Goal: Contribute content: Contribute content

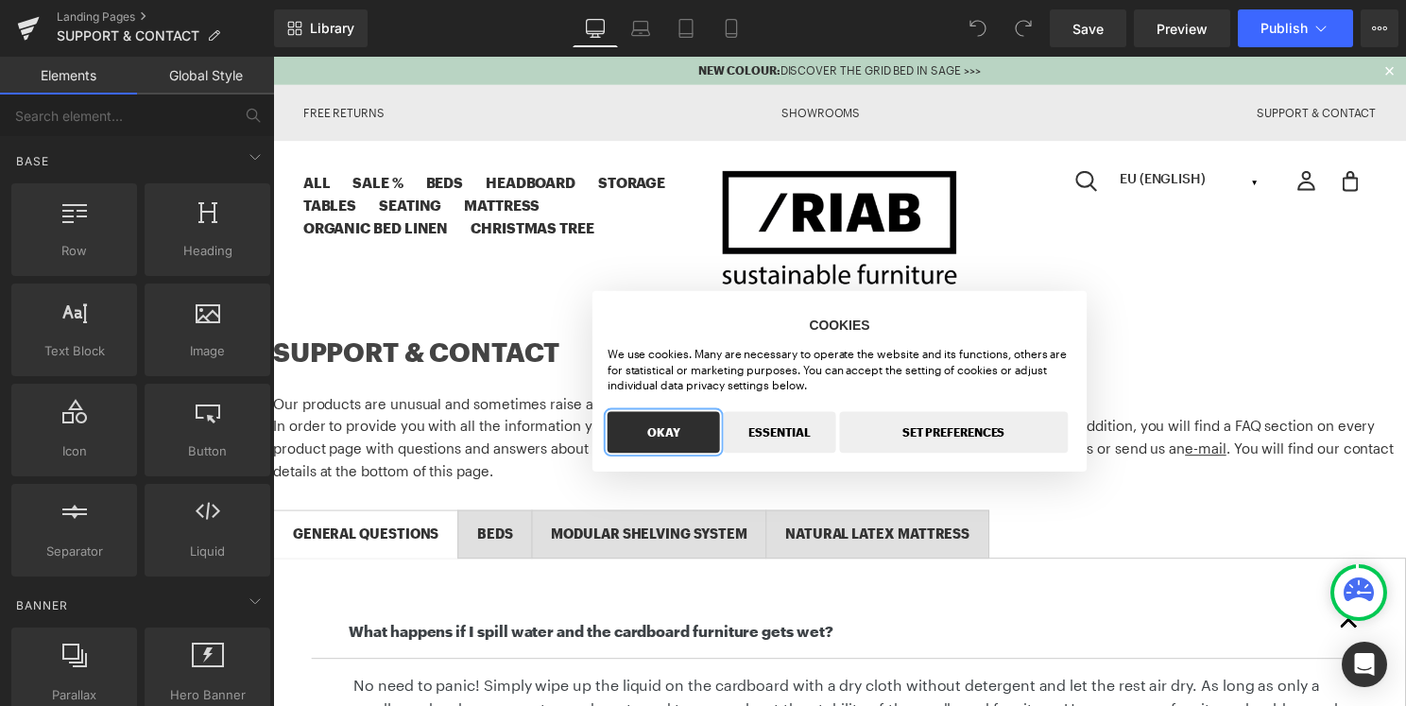
click at [692, 445] on button "OKAY" at bounding box center [666, 436] width 113 height 42
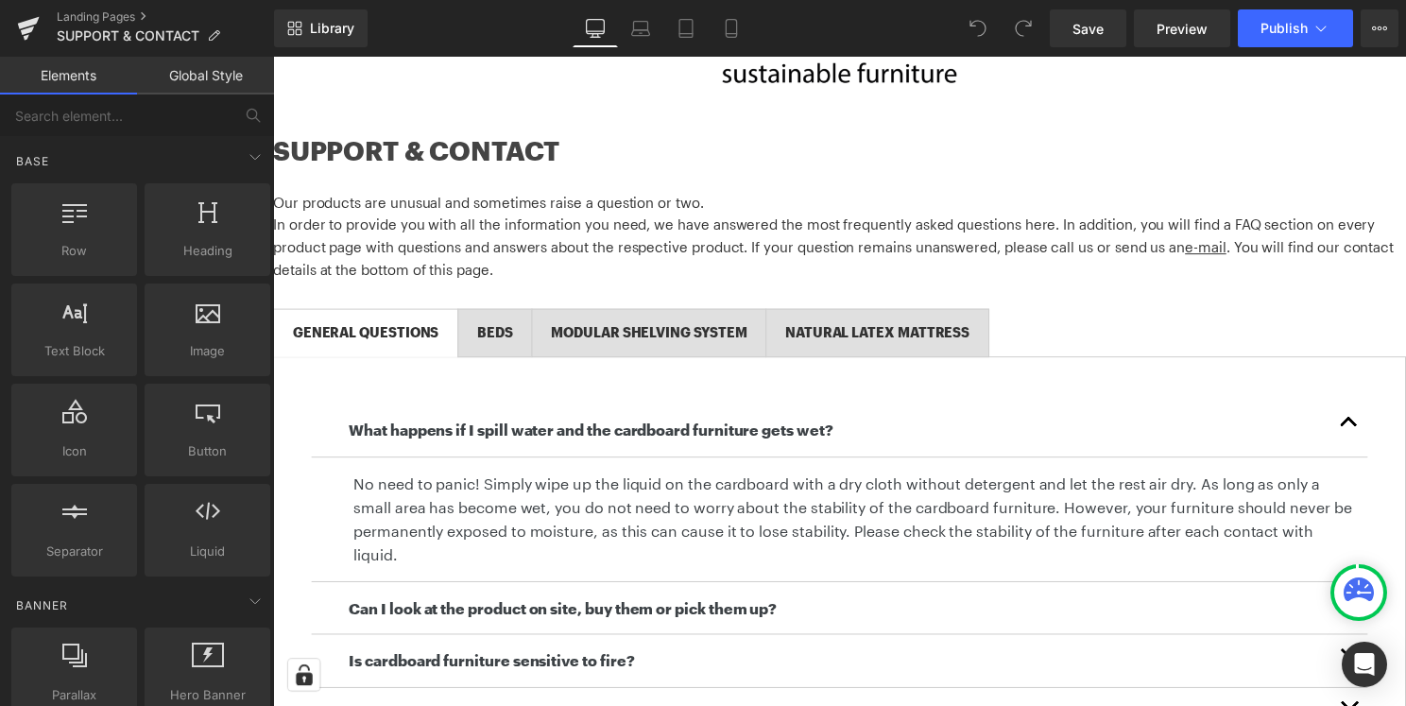
scroll to position [322, 0]
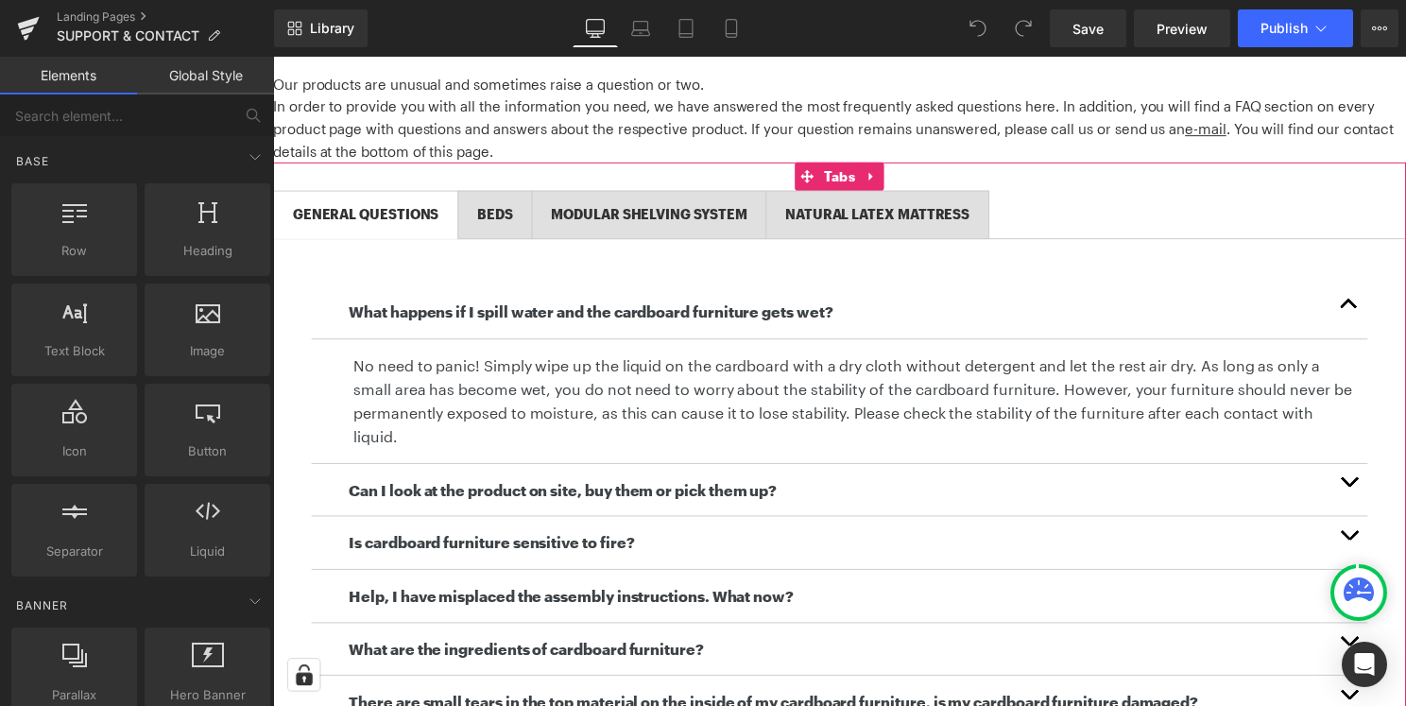
click at [514, 197] on span "BEDS Text Block" at bounding box center [497, 216] width 74 height 47
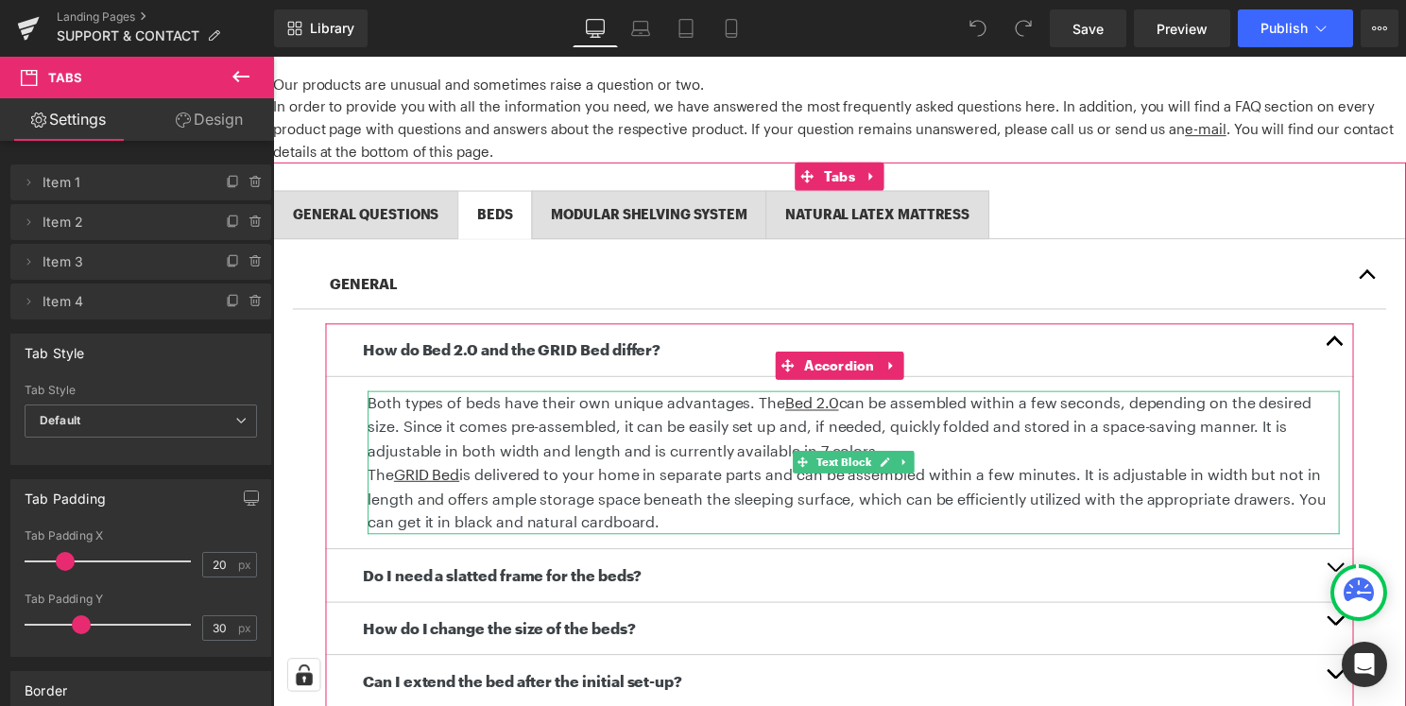
click at [845, 407] on p "Both types of beds have their own unique advantages. The Bed 2.0 can be assembl…" at bounding box center [858, 430] width 981 height 73
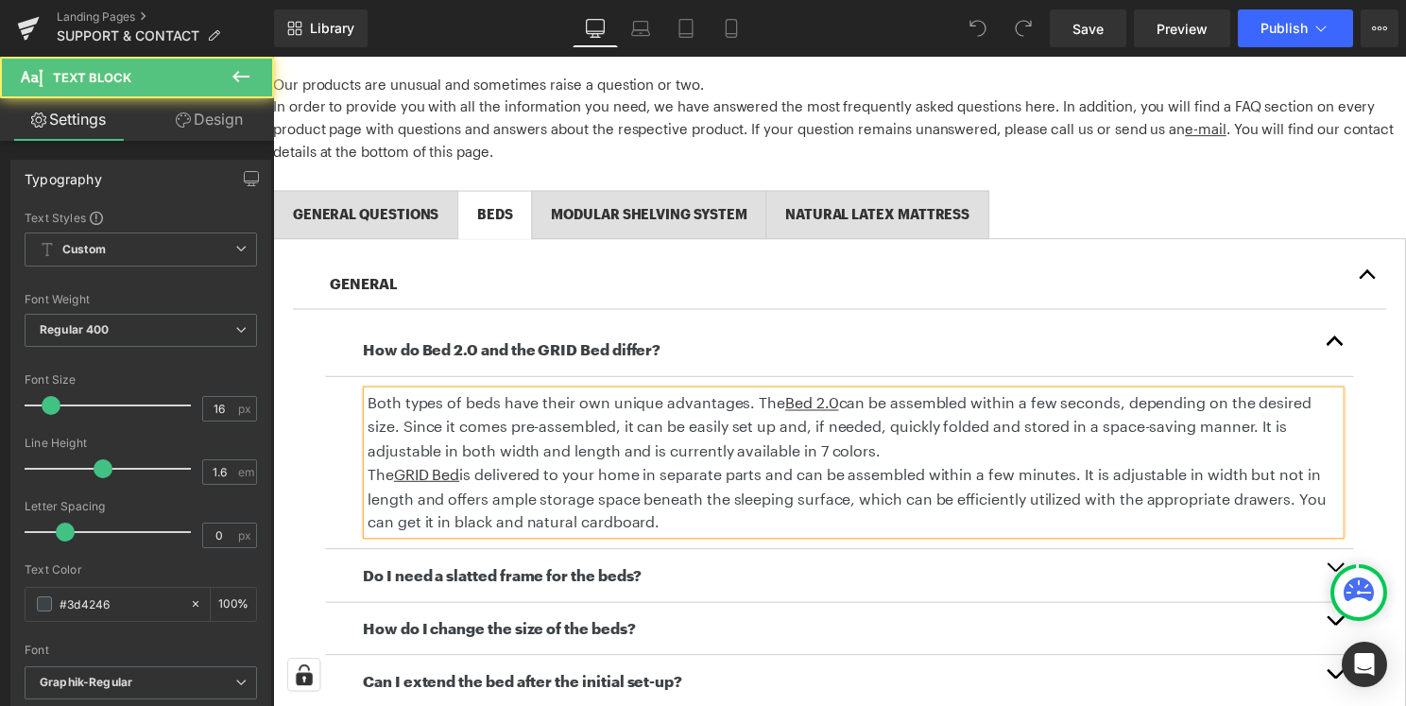
click at [848, 409] on p "Both types of beds have their own unique advantages. The Bed 2.0 can be assembl…" at bounding box center [858, 430] width 981 height 73
drag, startPoint x: 874, startPoint y: 407, endPoint x: 963, endPoint y: 404, distance: 88.9
click at [963, 404] on p "Both types of beds have their own unique advantages. The Bed 2.0 and Bed 2.0 LO…" at bounding box center [858, 430] width 981 height 73
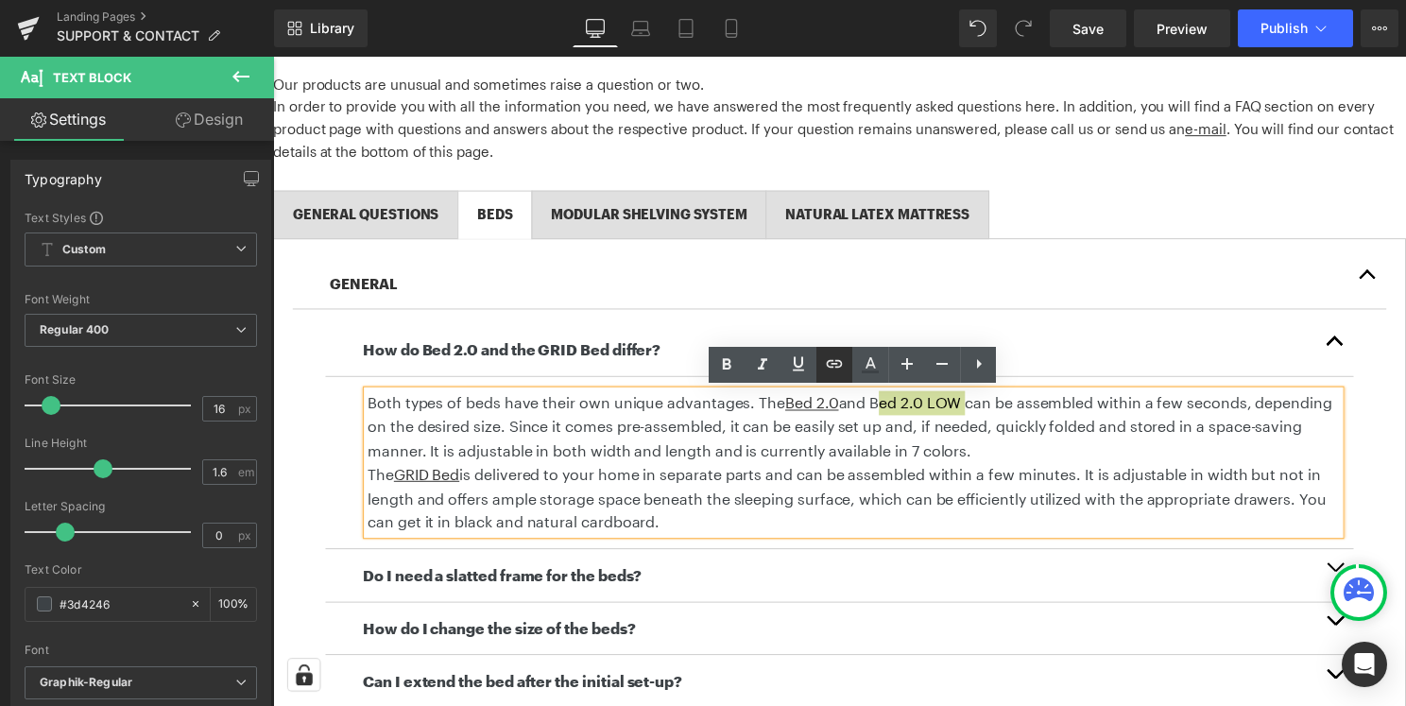
click at [828, 372] on icon at bounding box center [834, 363] width 23 height 23
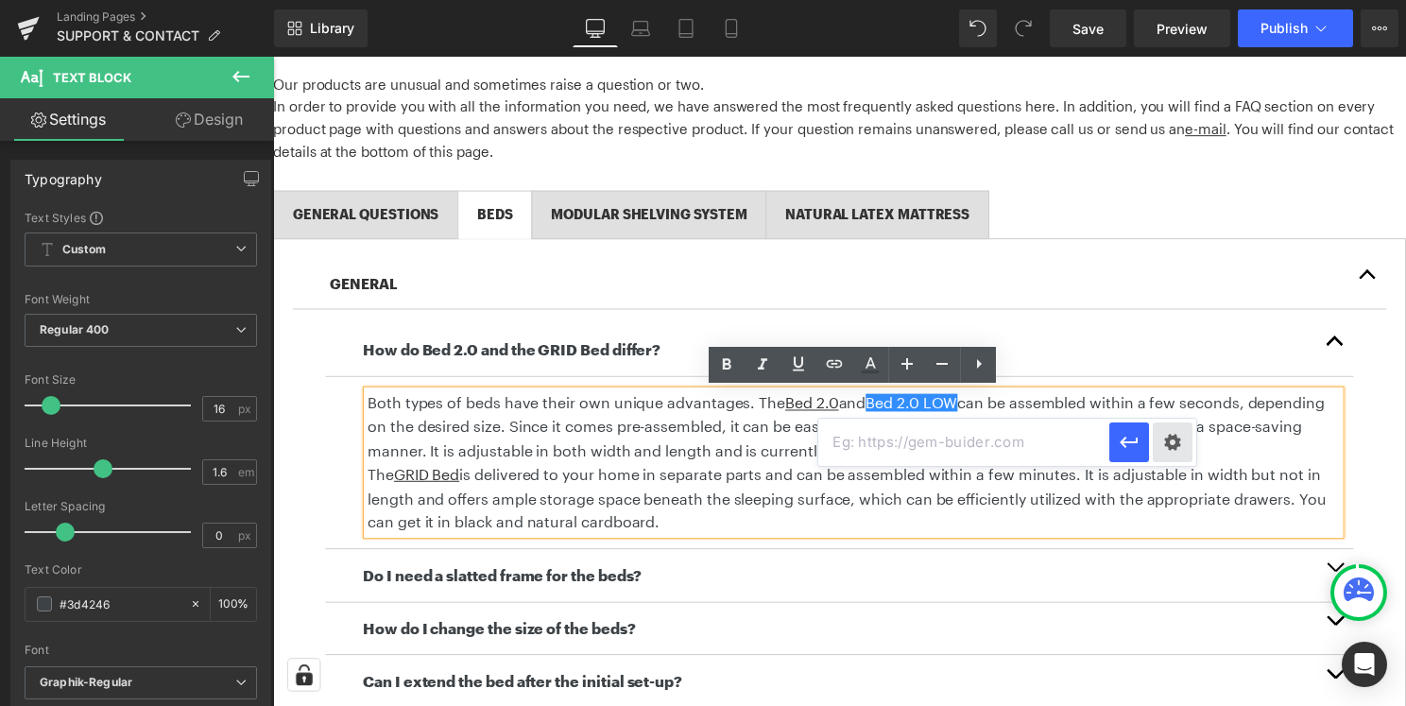
click at [1175, 0] on div "Text Color Highlight Color #333333 Edit or remove link: Edit - Unlink - Cancel" at bounding box center [703, 0] width 1406 height 0
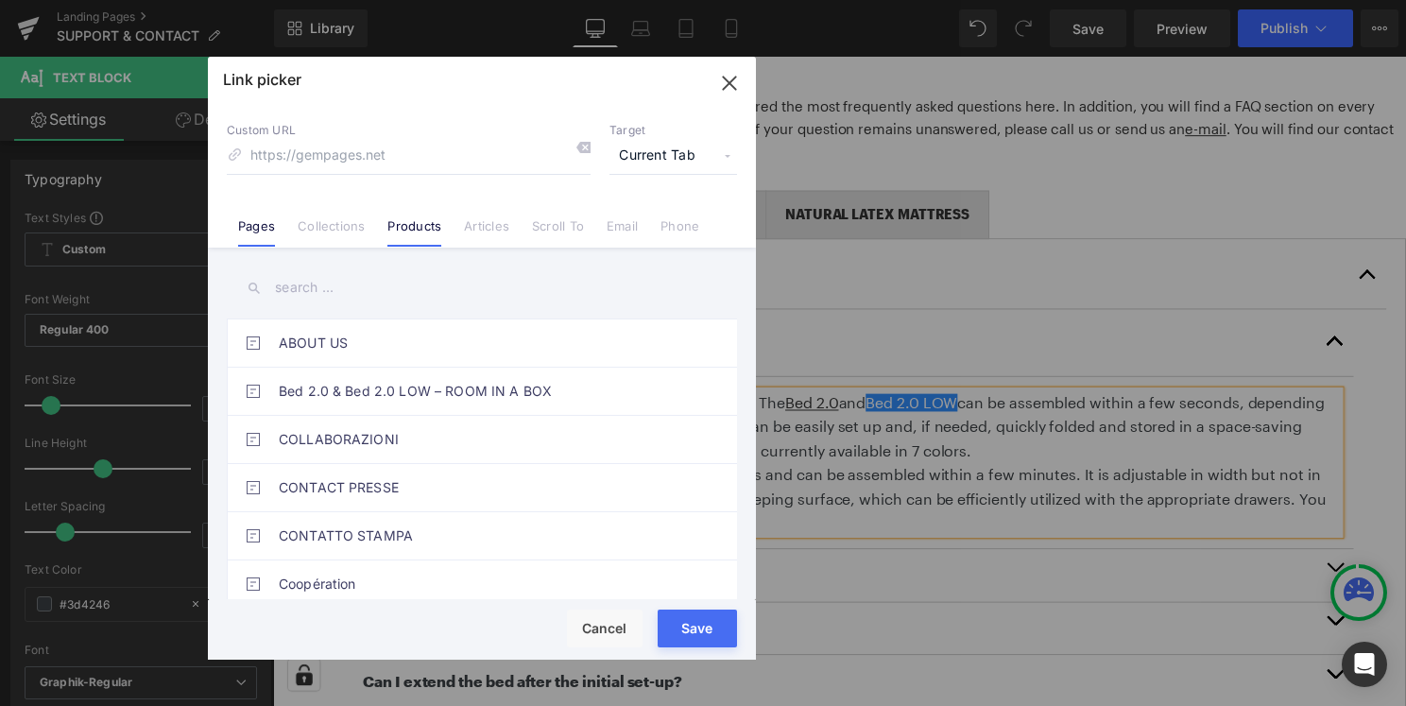
click at [422, 230] on link "Products" at bounding box center [414, 232] width 54 height 28
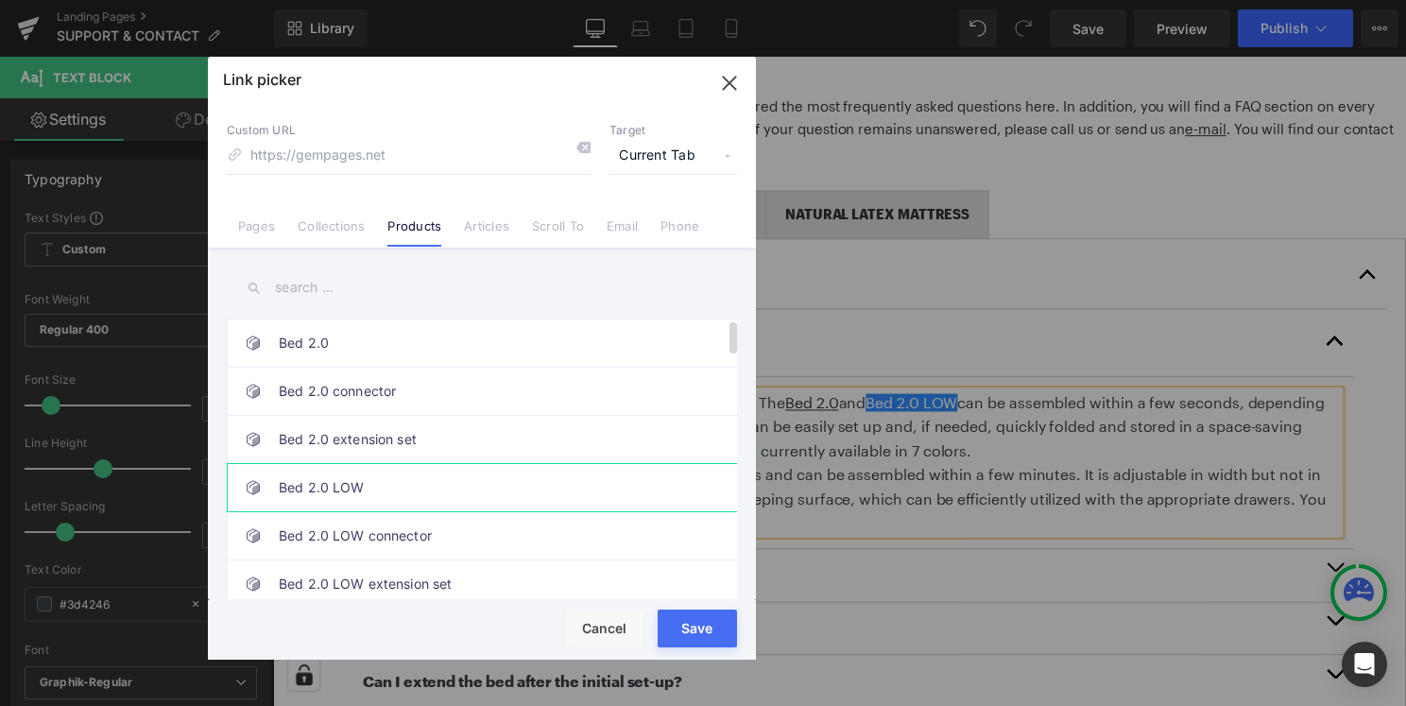
click at [405, 485] on link "Bed 2.0 LOW" at bounding box center [487, 487] width 416 height 47
click at [730, 642] on button "Save" at bounding box center [697, 628] width 79 height 38
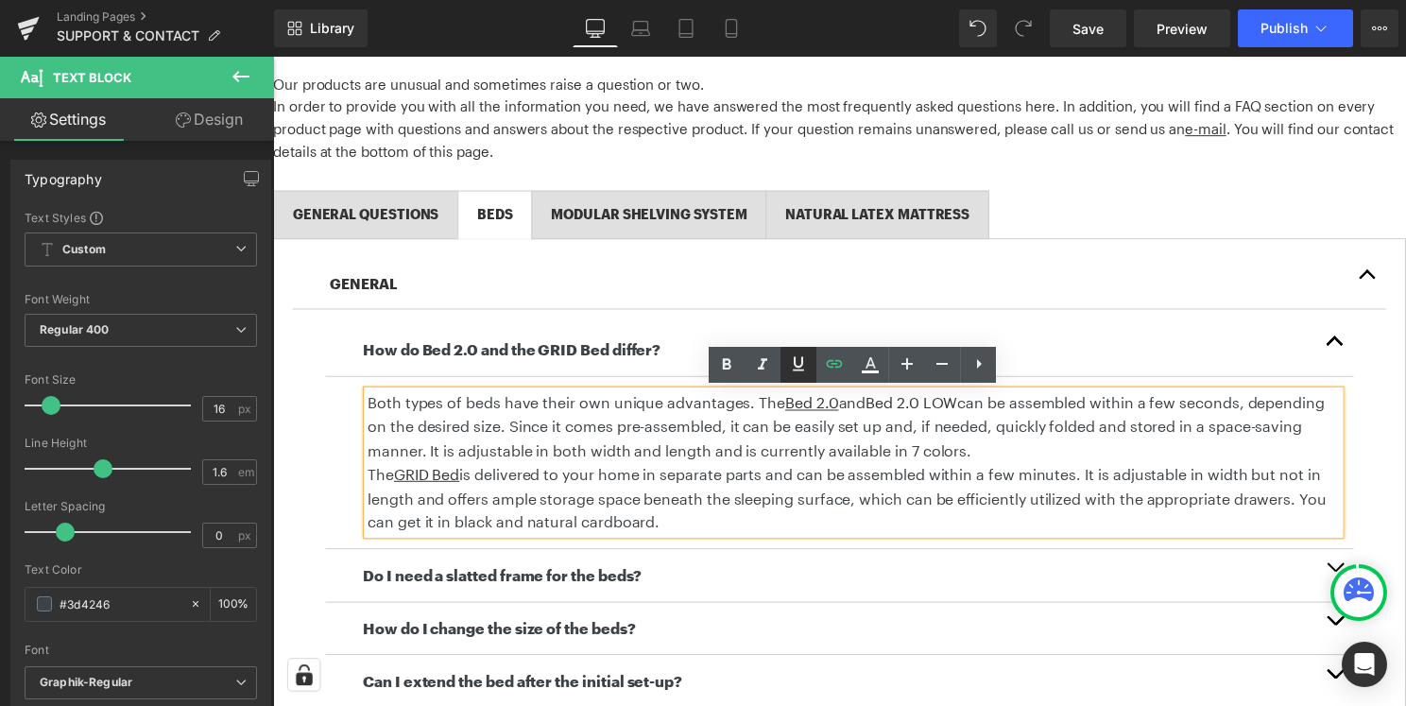
click at [794, 368] on icon at bounding box center [798, 363] width 23 height 23
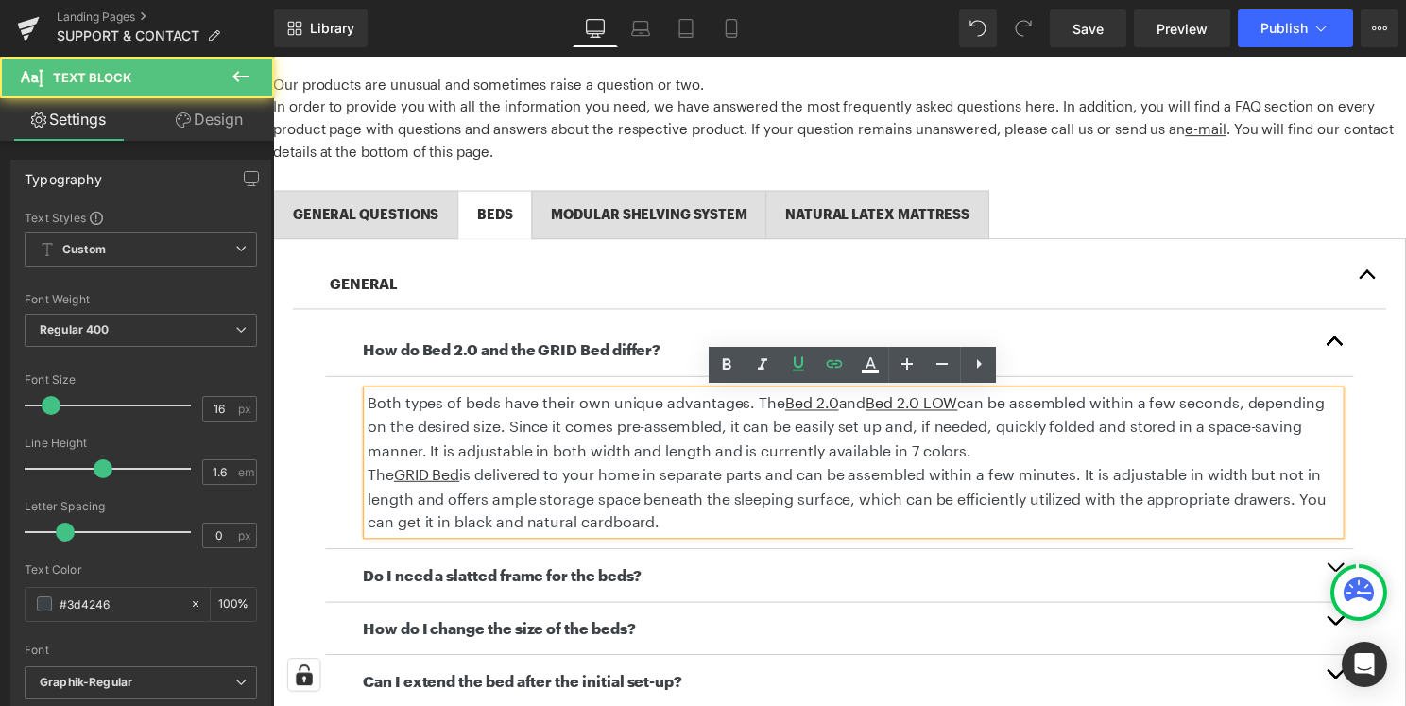
click at [1107, 486] on p "The GRID Bed is delivered to your home in separate parts and can be assembled w…" at bounding box center [858, 502] width 981 height 73
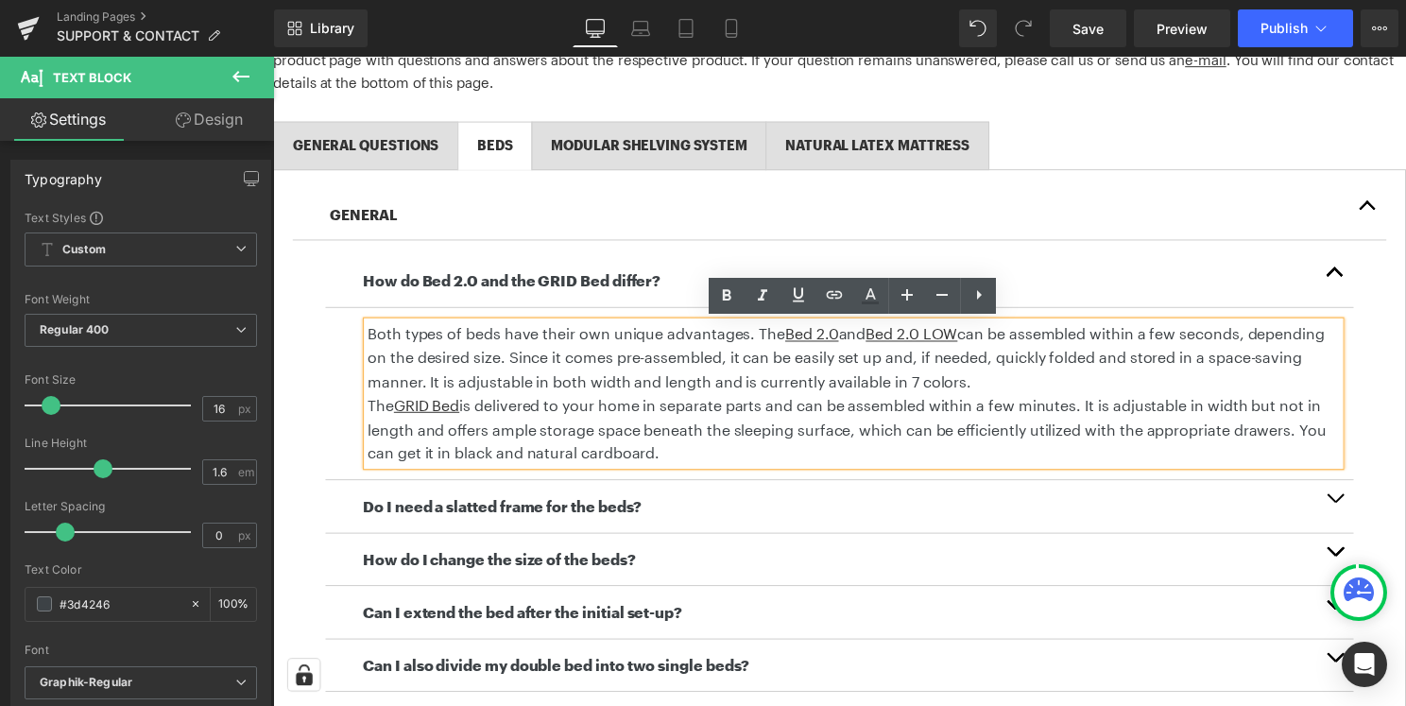
scroll to position [419, 0]
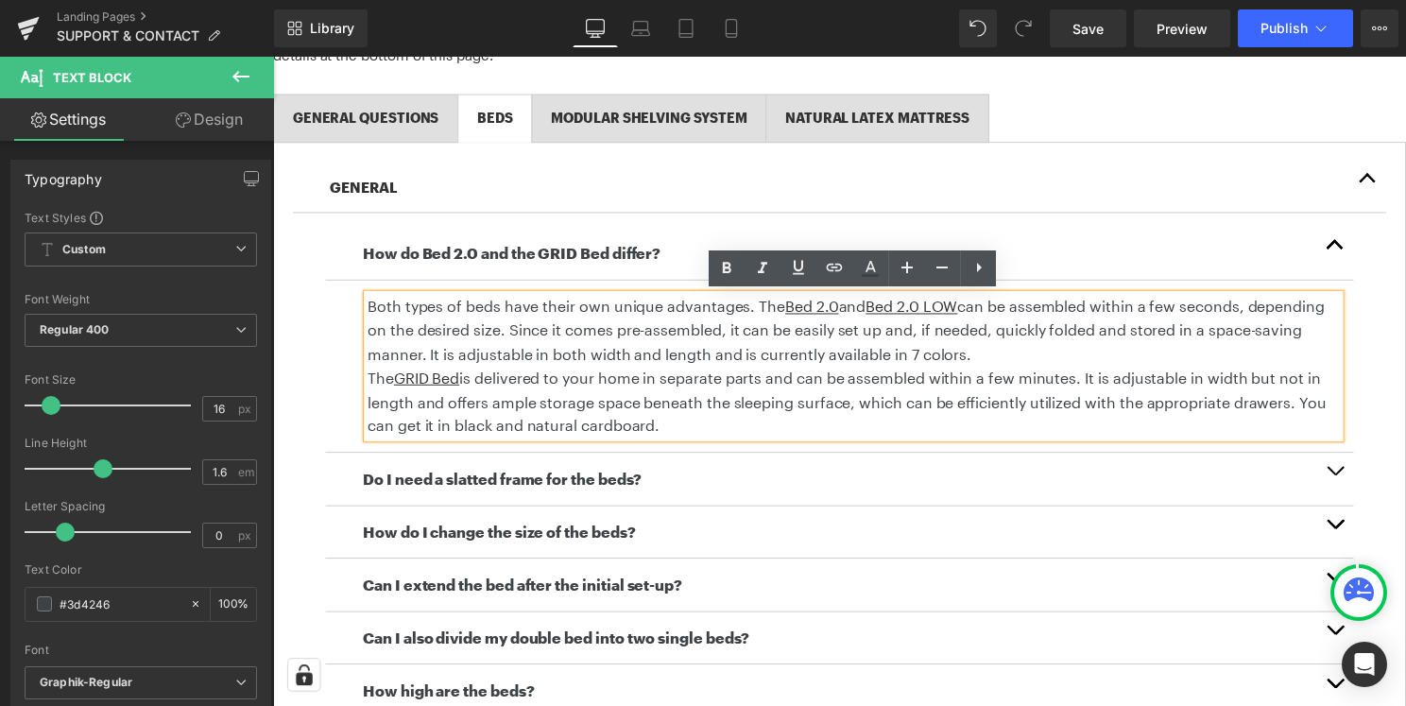
click at [1345, 475] on button "button" at bounding box center [1345, 482] width 38 height 53
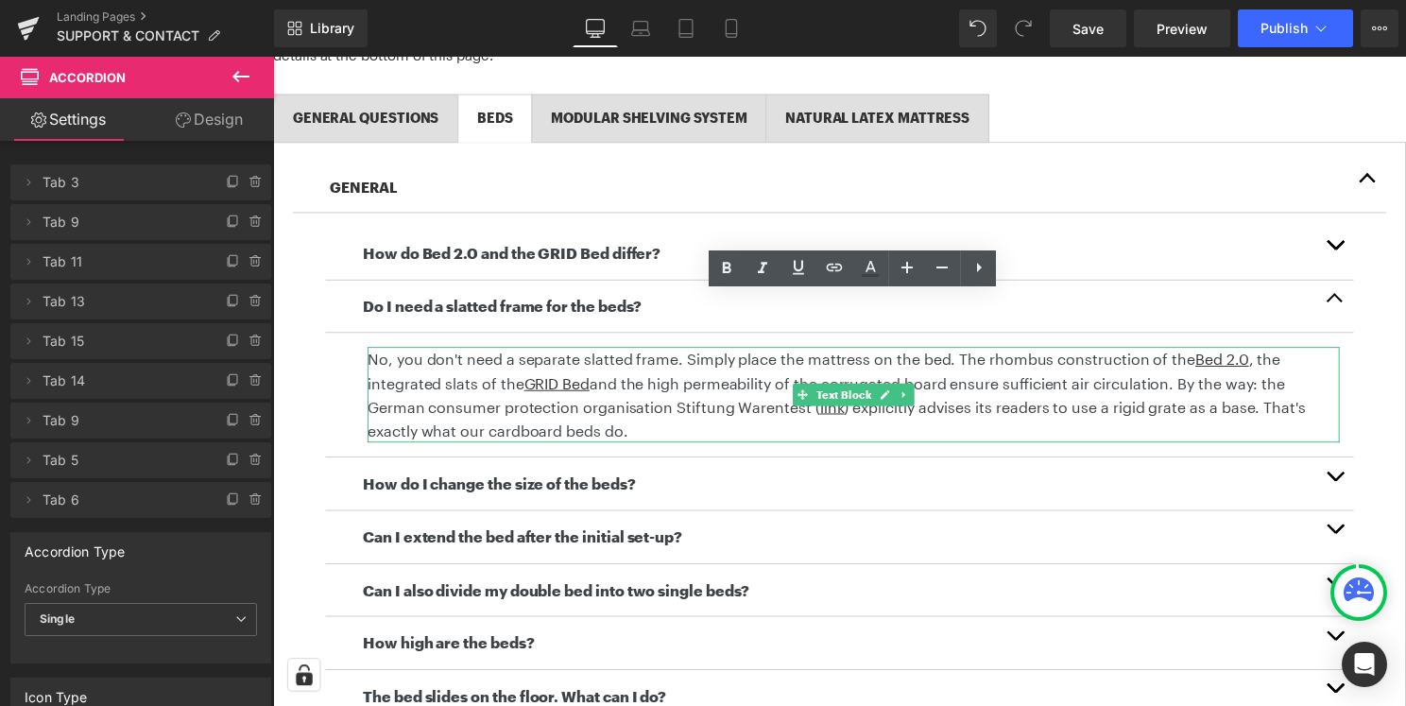
click at [1011, 413] on p "No, you don't need a separate slatted frame. Simply place the mattress on the b…" at bounding box center [858, 398] width 981 height 96
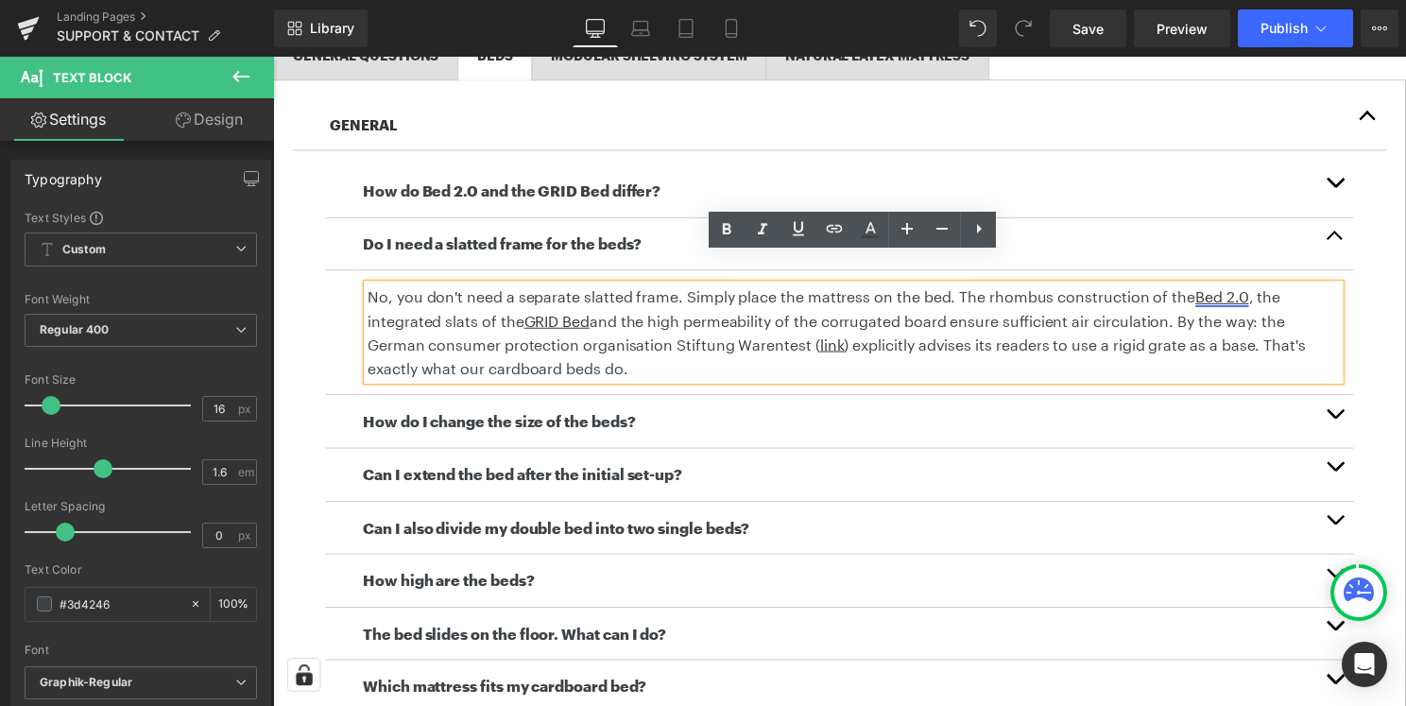
scroll to position [515, 0]
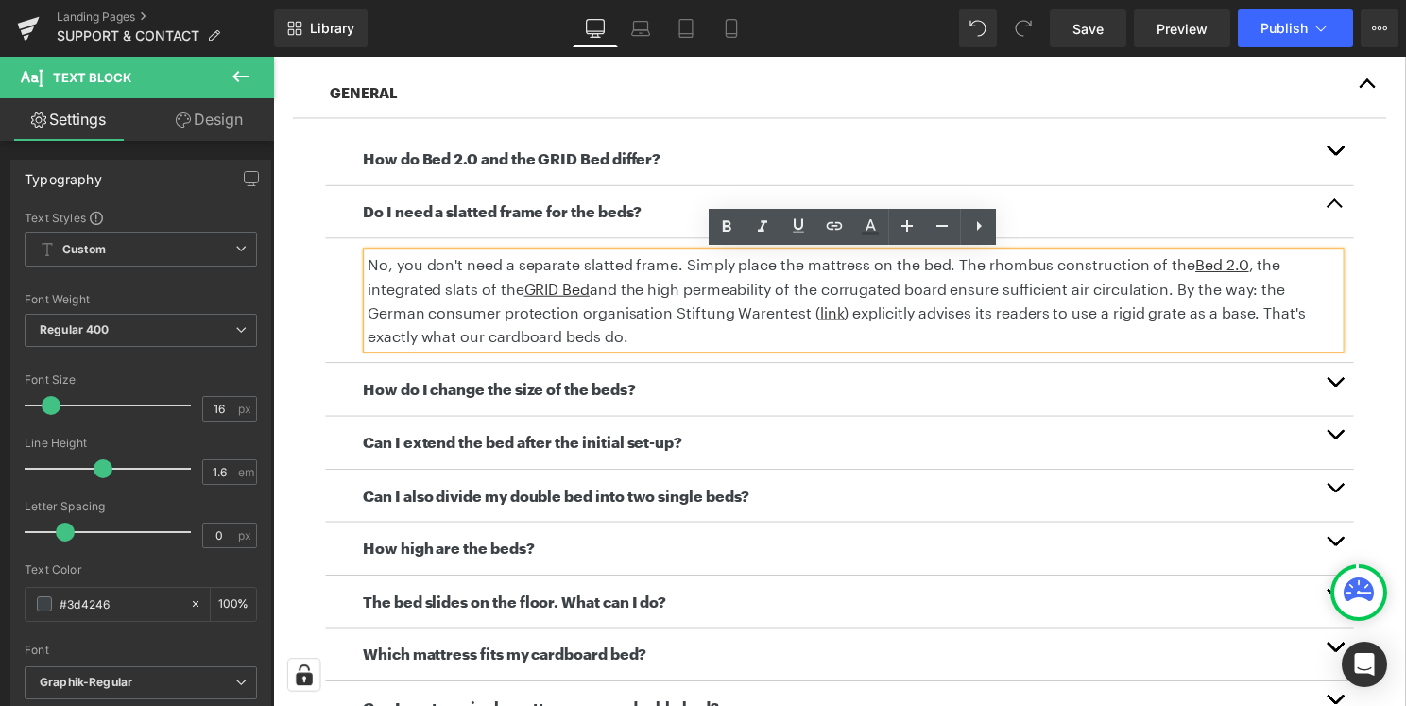
click at [1344, 389] on span "button" at bounding box center [1344, 389] width 0 height 0
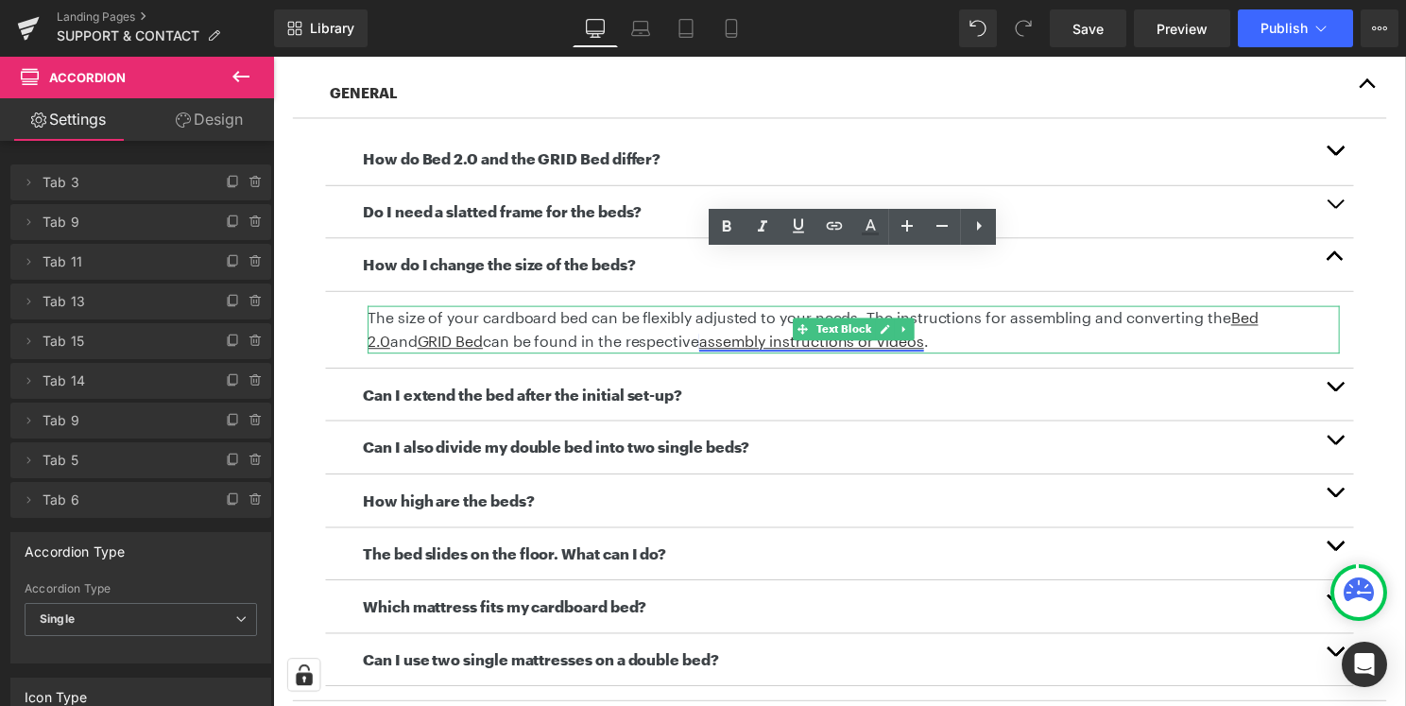
click at [747, 337] on u "assembly instructions or videos" at bounding box center [816, 343] width 227 height 18
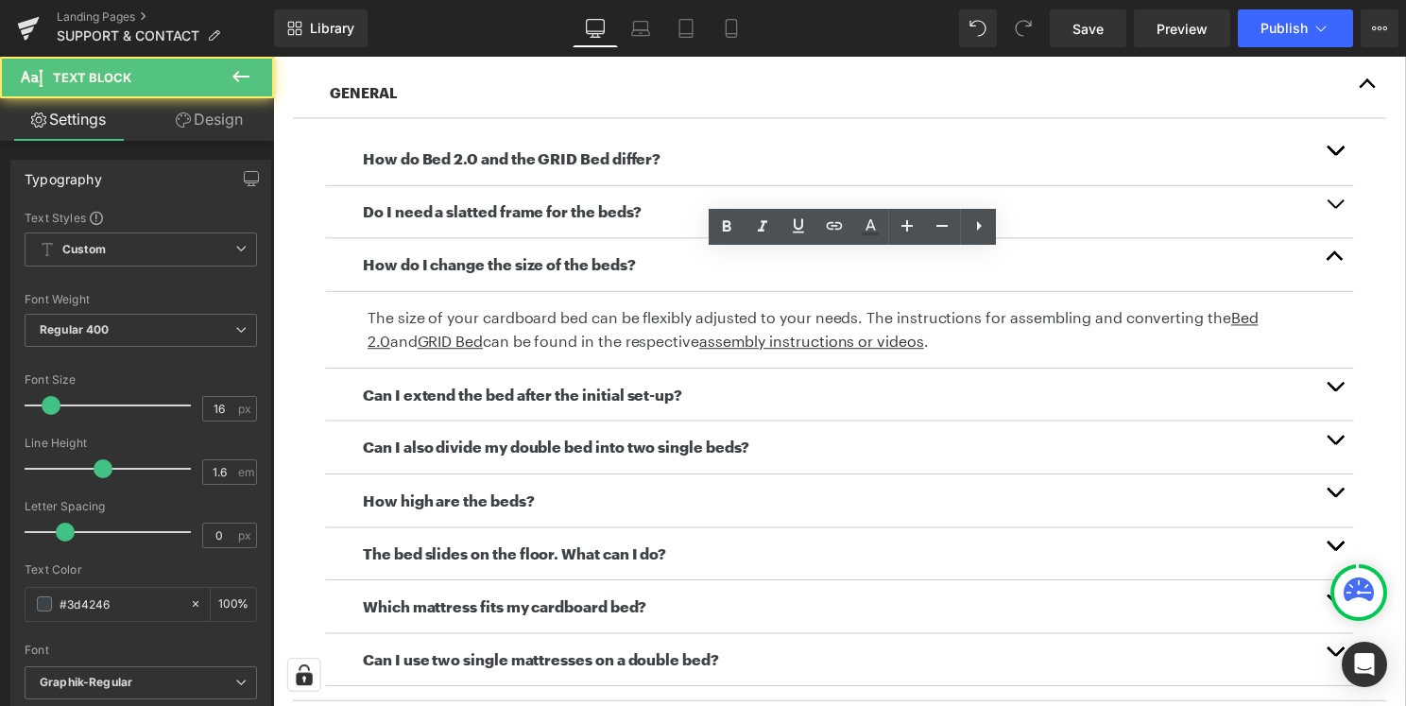
click at [946, 344] on p "The size of your cardboard bed can be flexibly adjusted to your needs. The inst…" at bounding box center [858, 332] width 981 height 48
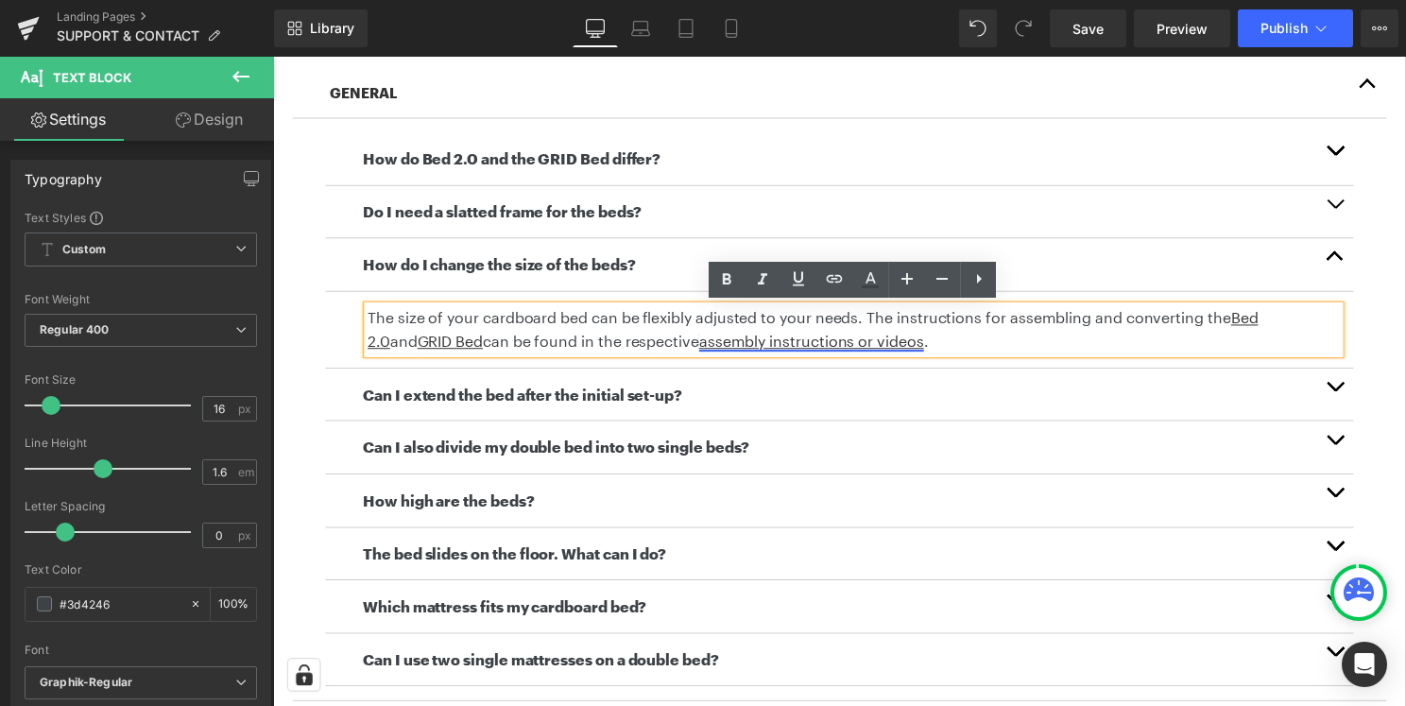
click at [820, 345] on u "assembly instructions or videos" at bounding box center [816, 343] width 227 height 18
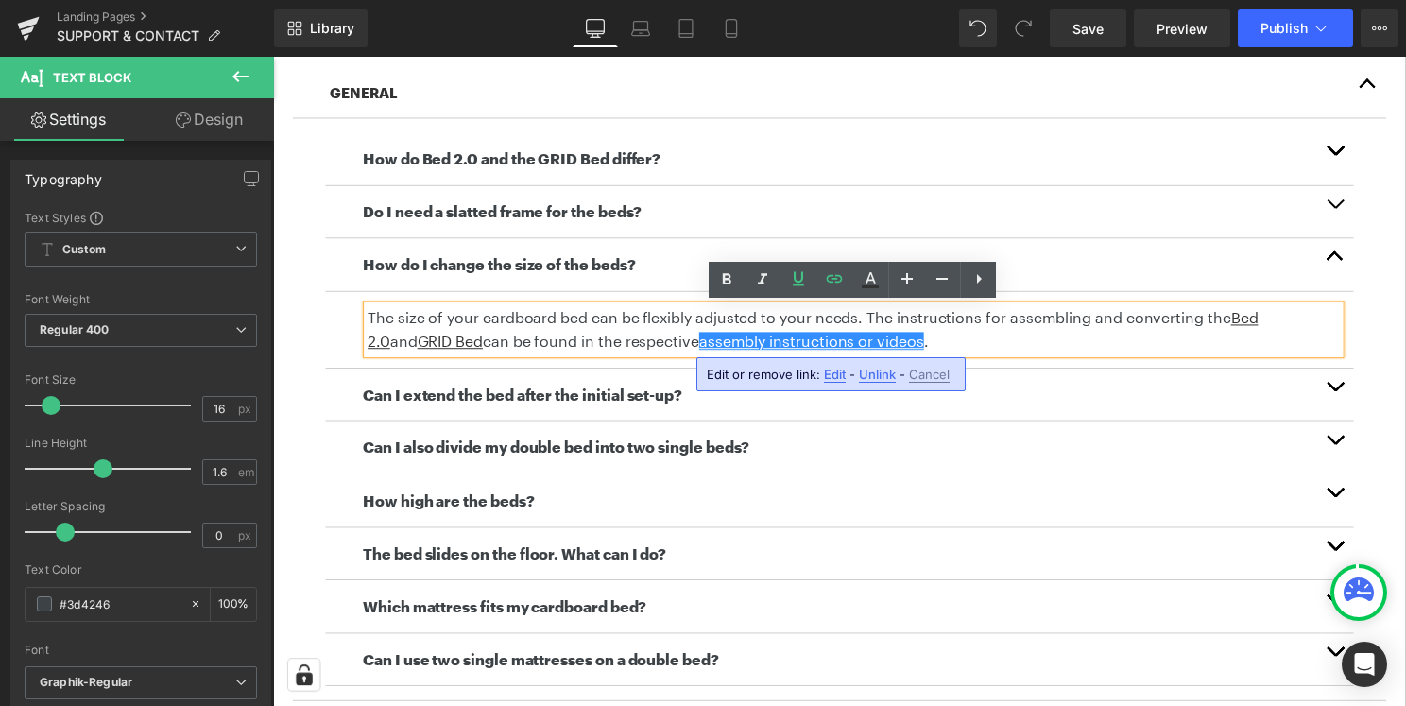
click at [841, 376] on span "Edit" at bounding box center [835, 375] width 22 height 16
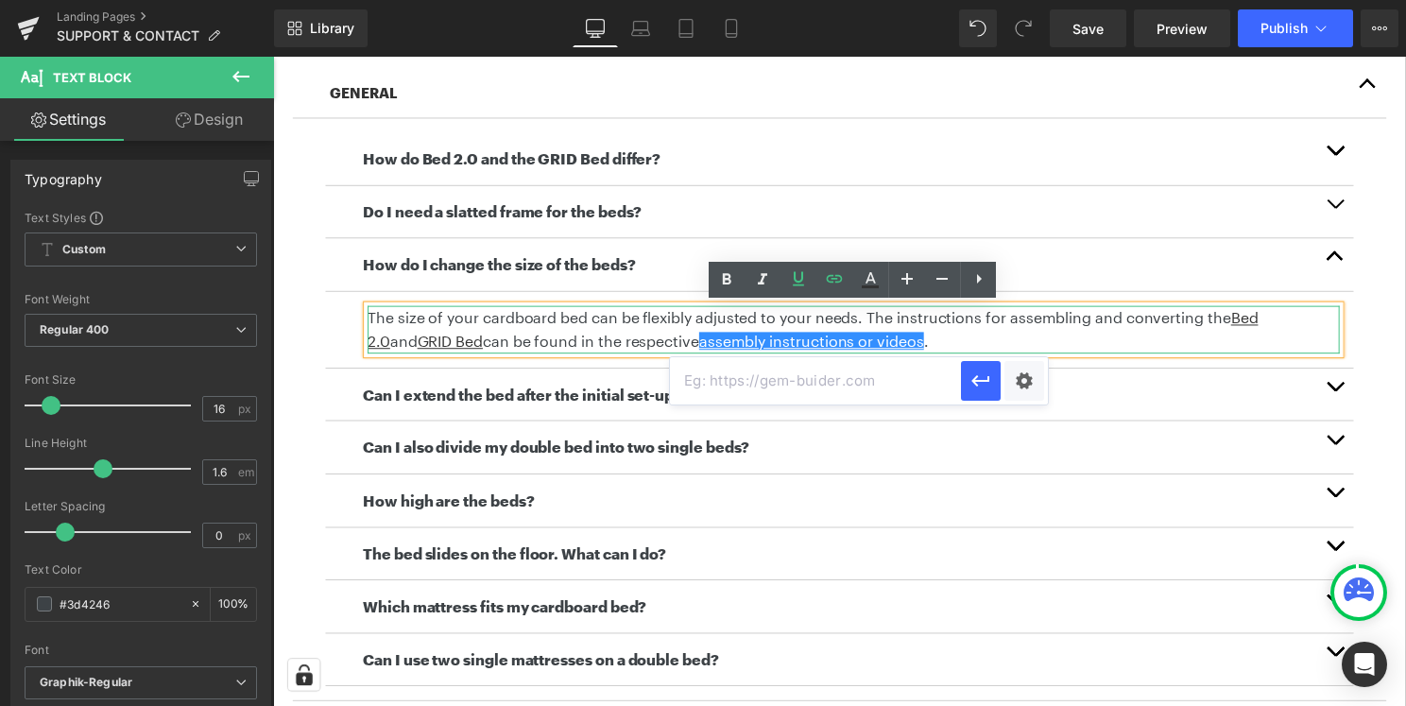
click at [1122, 332] on p "The size of your cardboard bed can be flexibly adjusted to your needs. The inst…" at bounding box center [858, 332] width 981 height 48
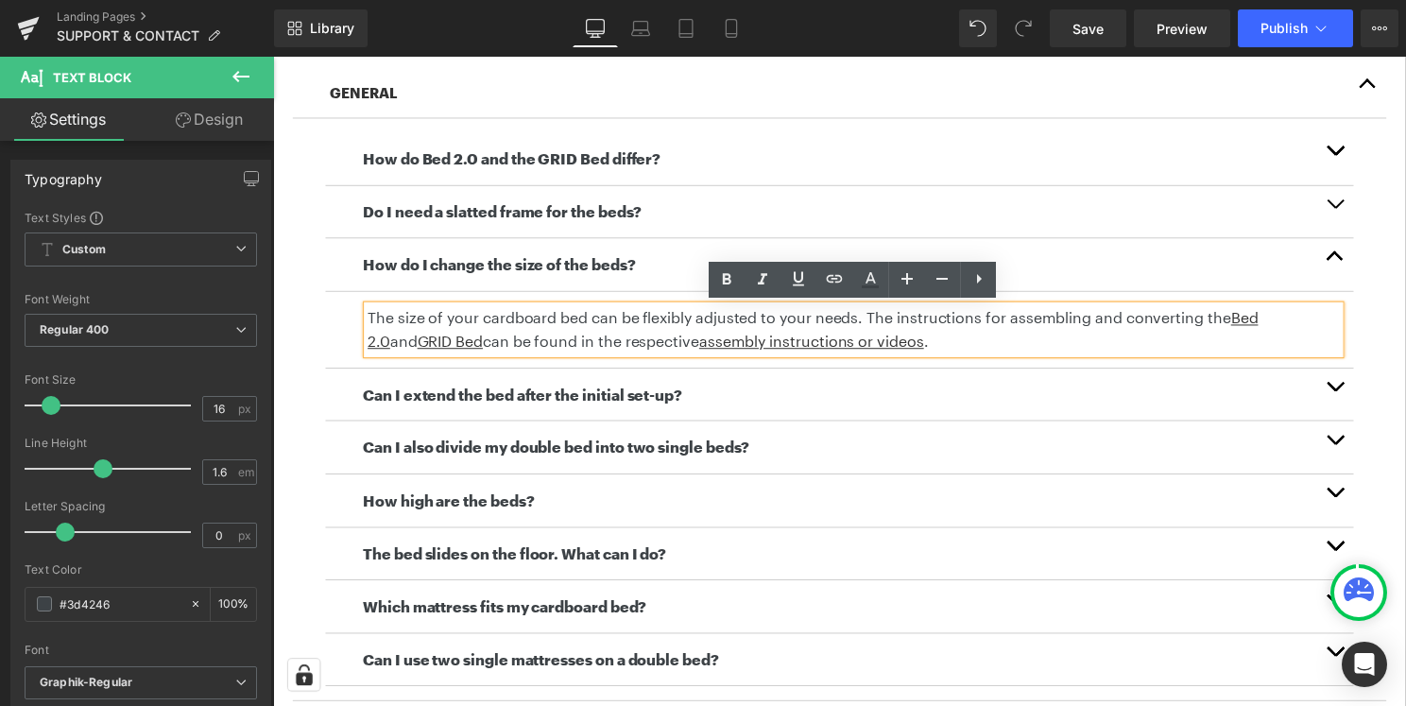
click at [1351, 393] on button "button" at bounding box center [1345, 397] width 38 height 53
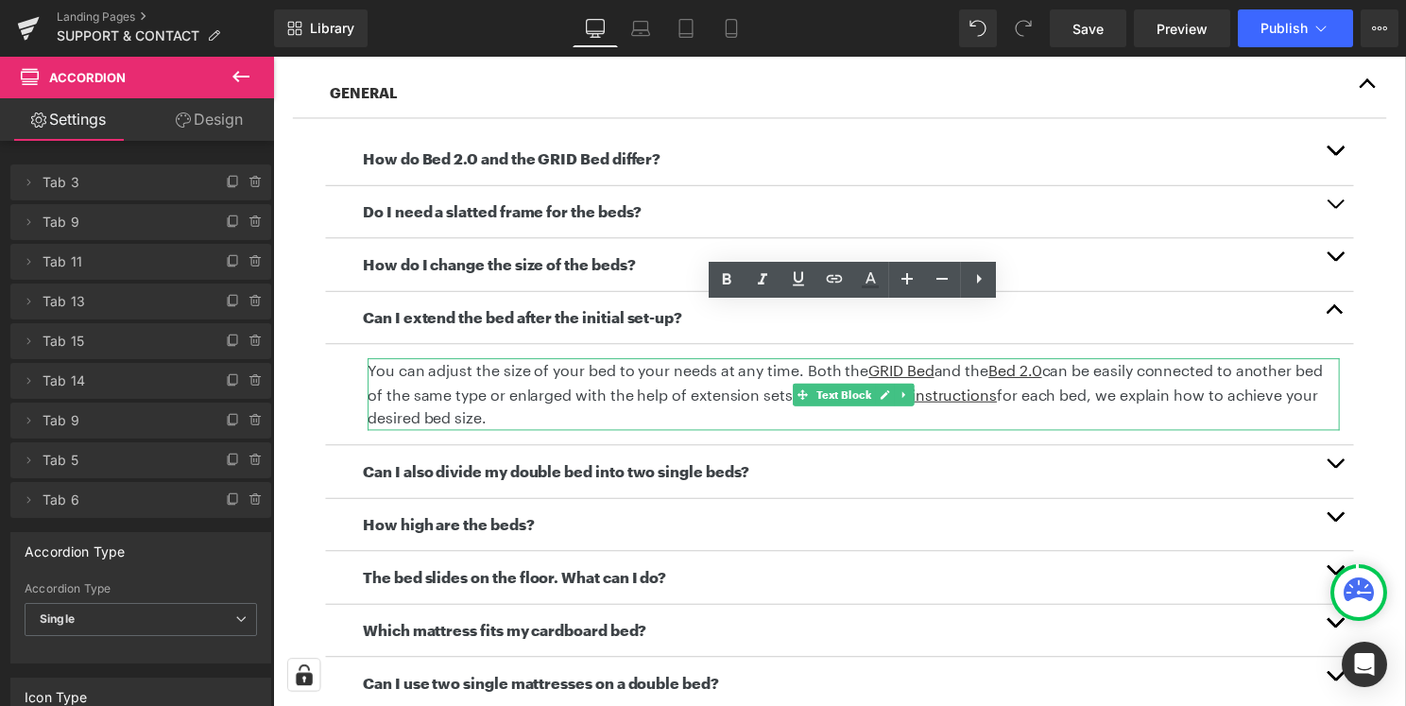
click at [1136, 384] on p "You can adjust the size of your bed to your needs at any time. Both the GRID Be…" at bounding box center [858, 397] width 981 height 73
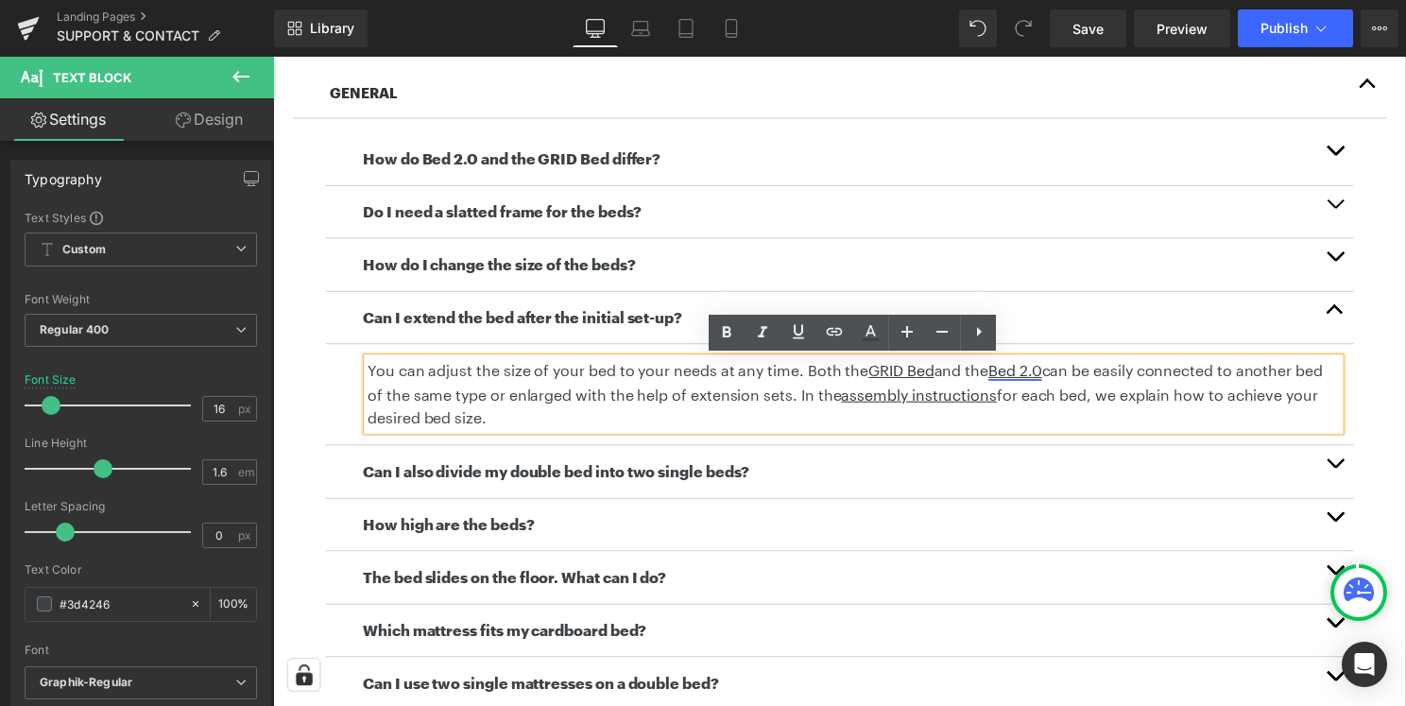
click at [1031, 378] on u "Bed 2.0" at bounding box center [1022, 373] width 54 height 18
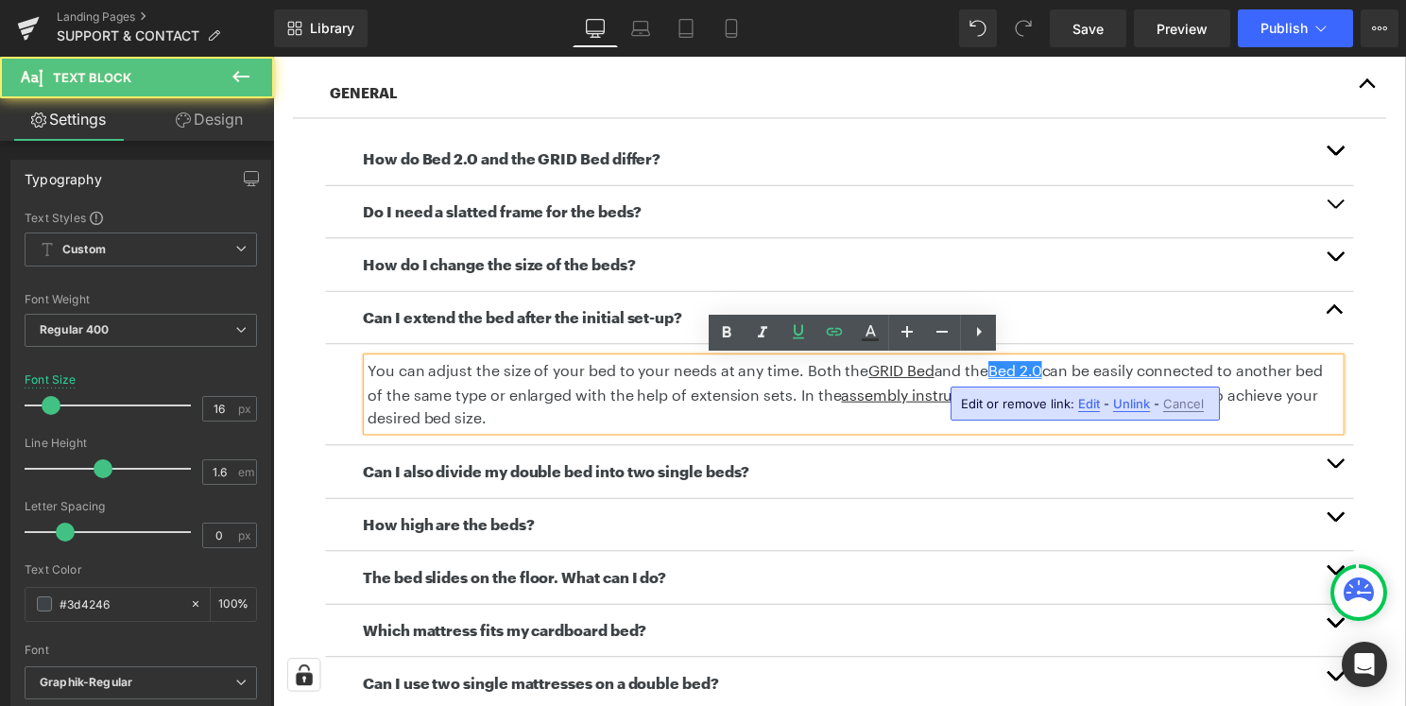
click at [1103, 373] on p "You can adjust the size of your bed to your needs at any time. Both the GRID Be…" at bounding box center [858, 397] width 981 height 73
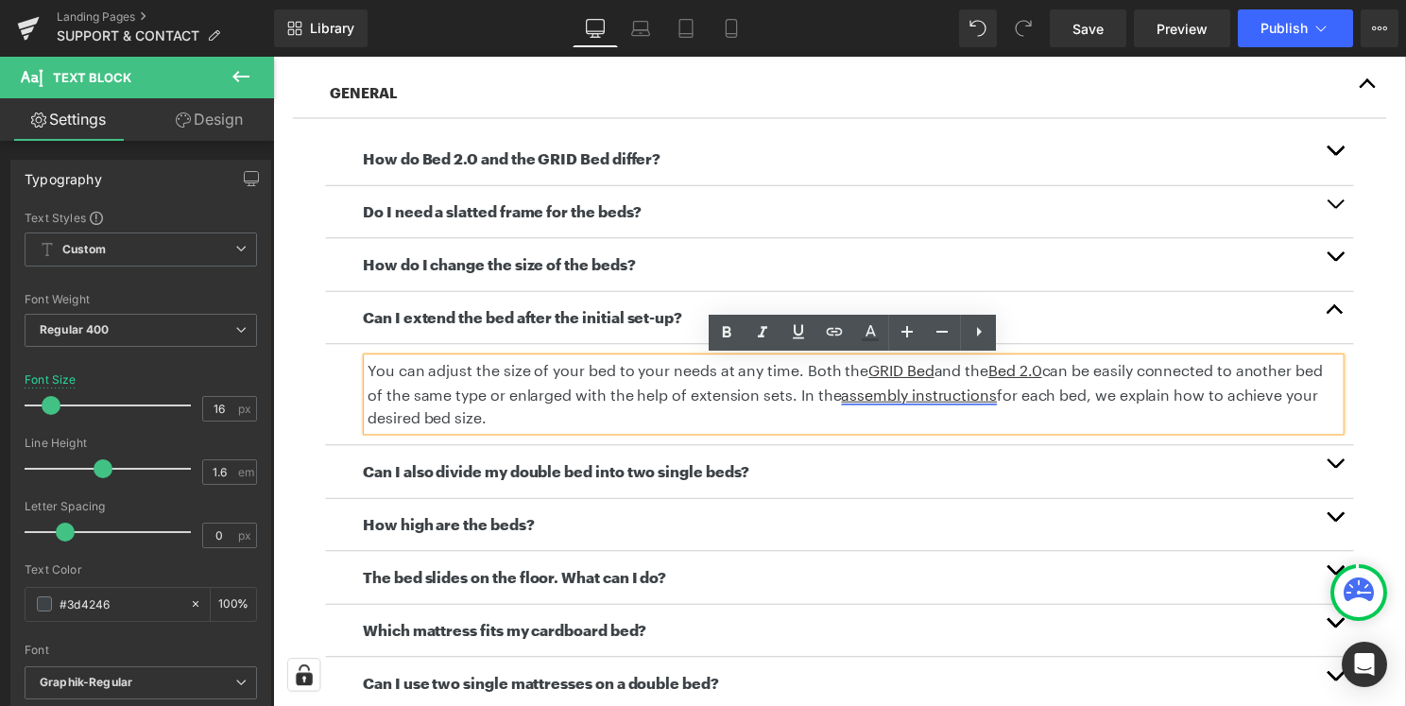
click at [947, 403] on u "assembly instructions" at bounding box center [925, 397] width 157 height 18
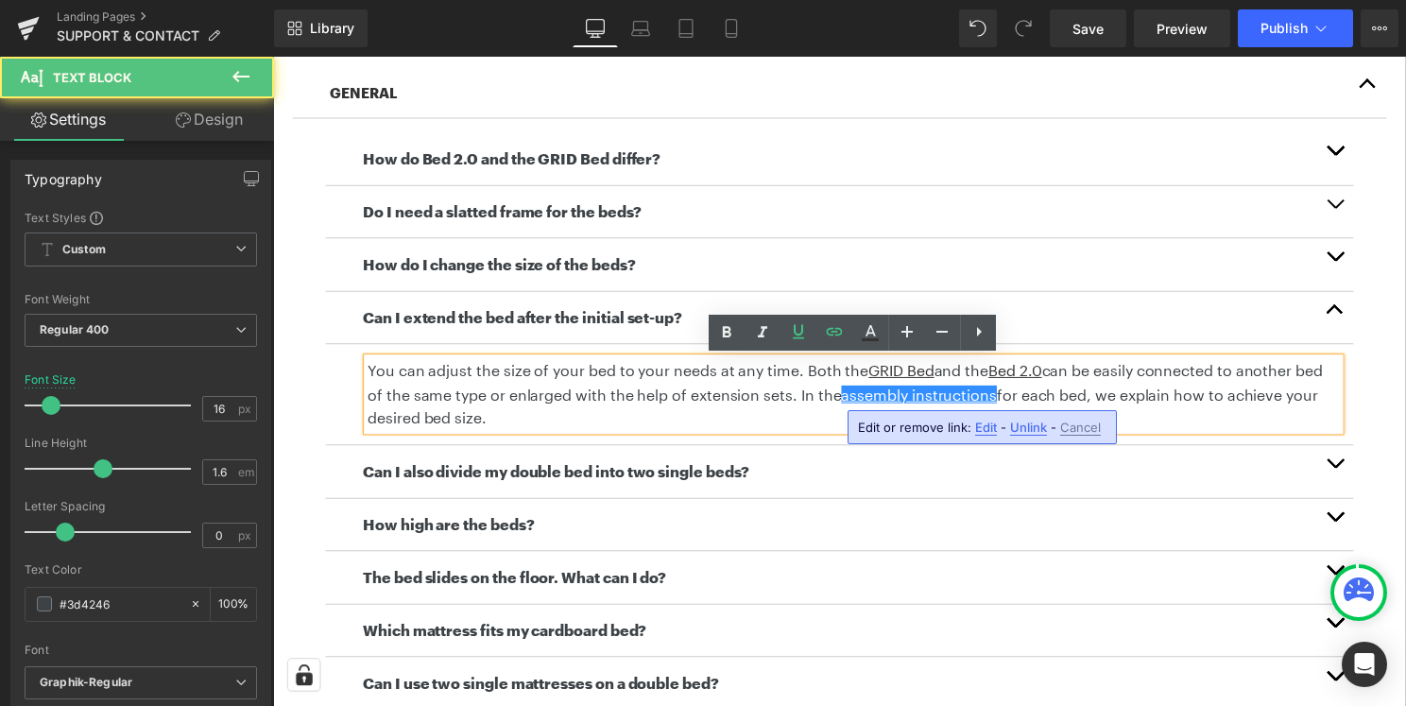
click at [980, 432] on span "Edit" at bounding box center [986, 427] width 22 height 16
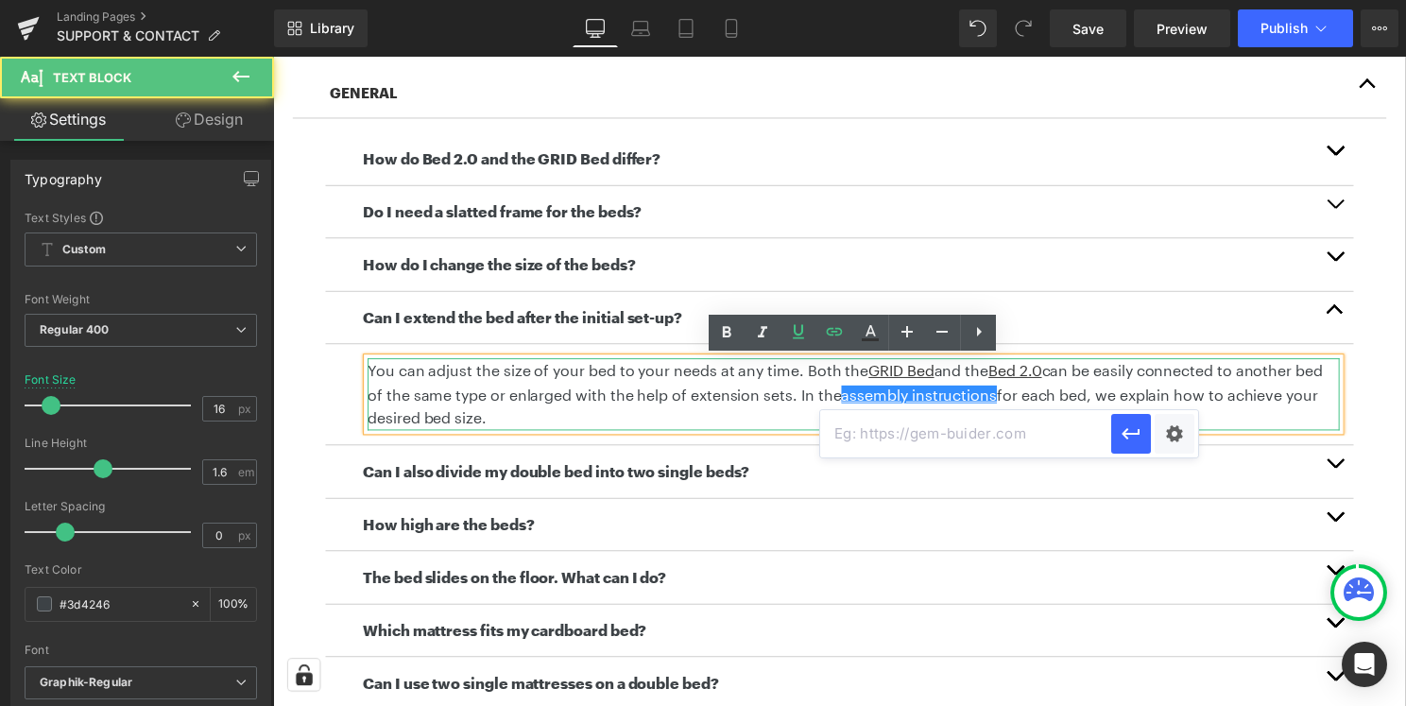
click at [1143, 387] on p "You can adjust the size of your bed to your needs at any time. Both the GRID Be…" at bounding box center [858, 397] width 981 height 73
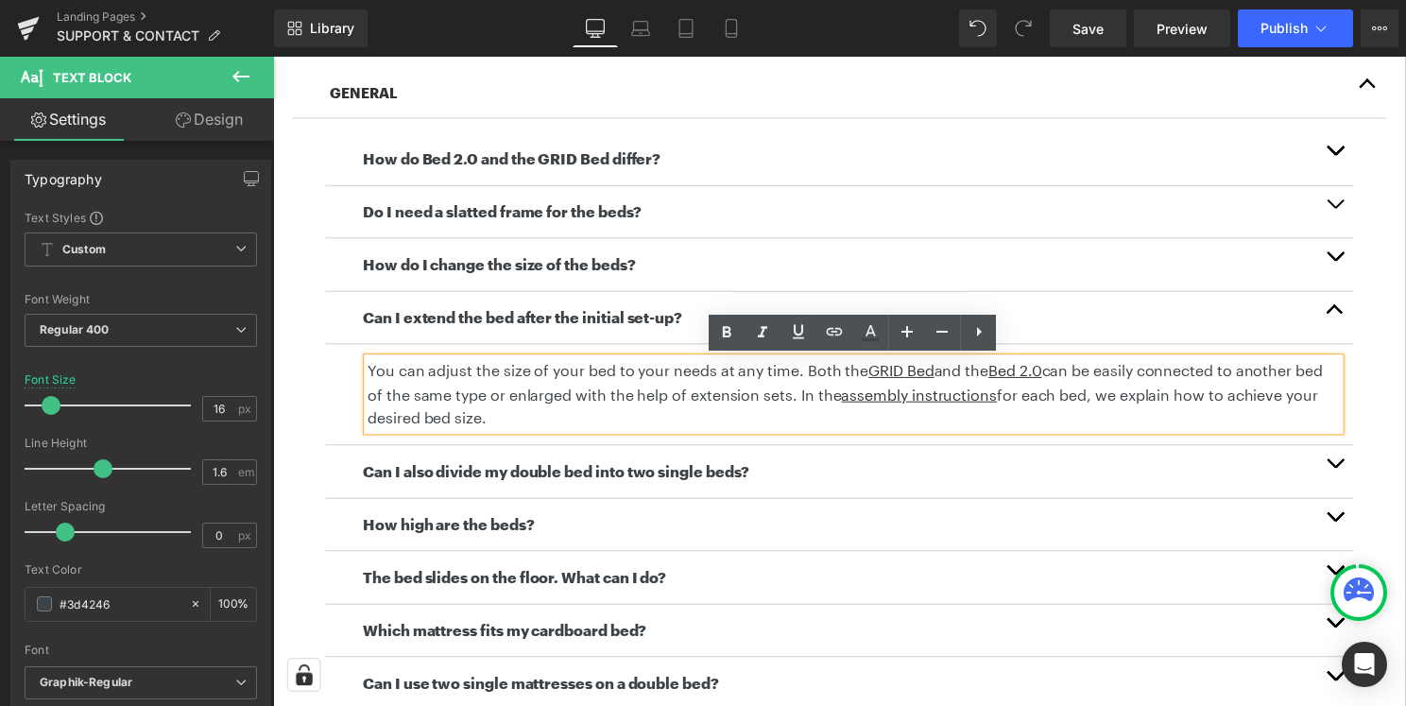
click at [1344, 471] on span "button" at bounding box center [1344, 471] width 0 height 0
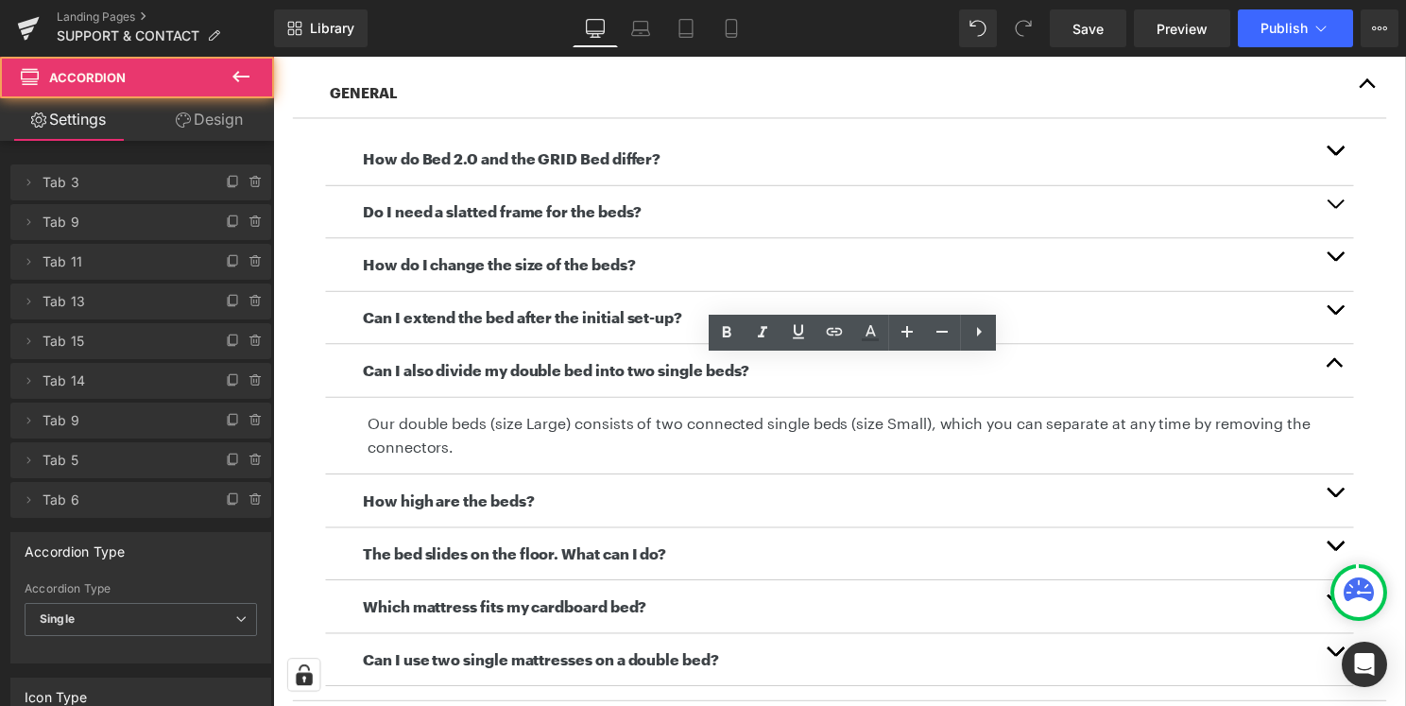
click at [1345, 502] on button "button" at bounding box center [1345, 504] width 38 height 53
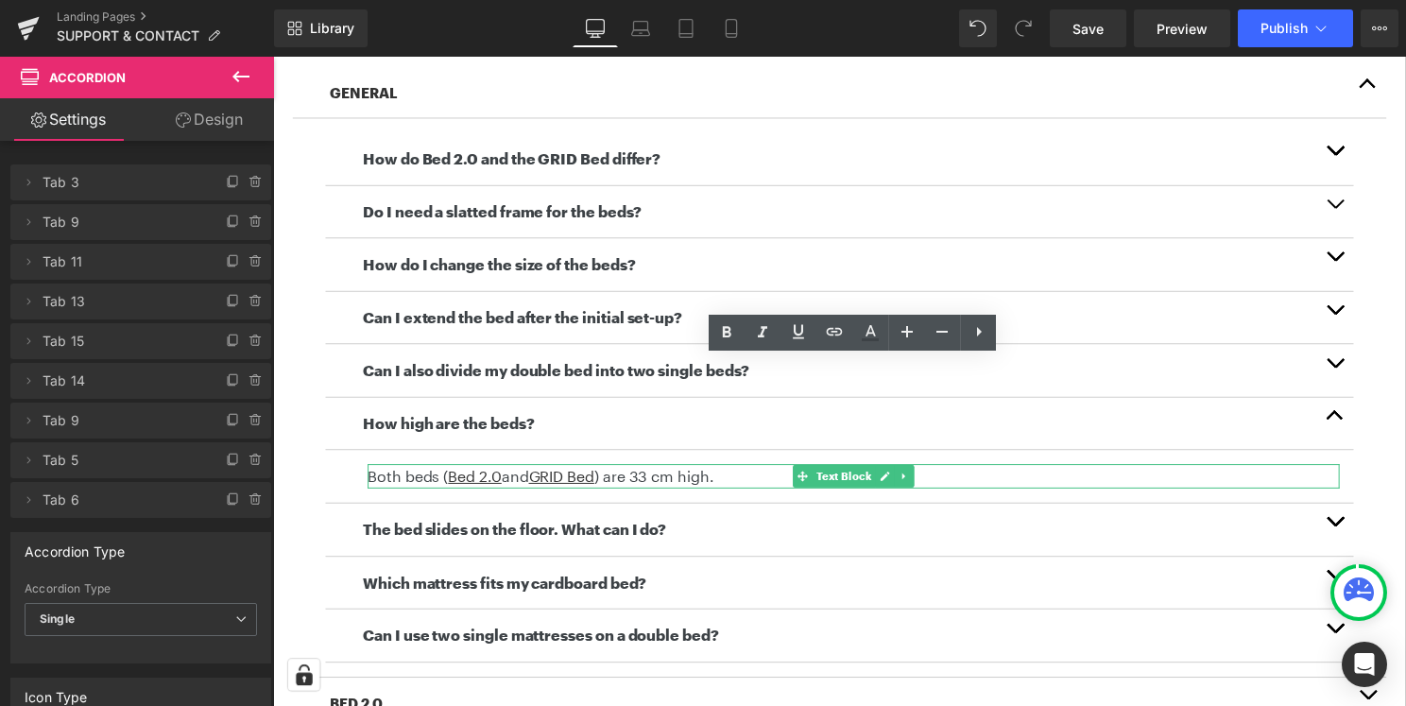
click at [754, 486] on p "Both beds ( Bed 2.0 and GRID Bed ) are 33 cm high." at bounding box center [858, 480] width 981 height 25
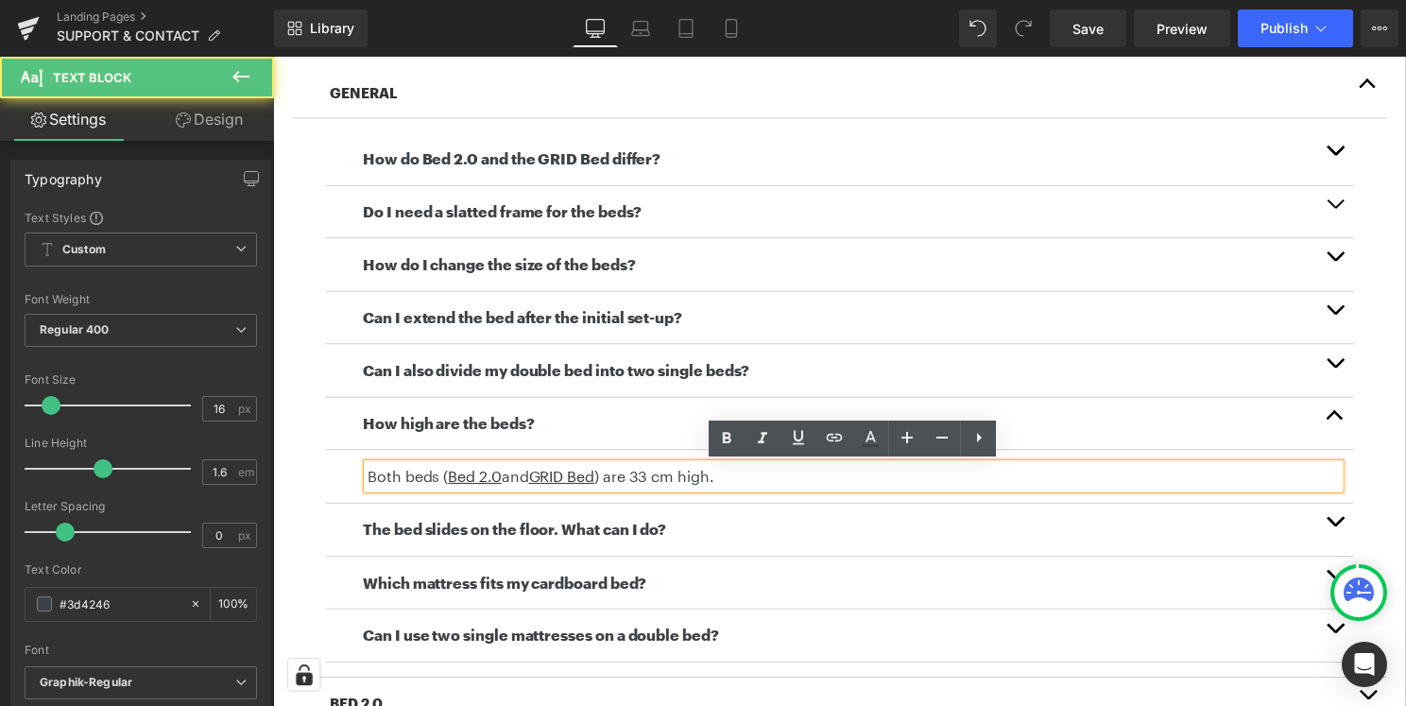
click at [752, 484] on p "Both beds ( Bed 2.0 and GRID Bed ) are 33 cm high." at bounding box center [858, 480] width 981 height 25
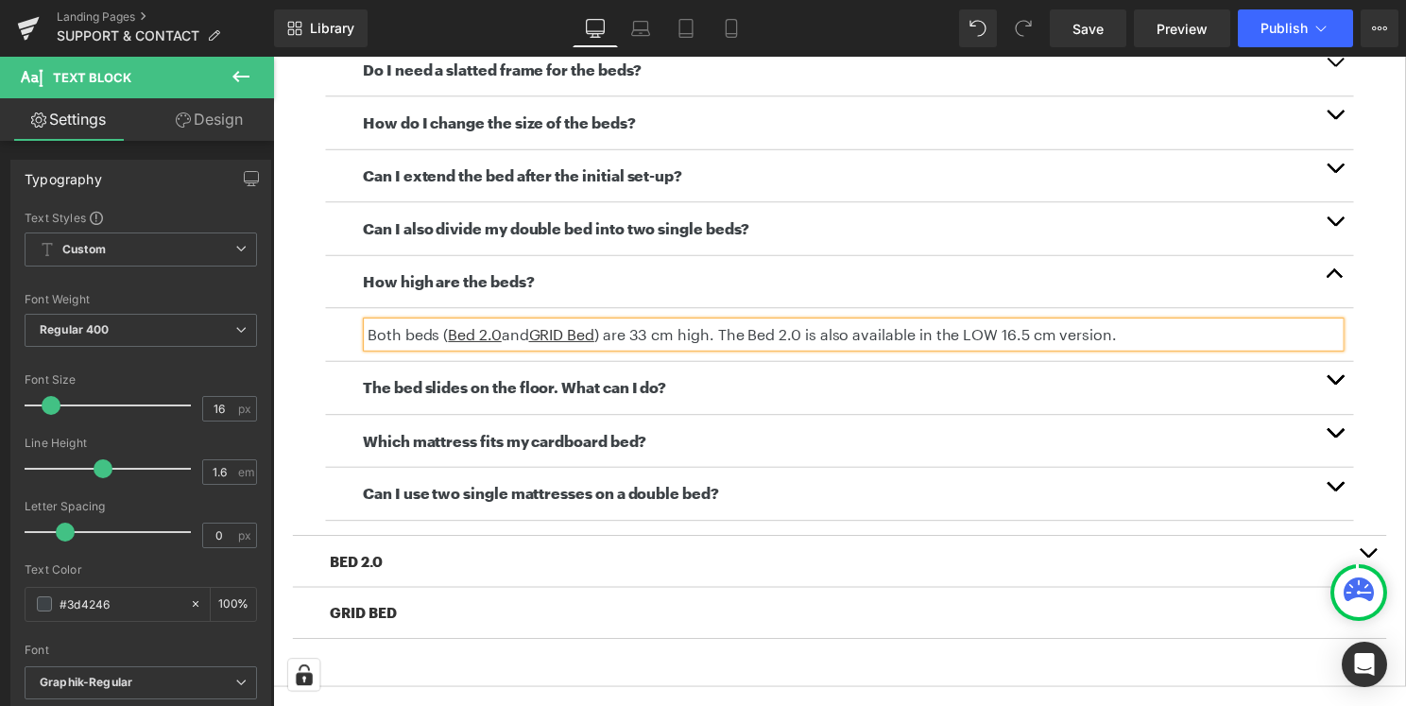
scroll to position [755, 0]
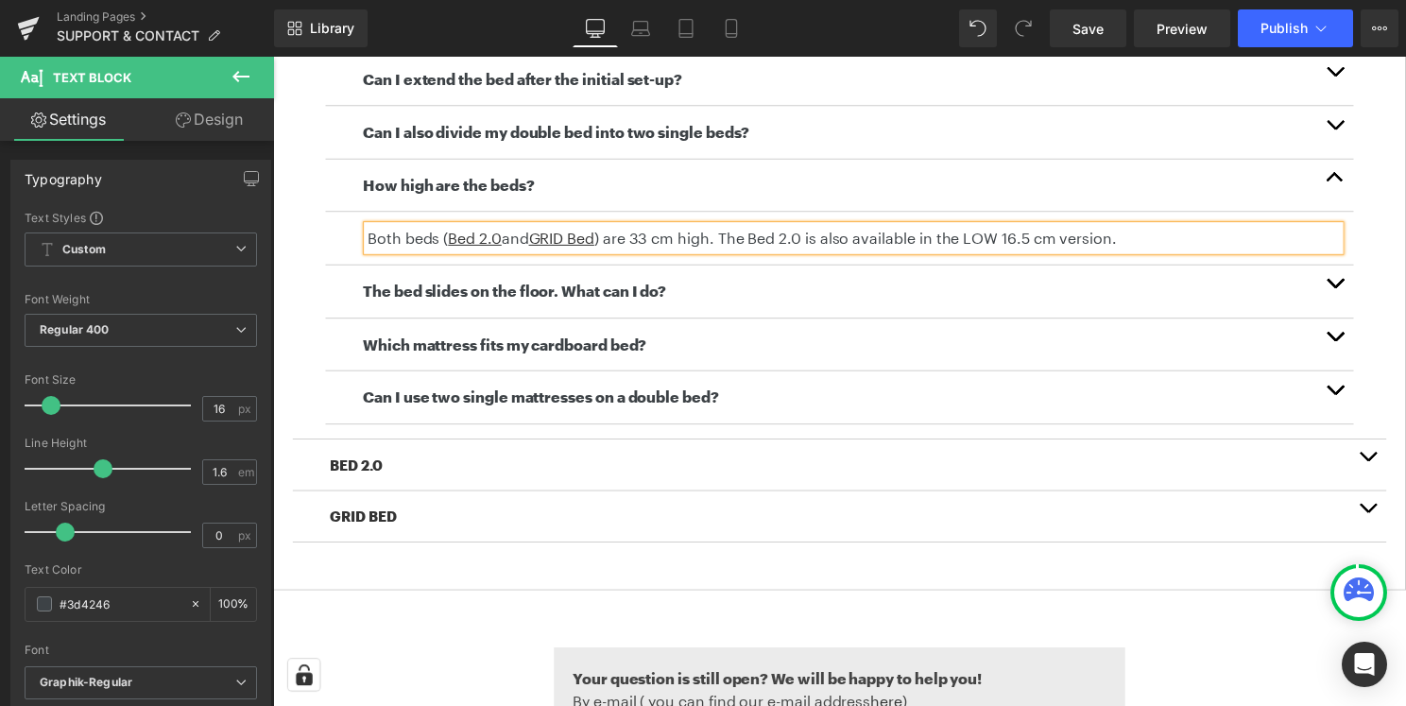
click at [1346, 279] on button "button" at bounding box center [1345, 293] width 38 height 53
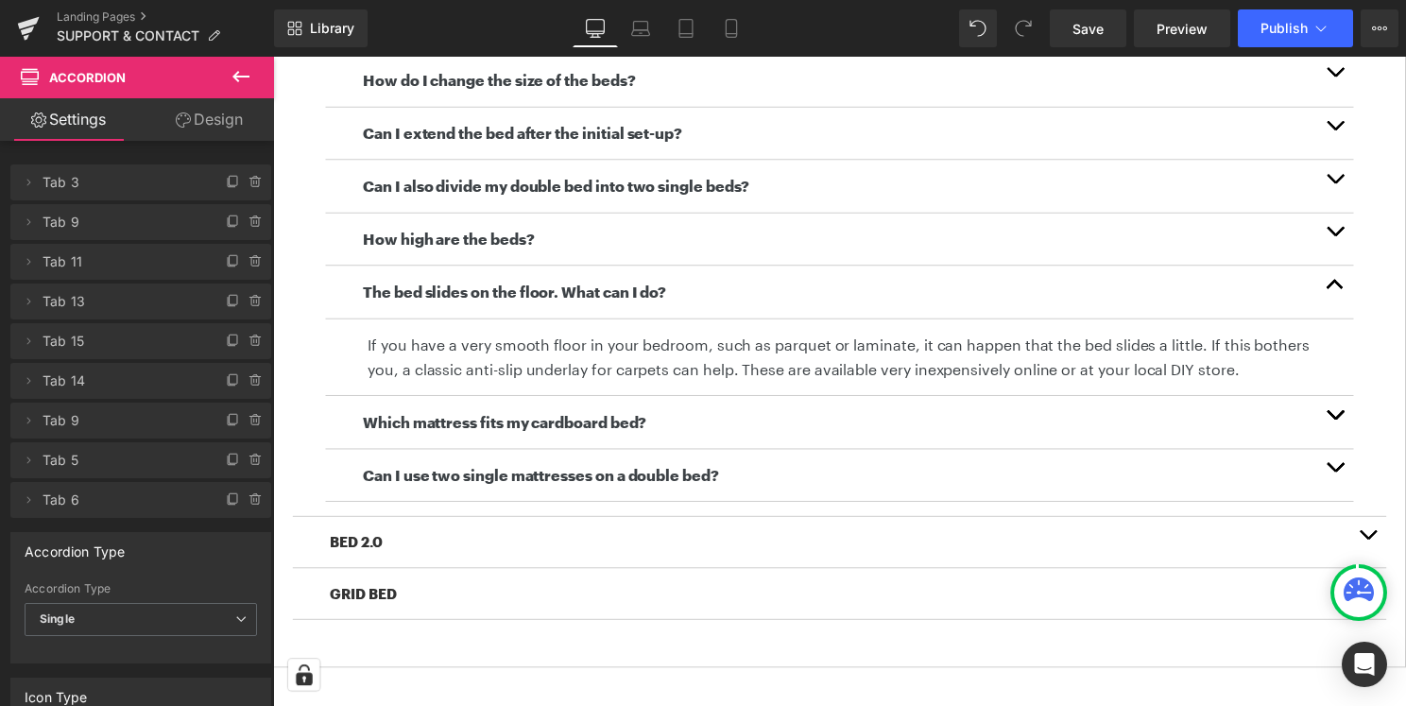
click at [1342, 414] on button "button" at bounding box center [1345, 425] width 38 height 53
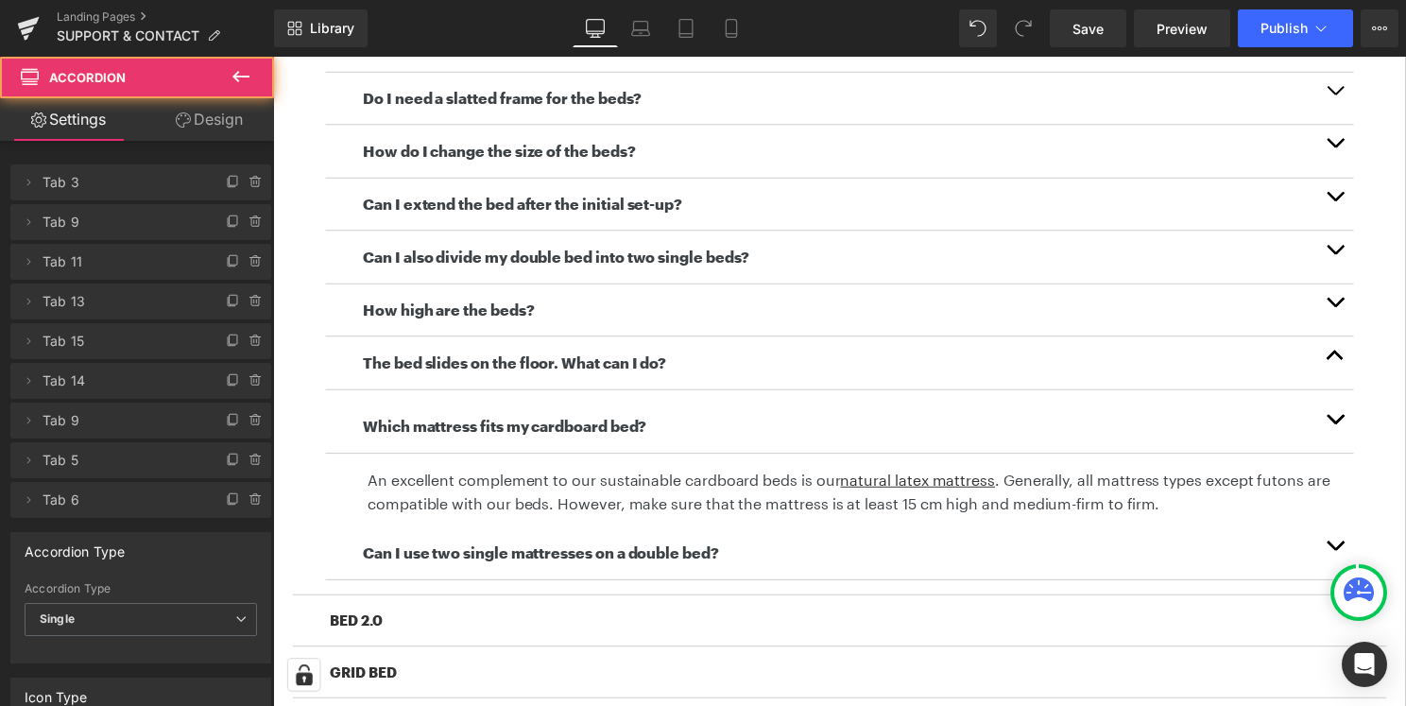
scroll to position [624, 0]
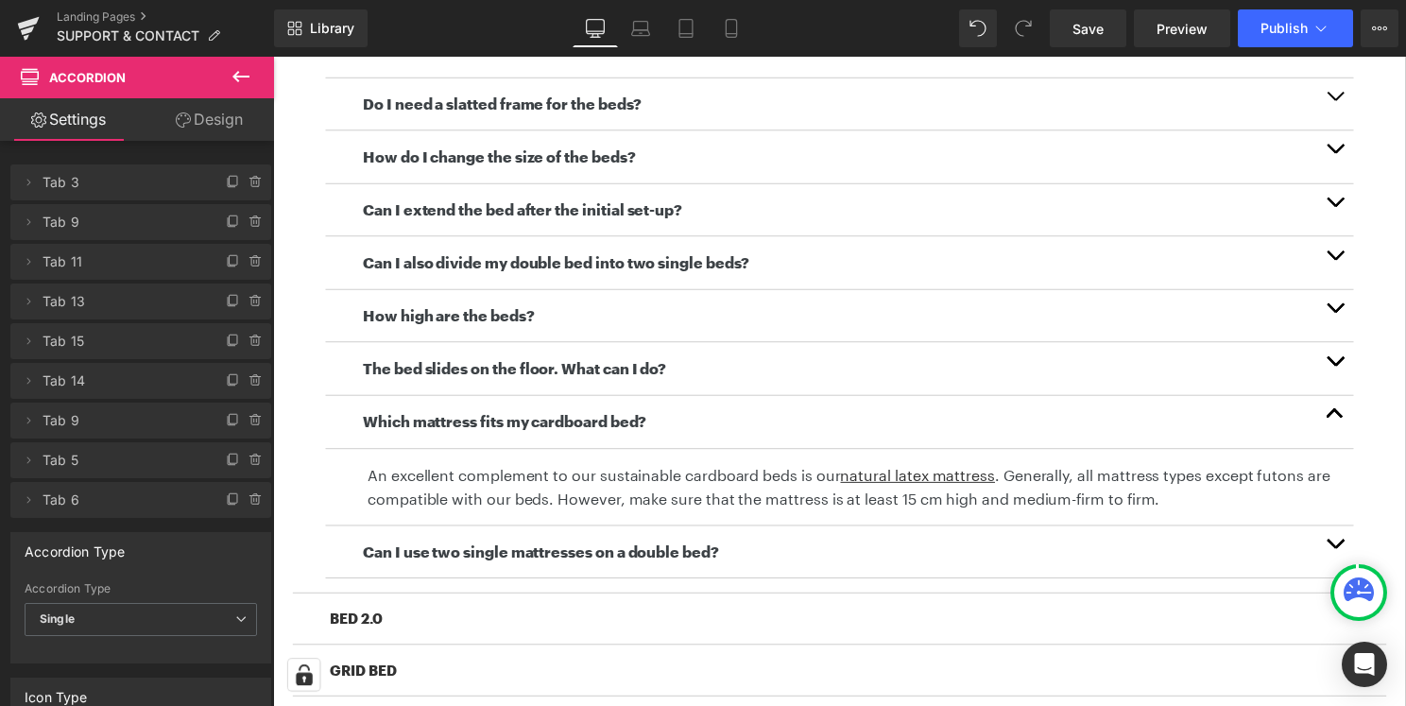
click at [1340, 543] on button "button" at bounding box center [1345, 556] width 38 height 53
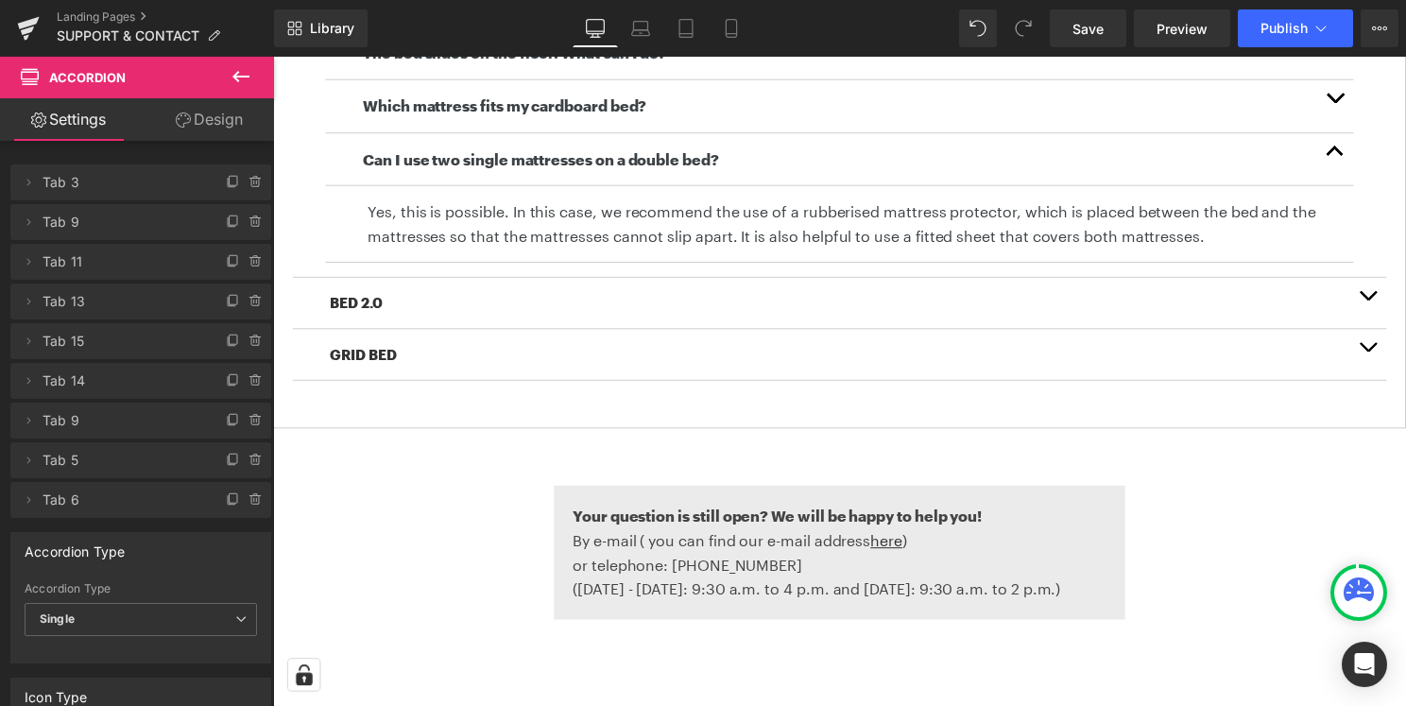
click at [1390, 294] on button "button" at bounding box center [1378, 305] width 38 height 51
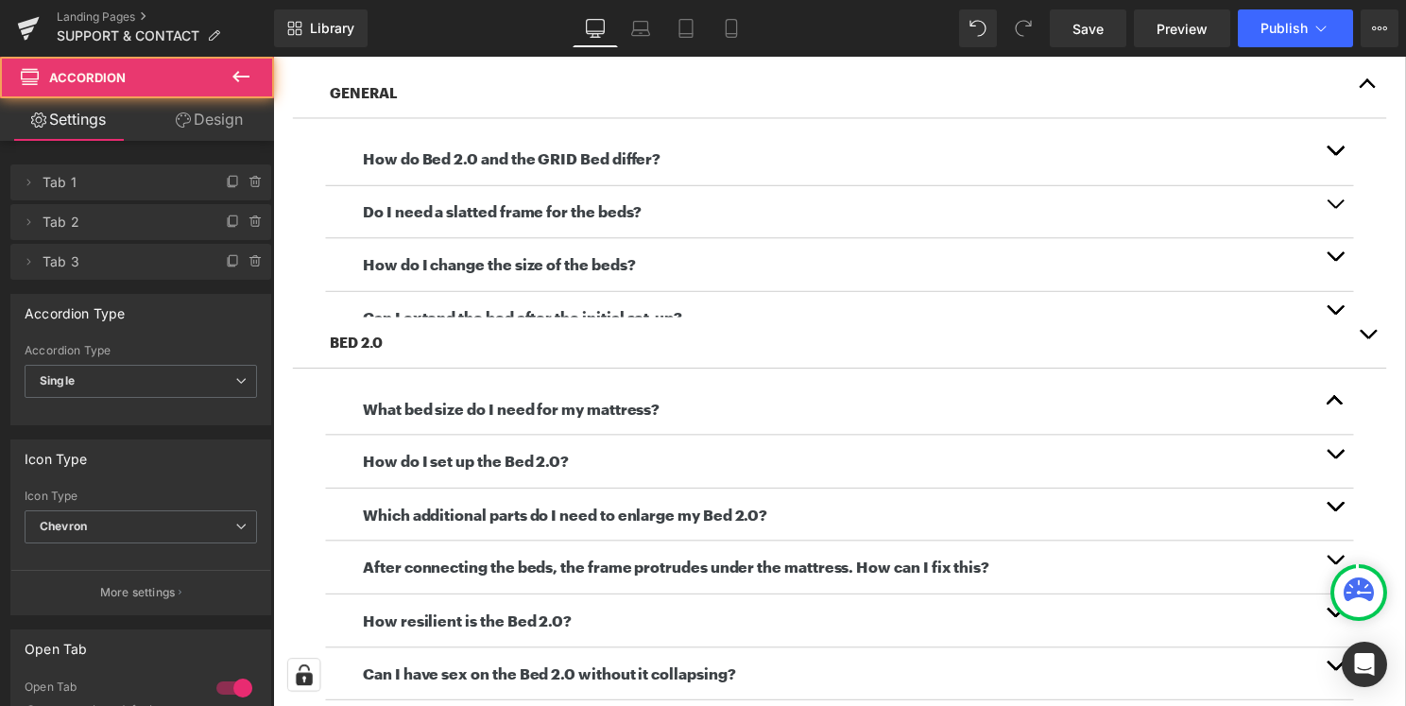
scroll to position [354, 0]
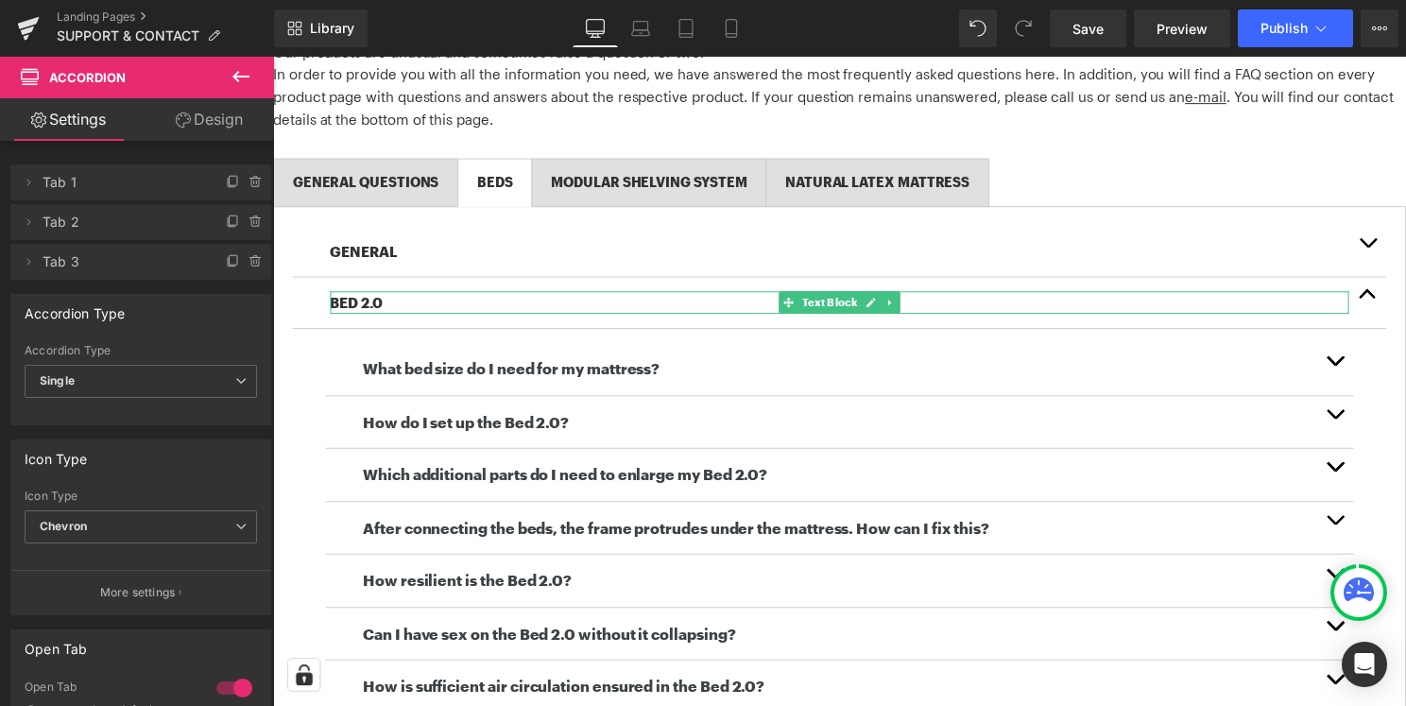
click at [397, 301] on p "BED 2.0" at bounding box center [845, 305] width 1028 height 23
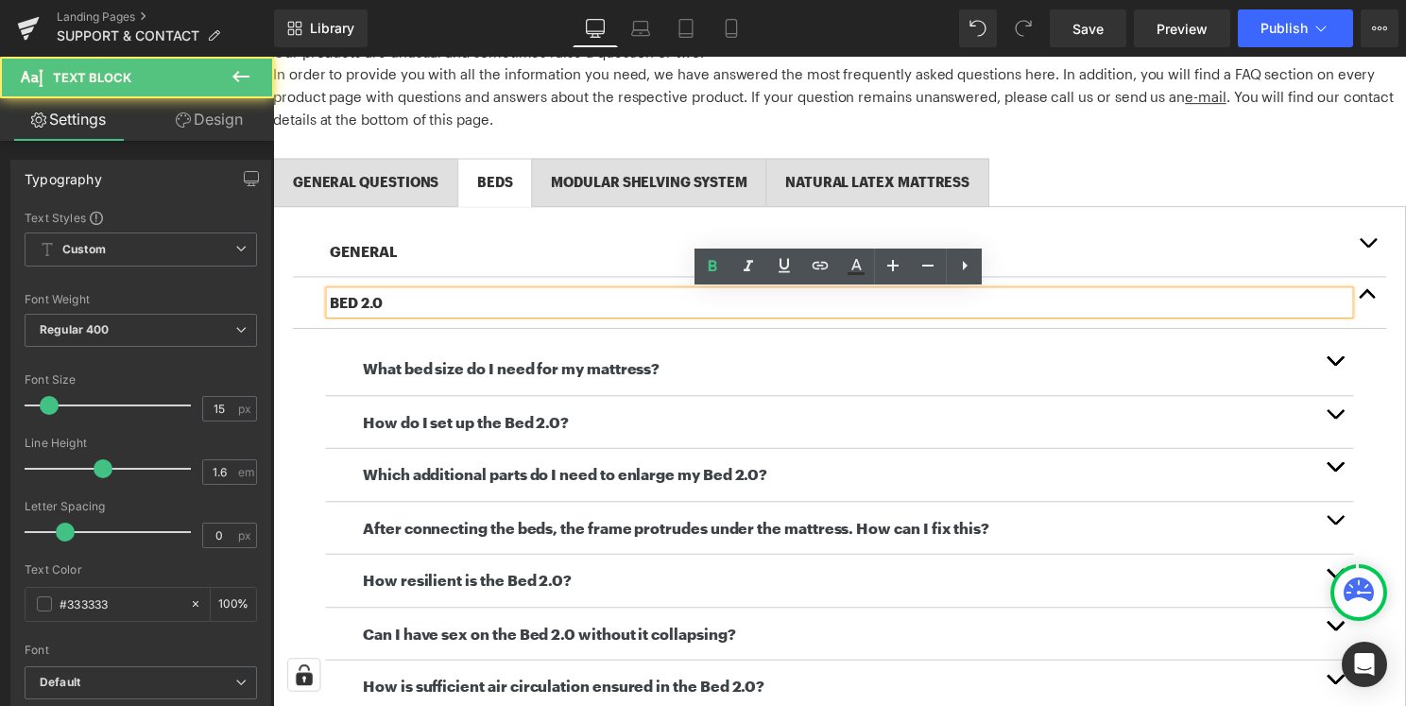
click at [405, 303] on p "BED 2.0" at bounding box center [845, 305] width 1028 height 23
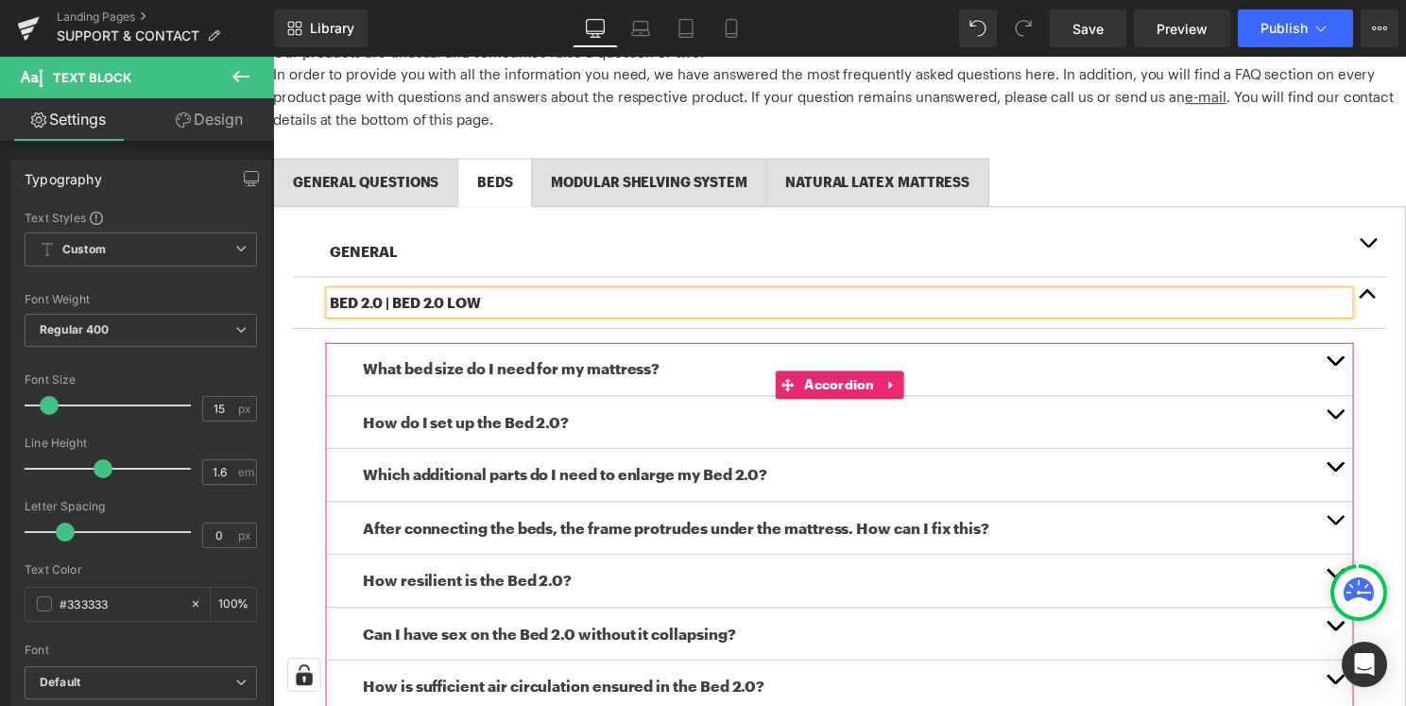
click at [1343, 368] on button "button" at bounding box center [1345, 372] width 38 height 53
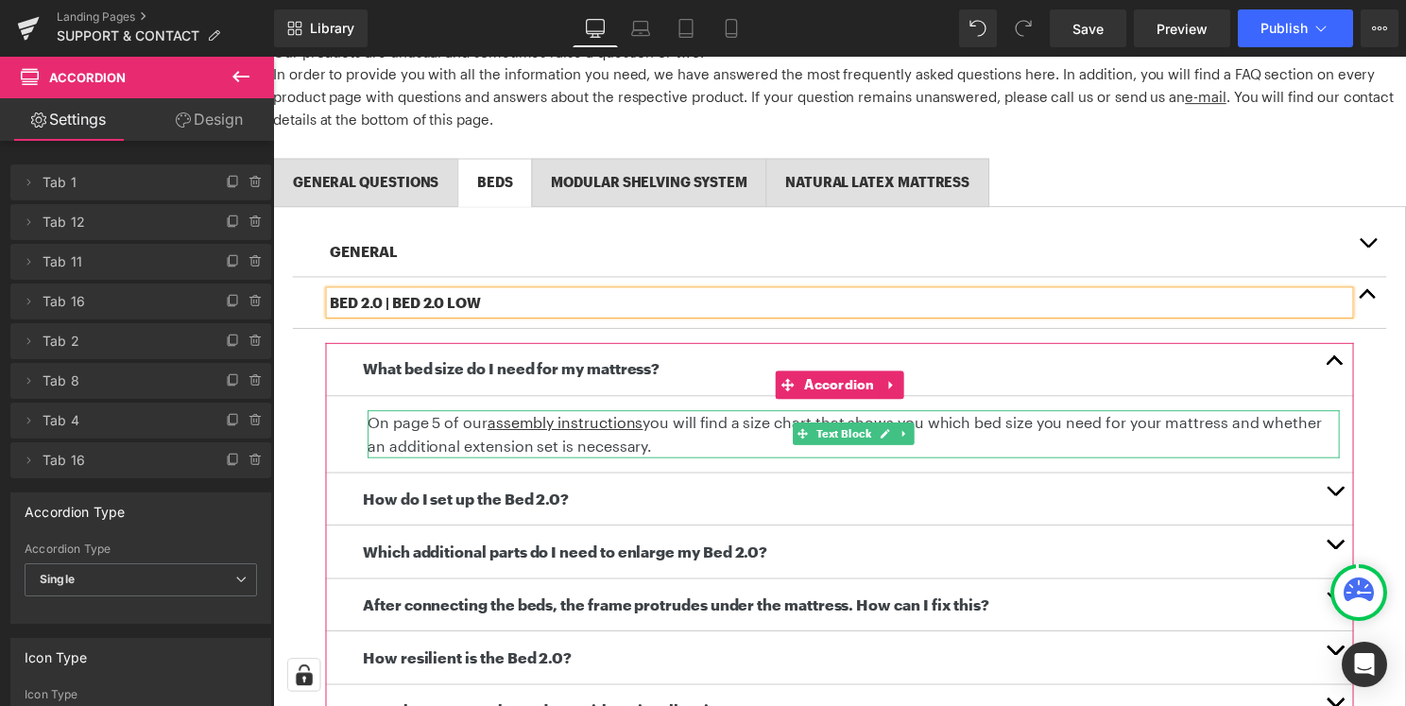
click at [711, 439] on p "On page 5 of our assembly instructions you will find a size chart that shows yo…" at bounding box center [858, 438] width 981 height 48
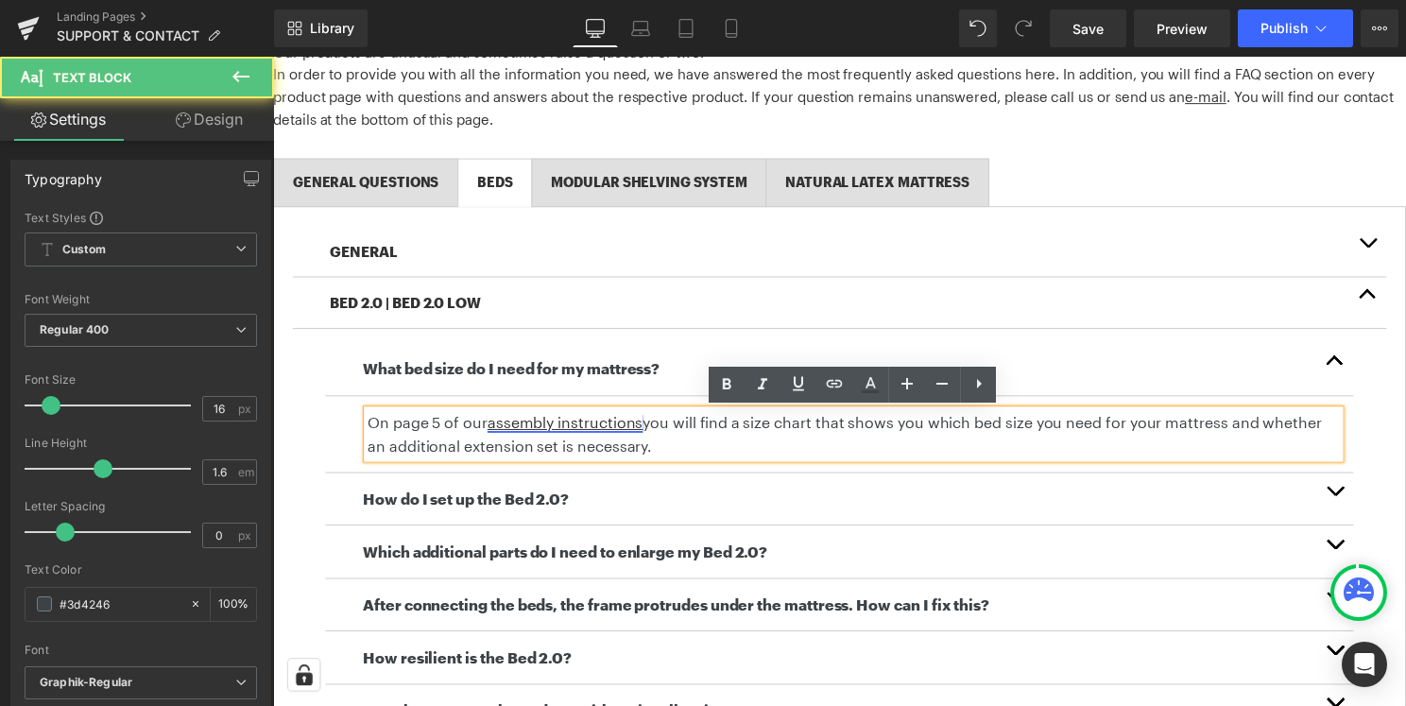
click at [627, 431] on u "assembly instructions" at bounding box center [567, 426] width 157 height 18
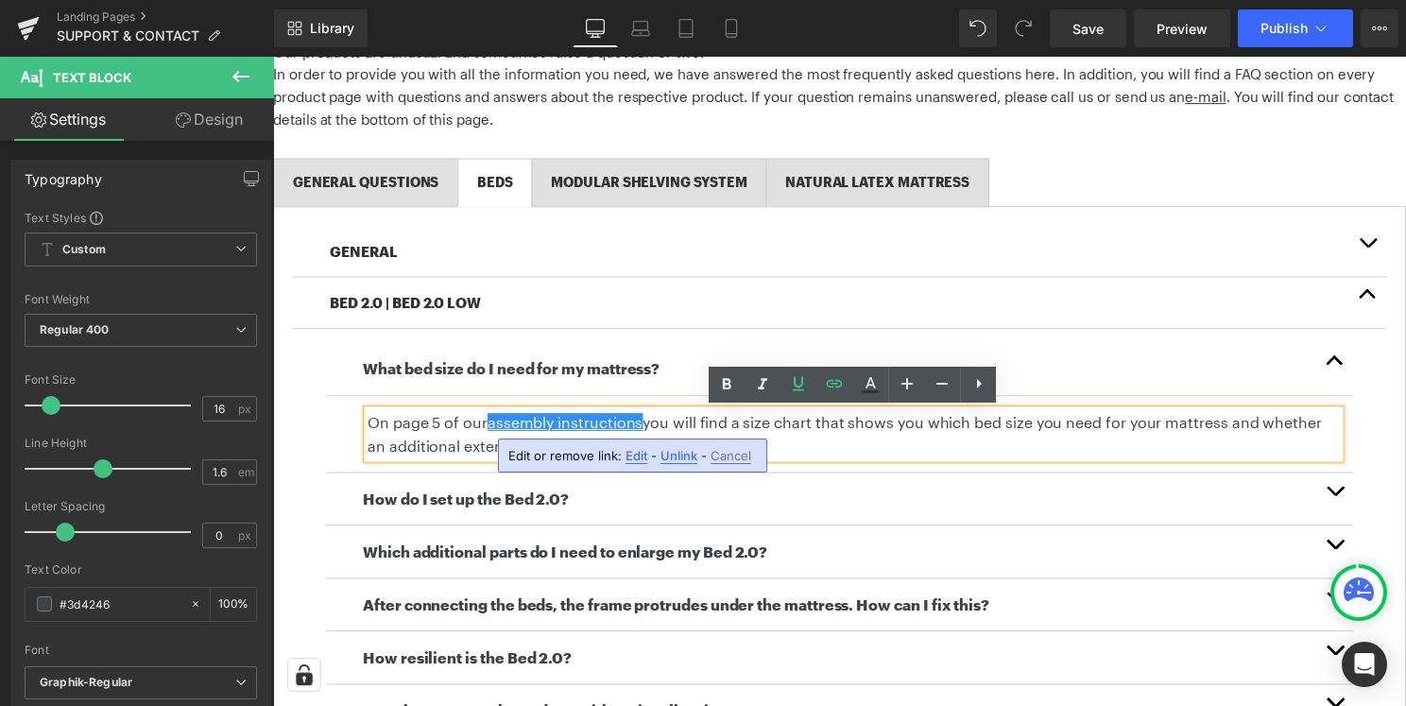
click at [640, 453] on span "Edit" at bounding box center [636, 456] width 22 height 16
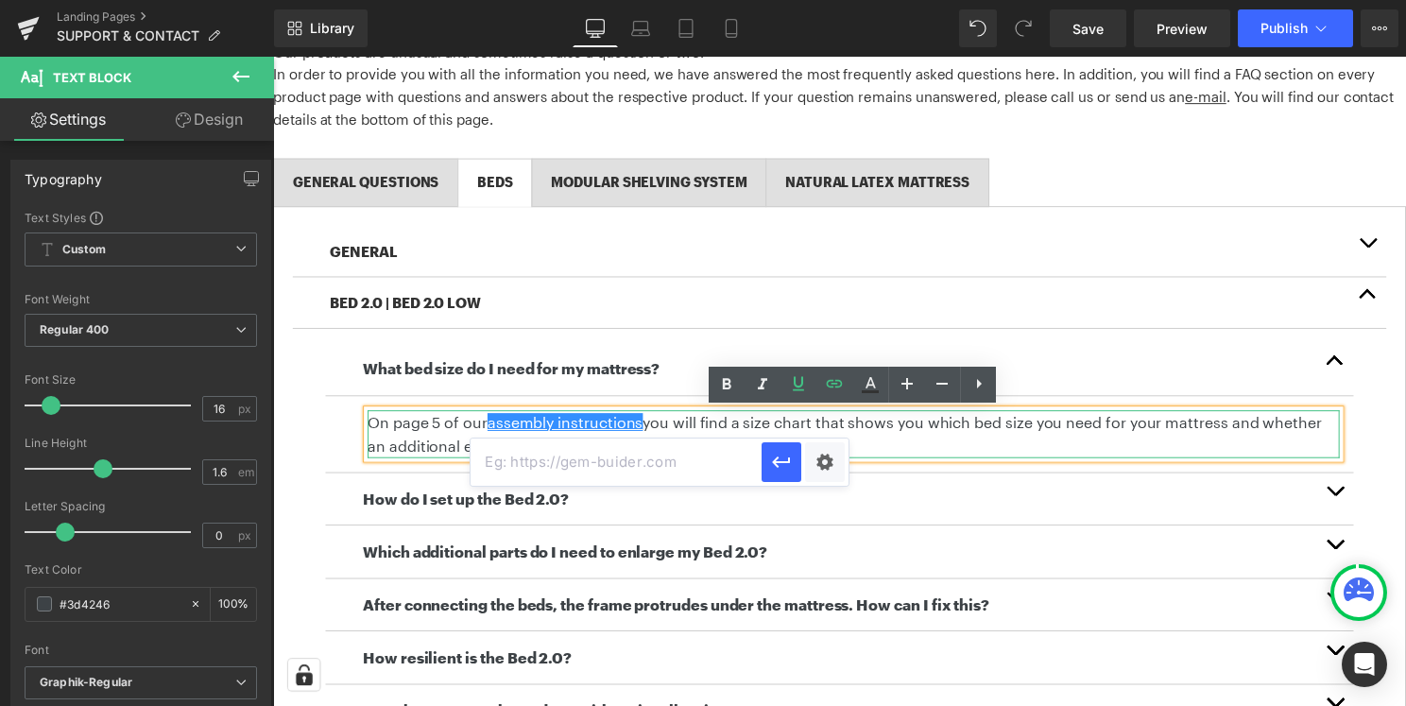
click at [952, 440] on p "On page 5 of our assembly instructions you will find a size chart that shows yo…" at bounding box center [858, 438] width 981 height 48
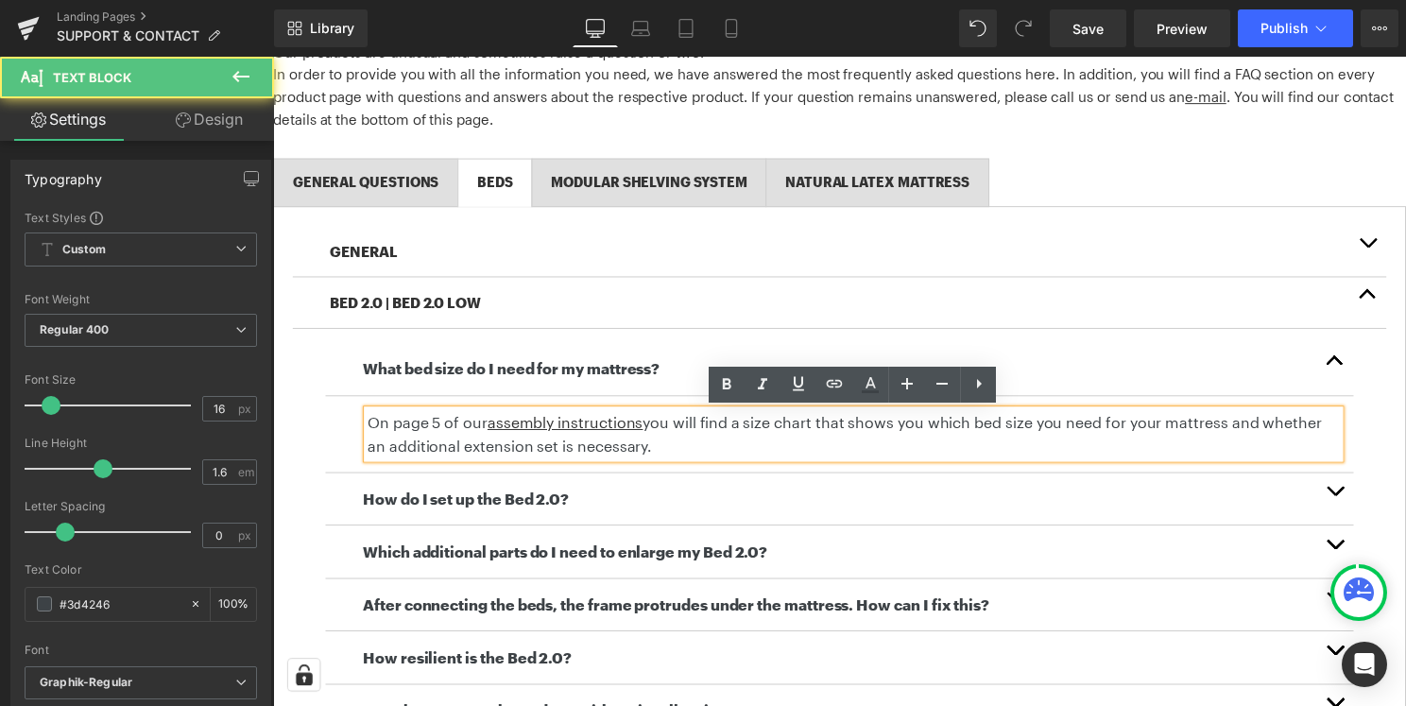
drag, startPoint x: 461, startPoint y: 429, endPoint x: 364, endPoint y: 428, distance: 97.3
click at [368, 428] on div "On page 5 of our assembly instructions you will find a size chart that shows yo…" at bounding box center [858, 438] width 981 height 48
click at [436, 444] on p "On page 5 of our assembly instructions you will find a size chart that shows yo…" at bounding box center [858, 438] width 981 height 48
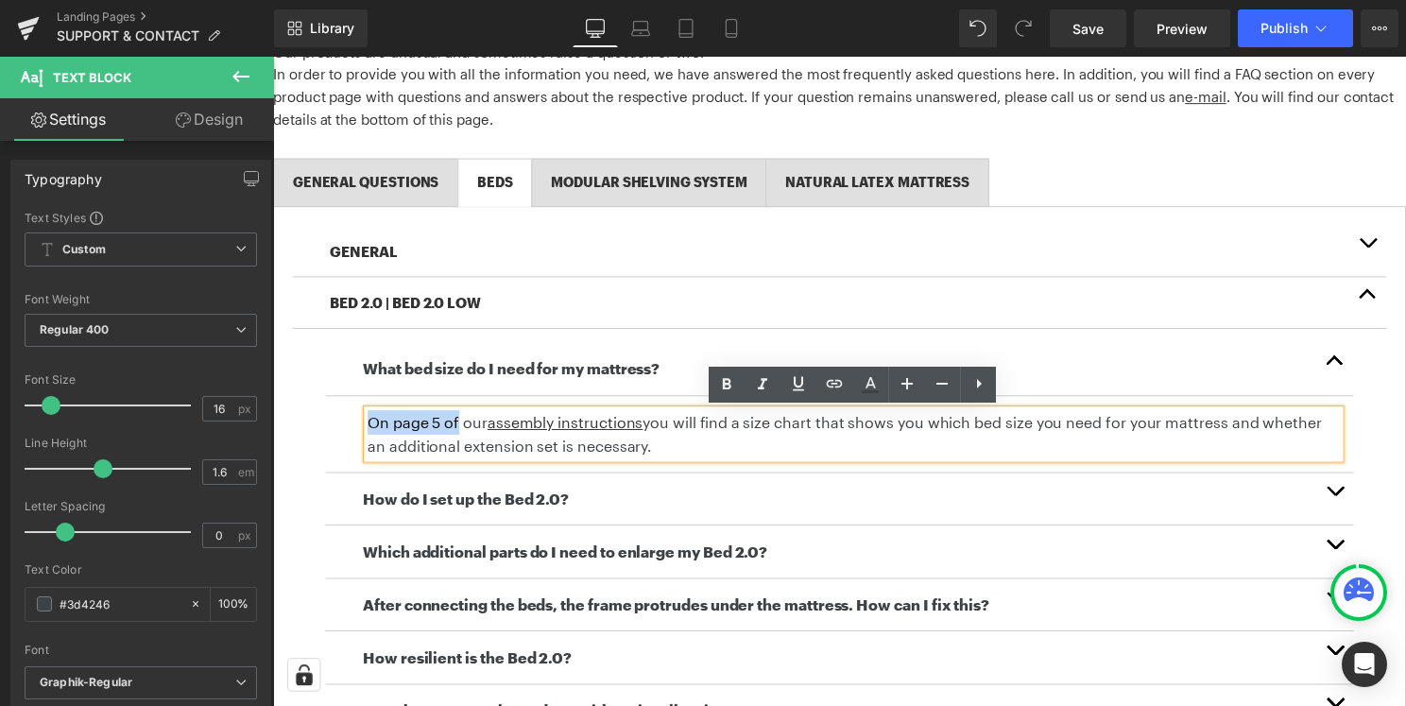
drag, startPoint x: 458, startPoint y: 428, endPoint x: 372, endPoint y: 428, distance: 86.0
click at [372, 428] on p "On page 5 of our assembly instructions you will find a size chart that shows yo…" at bounding box center [858, 438] width 981 height 48
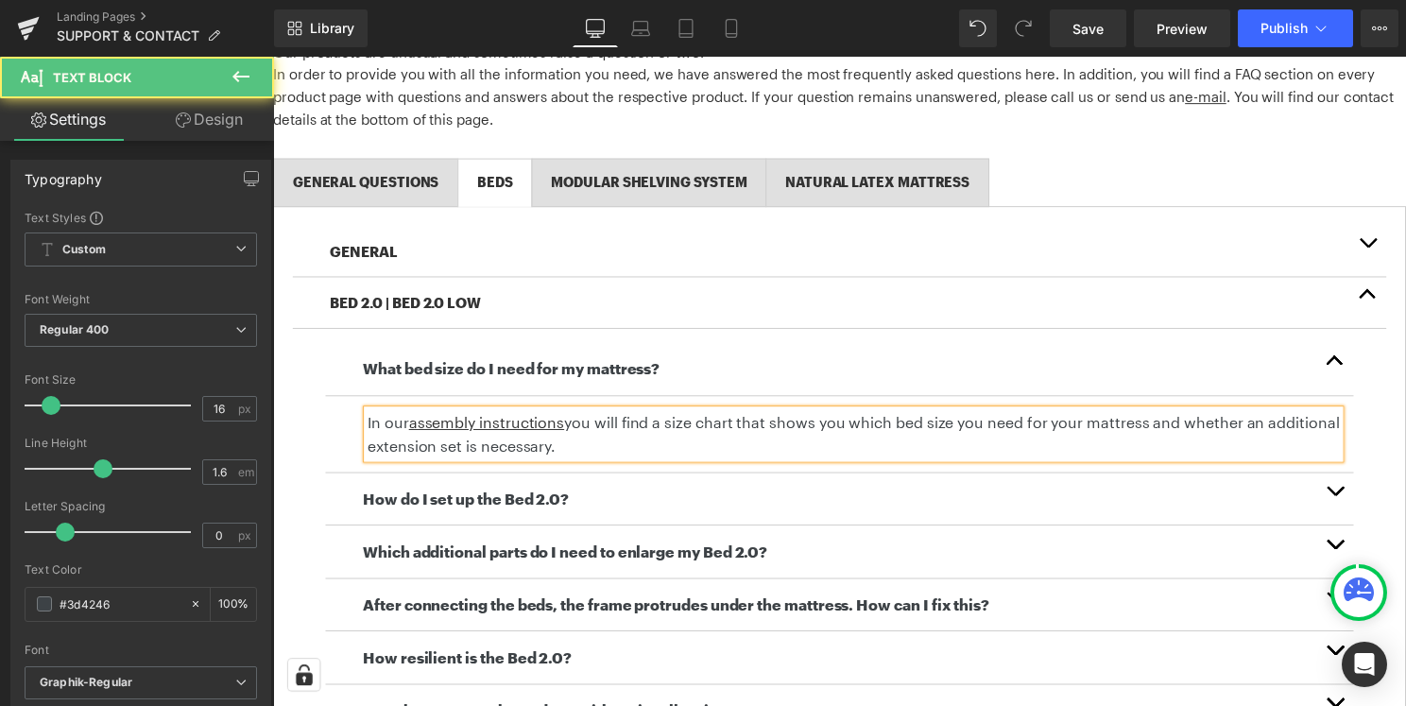
click at [618, 444] on p "In our assembly instructions you will find a size chart that shows you which be…" at bounding box center [858, 438] width 981 height 48
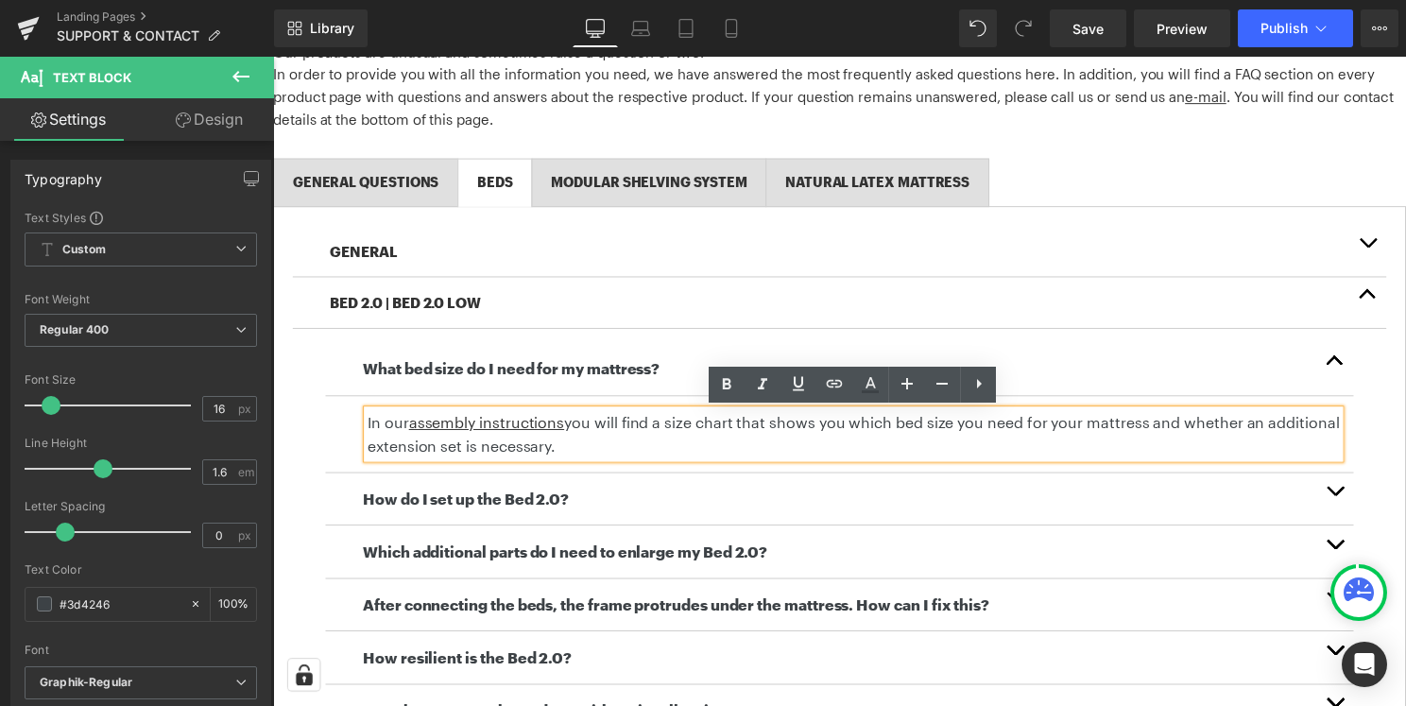
click at [1344, 500] on span "button" at bounding box center [1344, 500] width 0 height 0
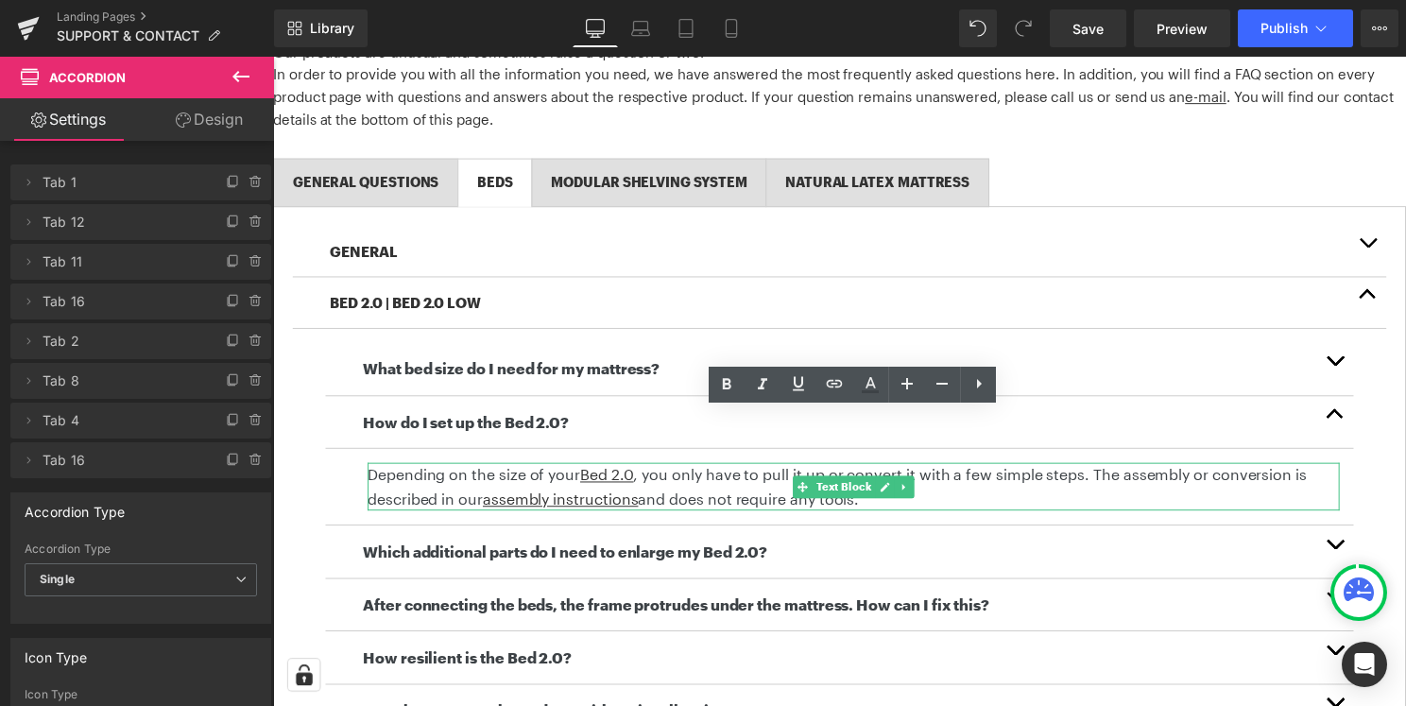
click at [682, 487] on p "Depending on the size of your Bed 2.0 , you only have to pull it up or convert …" at bounding box center [858, 491] width 981 height 48
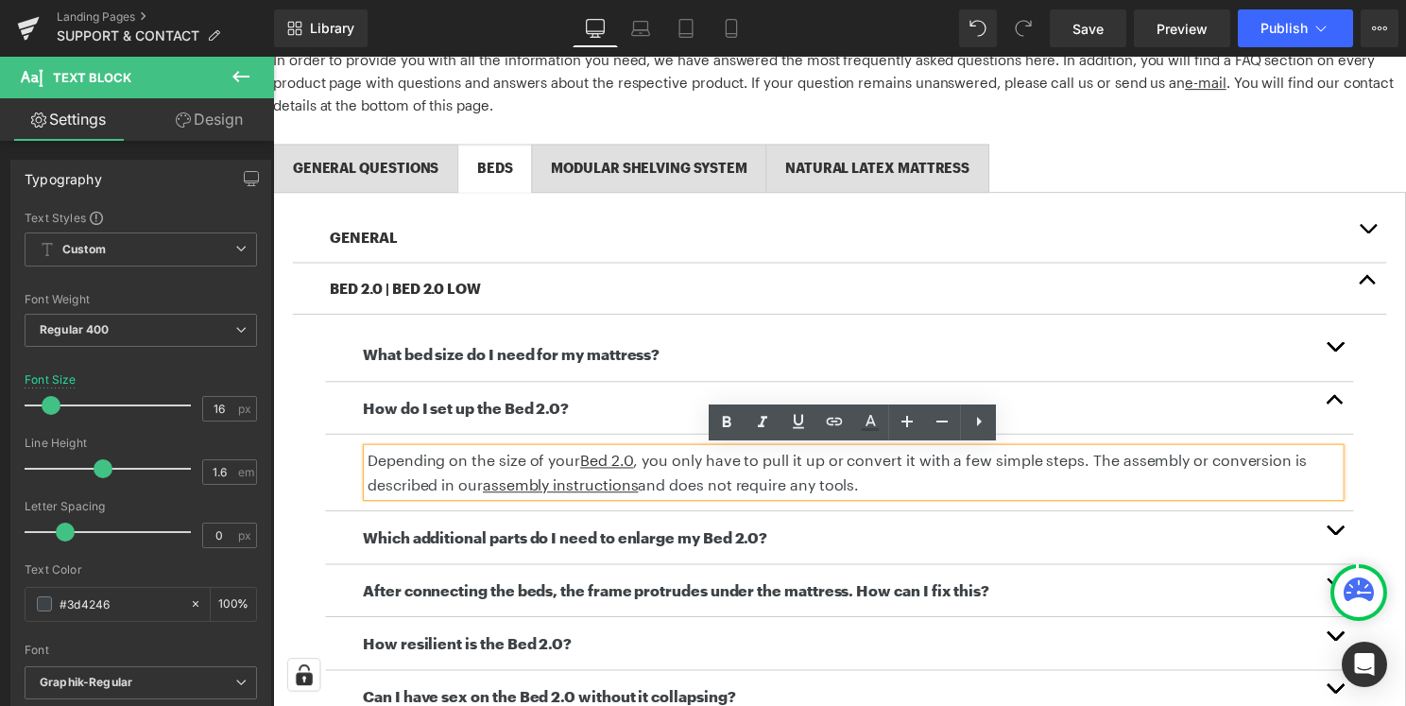
scroll to position [382, 0]
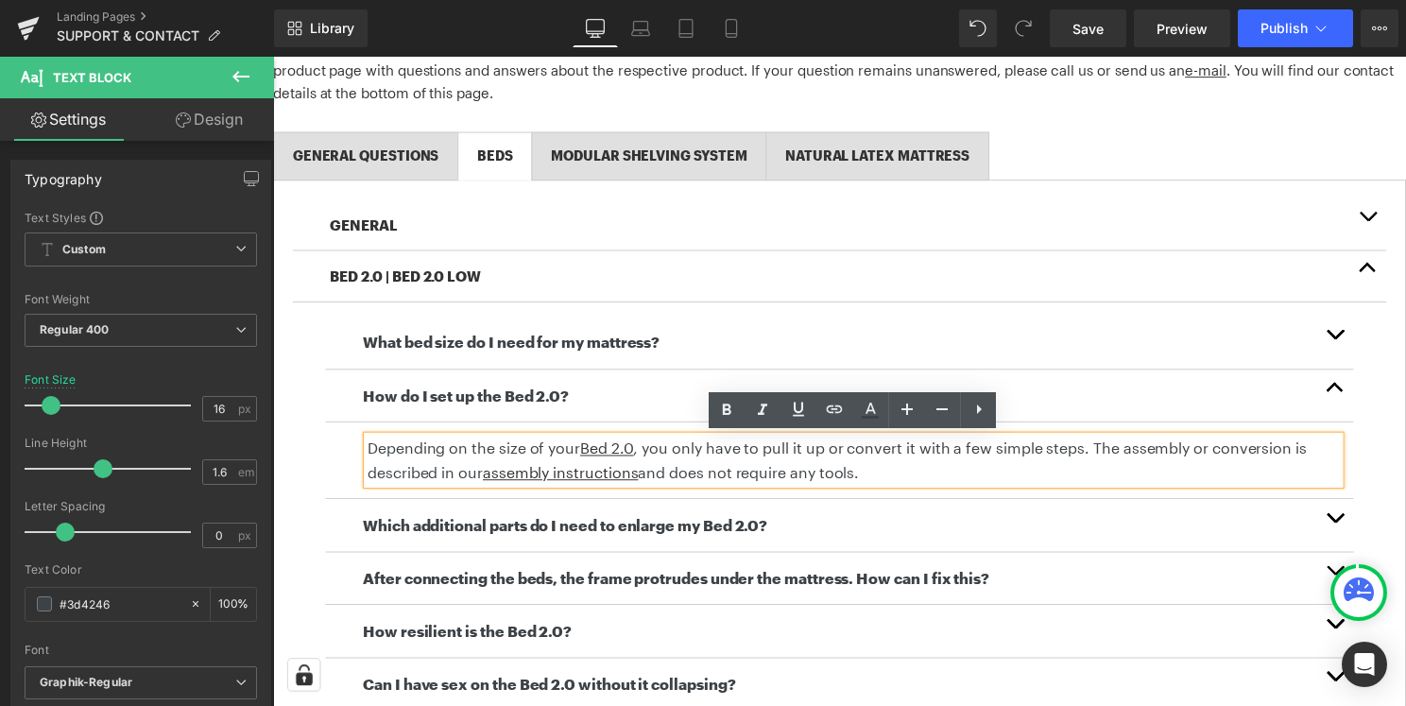
click at [690, 478] on p "Depending on the size of your Bed 2.0 , you only have to pull it up or convert …" at bounding box center [858, 463] width 981 height 48
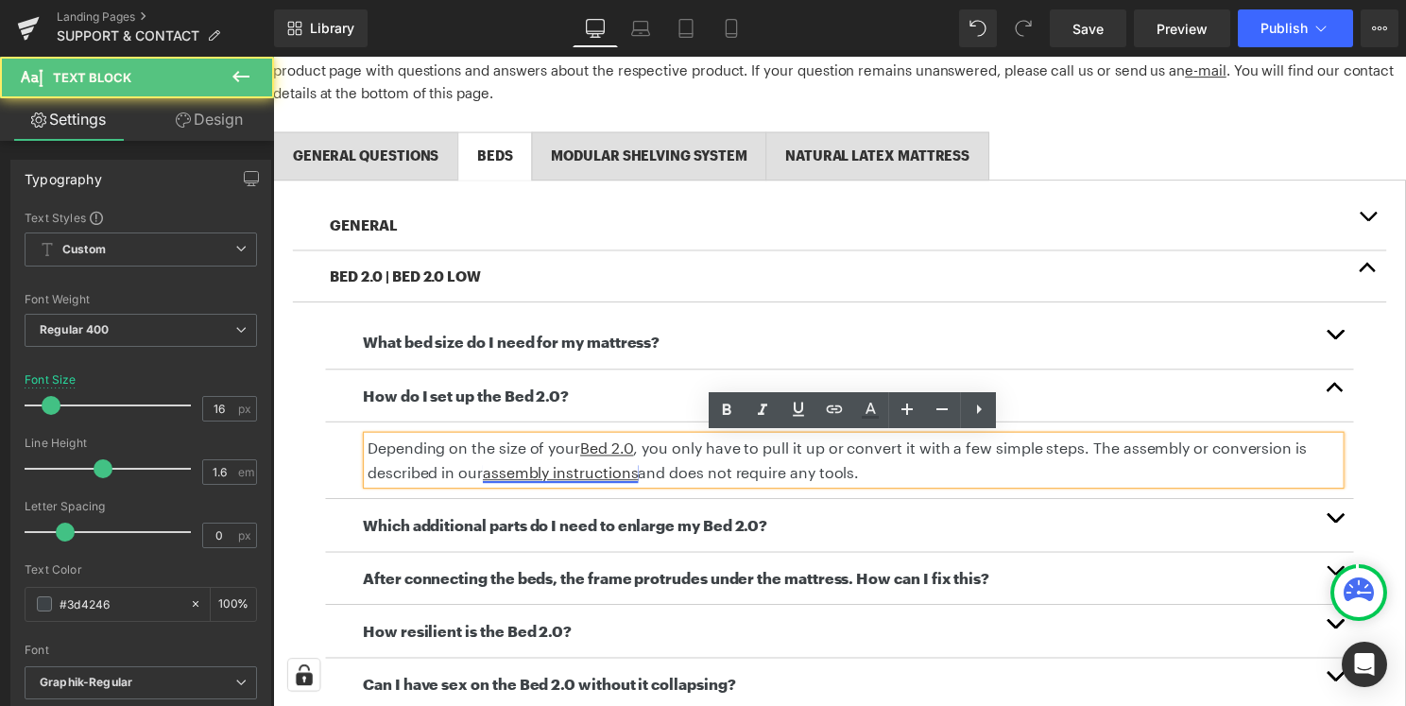
click at [617, 484] on u "assembly instructions" at bounding box center [563, 476] width 157 height 18
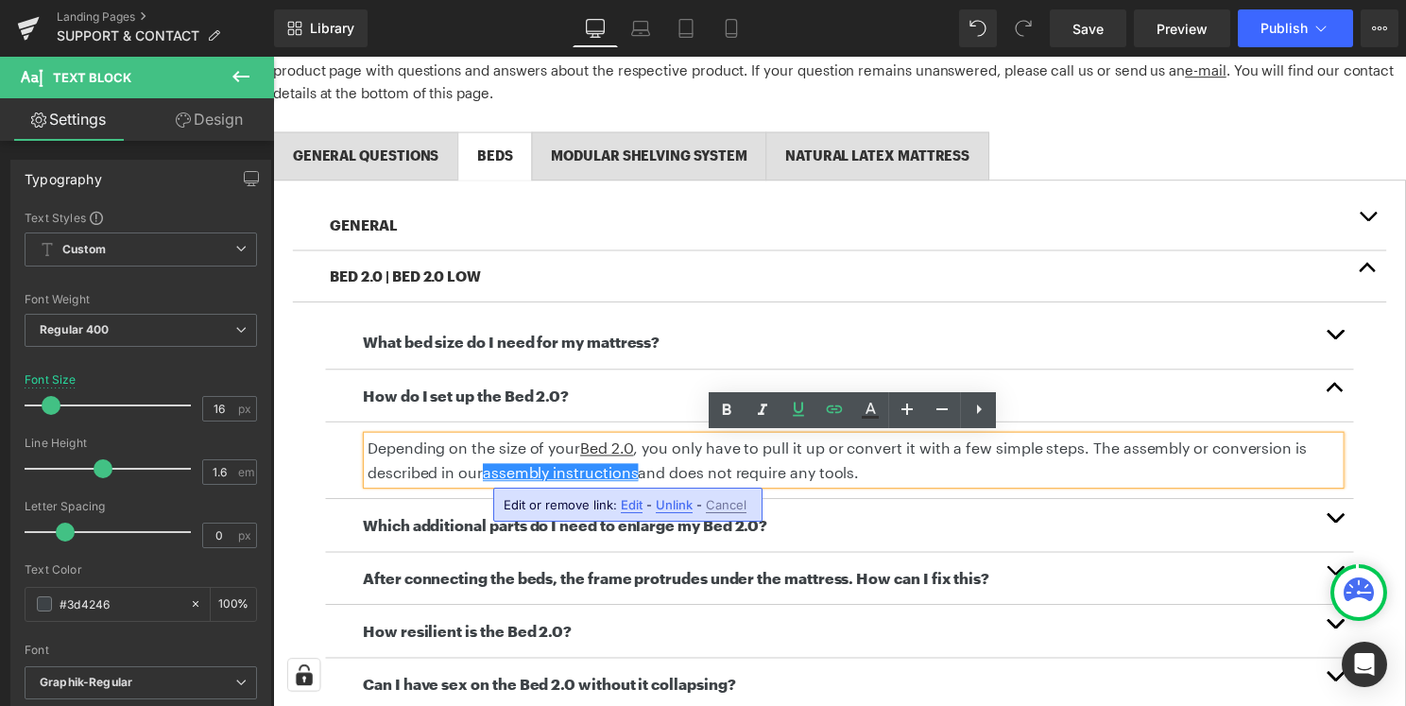
click at [633, 505] on span "Edit" at bounding box center [632, 505] width 22 height 16
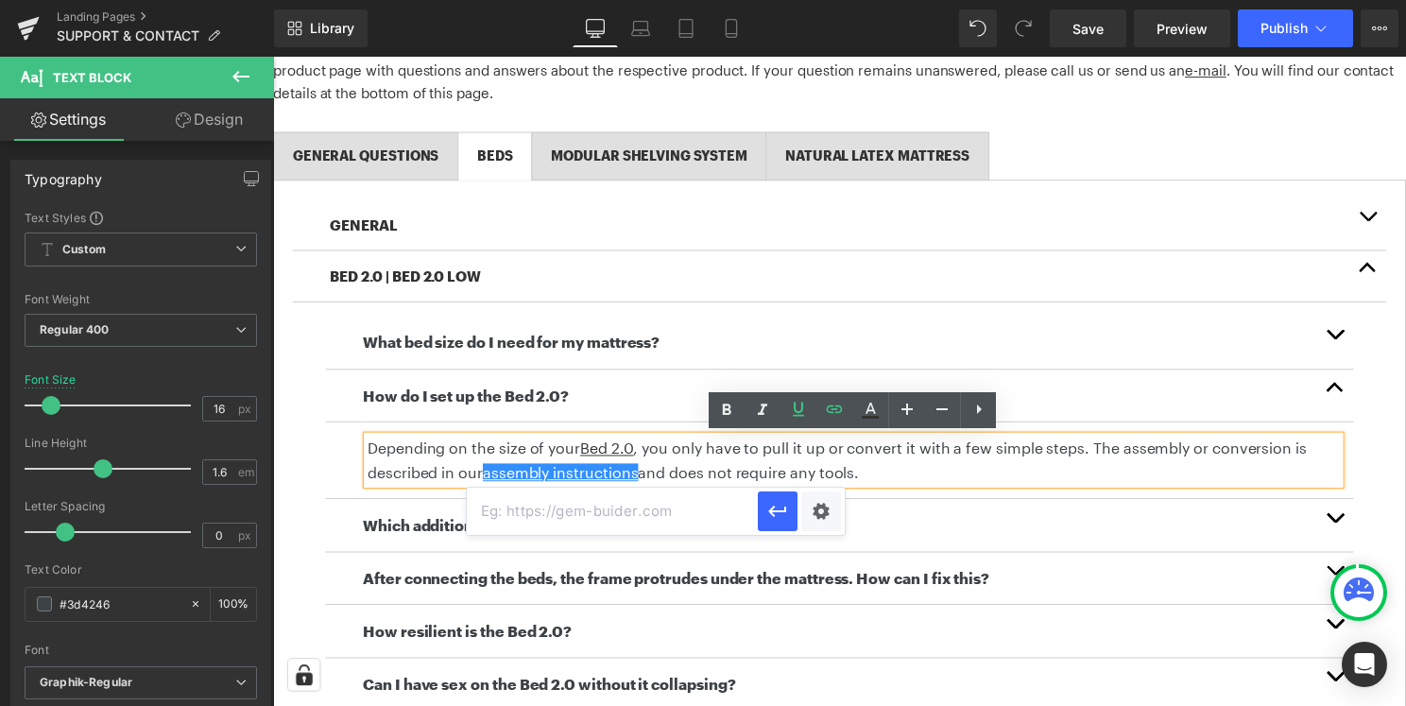
click at [1349, 522] on button "button" at bounding box center [1345, 529] width 38 height 53
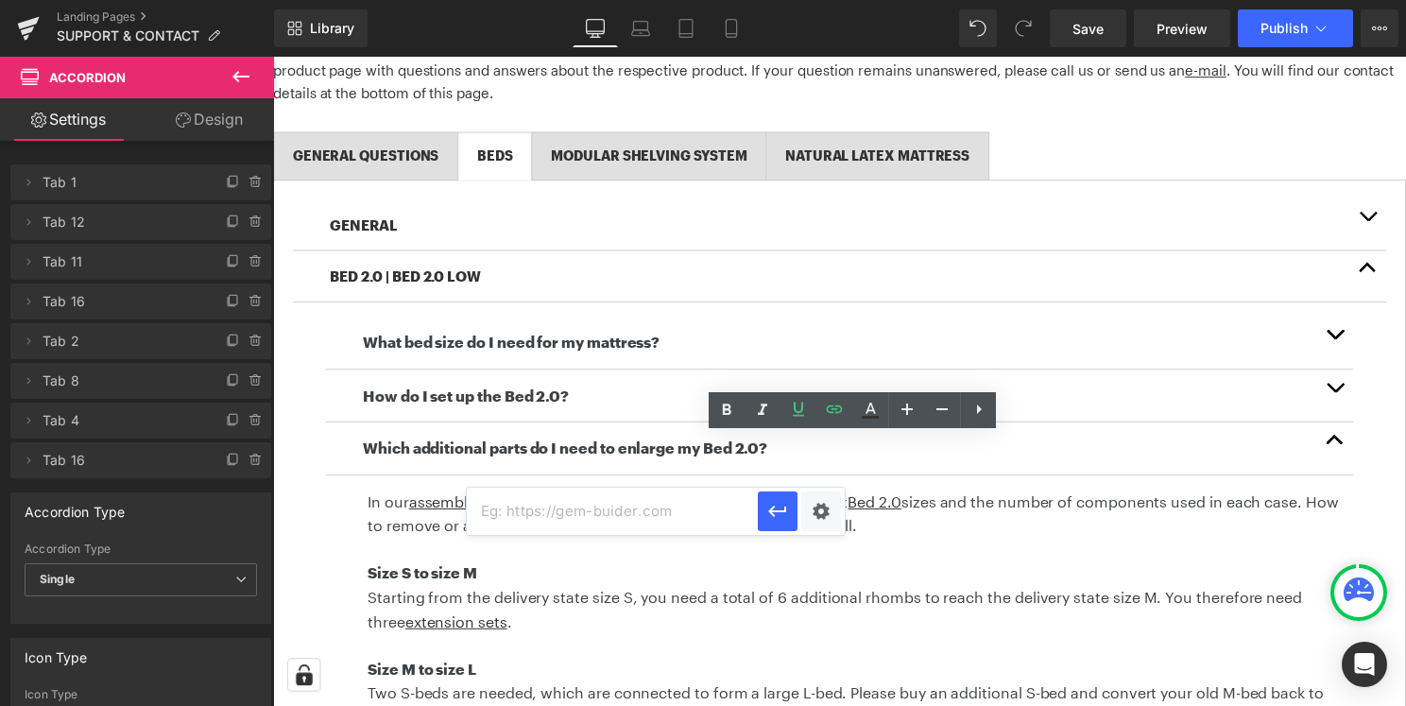
click at [312, 462] on article "What bed size do I need for my mattress? Text Block In our assembly instruction…" at bounding box center [845, 680] width 1104 height 752
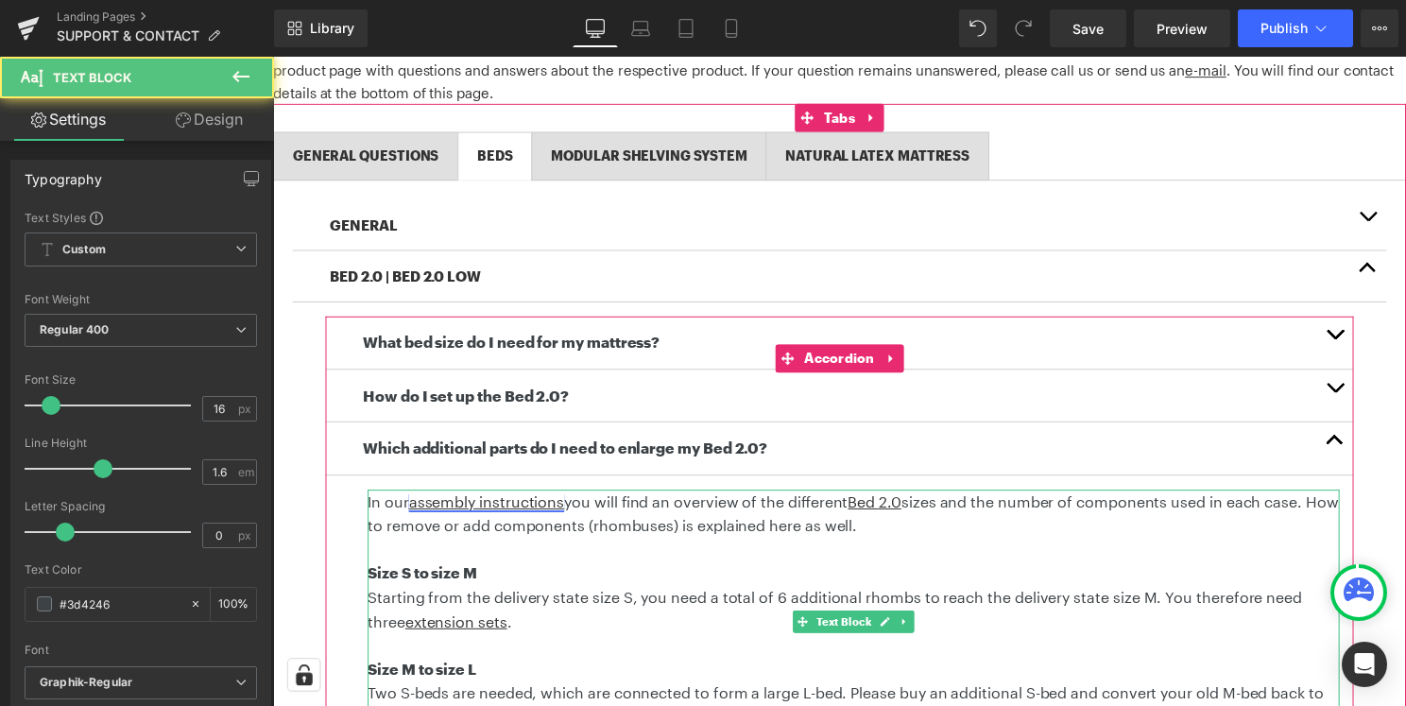
click at [549, 506] on u "assembly instructions" at bounding box center [488, 505] width 157 height 18
click at [591, 508] on p "In our assembly instructions you will find an overview of the different Bed 2.0…" at bounding box center [858, 517] width 981 height 48
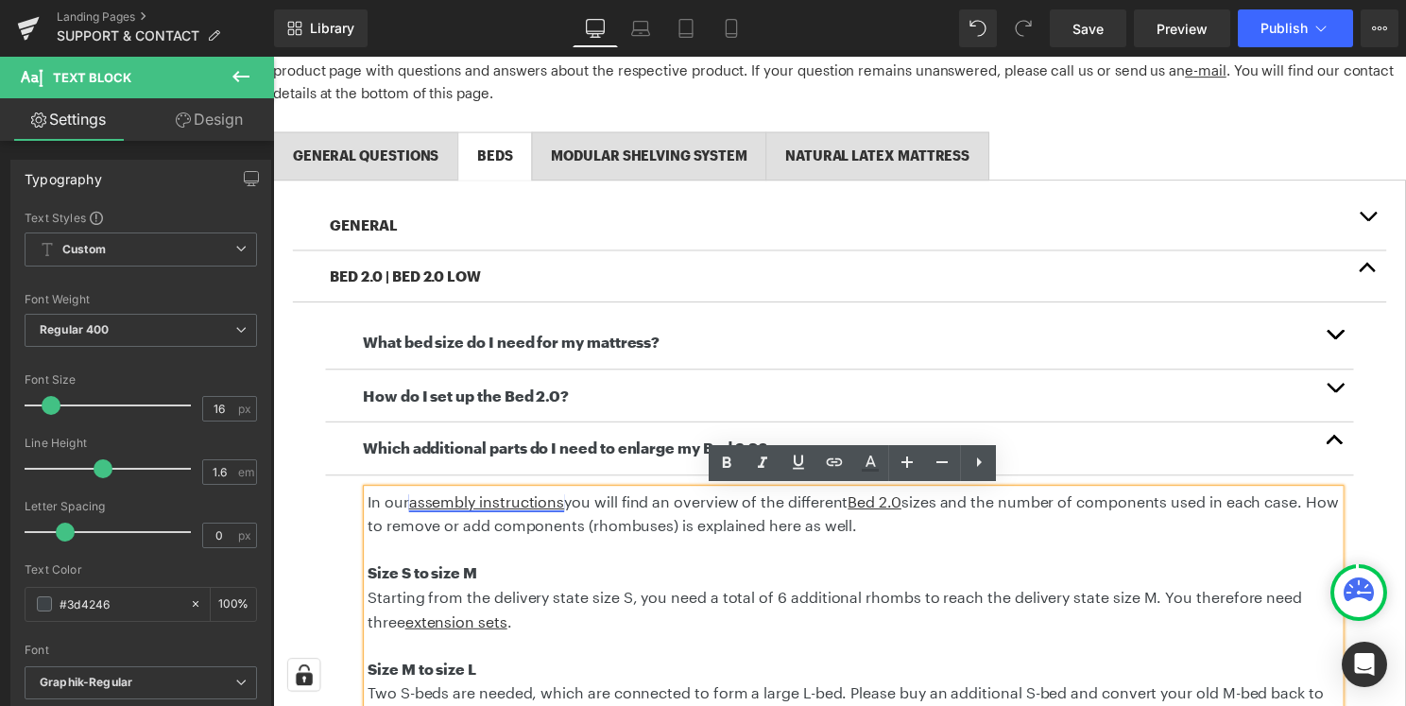
click at [541, 508] on u "assembly instructions" at bounding box center [488, 505] width 157 height 18
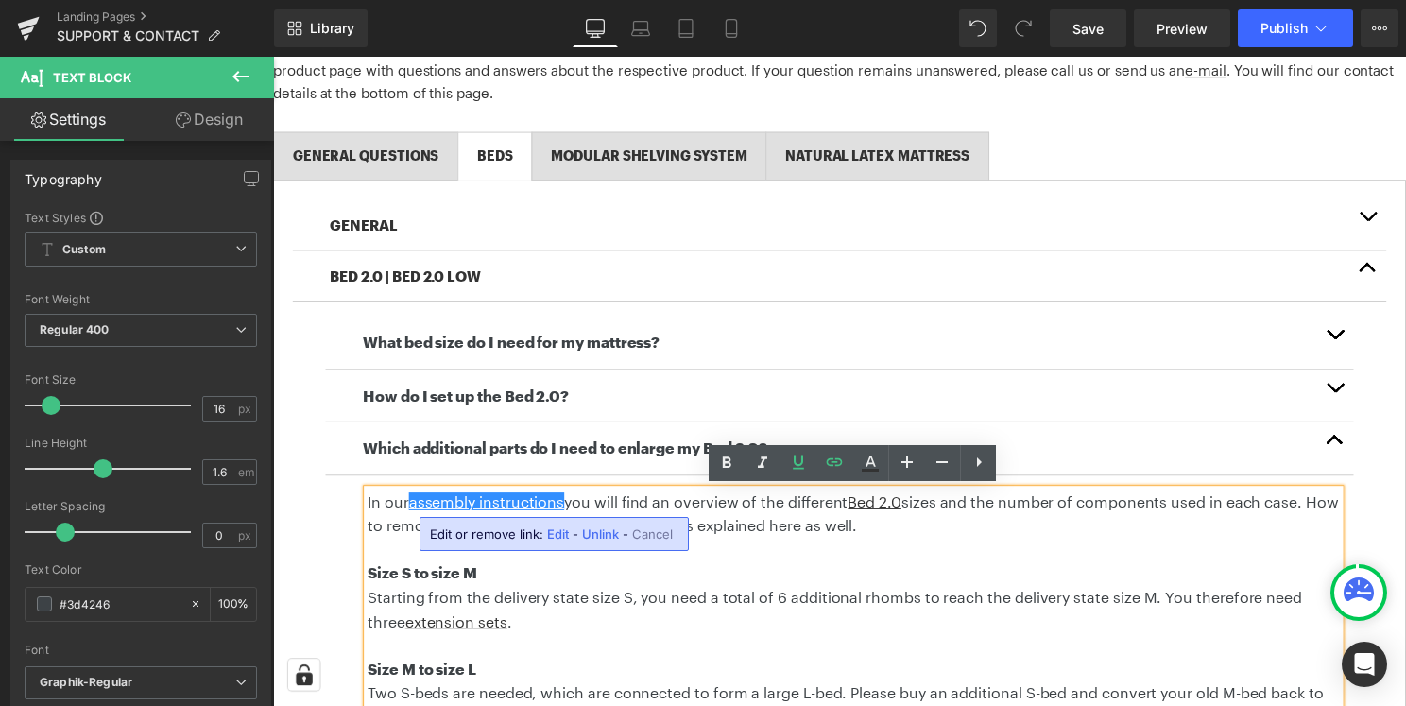
click at [560, 533] on span "Edit" at bounding box center [558, 534] width 22 height 16
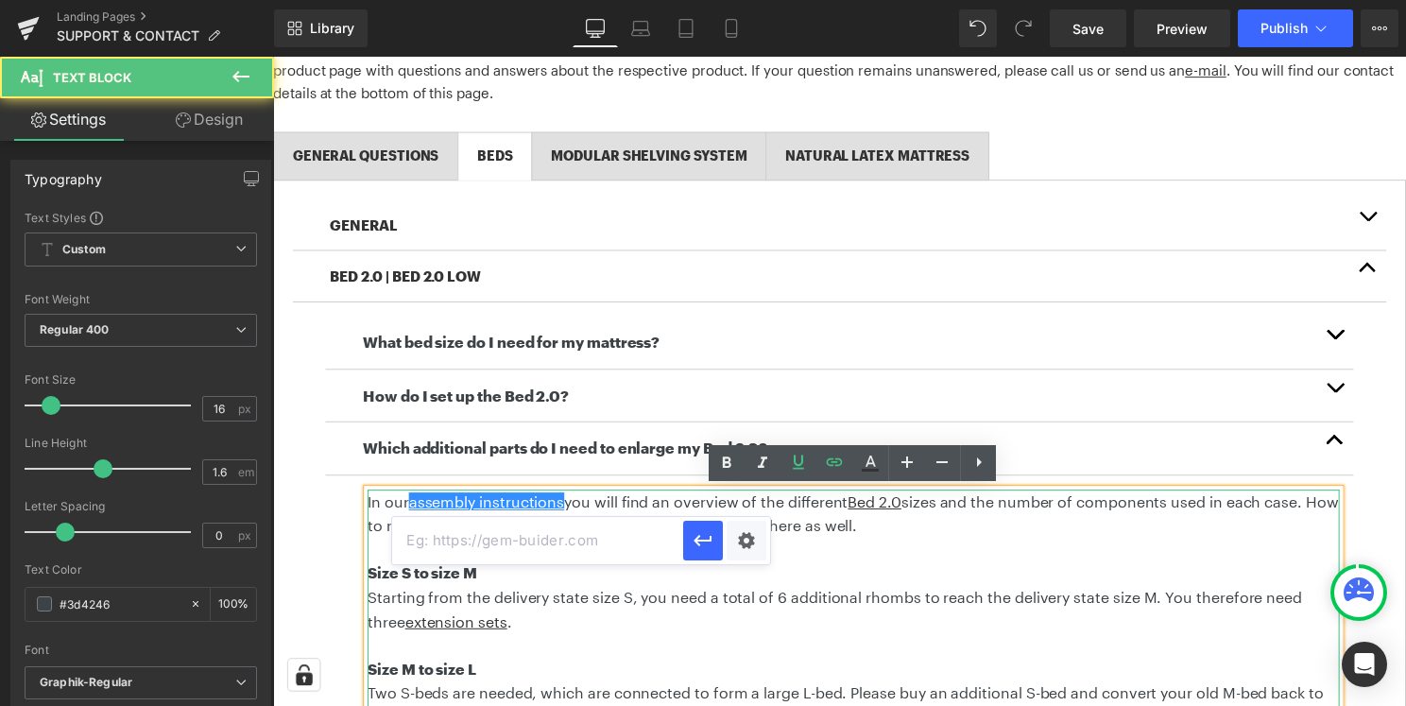
click at [840, 542] on p at bounding box center [858, 553] width 981 height 25
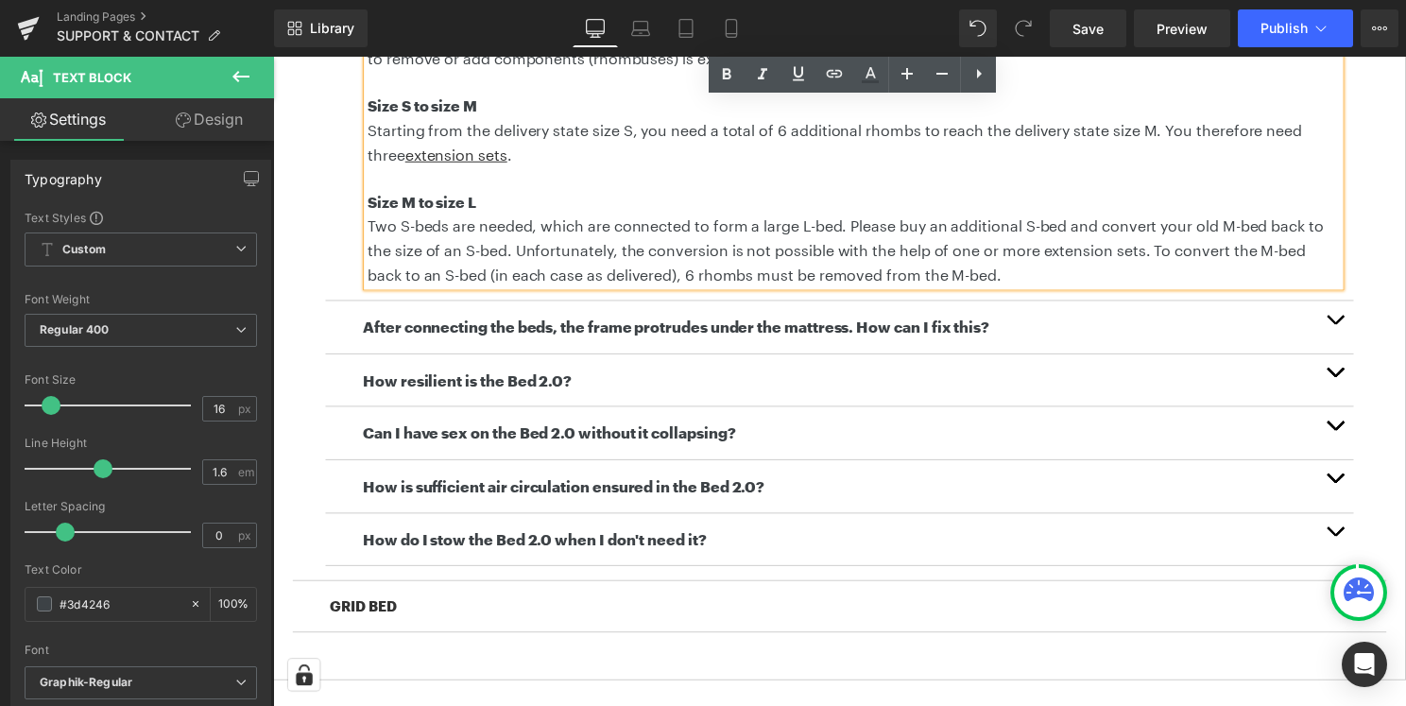
scroll to position [854, 0]
click at [1344, 325] on span "button" at bounding box center [1344, 325] width 0 height 0
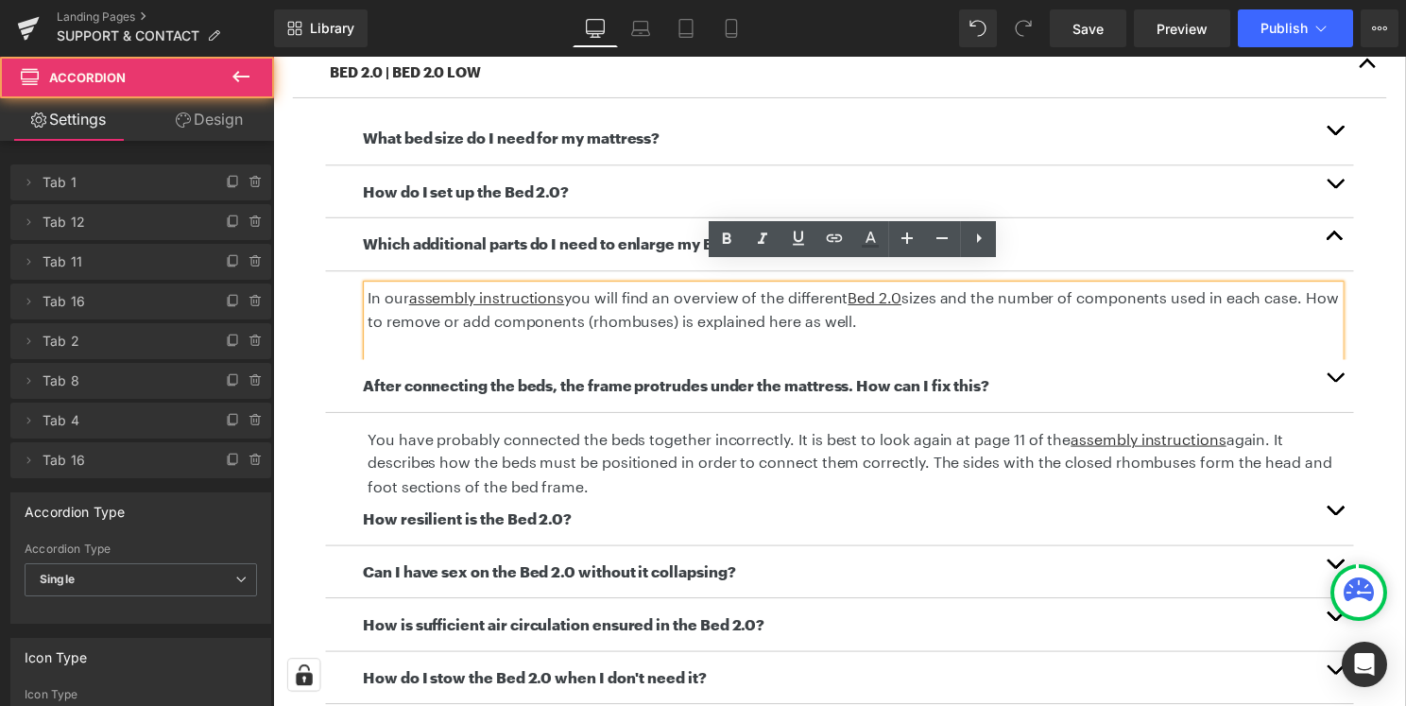
scroll to position [558, 0]
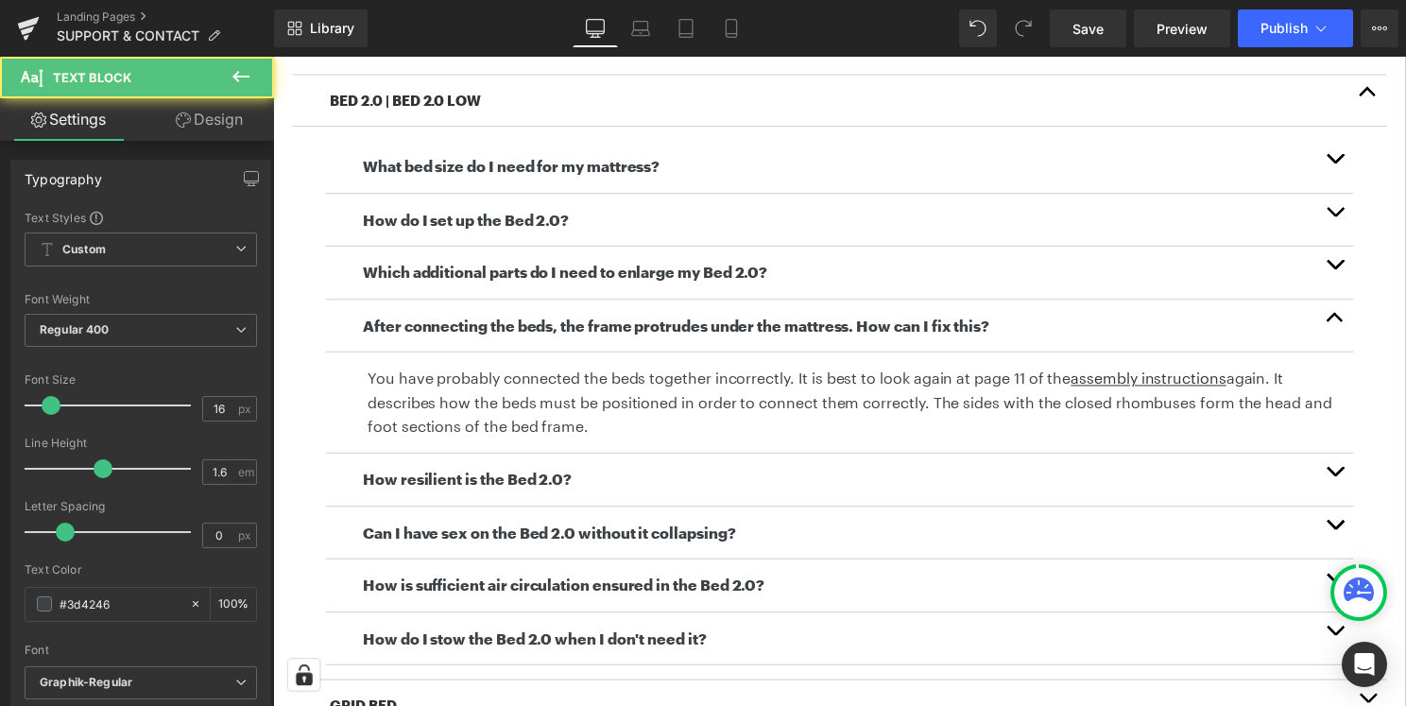
click at [1190, 402] on p "You have probably connected the beds together incorrectly. It is best to look a…" at bounding box center [858, 405] width 981 height 73
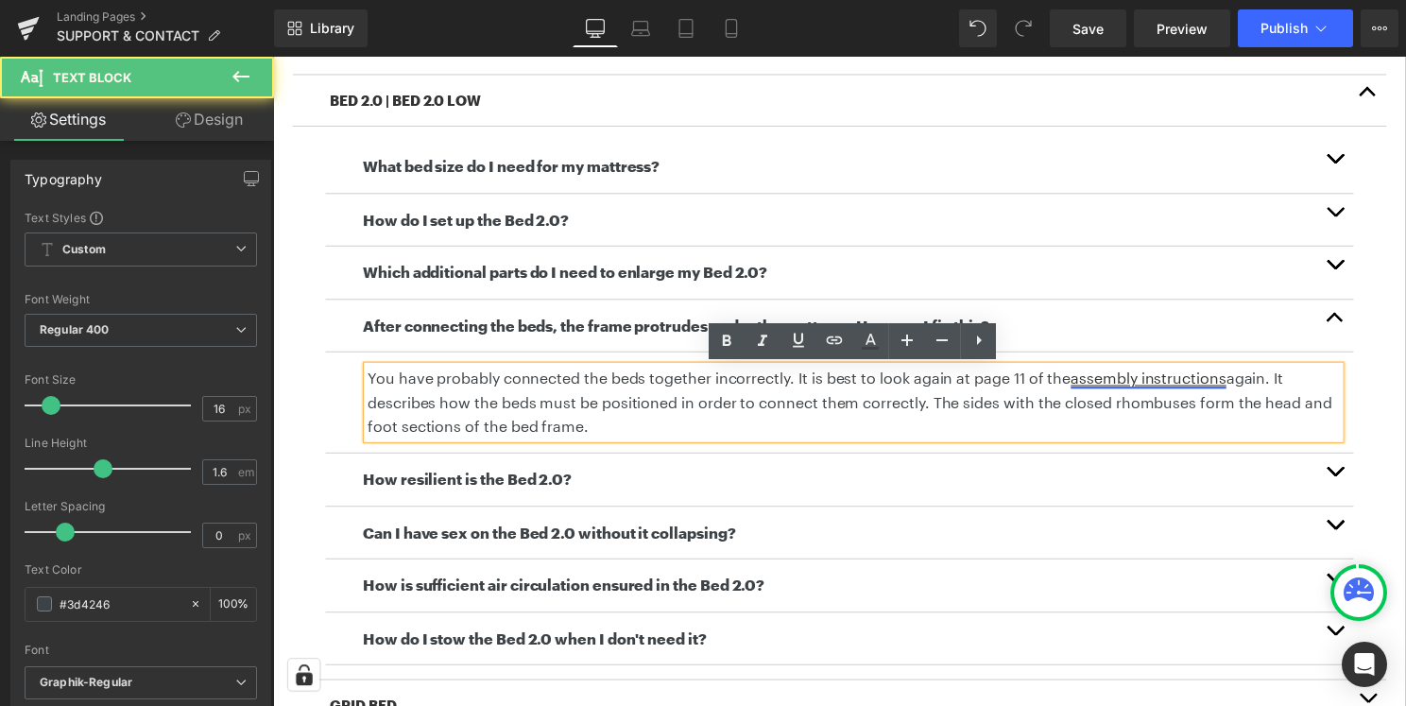
click at [1186, 389] on u "assembly instructions" at bounding box center [1156, 381] width 157 height 18
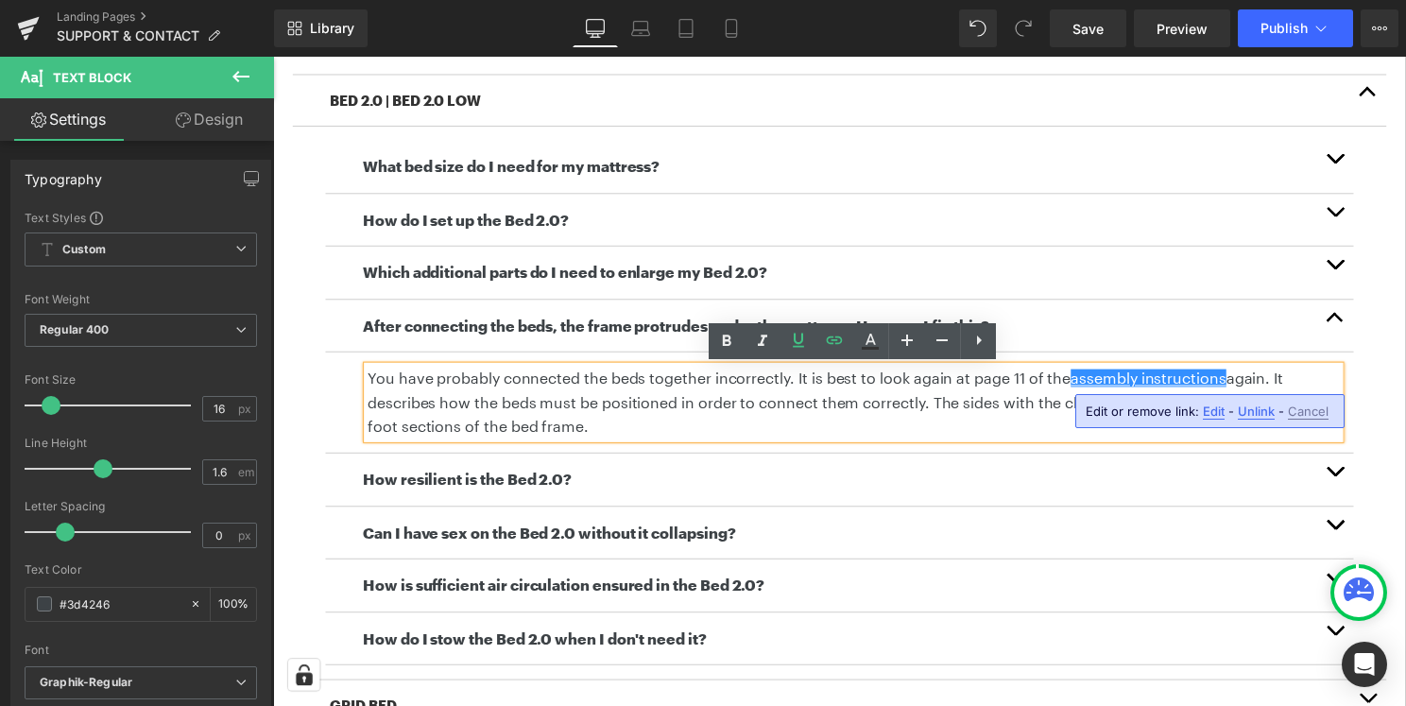
click at [1206, 411] on span "Edit" at bounding box center [1214, 411] width 22 height 16
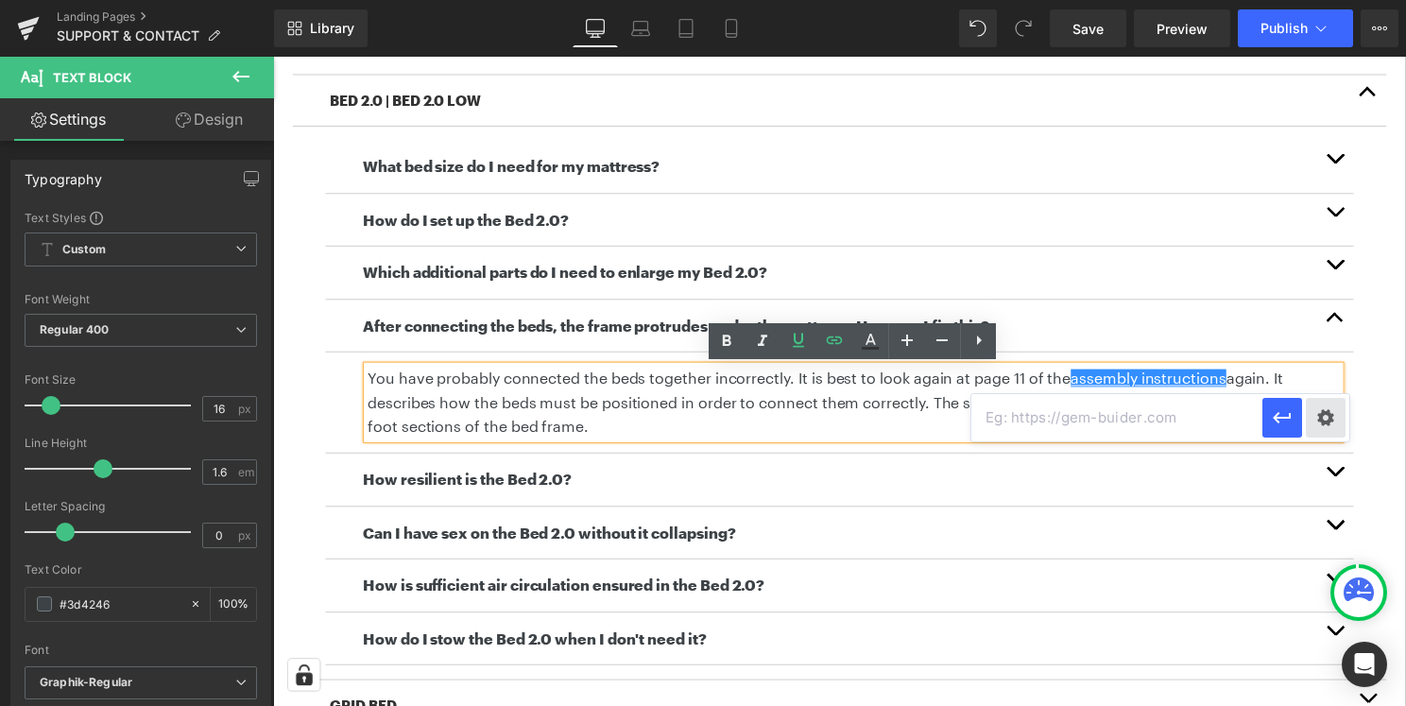
click at [1332, 0] on div "Text Color Highlight Color #333333 Edit or remove link: Edit - Unlink - Cancel" at bounding box center [703, 0] width 1406 height 0
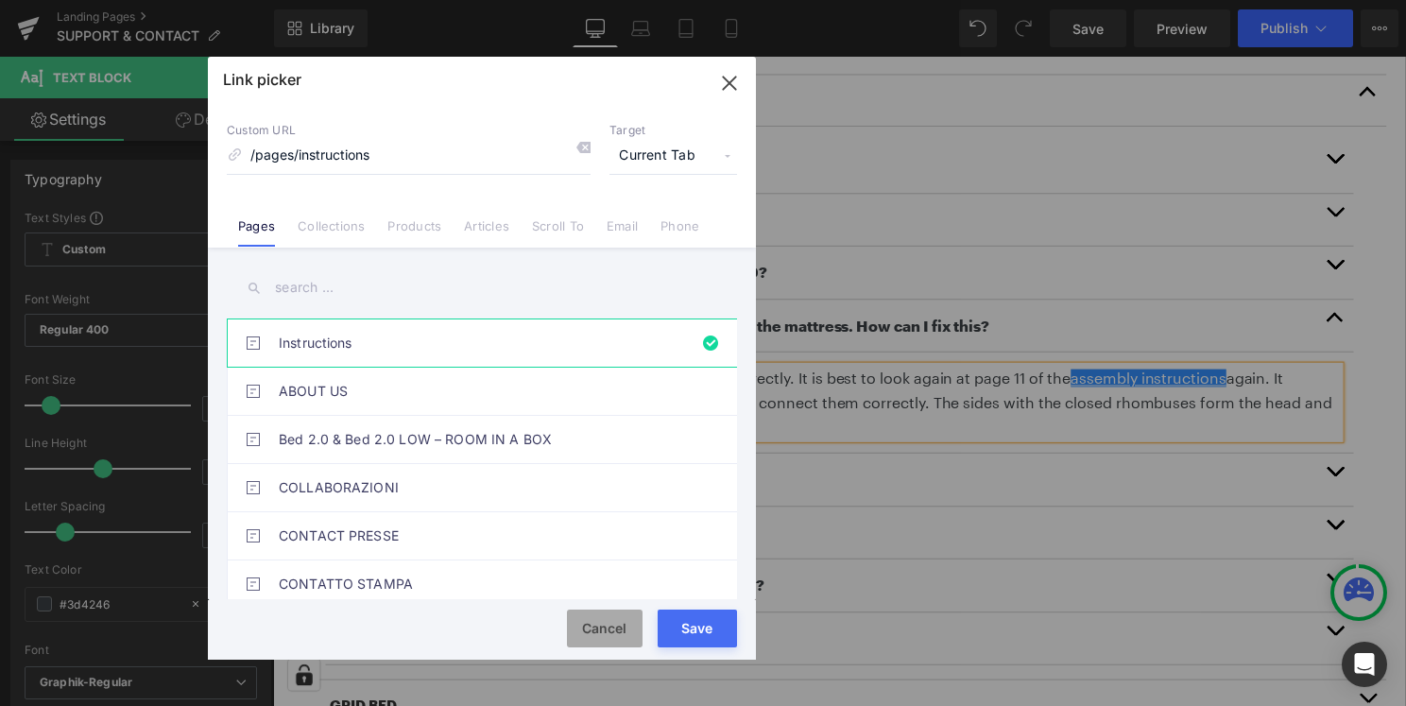
click at [614, 625] on button "Cancel" at bounding box center [605, 628] width 76 height 38
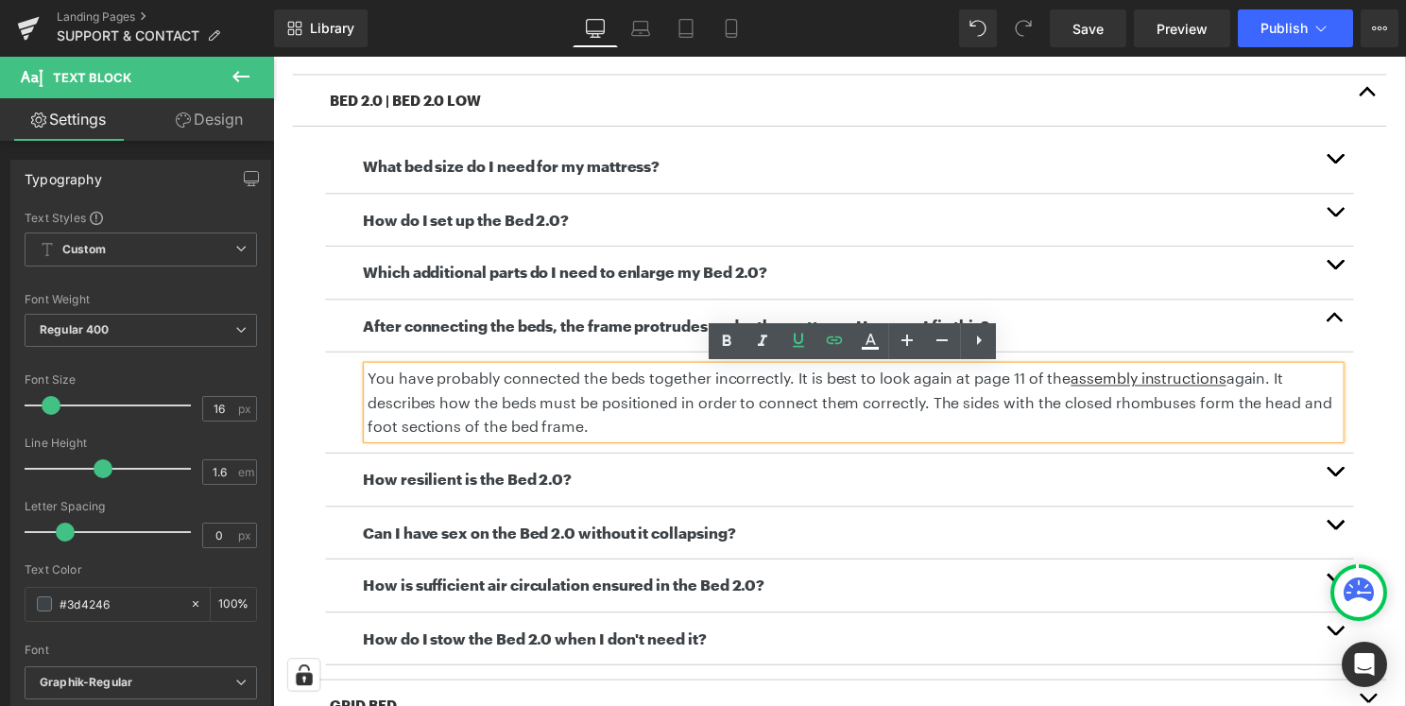
click at [1344, 480] on span "button" at bounding box center [1344, 480] width 0 height 0
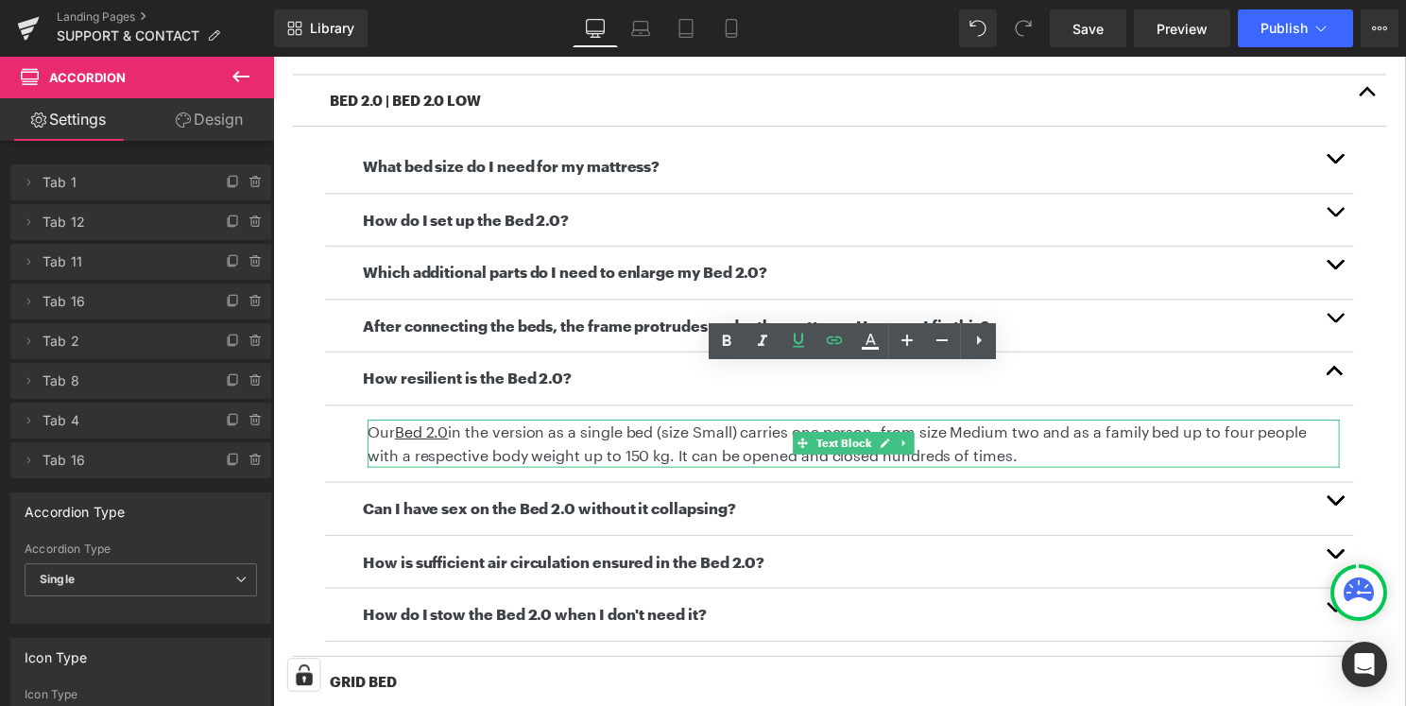
click at [456, 434] on p "Our Bed 2.0 in the version as a single bed (size Small) carries one person, fro…" at bounding box center [858, 447] width 981 height 48
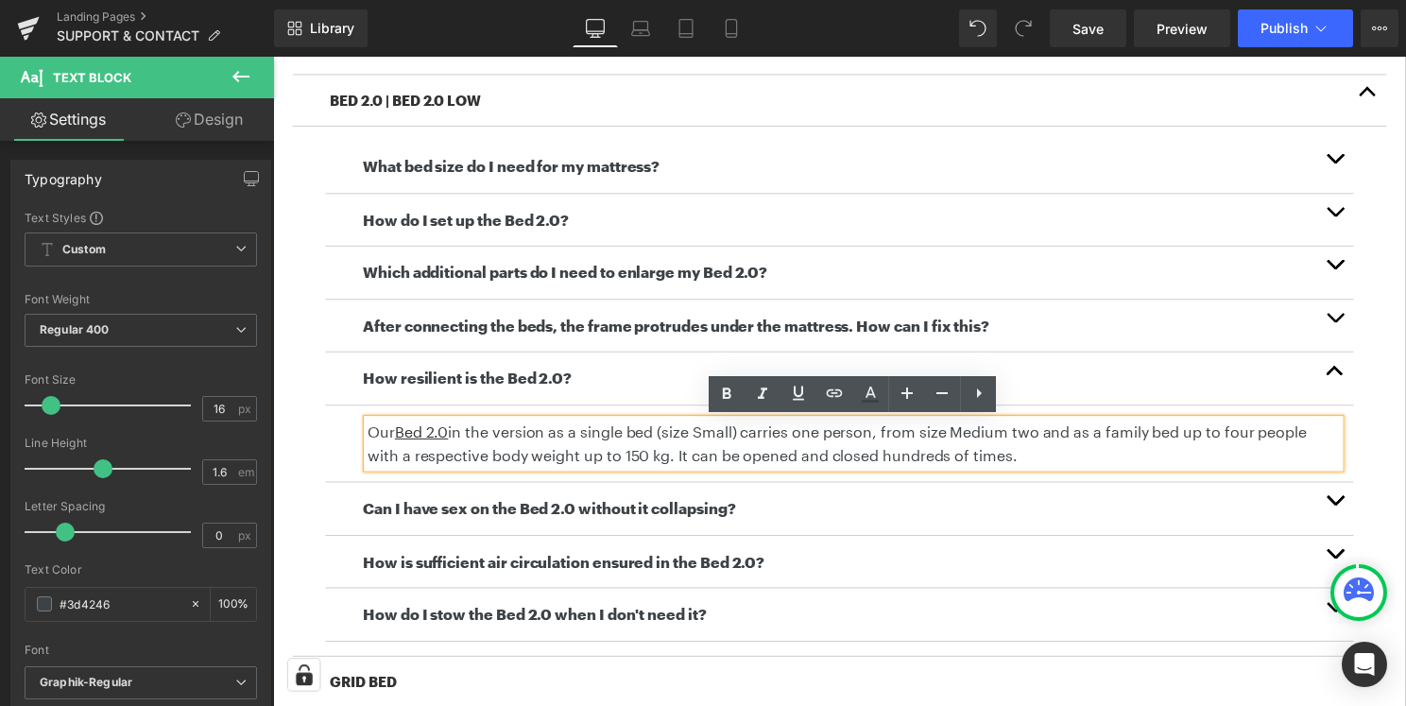
click at [473, 435] on p "Our Bed 2.0 in the version as a single bed (size Small) carries one person, fro…" at bounding box center [858, 447] width 981 height 48
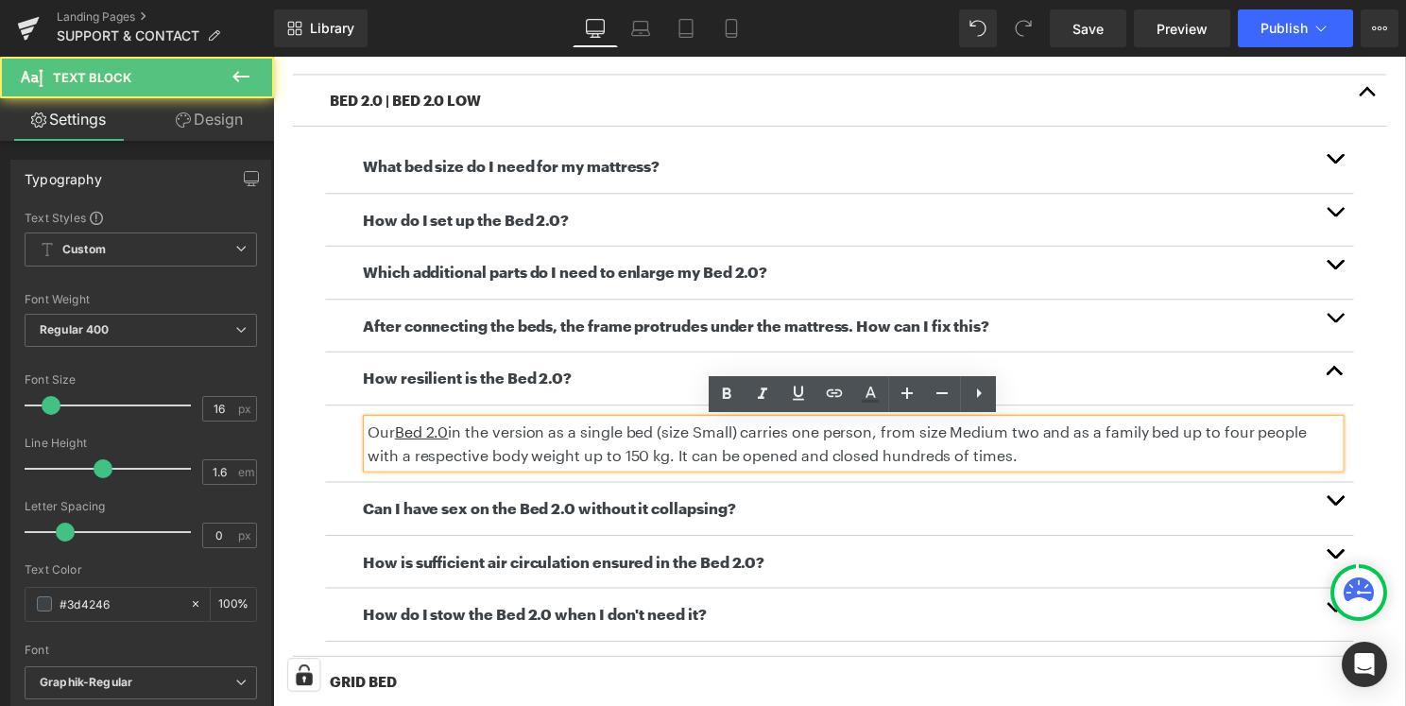
click at [457, 438] on p "Our Bed 2.0 in the version as a single bed (size Small) carries one person, fro…" at bounding box center [858, 447] width 981 height 48
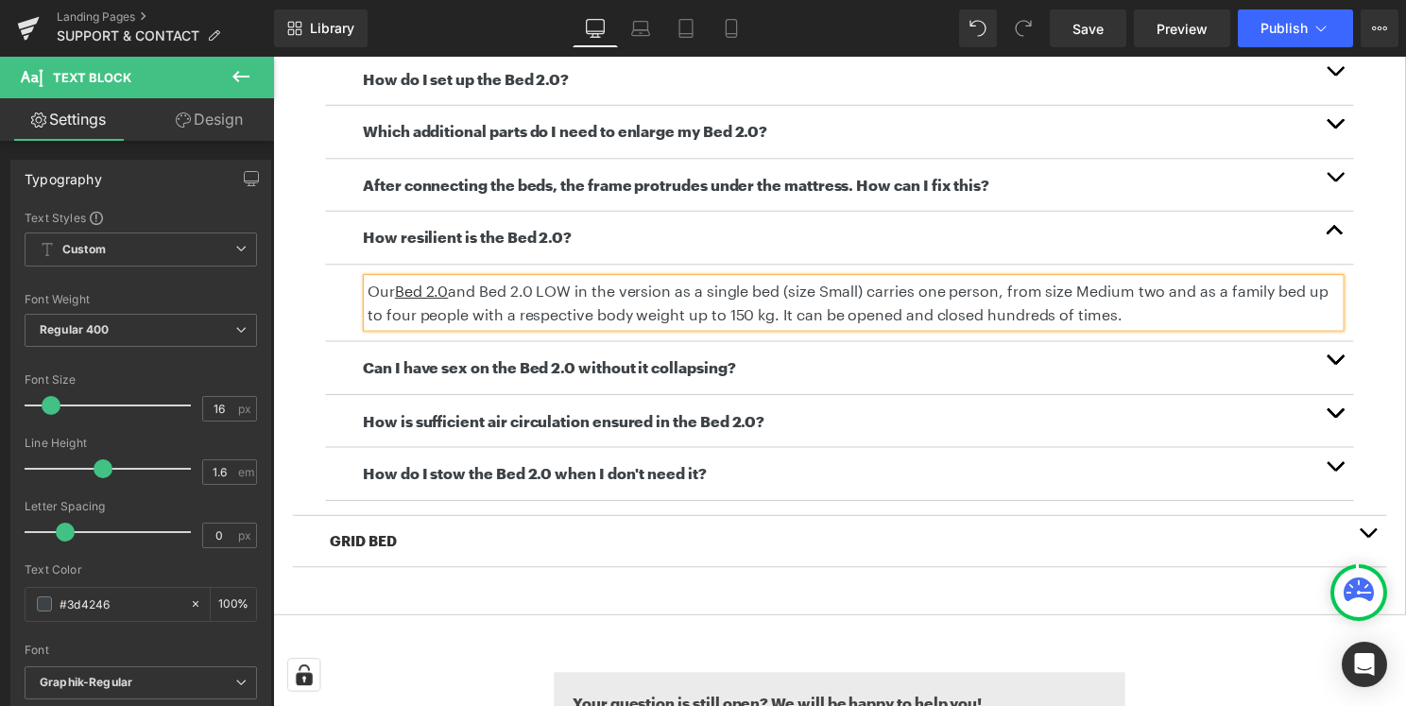
click at [1344, 368] on button "button" at bounding box center [1345, 370] width 38 height 53
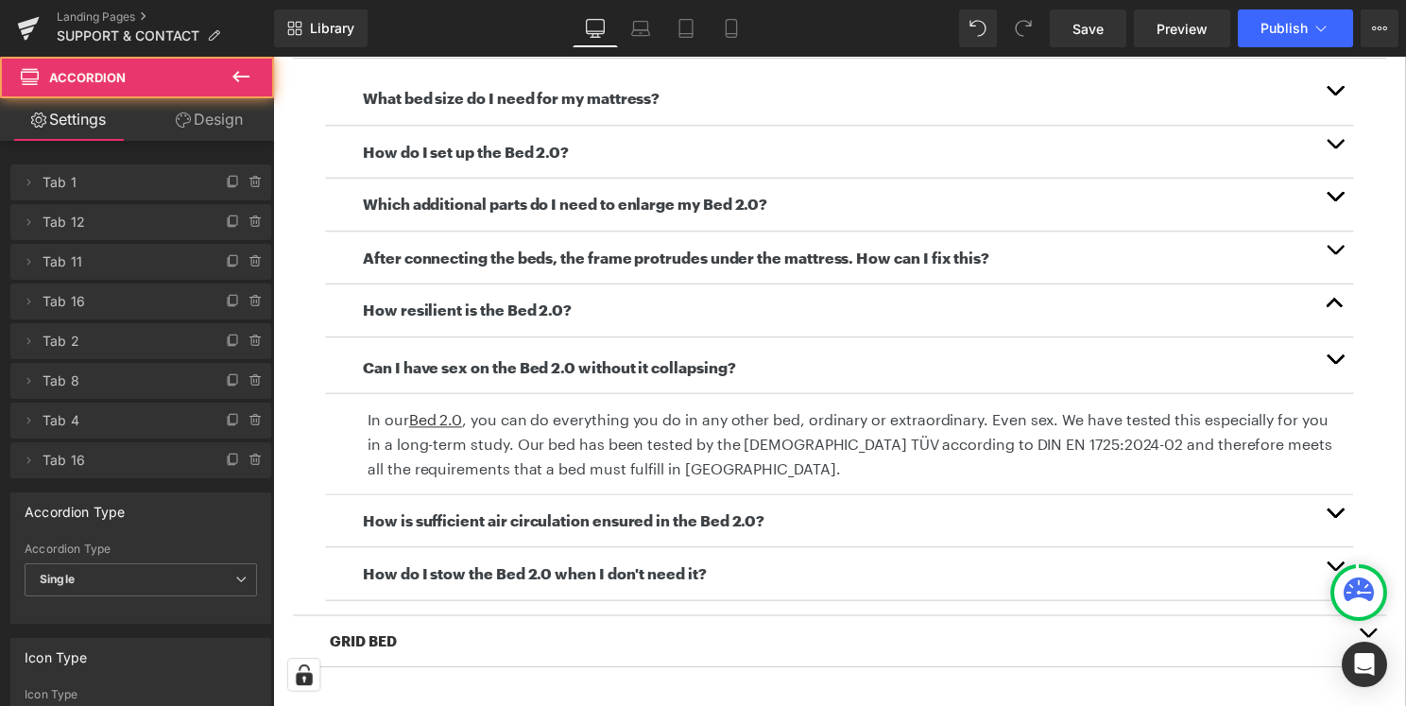
scroll to position [624, 0]
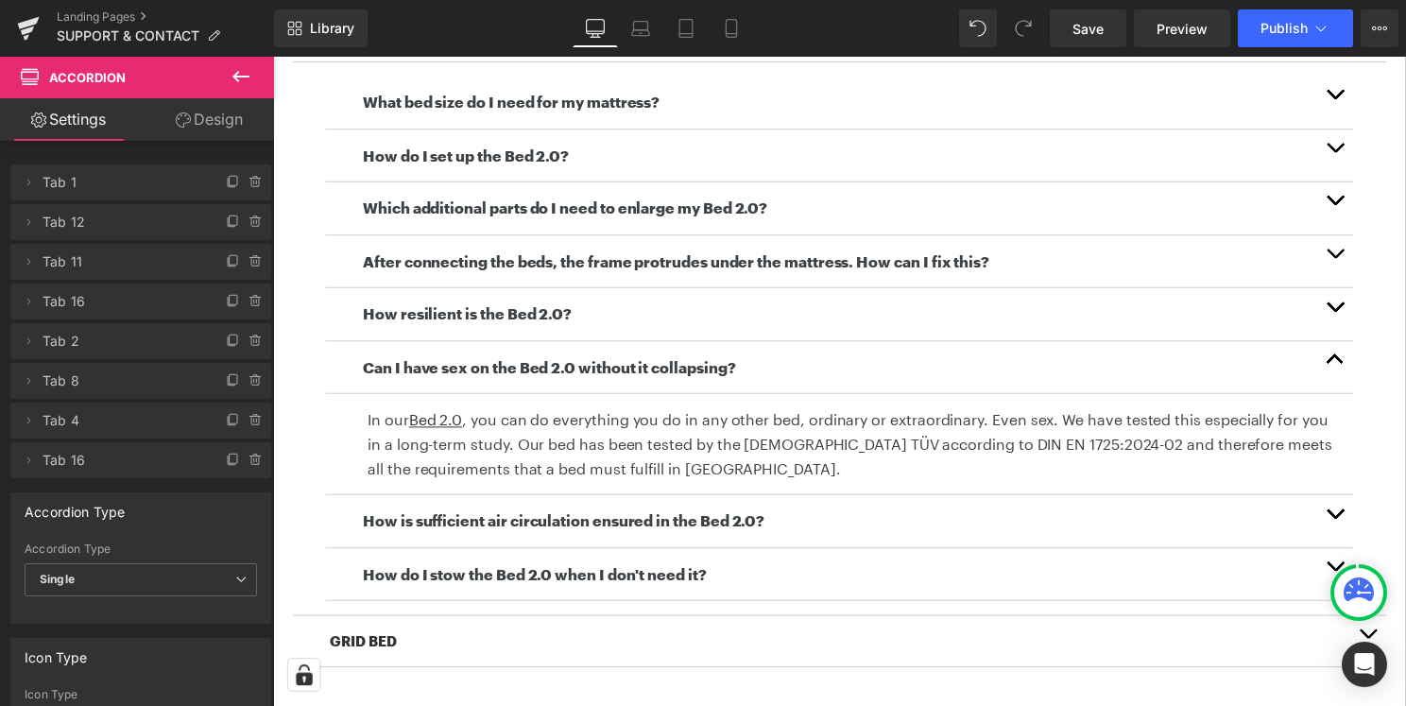
click at [1359, 523] on button "button" at bounding box center [1345, 525] width 38 height 53
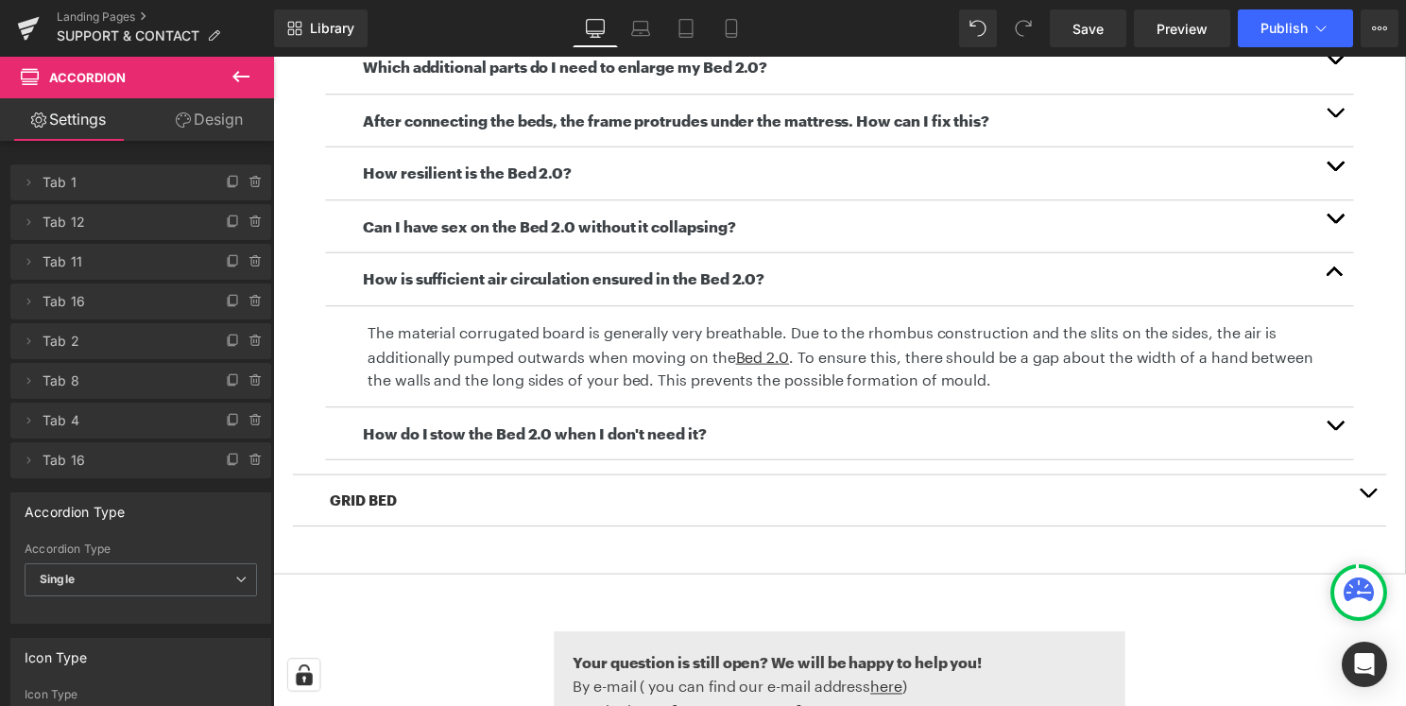
click at [1340, 432] on button "button" at bounding box center [1345, 437] width 38 height 53
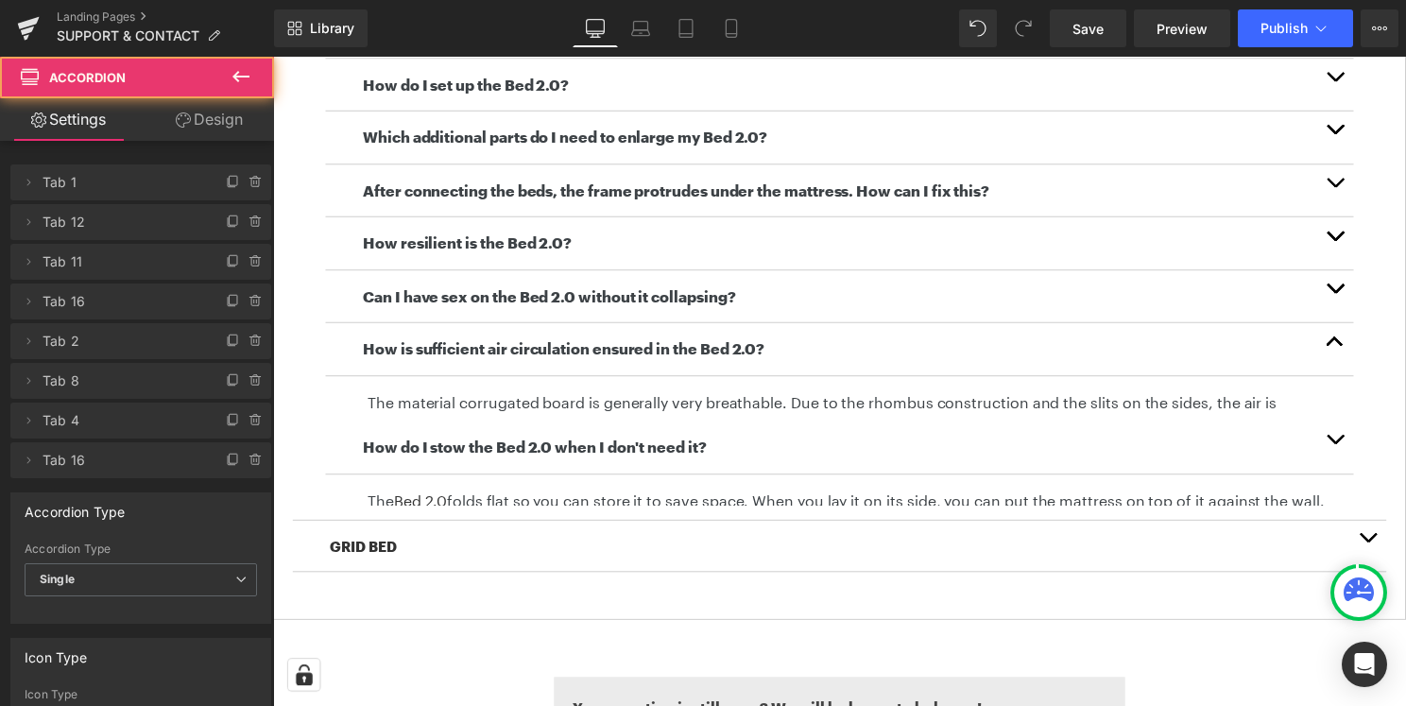
scroll to position [663, 0]
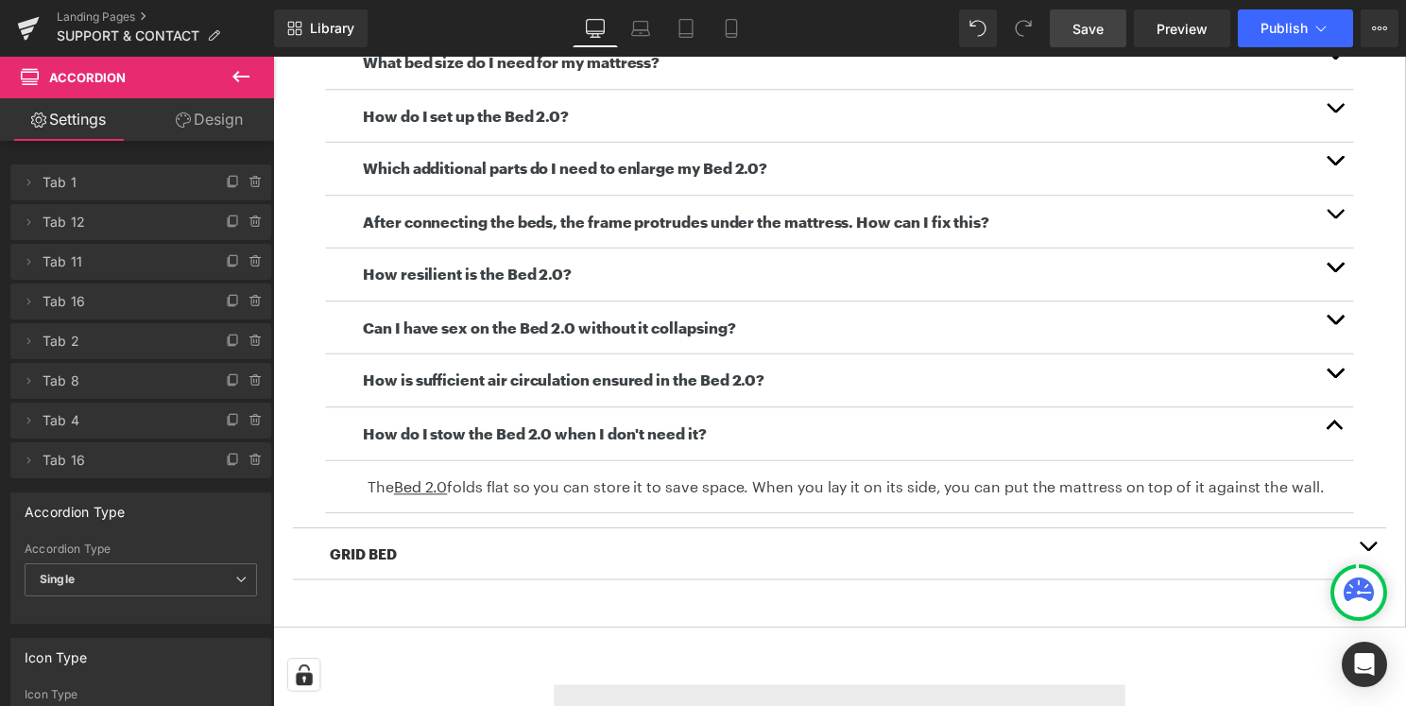
click at [1100, 41] on link "Save" at bounding box center [1088, 28] width 77 height 38
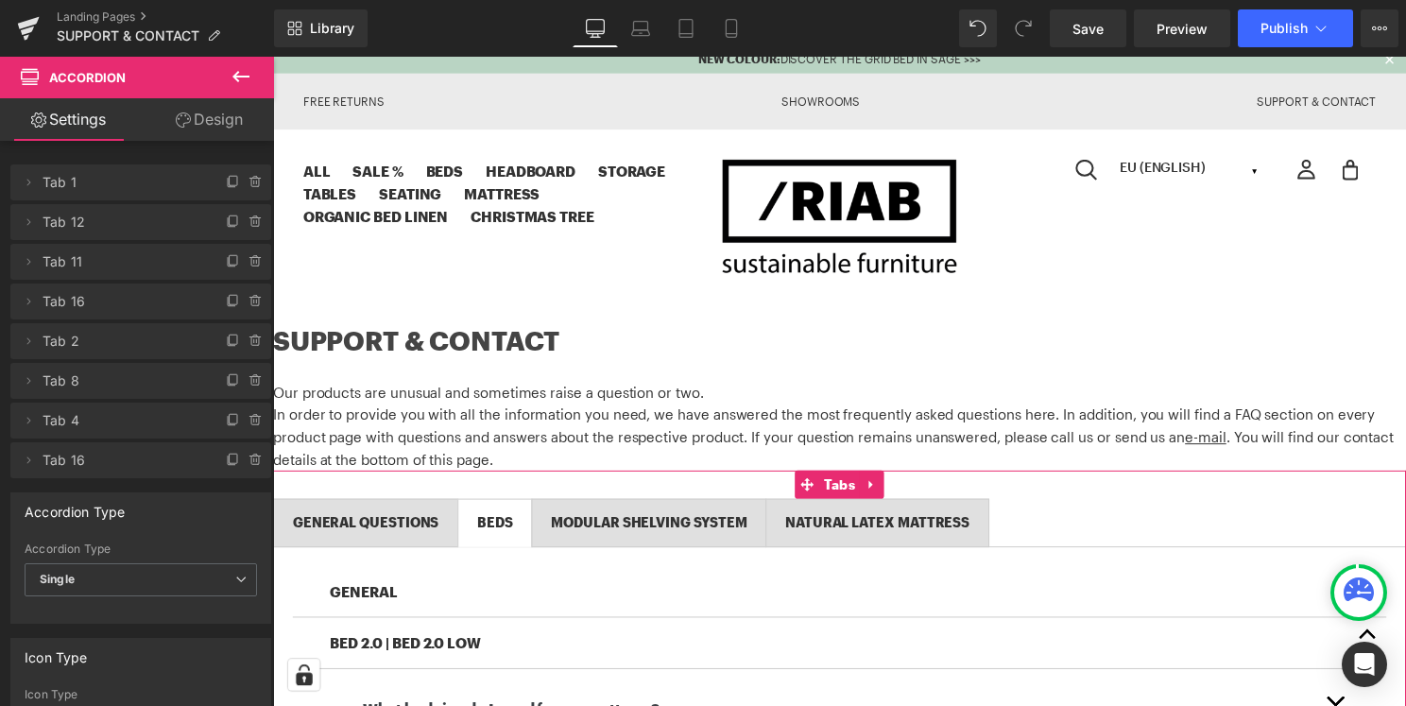
scroll to position [0, 0]
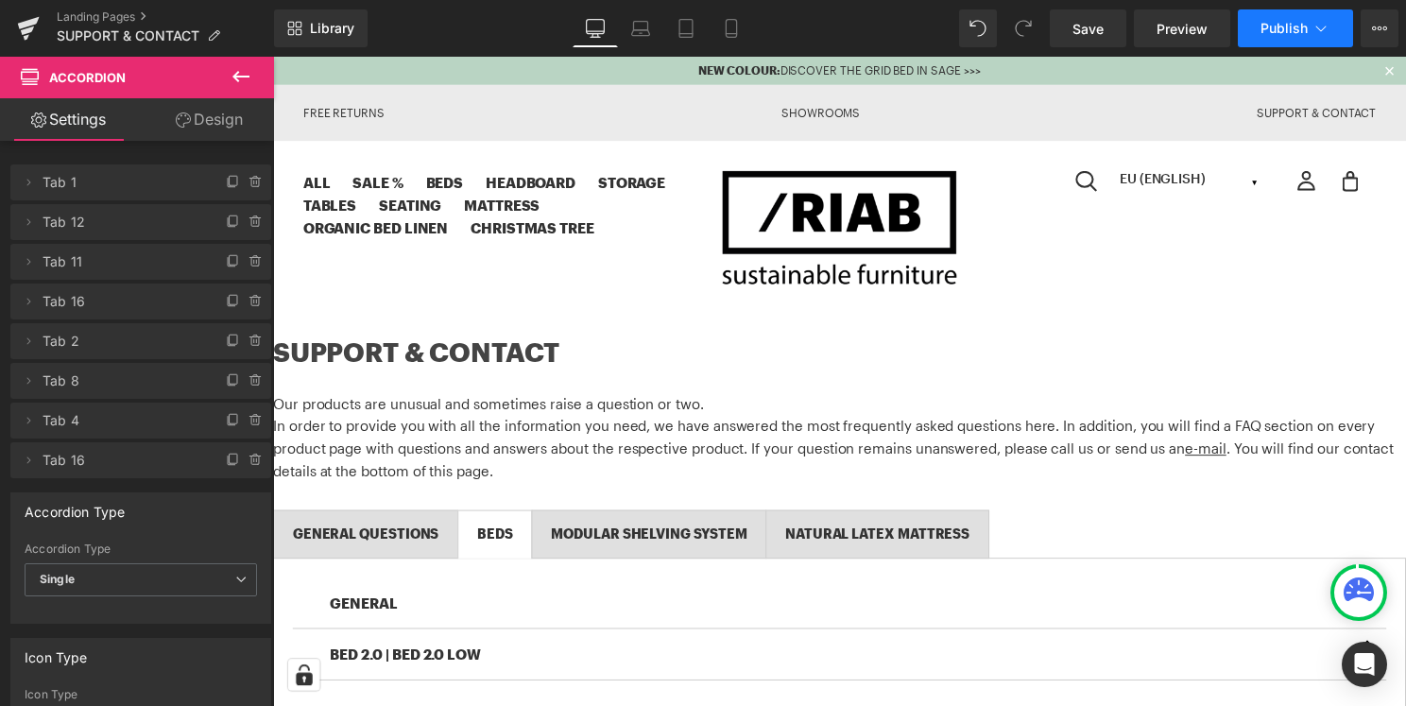
click at [1268, 26] on span "Publish" at bounding box center [1283, 28] width 47 height 15
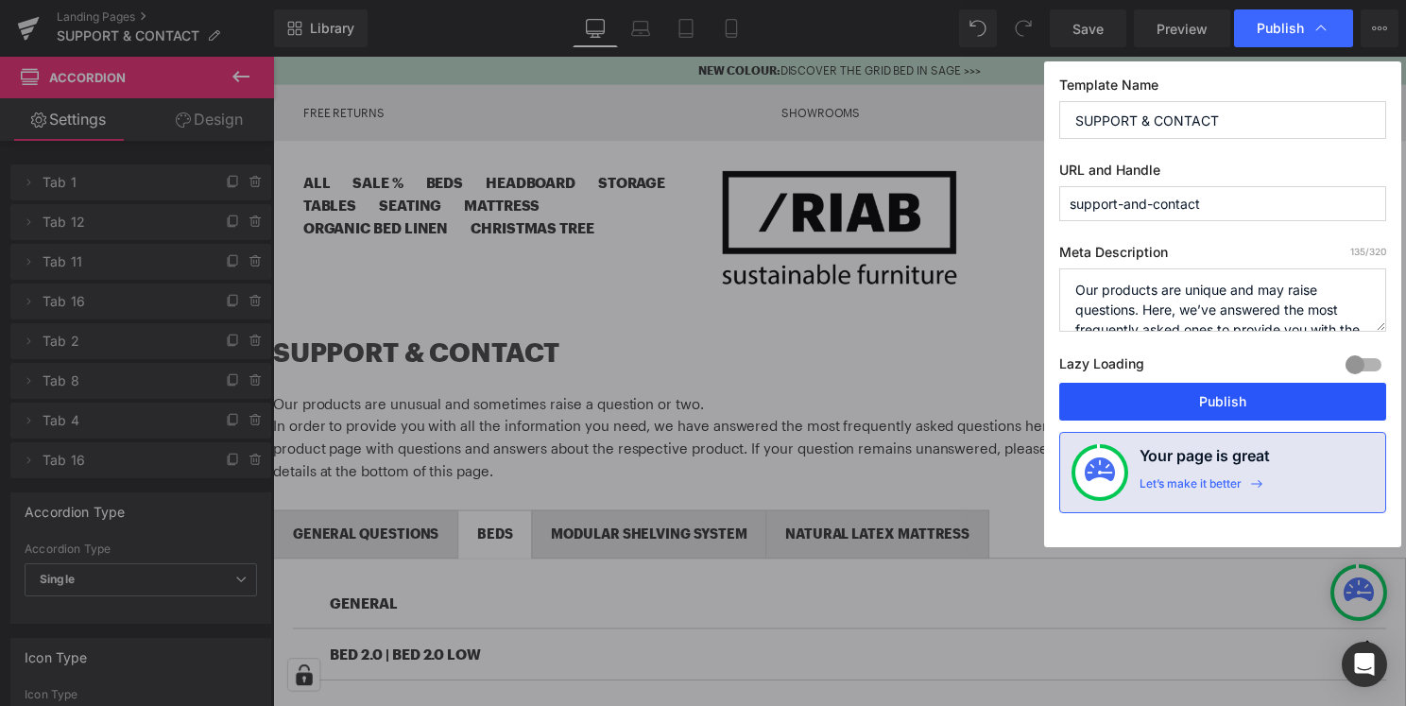
click at [1214, 402] on button "Publish" at bounding box center [1222, 402] width 327 height 38
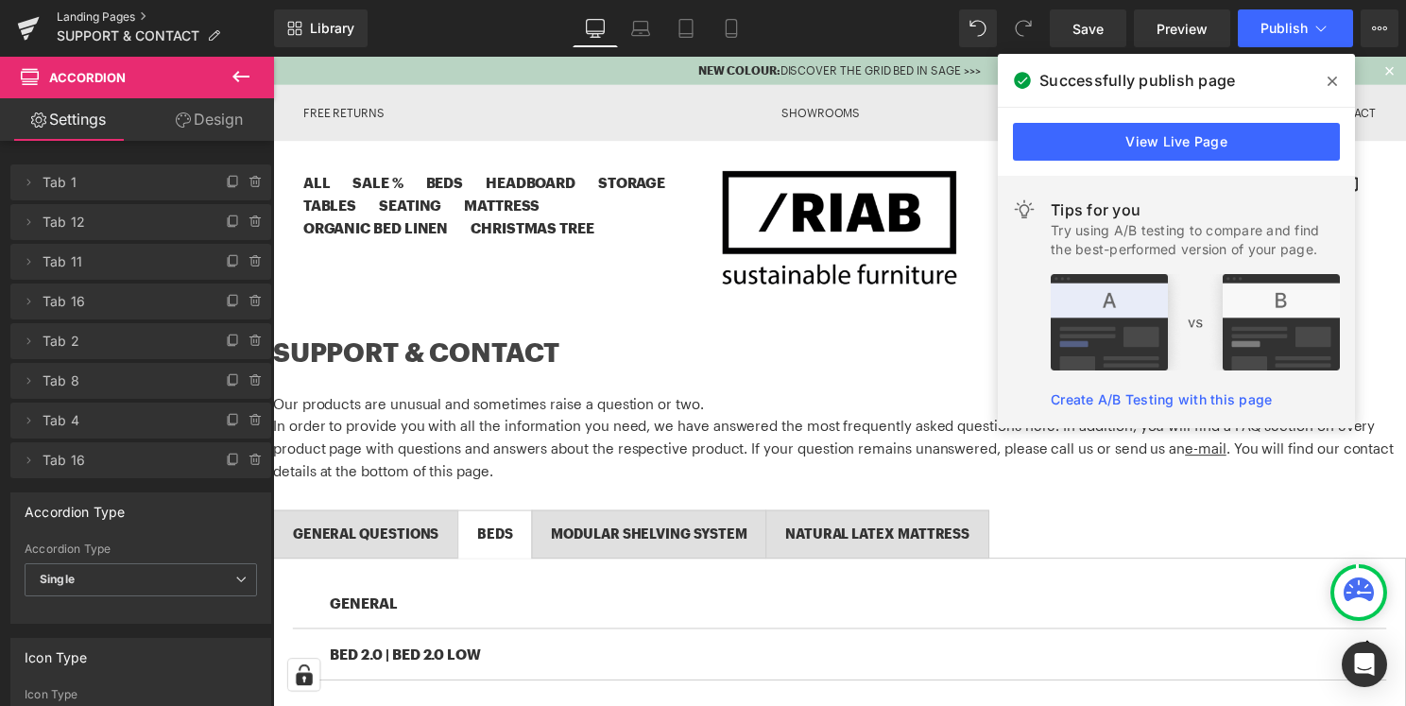
click at [95, 12] on link "Landing Pages" at bounding box center [165, 16] width 217 height 15
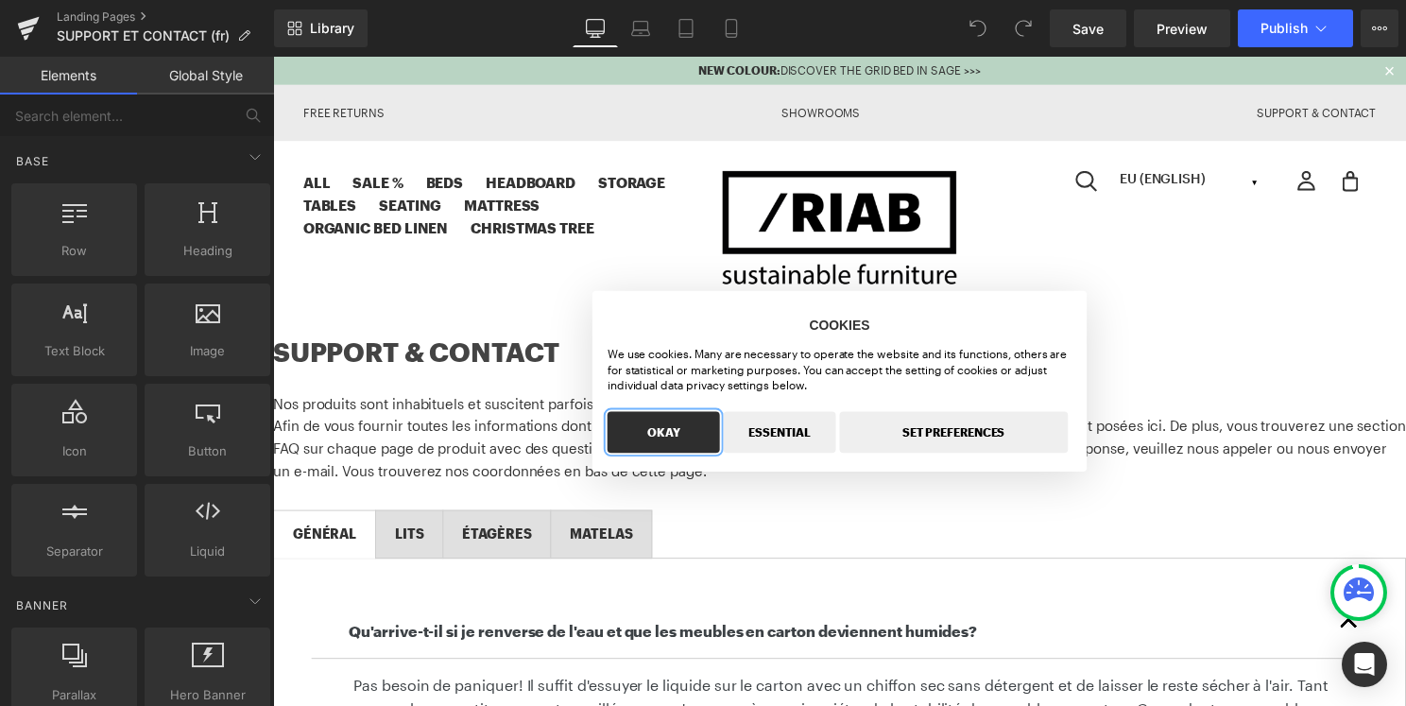
click at [659, 418] on button "OKAY" at bounding box center [666, 436] width 113 height 42
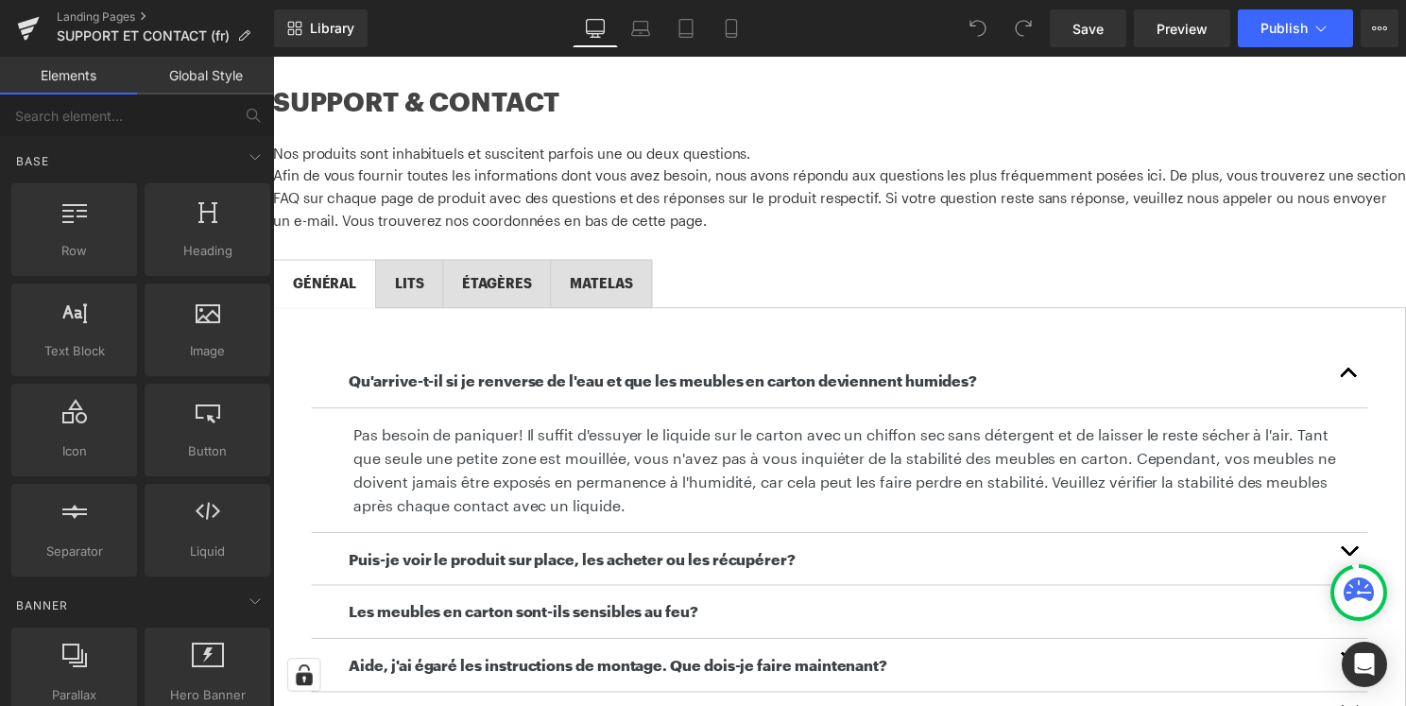
scroll to position [347, 0]
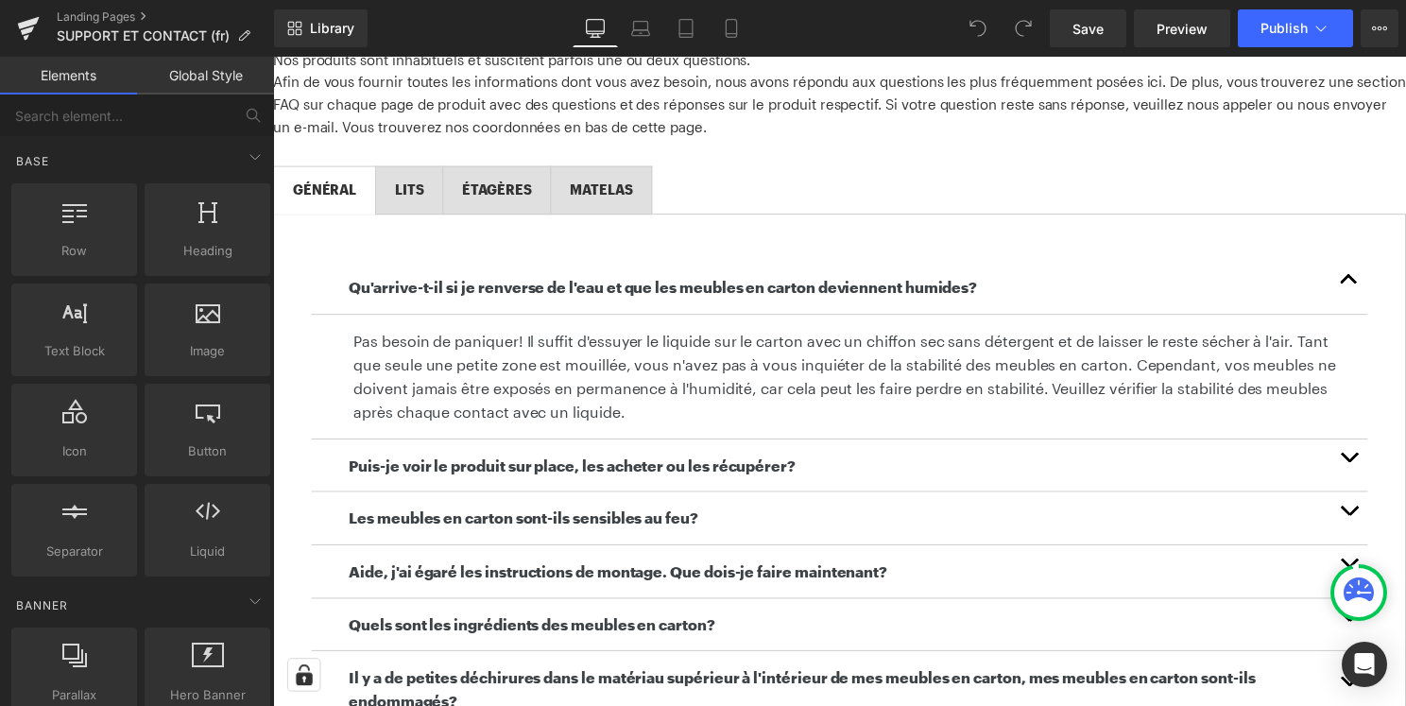
click at [433, 170] on span "LITS Text Block" at bounding box center [410, 191] width 67 height 47
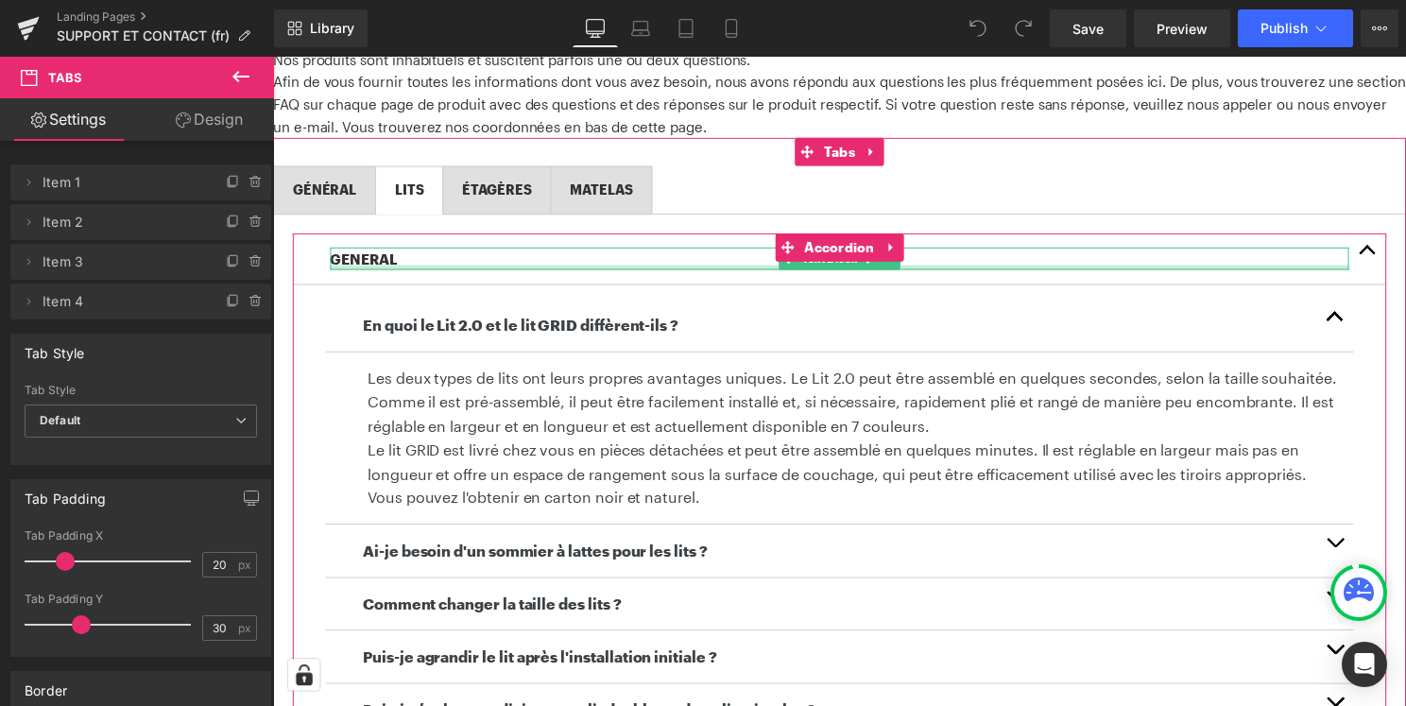
scroll to position [388, 0]
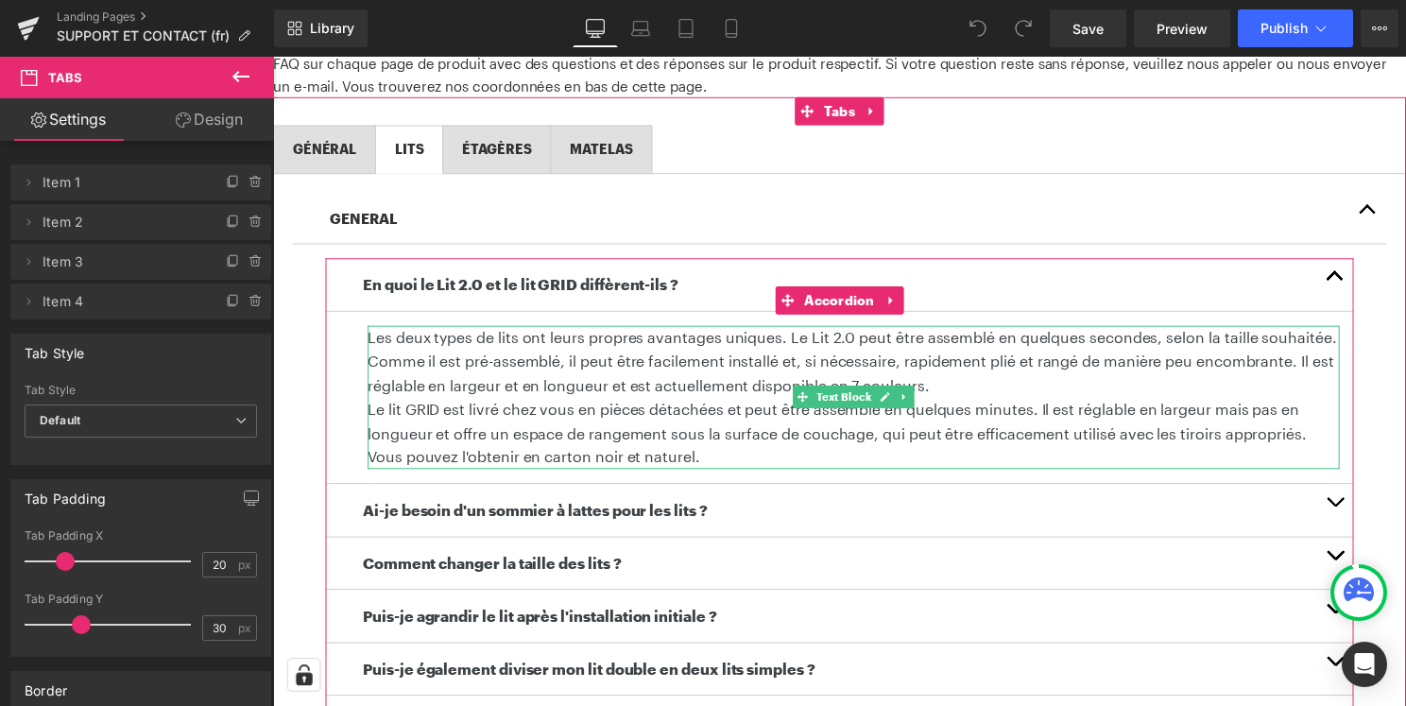
click at [856, 344] on p "Les deux types de lits ont leurs propres avantages uniques. Le Lit 2.0 peut êtr…" at bounding box center [858, 364] width 981 height 73
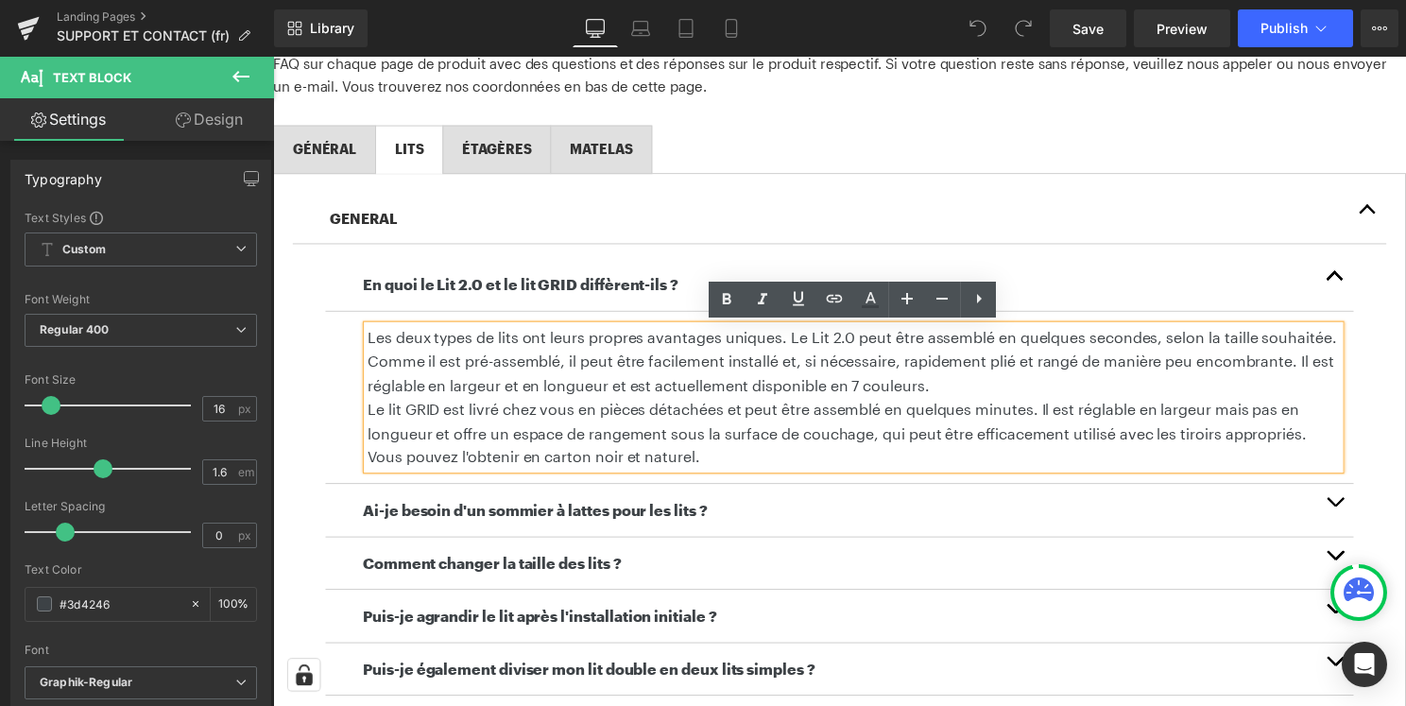
click at [858, 344] on p "Les deux types de lits ont leurs propres avantages uniques. Le Lit 2.0 peut êtr…" at bounding box center [858, 364] width 981 height 73
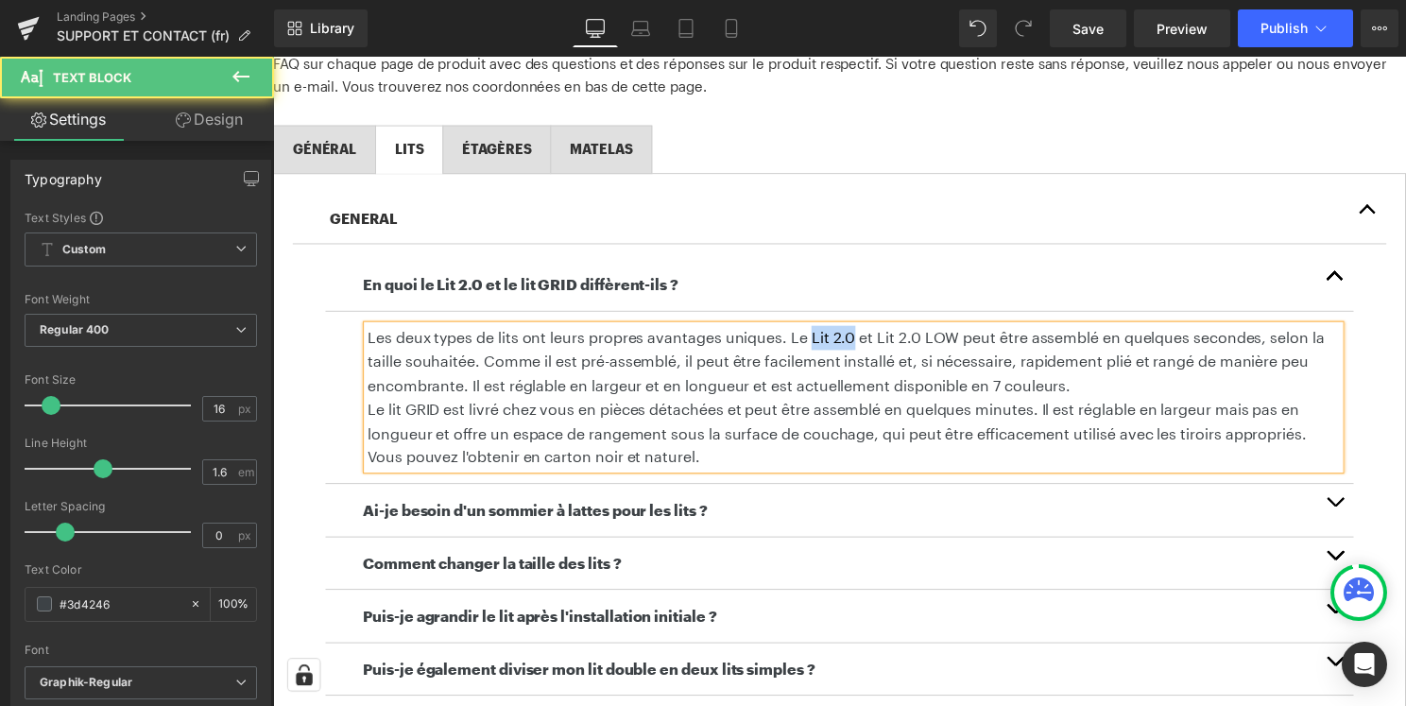
drag, startPoint x: 812, startPoint y: 345, endPoint x: 852, endPoint y: 345, distance: 40.6
click at [852, 345] on p "Les deux types de lits ont leurs propres avantages uniques. Le Lit 2.0 et Lit 2…" at bounding box center [858, 364] width 981 height 73
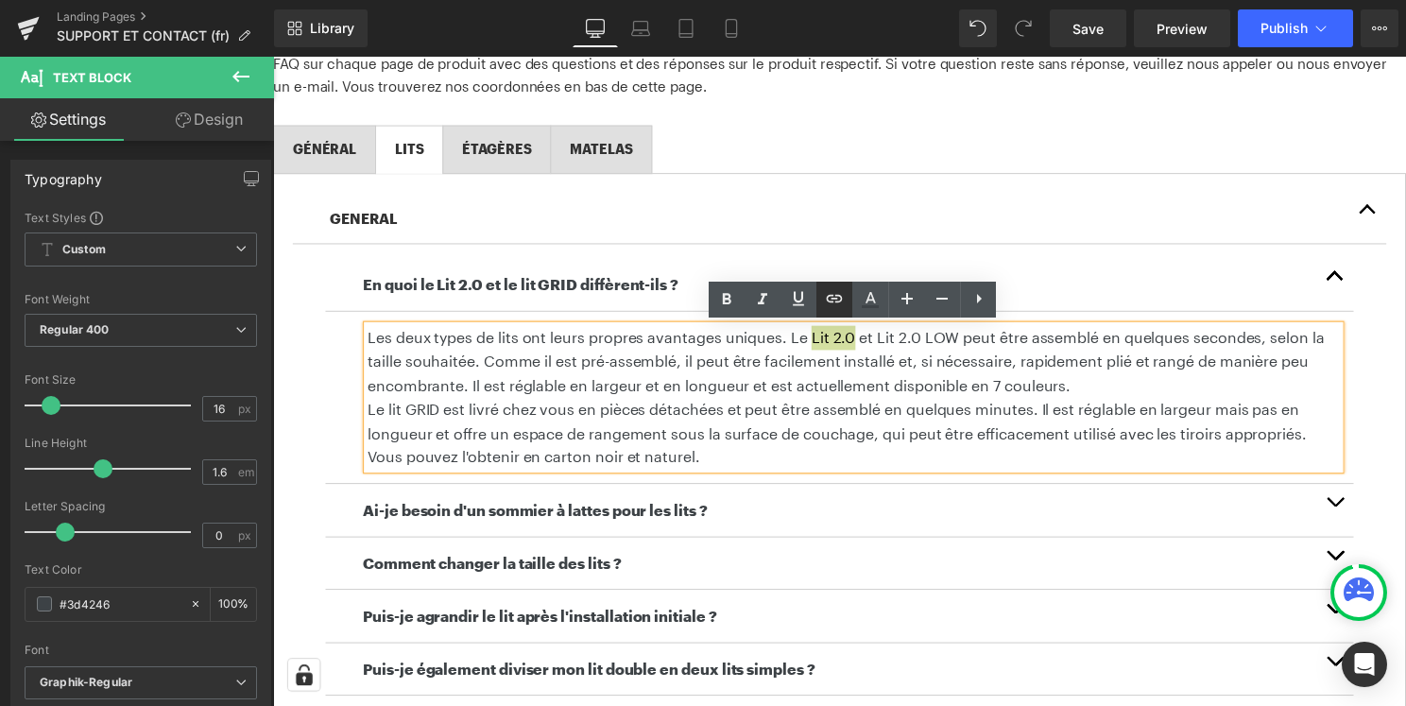
click at [834, 300] on icon at bounding box center [834, 298] width 23 height 23
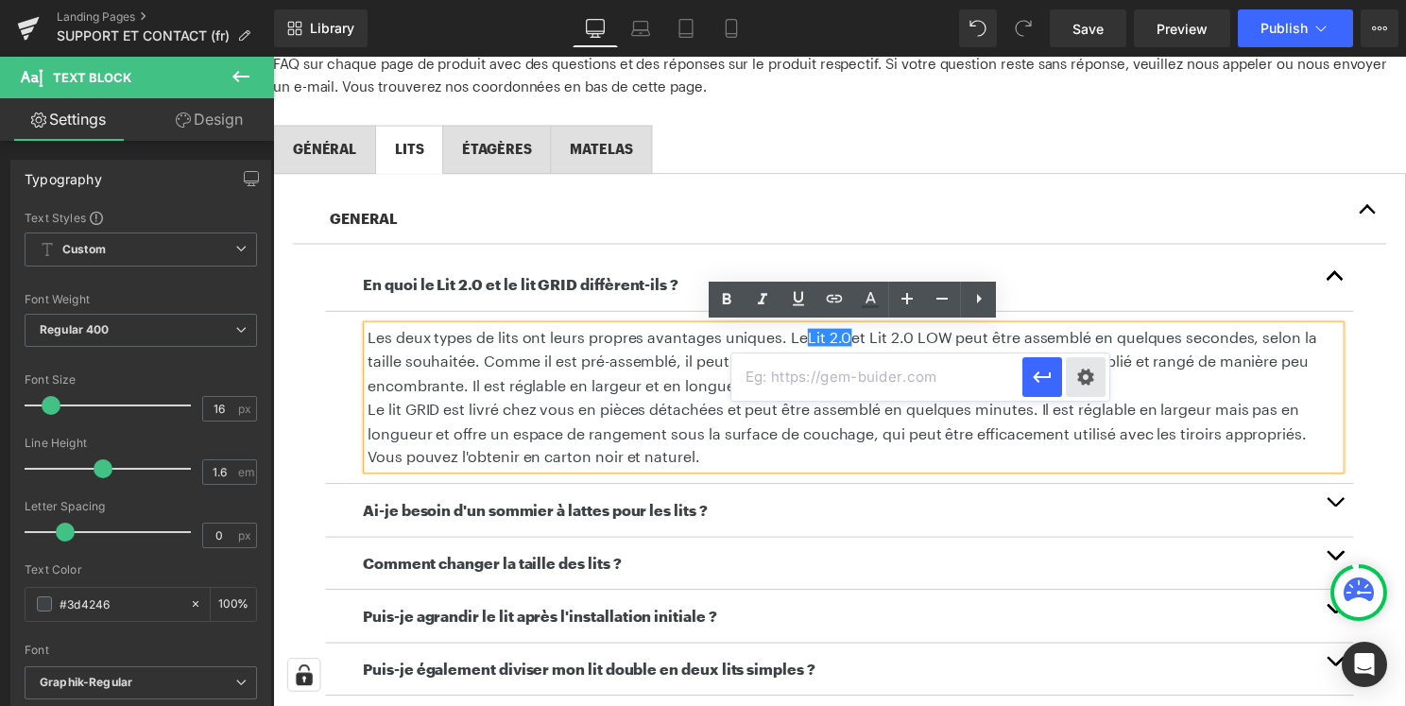
click at [1083, 0] on div "Text Color Highlight Color #333333 Edit or remove link: Edit - Unlink - Cancel" at bounding box center [703, 0] width 1406 height 0
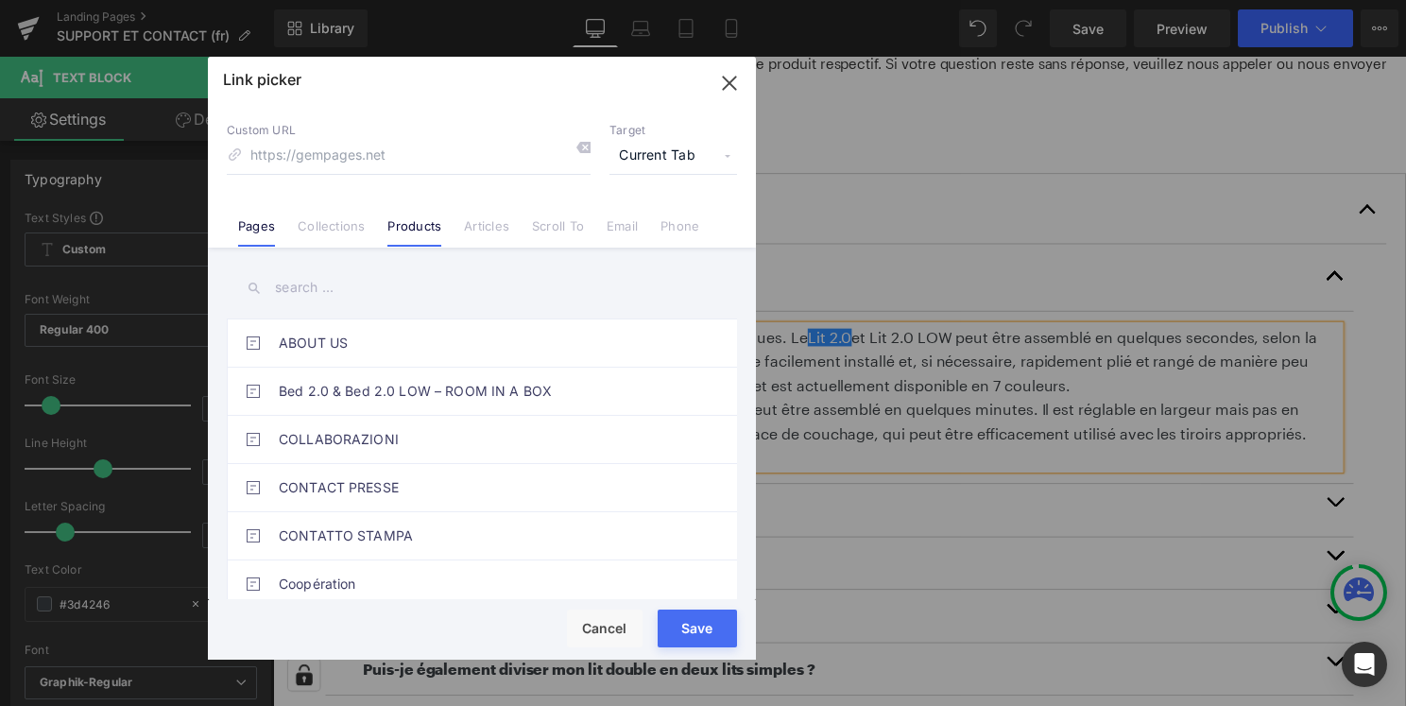
click at [405, 216] on li "Products" at bounding box center [414, 218] width 77 height 33
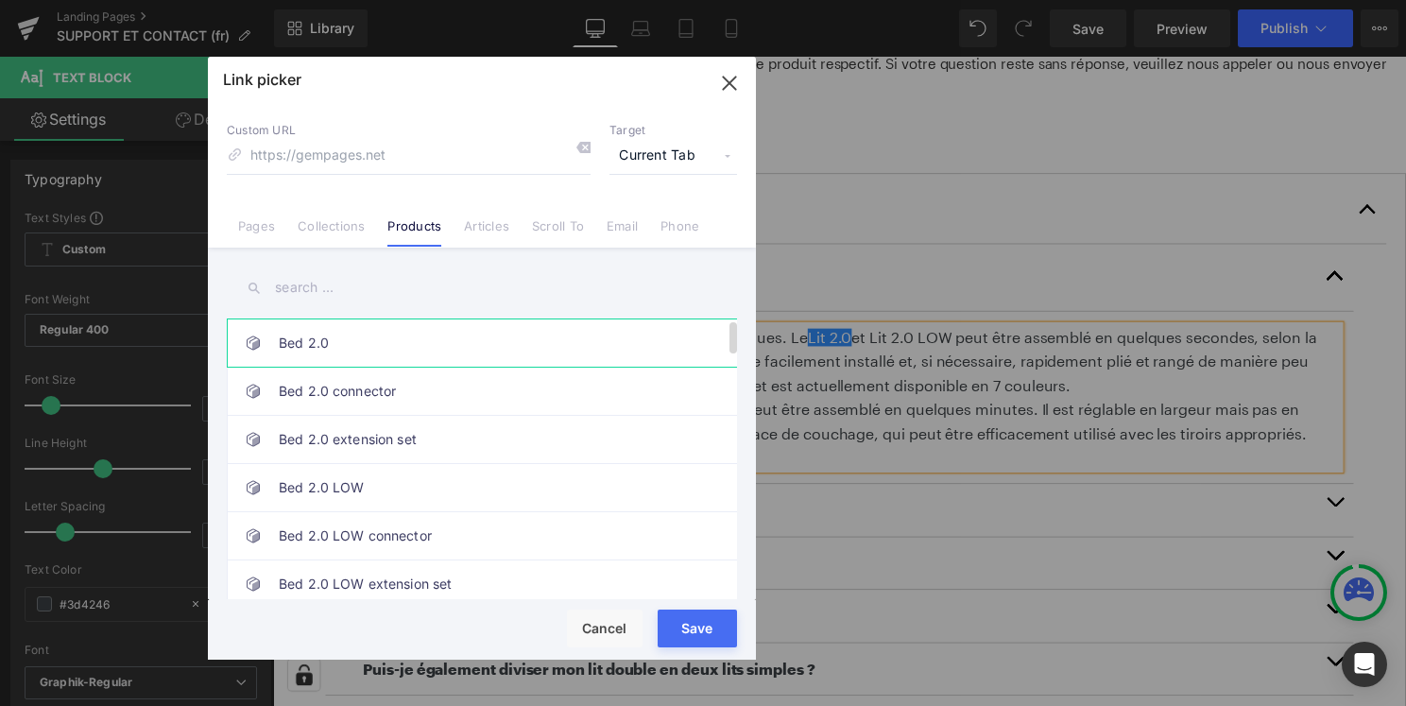
click at [392, 334] on link "Bed 2.0" at bounding box center [487, 342] width 416 height 47
type input "/products/bed-2-0"
click at [726, 614] on button "Save" at bounding box center [697, 628] width 79 height 38
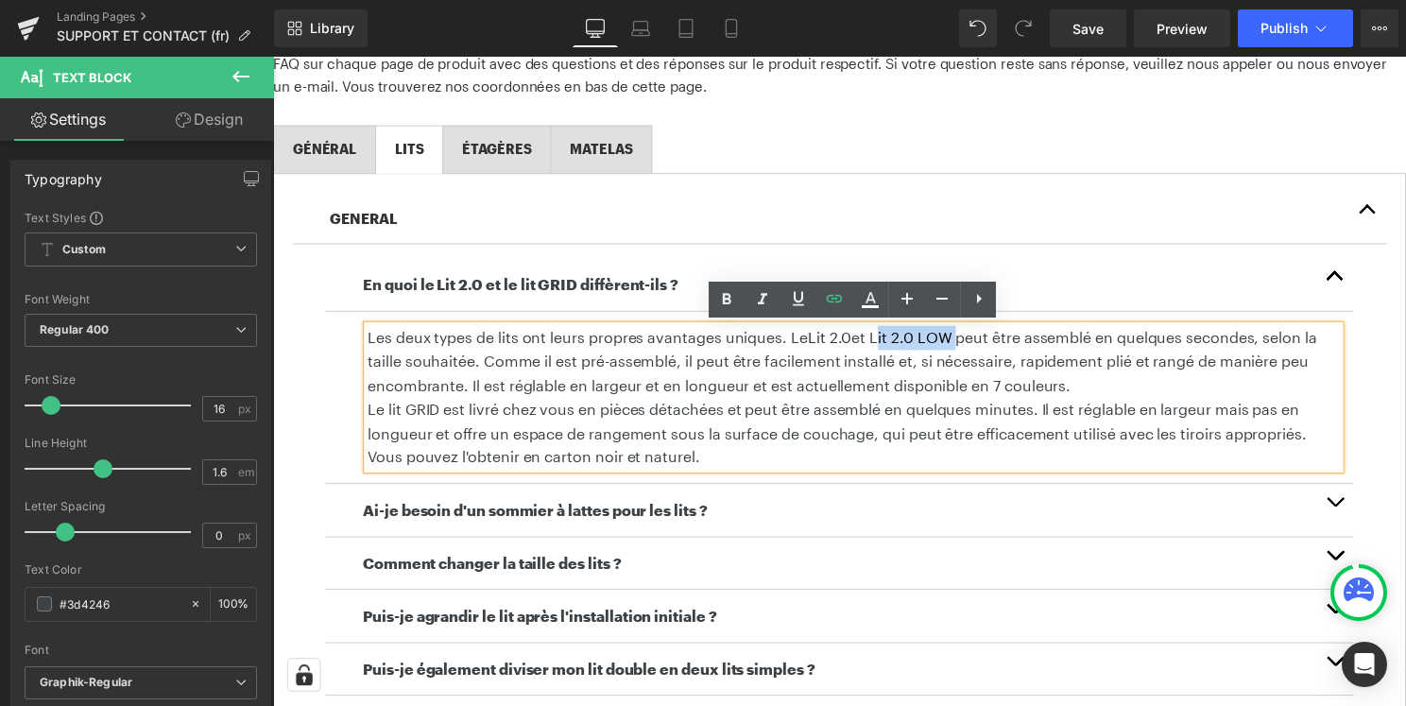
drag, startPoint x: 877, startPoint y: 339, endPoint x: 952, endPoint y: 344, distance: 75.7
click at [952, 344] on p "Les deux types de lits ont leurs propres avantages uniques. Le Lit 2.0 et Lit 2…" at bounding box center [858, 364] width 981 height 73
click at [838, 298] on icon at bounding box center [834, 298] width 23 height 23
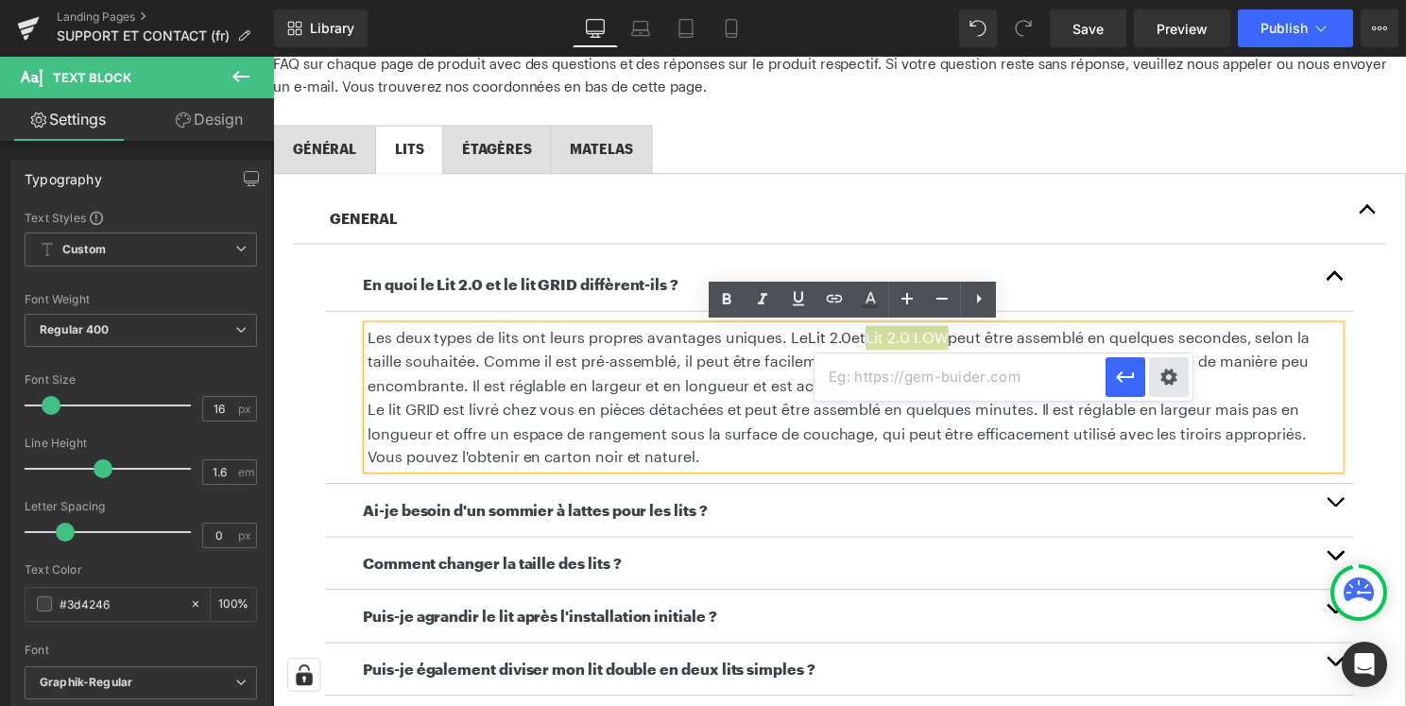
click at [1170, 0] on div "Text Color Highlight Color #333333 Edit or remove link: Edit - Unlink - Cancel" at bounding box center [703, 0] width 1406 height 0
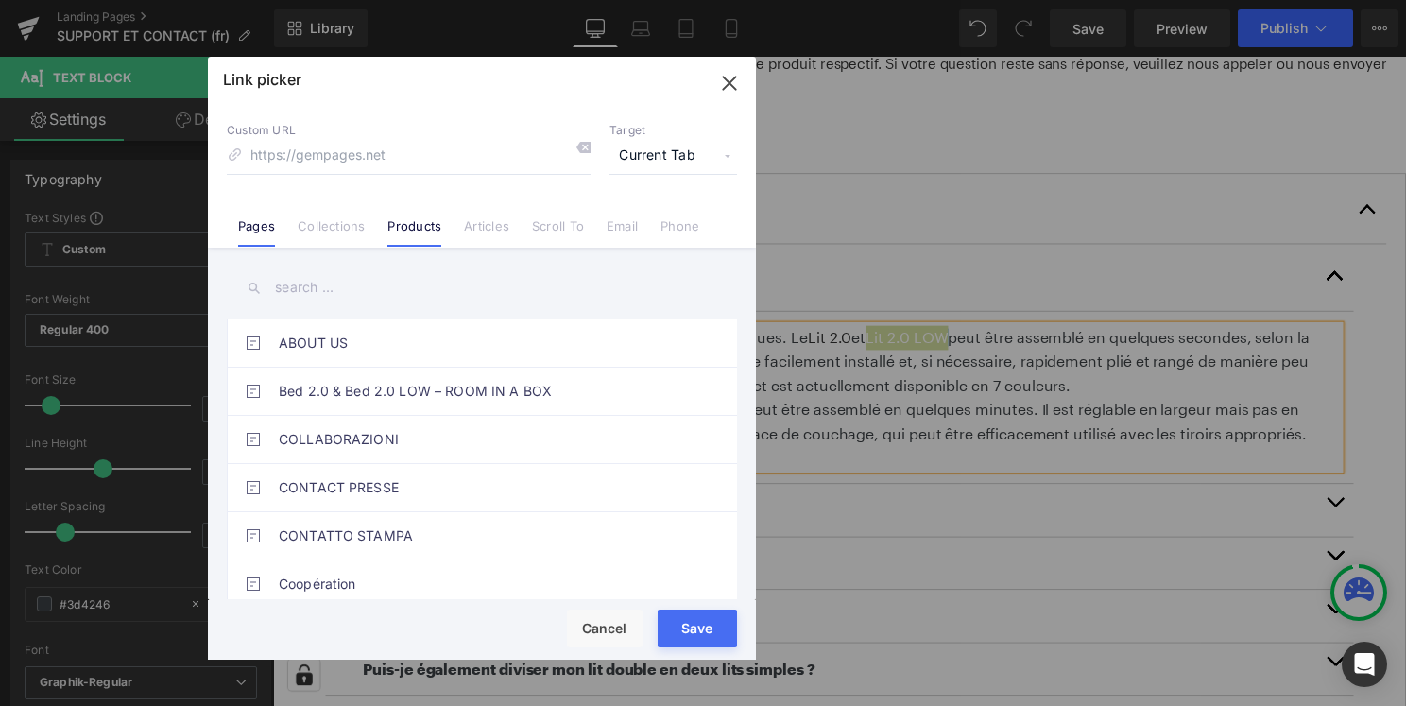
click at [404, 222] on link "Products" at bounding box center [414, 232] width 54 height 28
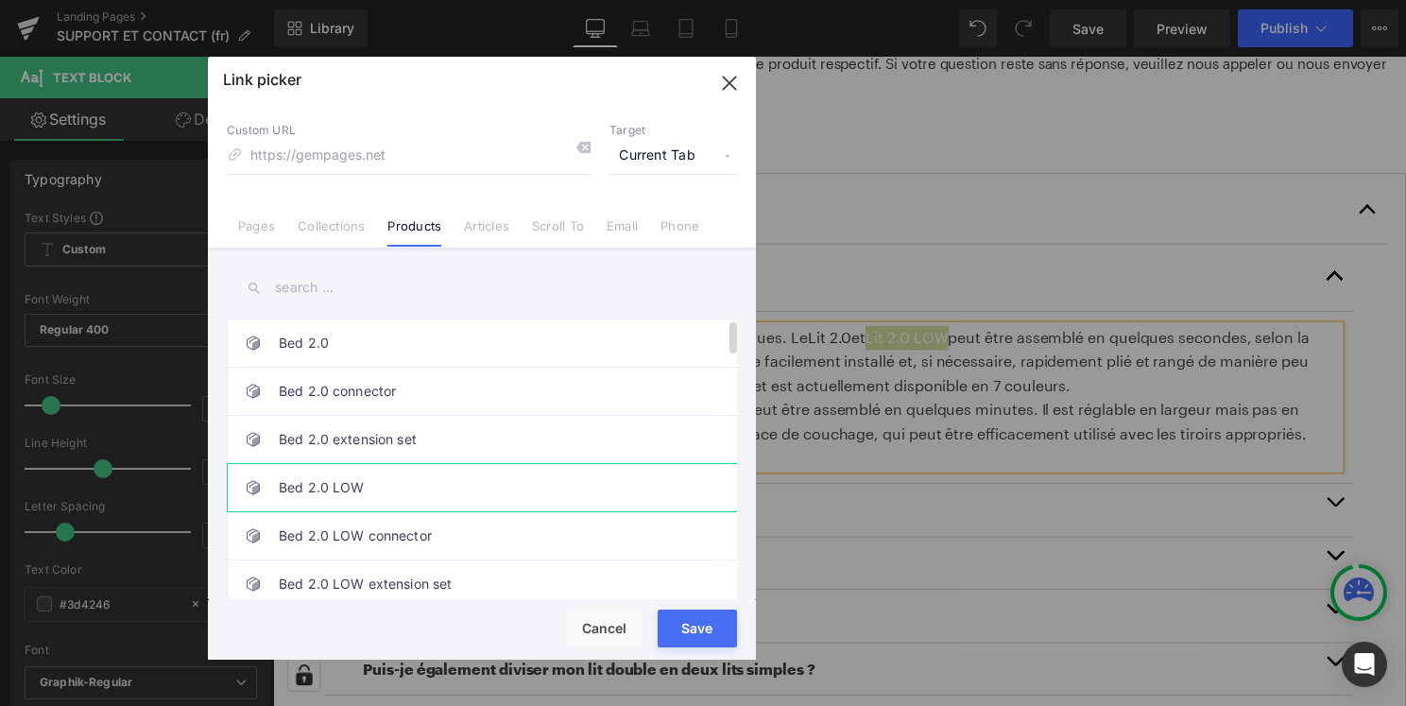
click at [402, 498] on link "Bed 2.0 LOW" at bounding box center [487, 487] width 416 height 47
type input "/products/bed-2-0-low"
click at [730, 642] on button "Save" at bounding box center [697, 628] width 79 height 38
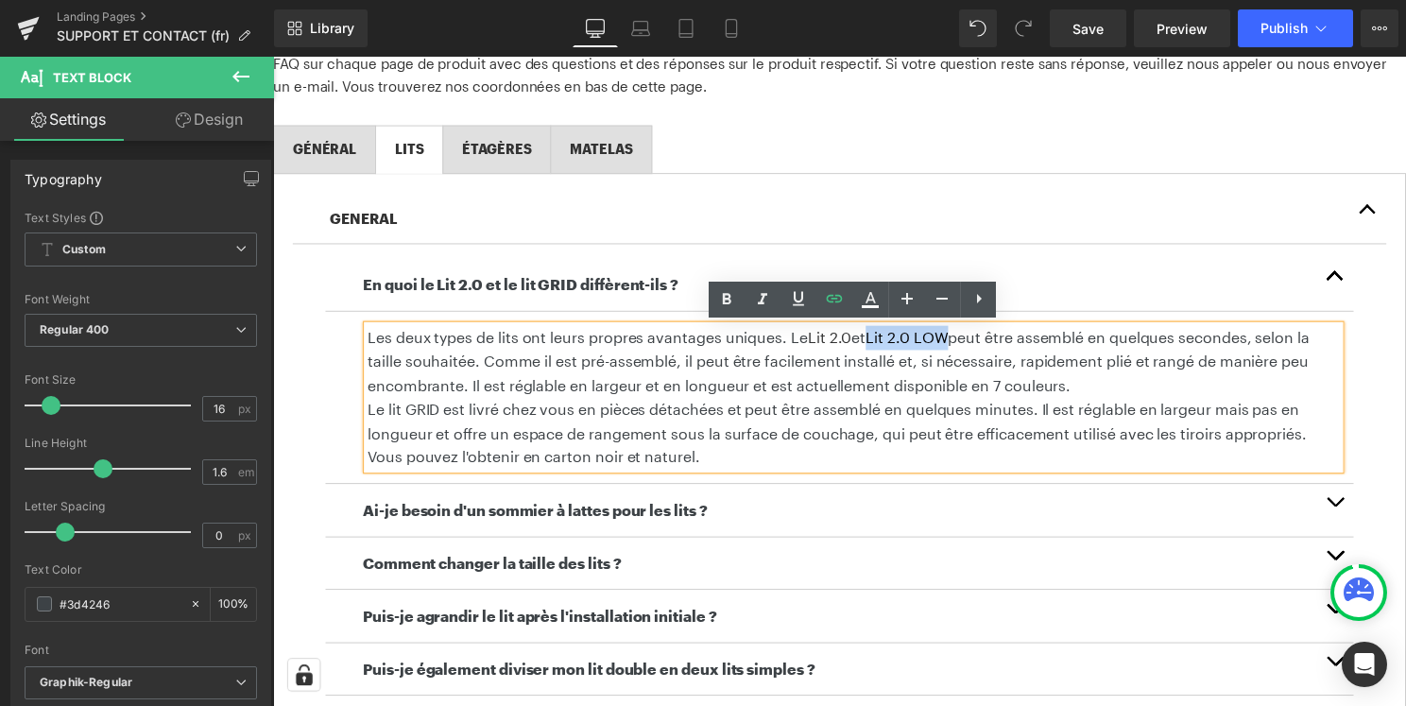
click at [1065, 404] on span "Le lit GRID est livré chez vous en pièces détachées et peut être assemblé en qu…" at bounding box center [842, 435] width 948 height 66
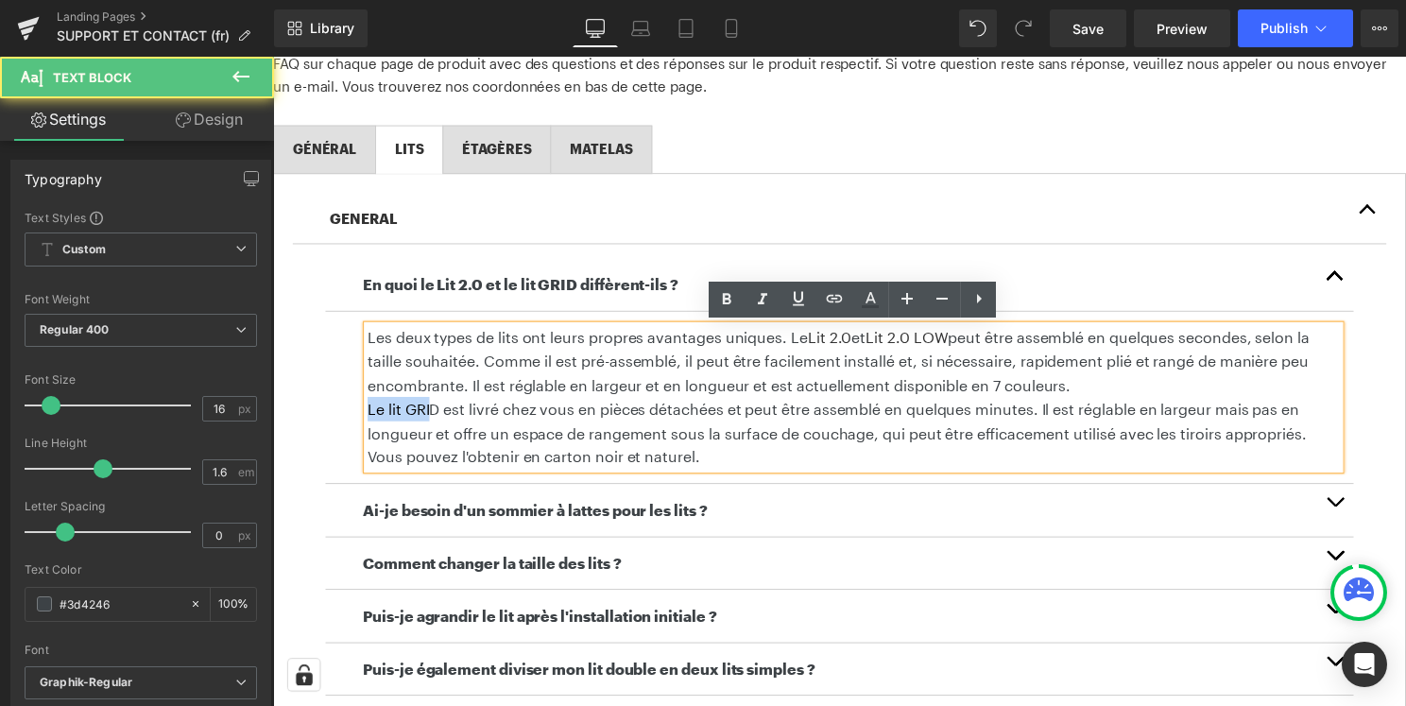
drag, startPoint x: 369, startPoint y: 417, endPoint x: 435, endPoint y: 417, distance: 65.2
click at [435, 417] on span "Le lit GRID est livré chez vous en pièces détachées et peut être assemblé en qu…" at bounding box center [842, 435] width 948 height 66
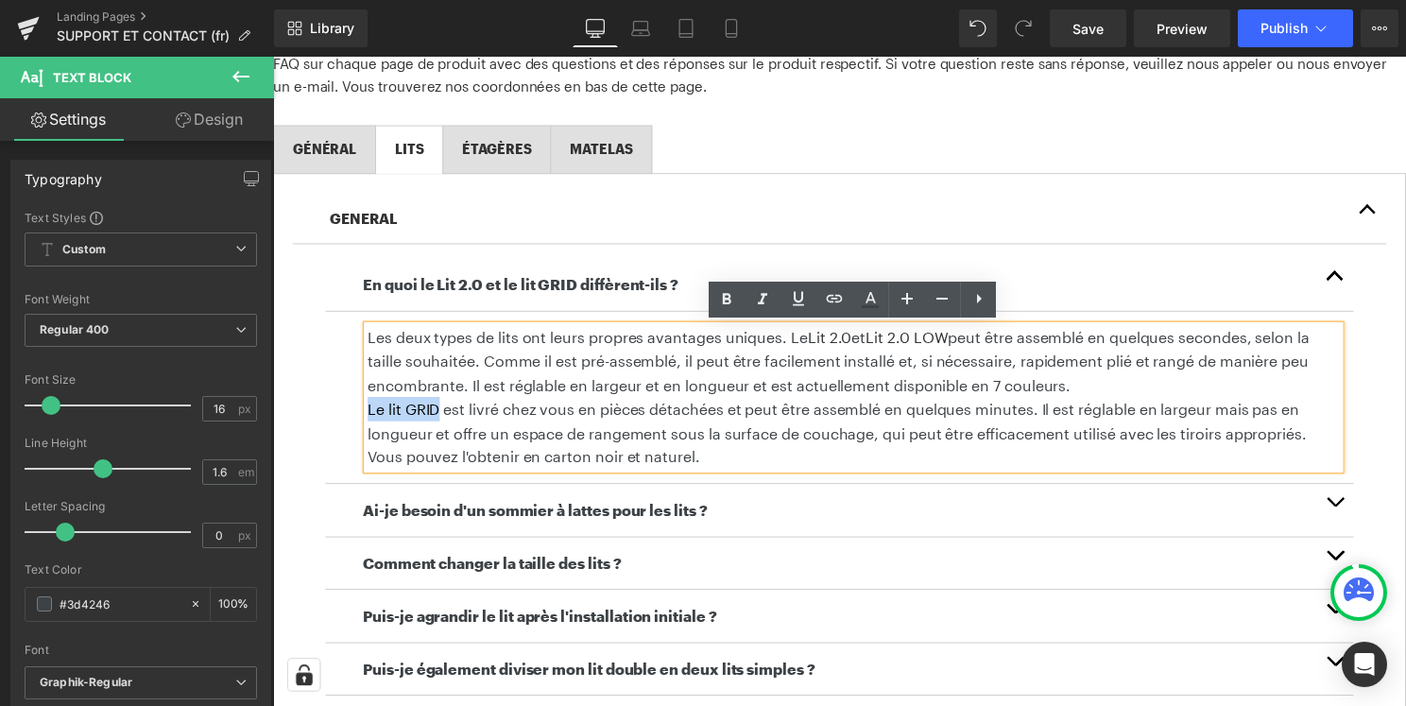
click at [440, 416] on span "Le lit GRID est livré chez vous en pièces détachées et peut être assemblé en qu…" at bounding box center [842, 435] width 948 height 66
click at [838, 303] on icon at bounding box center [834, 298] width 23 height 23
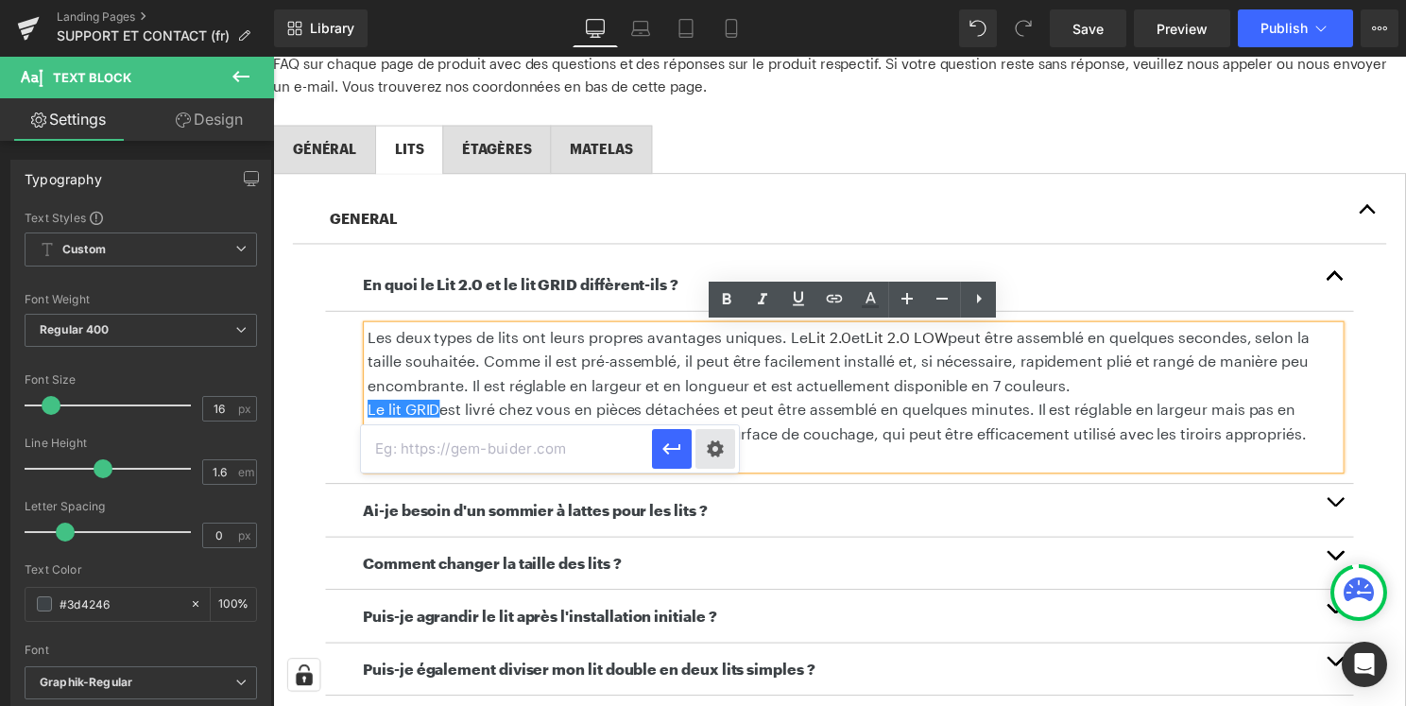
click at [728, 0] on div "Text Color Highlight Color #333333 Edit or remove link: Edit - Unlink - Cancel" at bounding box center [703, 0] width 1406 height 0
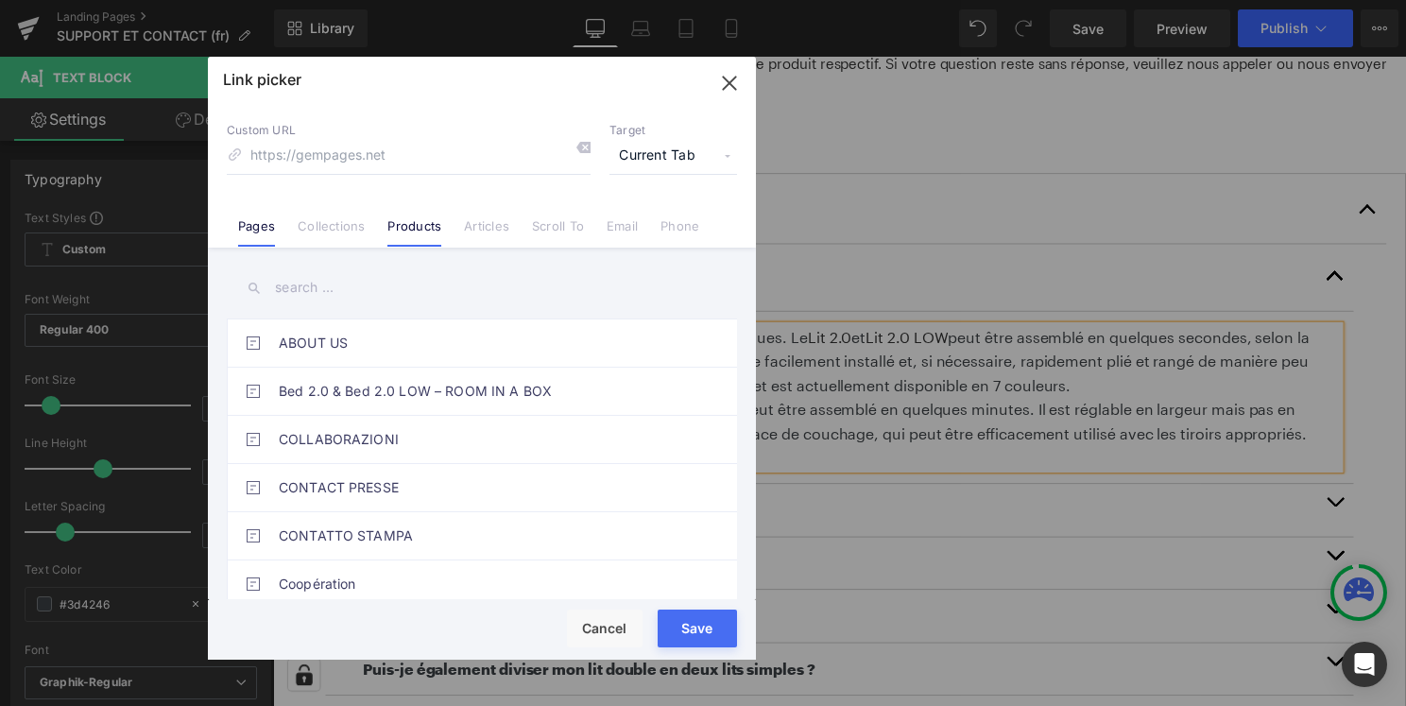
click at [417, 225] on link "Products" at bounding box center [414, 232] width 54 height 28
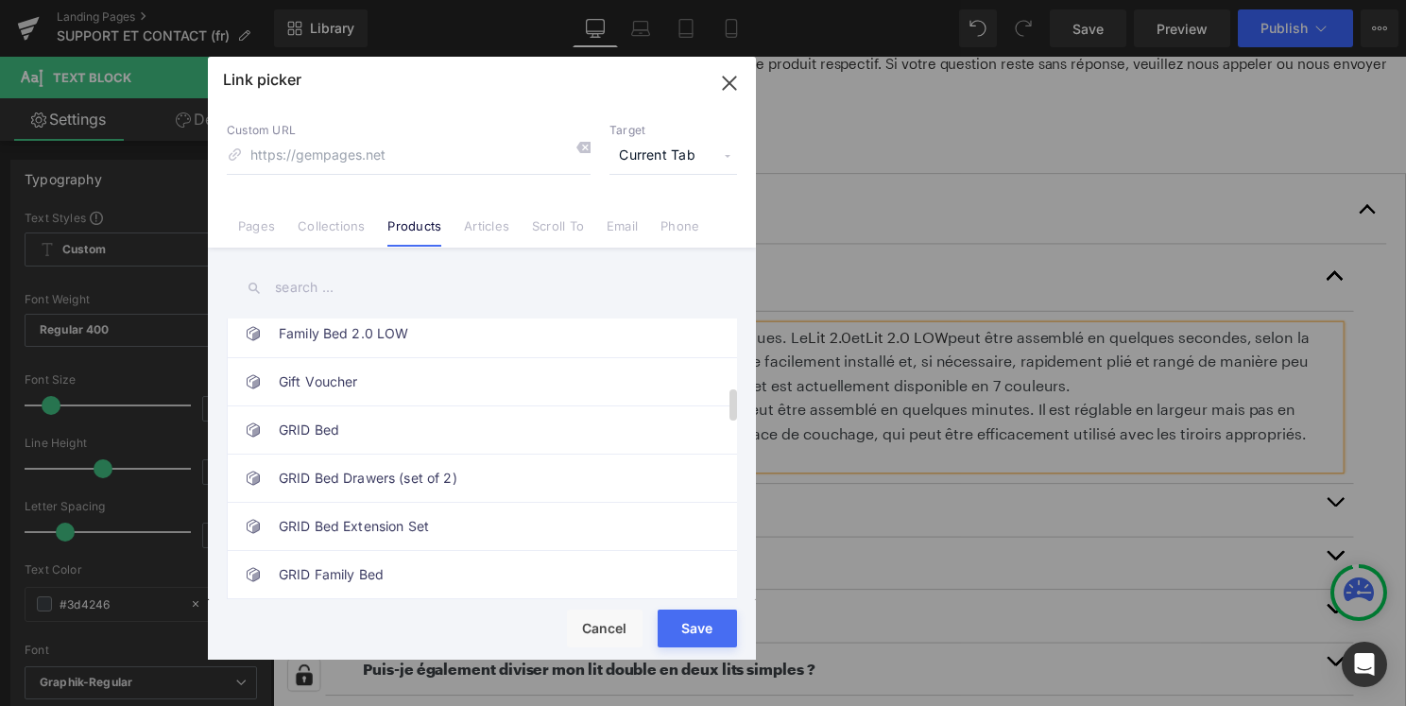
scroll to position [597, 0]
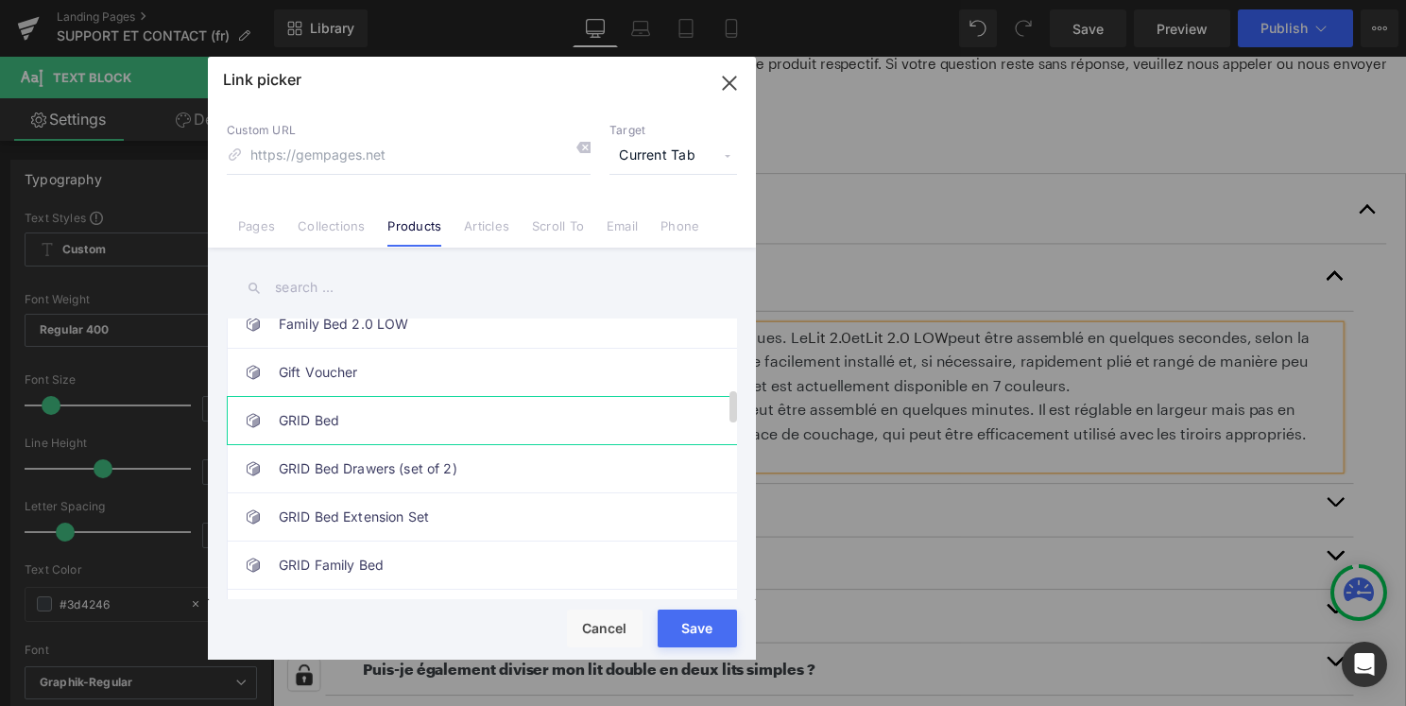
click at [398, 413] on link "GRID Bed" at bounding box center [487, 420] width 416 height 47
type input "/products/grid-bed"
click at [724, 642] on button "Save" at bounding box center [697, 628] width 79 height 38
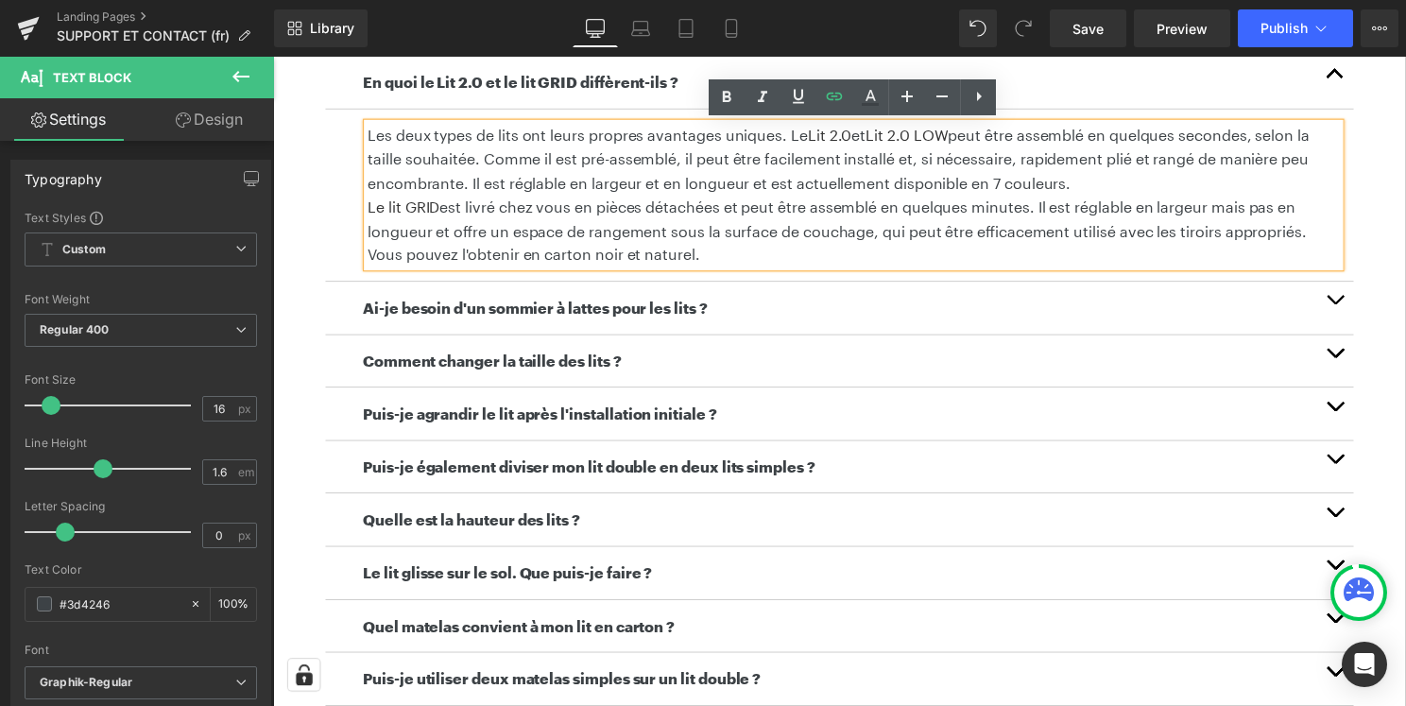
click at [1335, 297] on button "button" at bounding box center [1345, 309] width 38 height 53
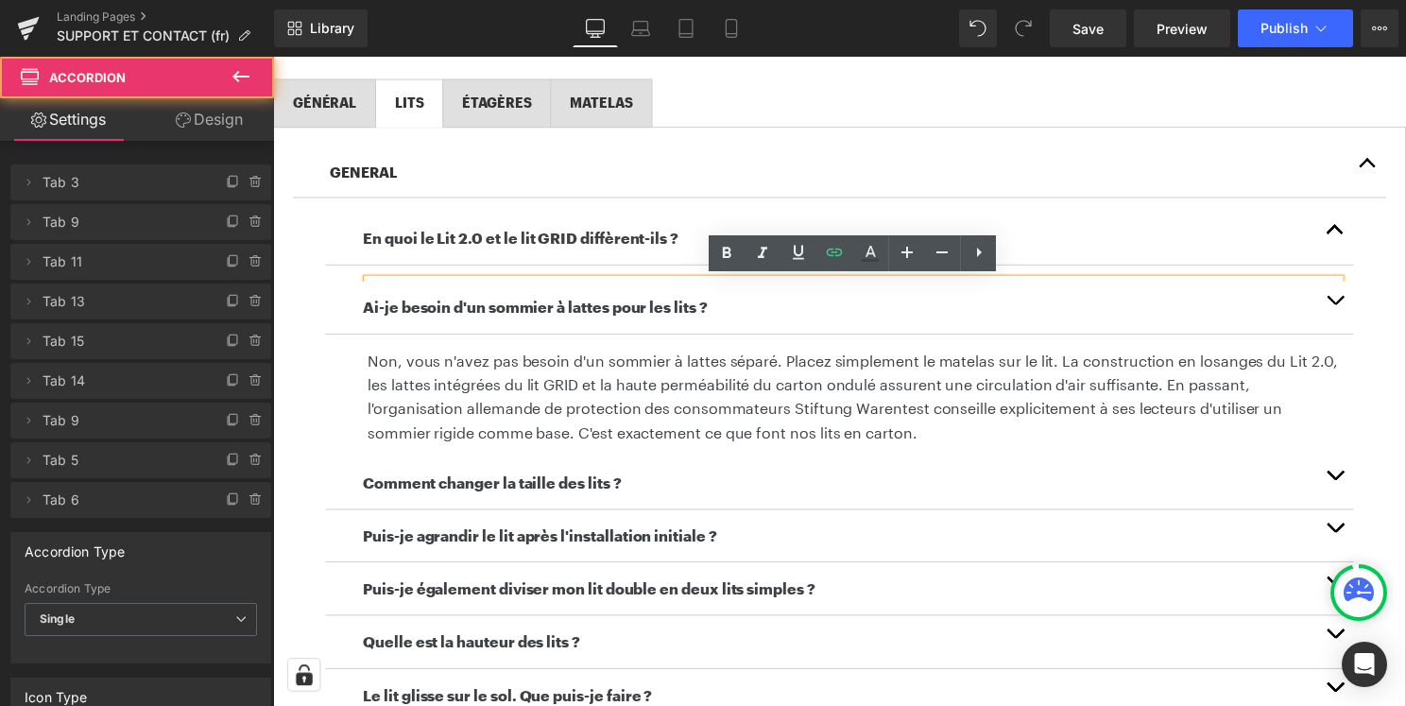
scroll to position [418, 0]
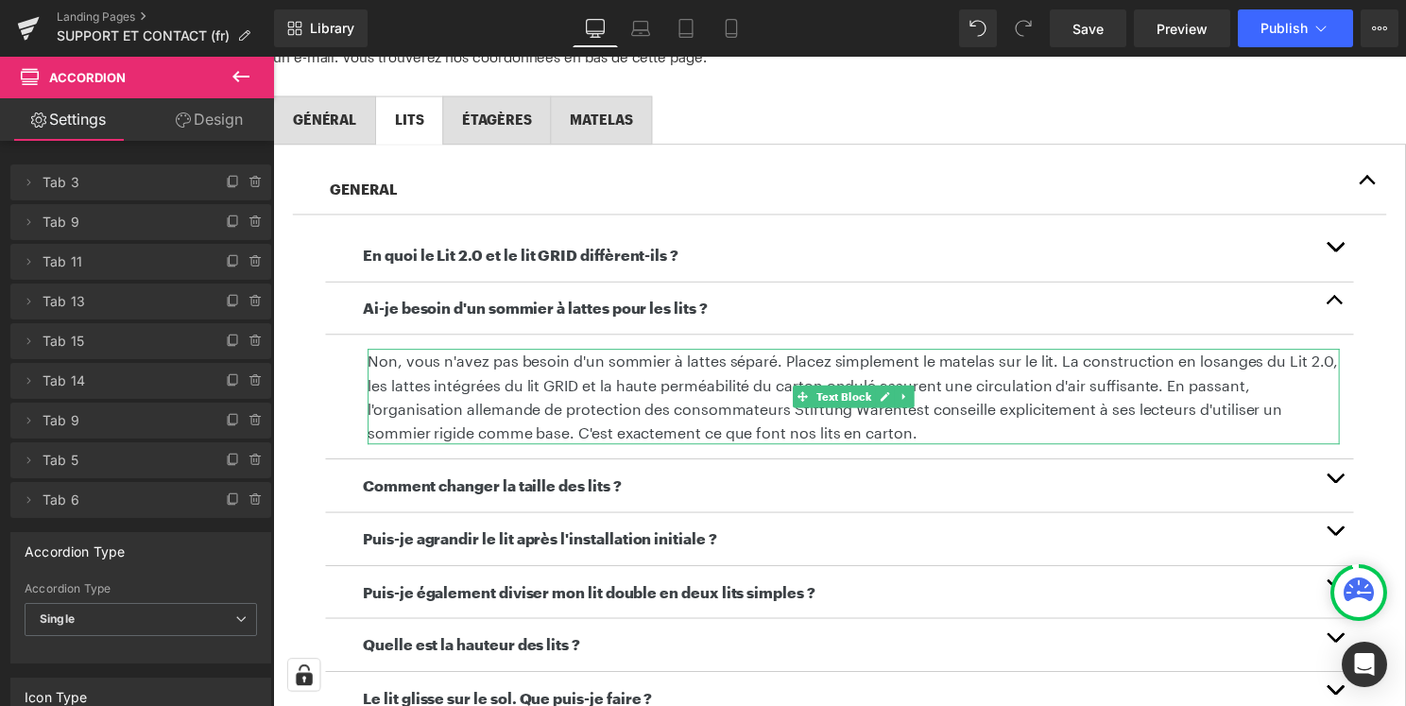
click at [441, 366] on p "Non, vous n'avez pas besoin d'un sommier à lattes séparé. Placez simplement le …" at bounding box center [858, 399] width 981 height 96
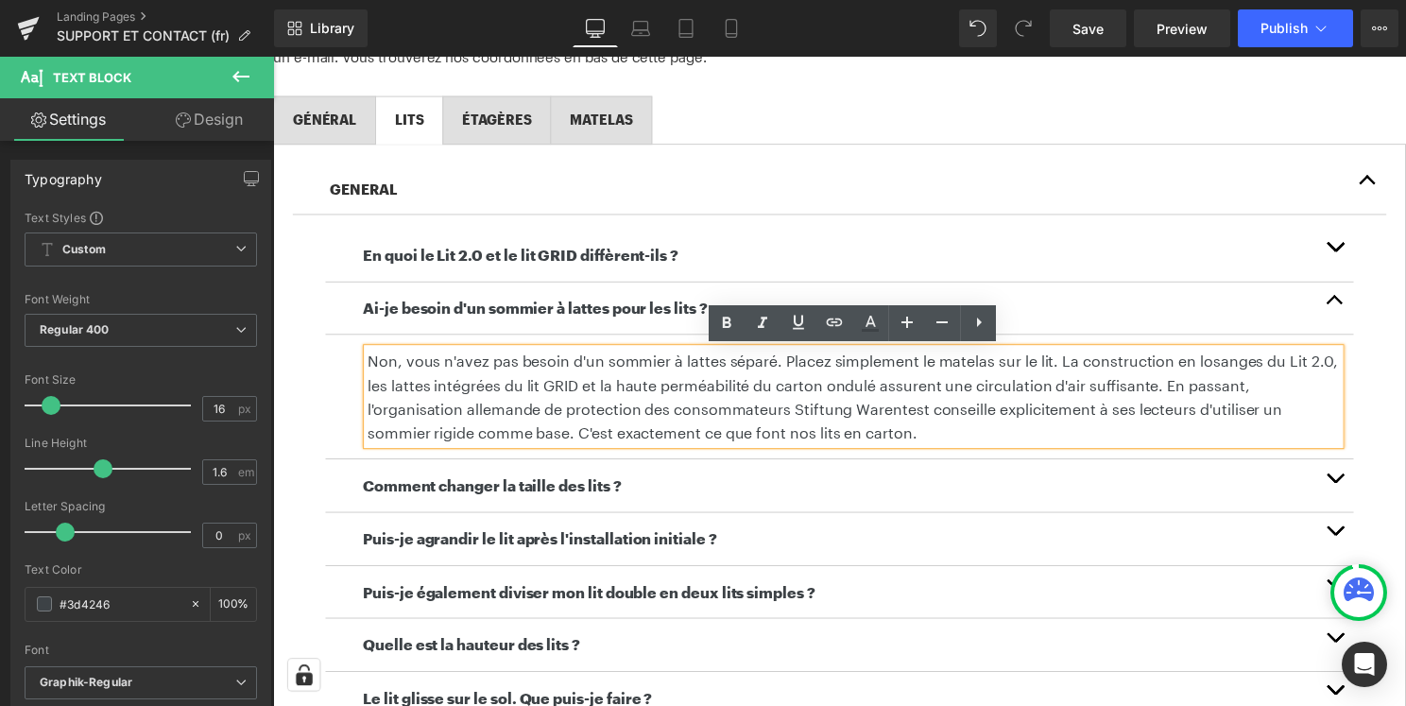
click at [1344, 252] on button "button" at bounding box center [1345, 257] width 38 height 53
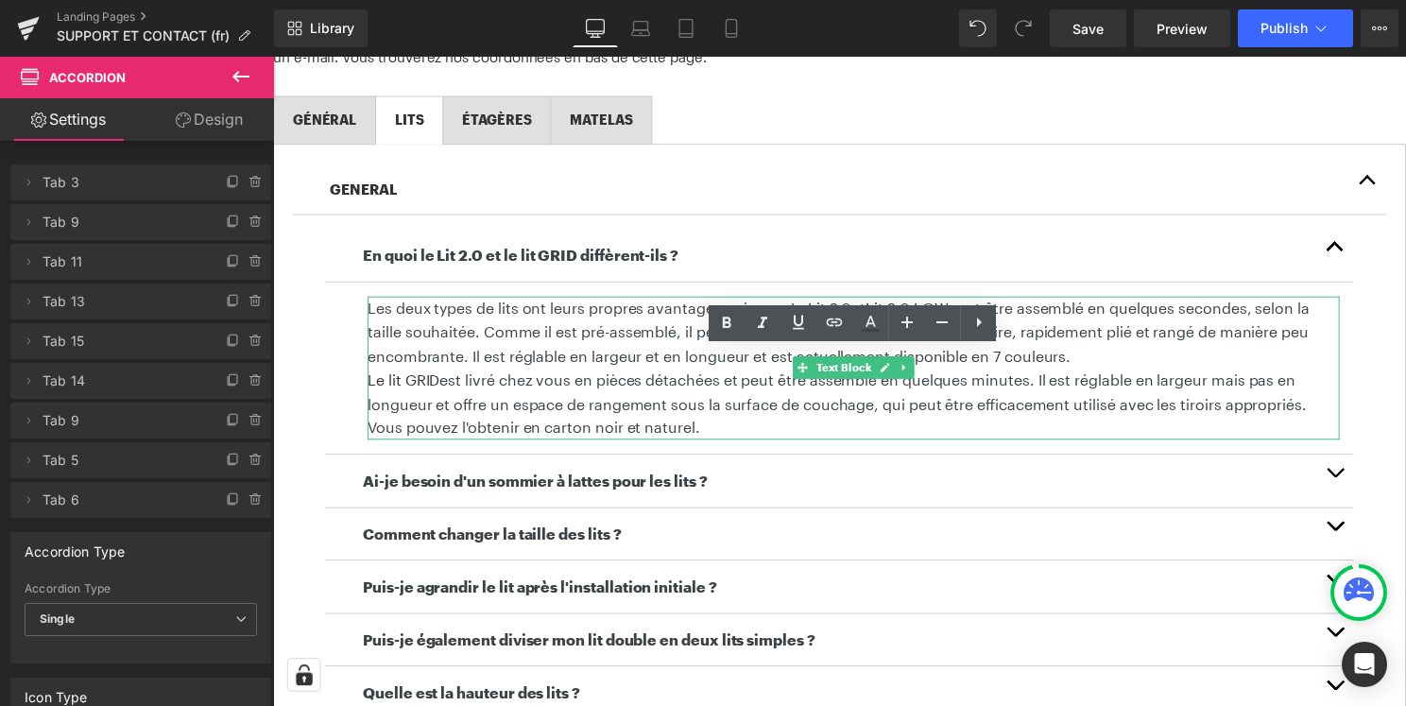
click at [905, 367] on icon at bounding box center [910, 370] width 10 height 11
click at [1151, 353] on p "Les deux types de lits ont leurs propres avantages uniques. Le Lit 2.0 et Lit 2…" at bounding box center [858, 335] width 981 height 73
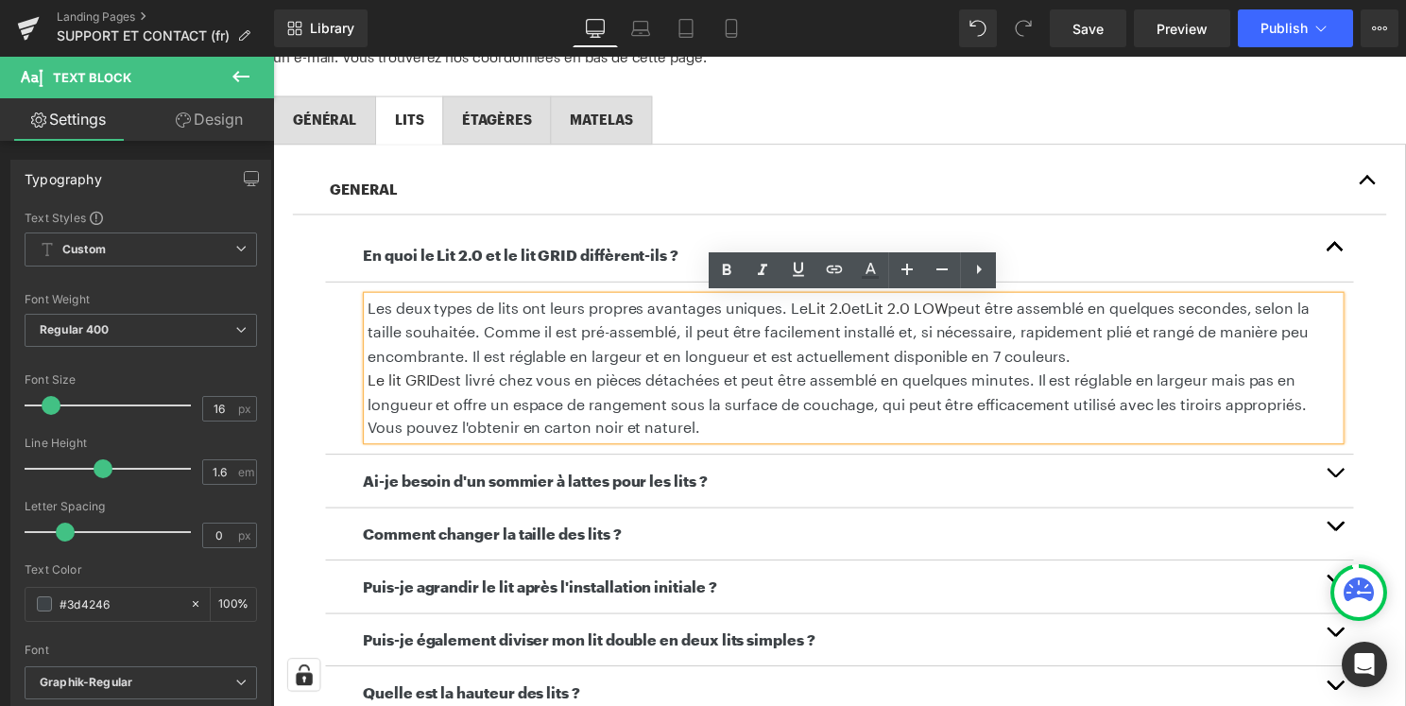
click at [556, 388] on span "Le lit GRID est livré chez vous en pièces détachées et peut être assemblé en qu…" at bounding box center [842, 406] width 948 height 66
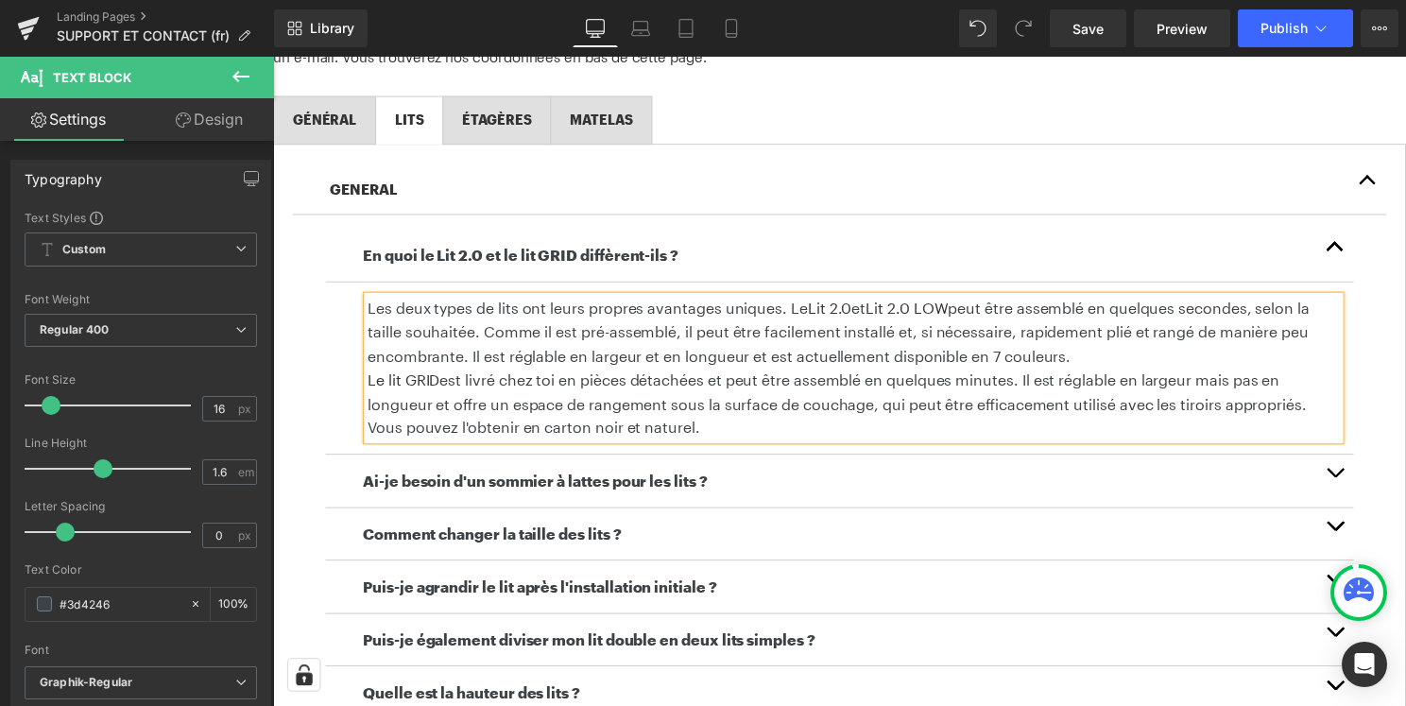
click at [701, 433] on p "Le lit GRID est livré chez toi en pièces détachées et peut être assemblé en que…" at bounding box center [858, 406] width 981 height 73
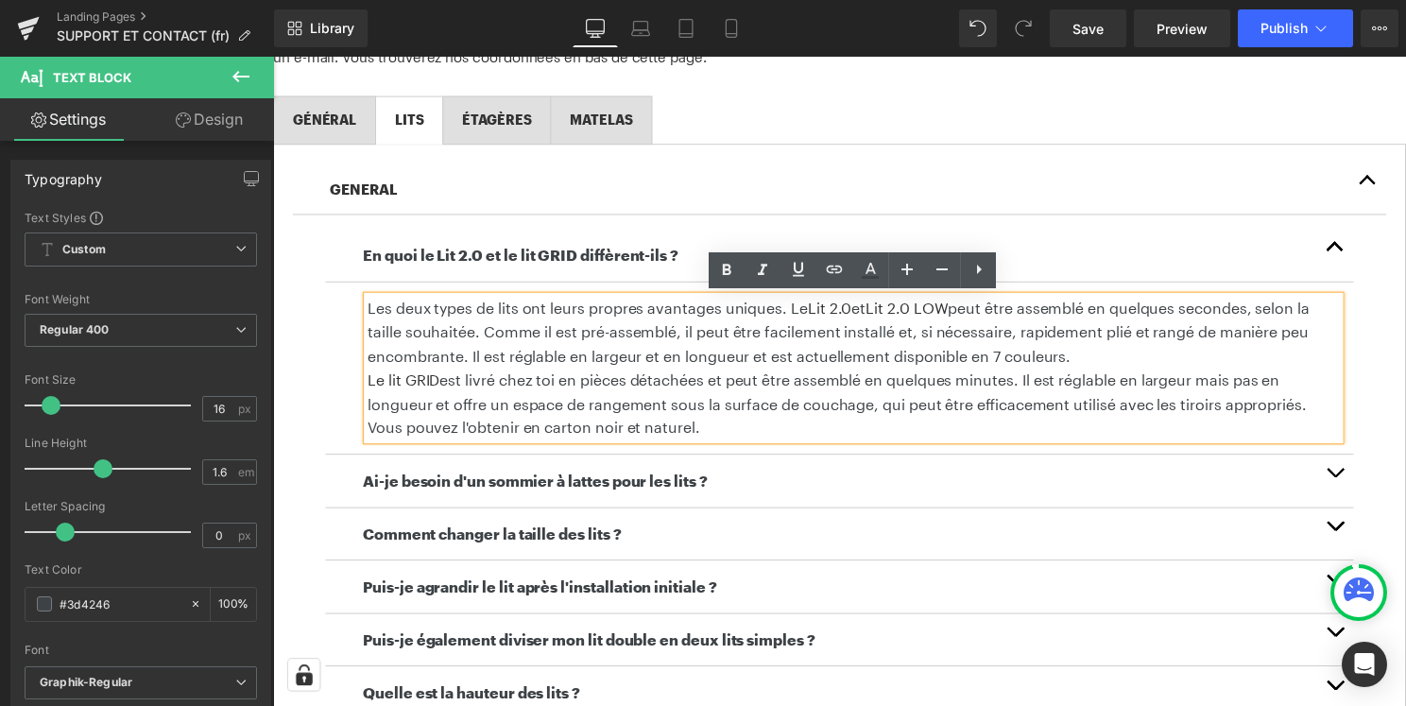
click at [1316, 410] on span "Le lit GRID est livré chez toi en pièces détachées et peut être assemblé en que…" at bounding box center [842, 406] width 948 height 66
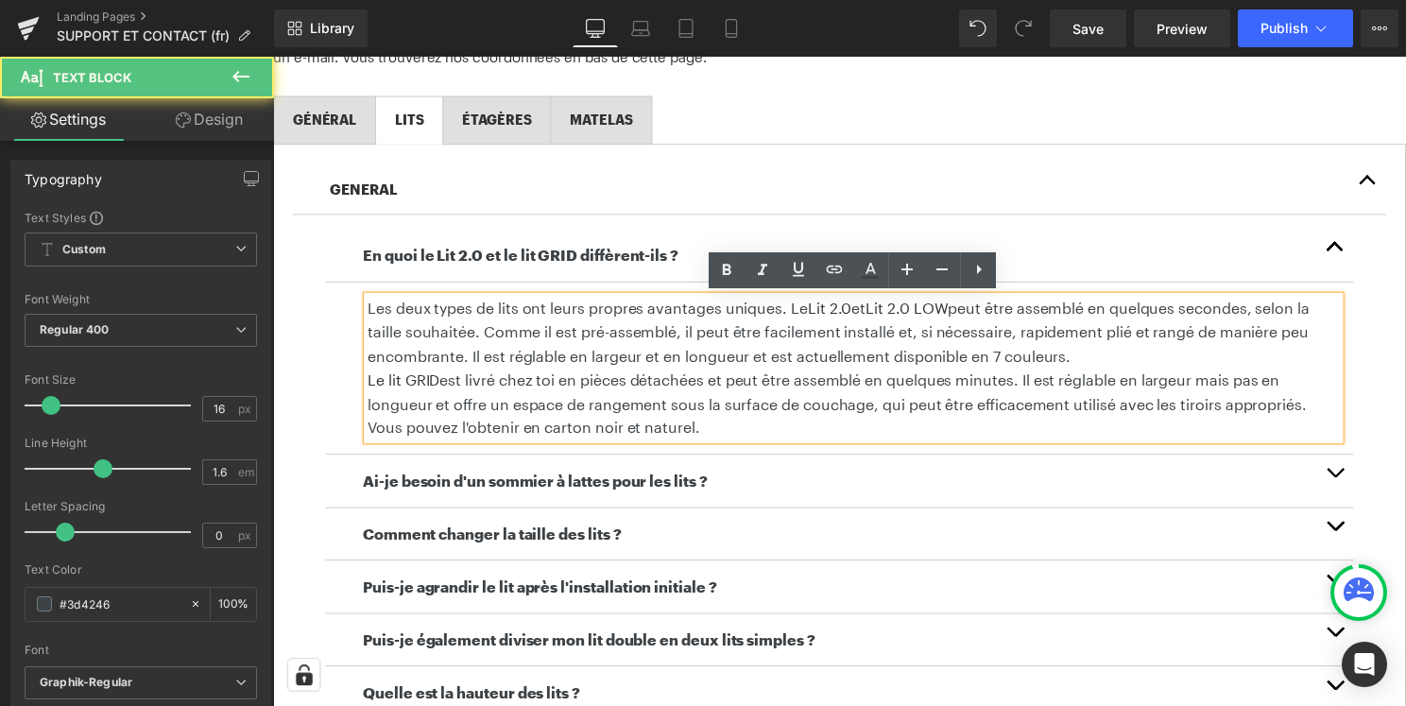
click at [1316, 410] on span "Le lit GRID est livré chez toi en pièces détachées et peut être assemblé en que…" at bounding box center [842, 406] width 948 height 66
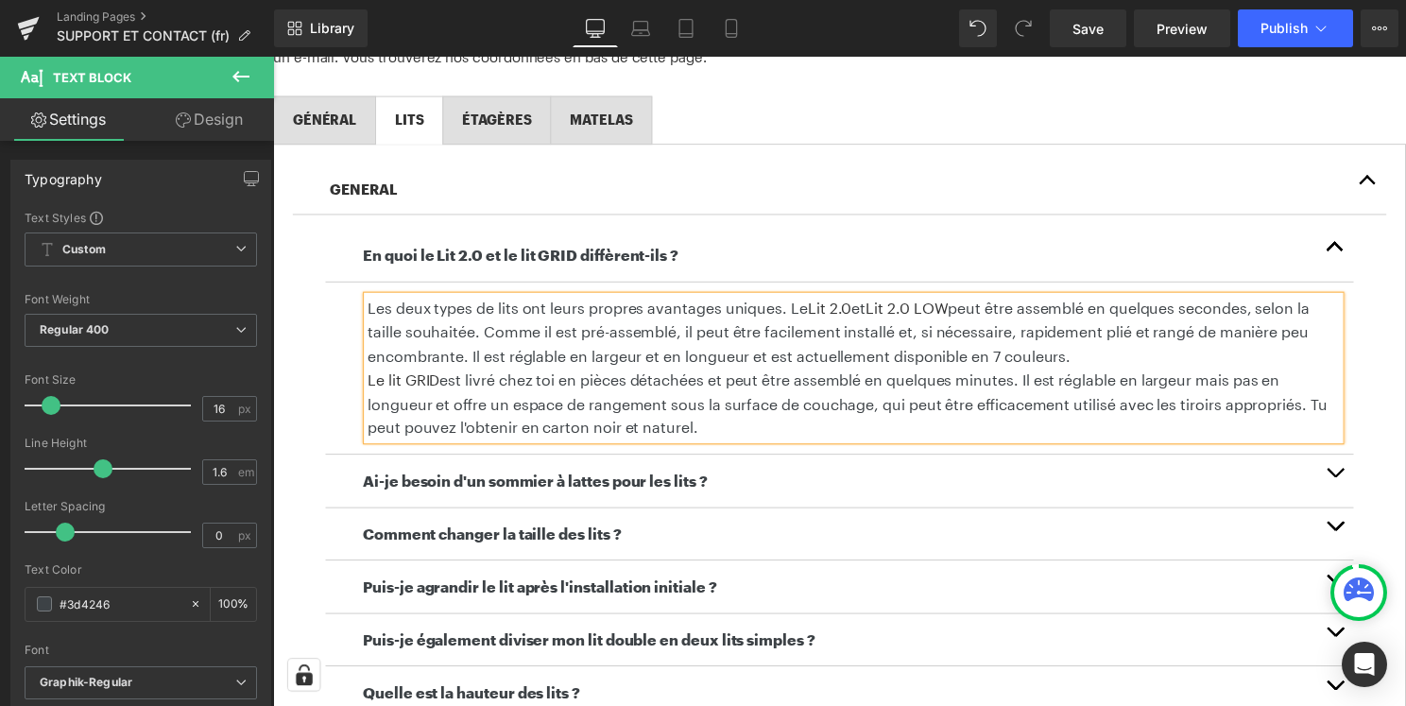
click at [454, 435] on span "Le lit GRID est livré chez toi en pièces détachées et peut être assemblé en que…" at bounding box center [852, 406] width 968 height 66
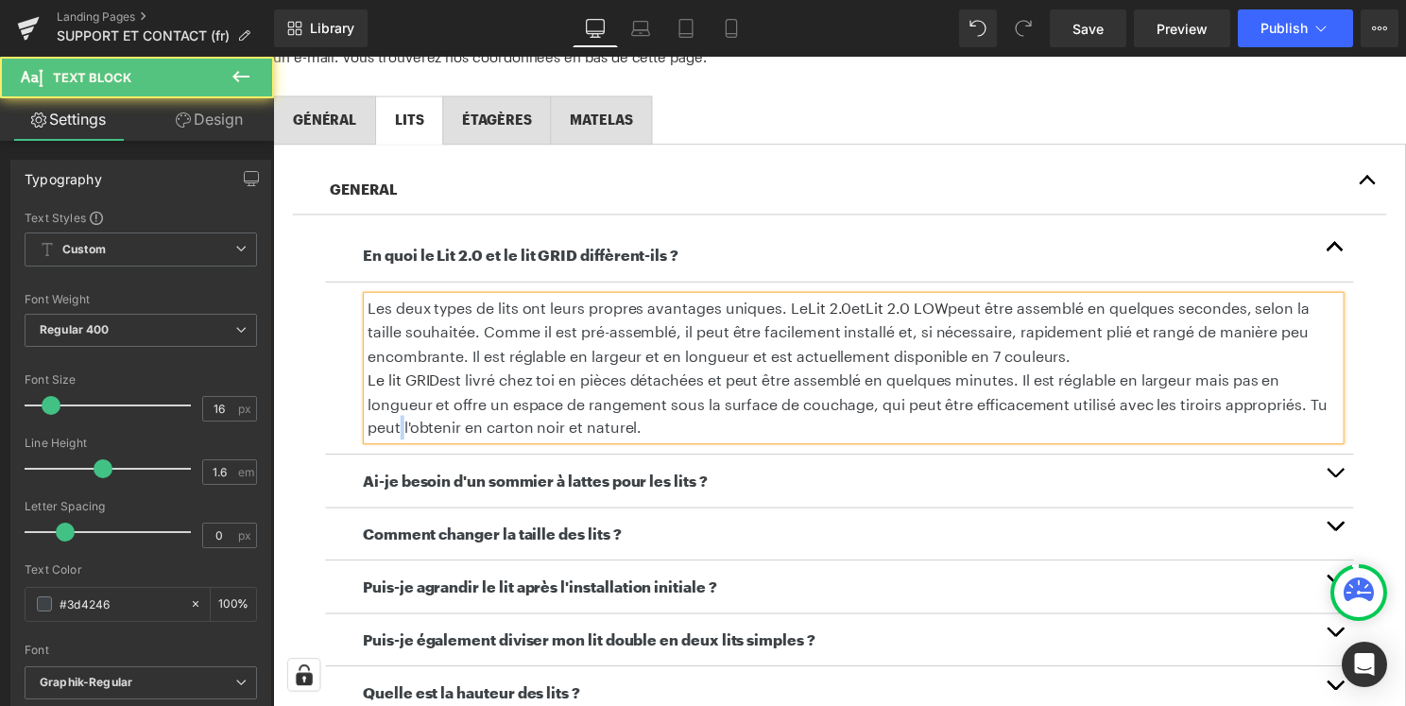
click at [395, 436] on span "Le lit GRID est livré chez toi en pièces détachées et peut être assemblé en que…" at bounding box center [852, 406] width 968 height 66
click at [522, 395] on p "Le lit GRID est livré chez toi en pièces détachées et peut être assemblé en que…" at bounding box center [858, 406] width 981 height 73
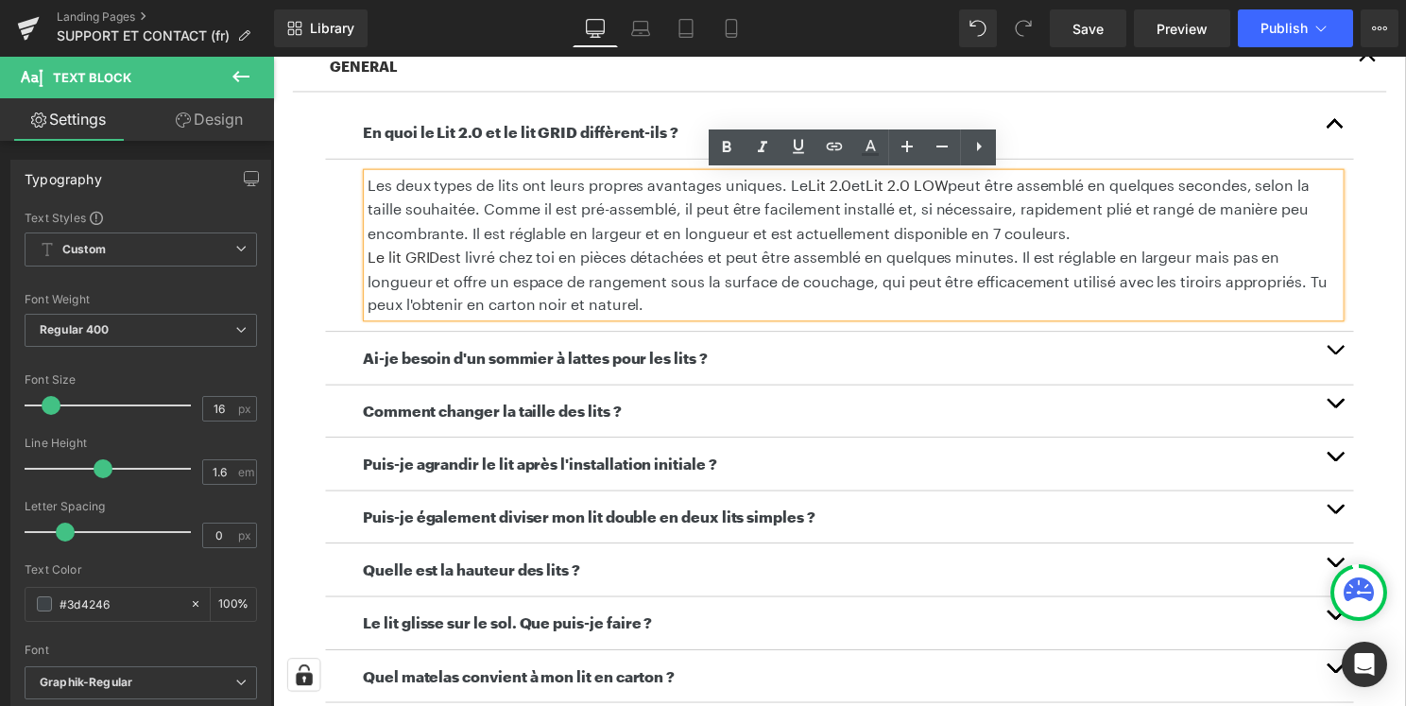
scroll to position [588, 0]
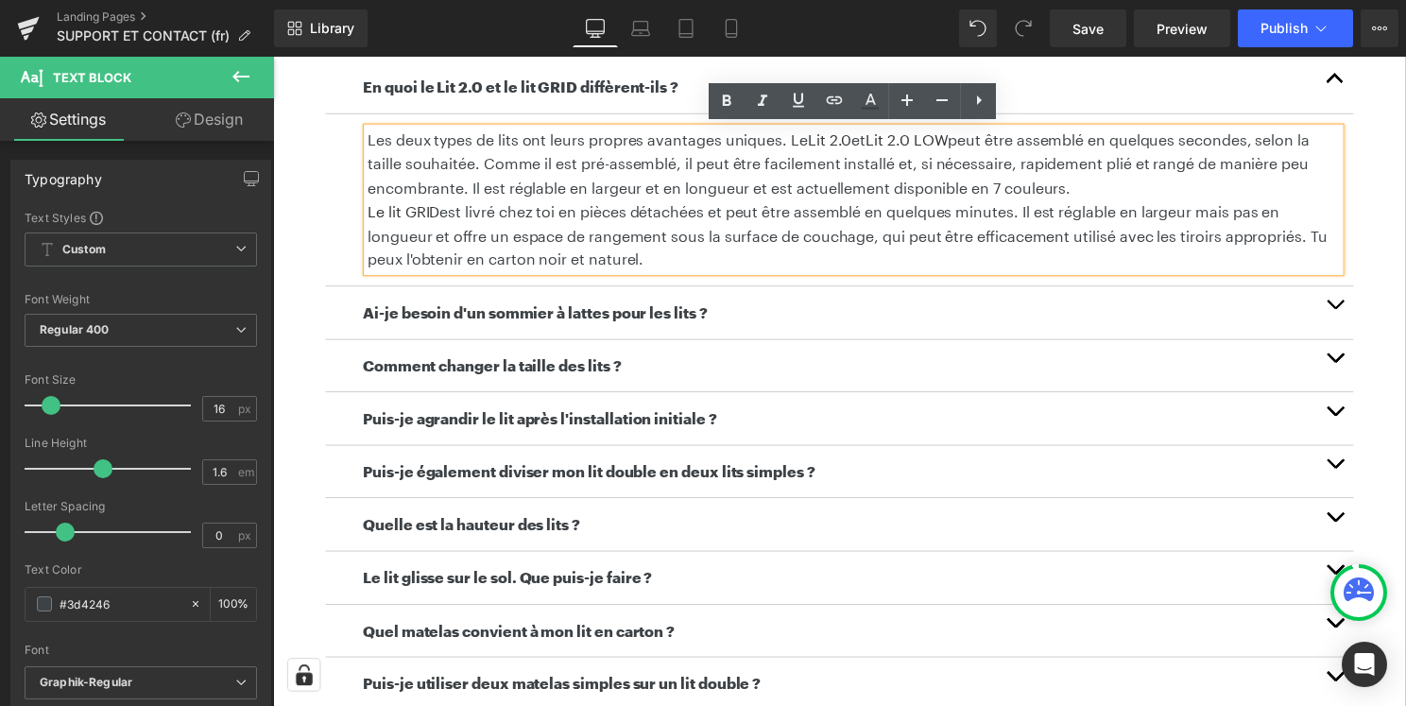
click at [1352, 310] on button "button" at bounding box center [1345, 314] width 38 height 53
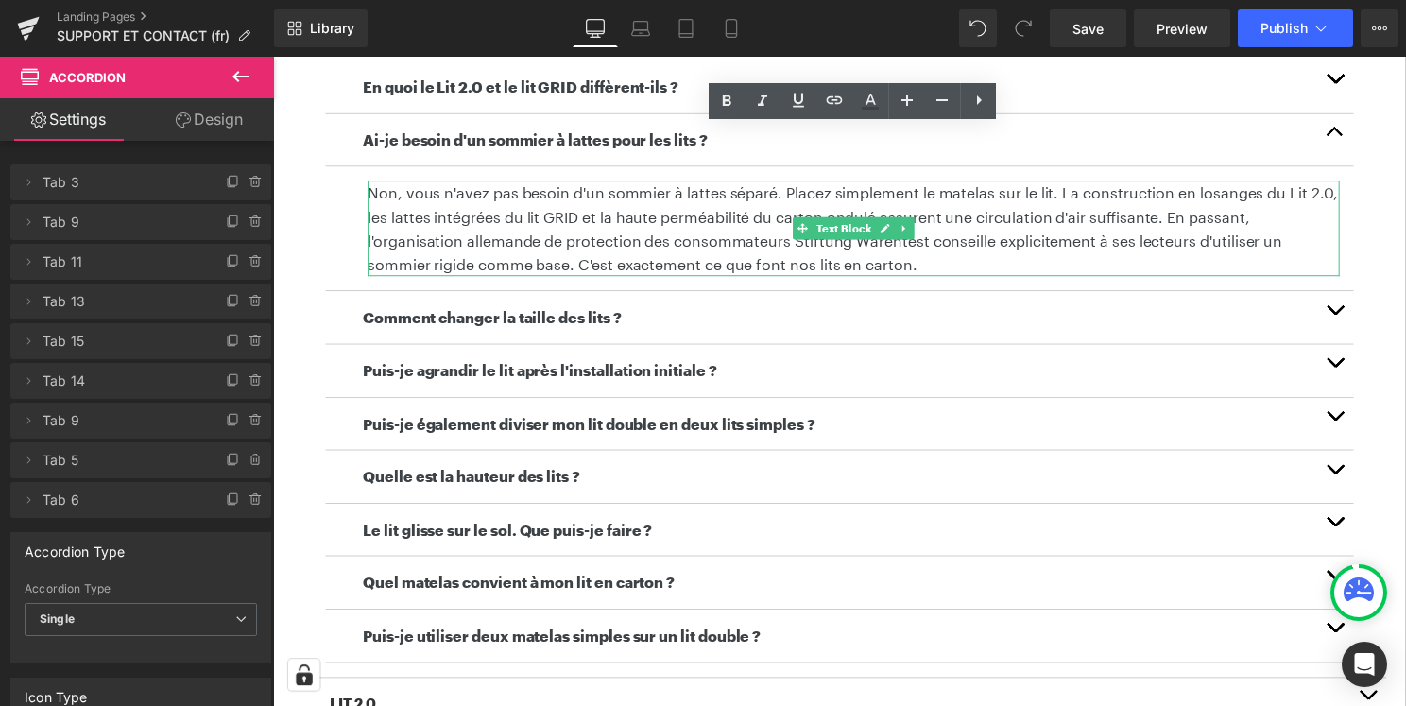
click at [413, 195] on p "Non, vous n'avez pas besoin d'un sommier à lattes séparé. Placez simplement le …" at bounding box center [858, 229] width 981 height 96
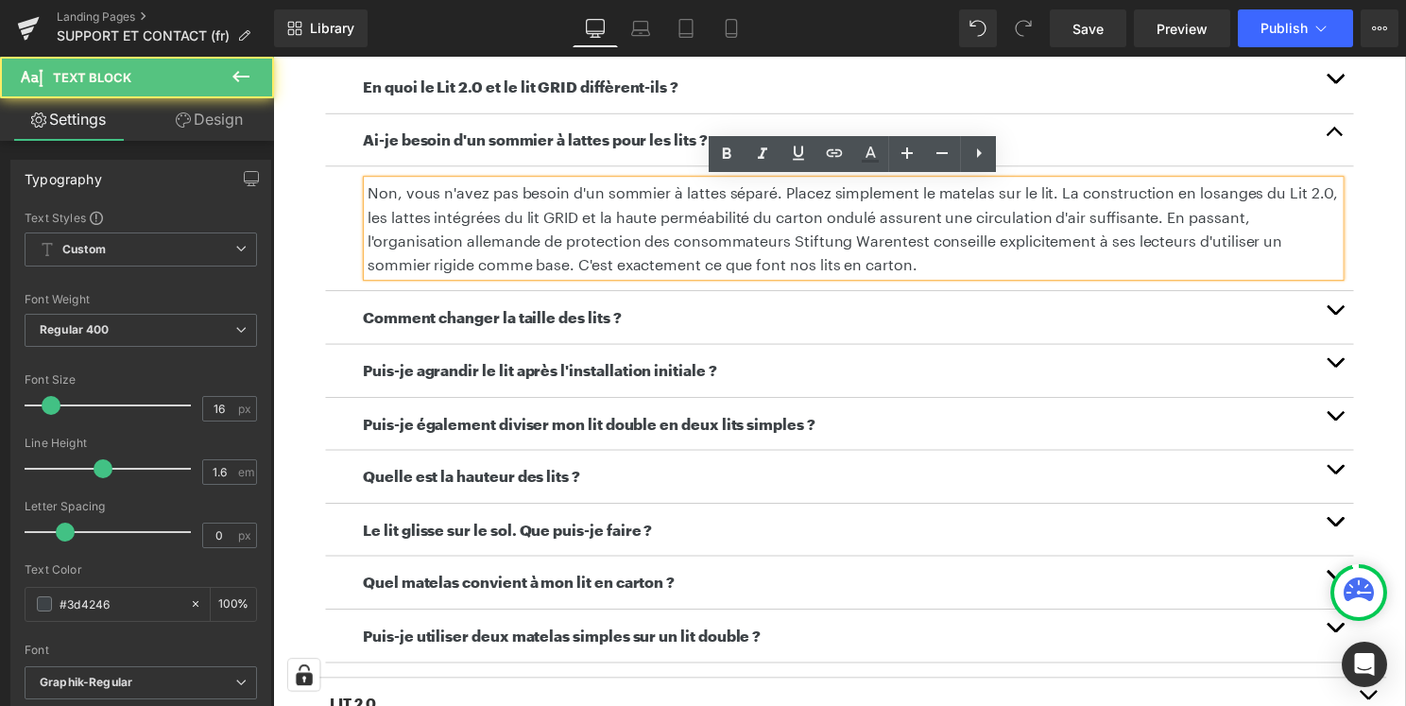
click at [413, 195] on p "Non, vous n'avez pas besoin d'un sommier à lattes séparé. Placez simplement le …" at bounding box center [858, 229] width 981 height 96
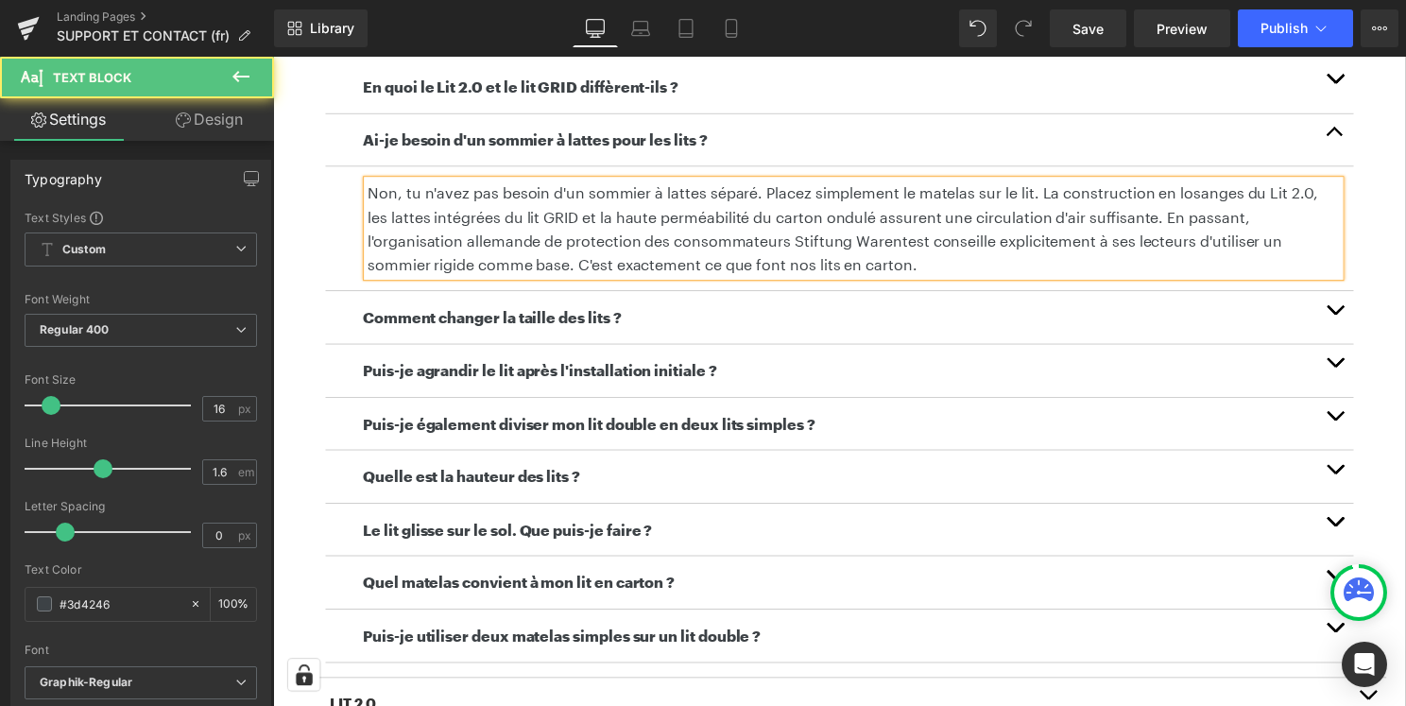
click at [465, 199] on p "Non, tu n'avez pas besoin d'un sommier à lattes séparé. Placez simplement le ma…" at bounding box center [858, 229] width 981 height 96
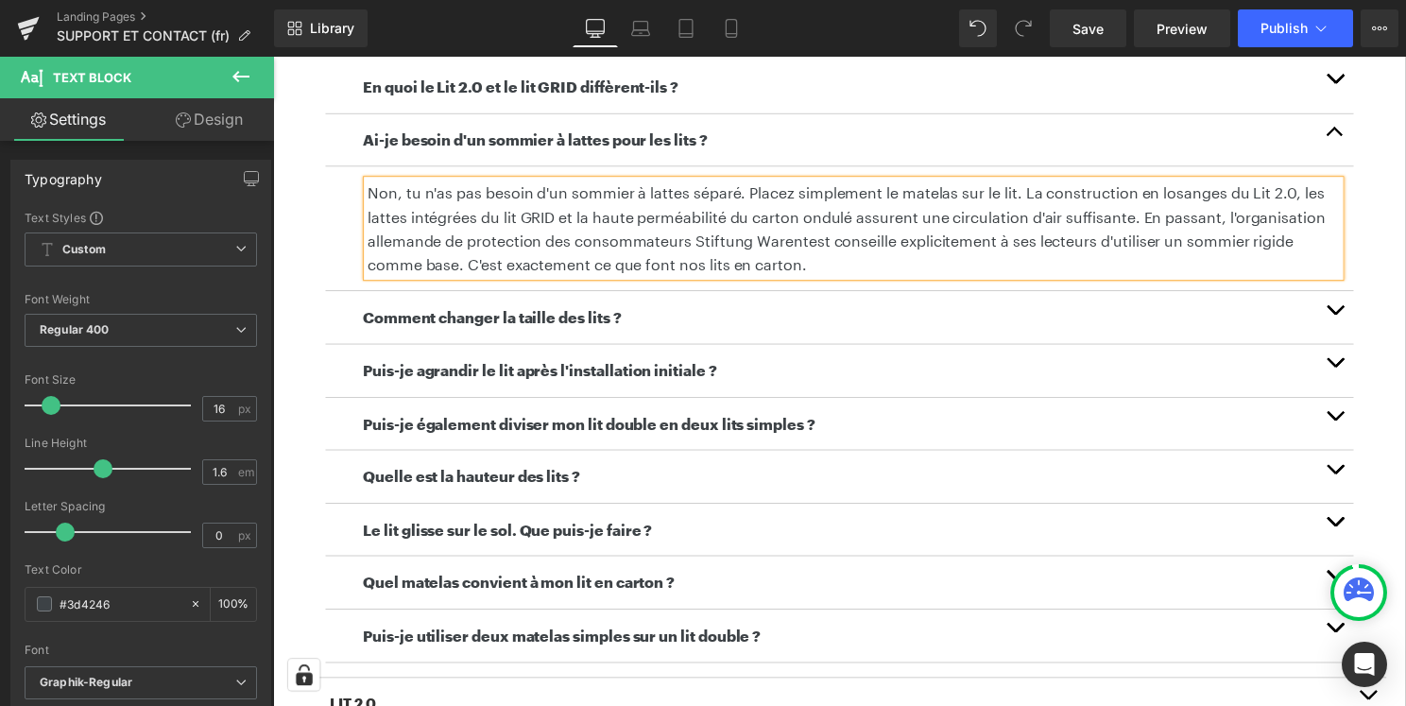
click at [617, 243] on p "Non, tu n'as pas besoin d'un sommier à lattes séparé. Placez simplement le mate…" at bounding box center [858, 229] width 981 height 96
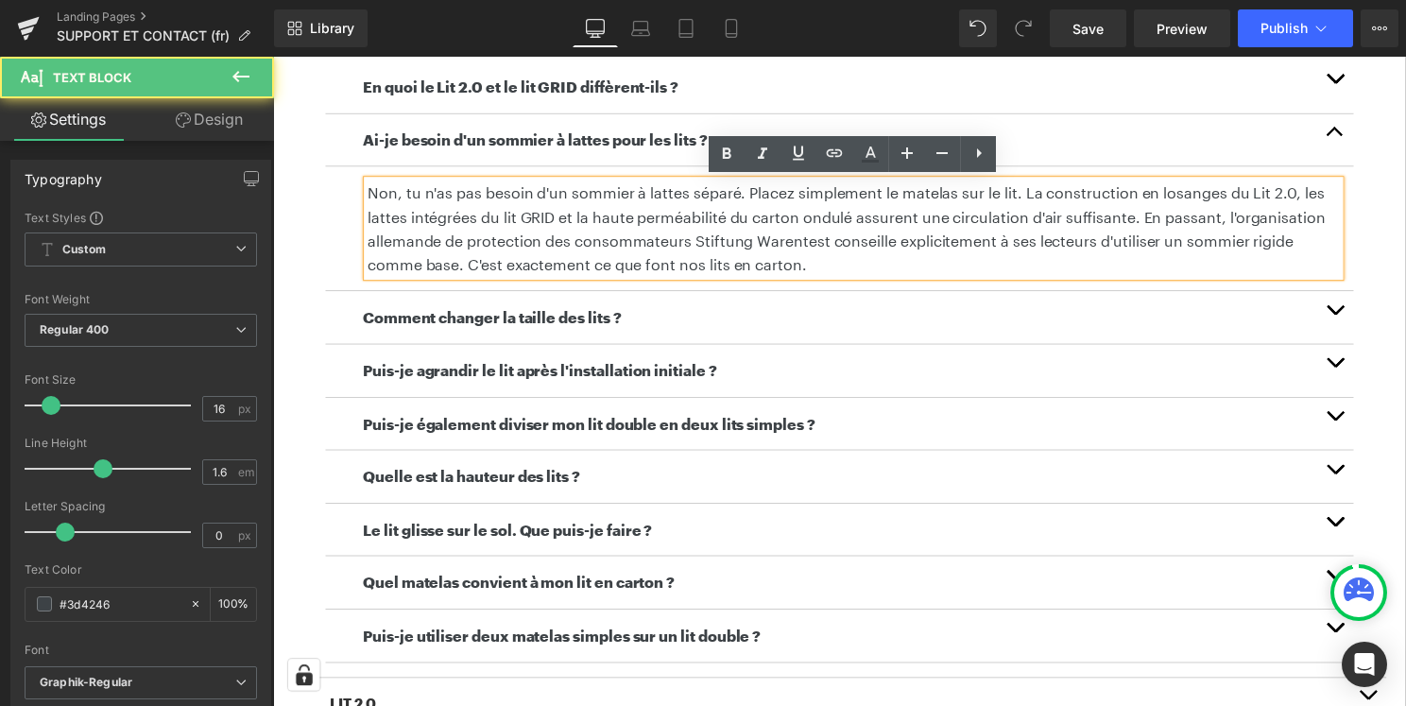
click at [788, 199] on p "Non, tu n'as pas besoin d'un sommier à lattes séparé. Placez simplement le mate…" at bounding box center [858, 229] width 981 height 96
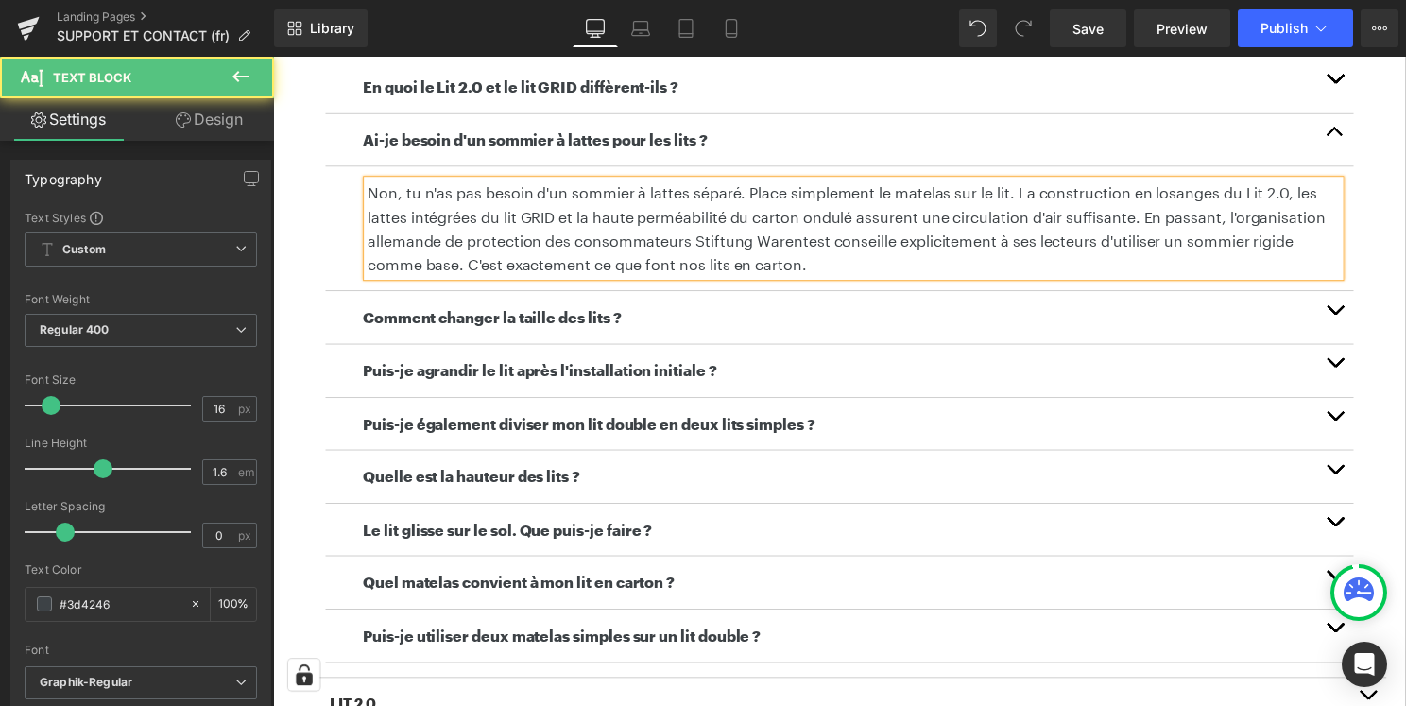
click at [896, 231] on p "Non, tu n'as pas besoin d'un sommier à lattes séparé. Place simplement le matel…" at bounding box center [858, 229] width 981 height 96
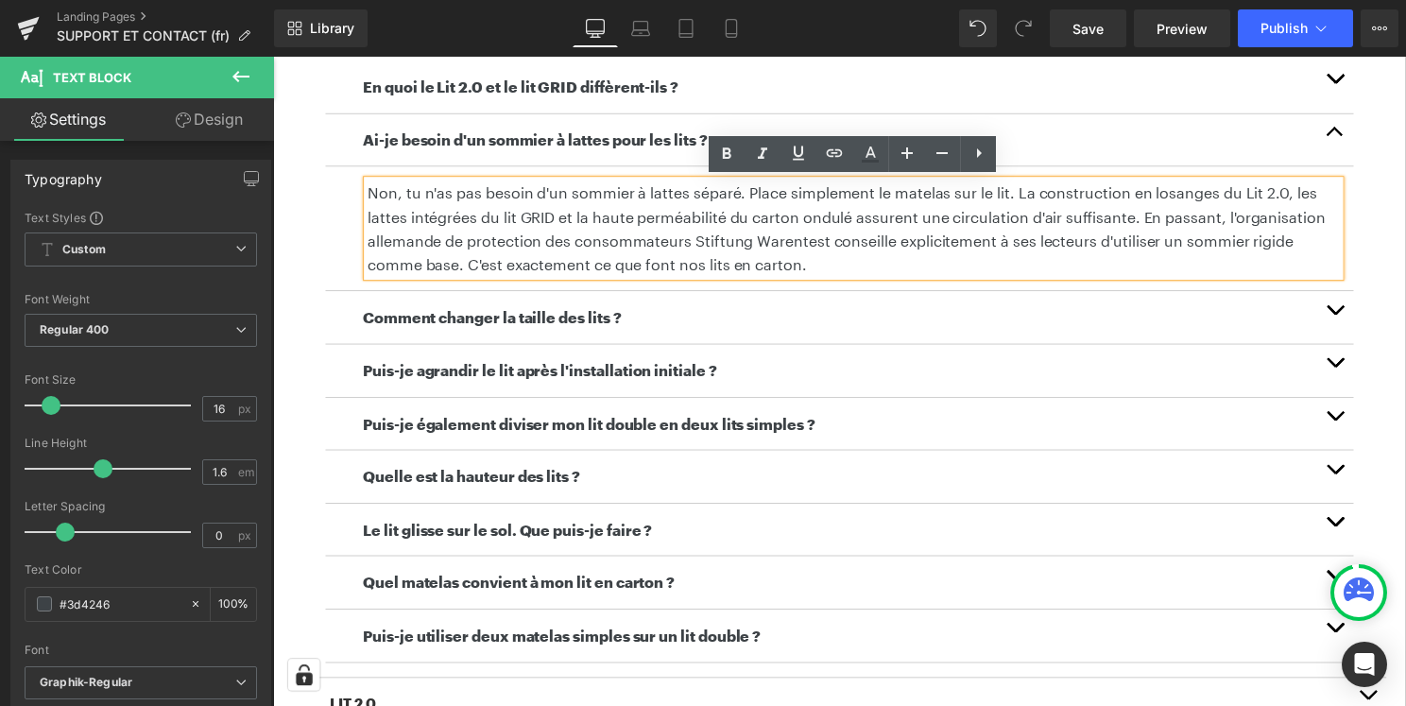
click at [1346, 310] on button "button" at bounding box center [1345, 319] width 38 height 53
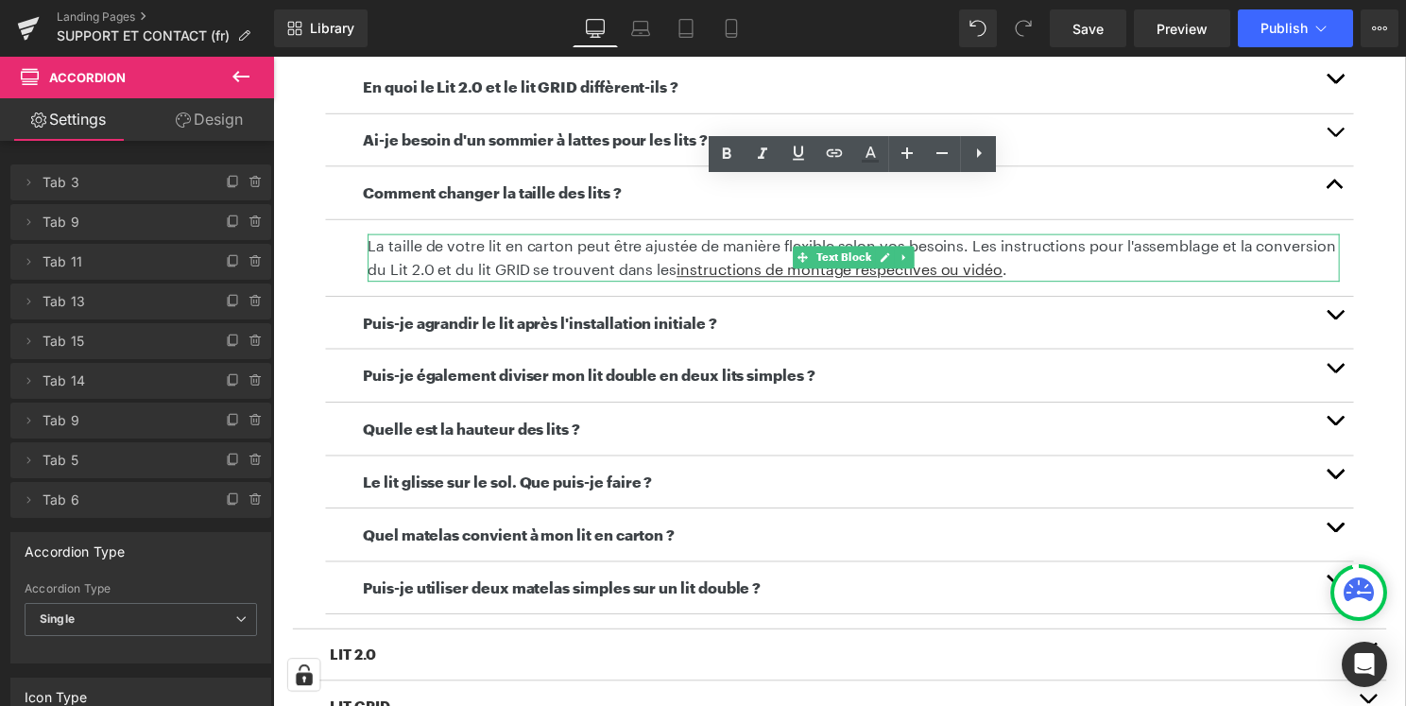
click at [466, 247] on p "La taille de votre lit en carton peut être ajustée de manière flexible selon vo…" at bounding box center [858, 259] width 981 height 48
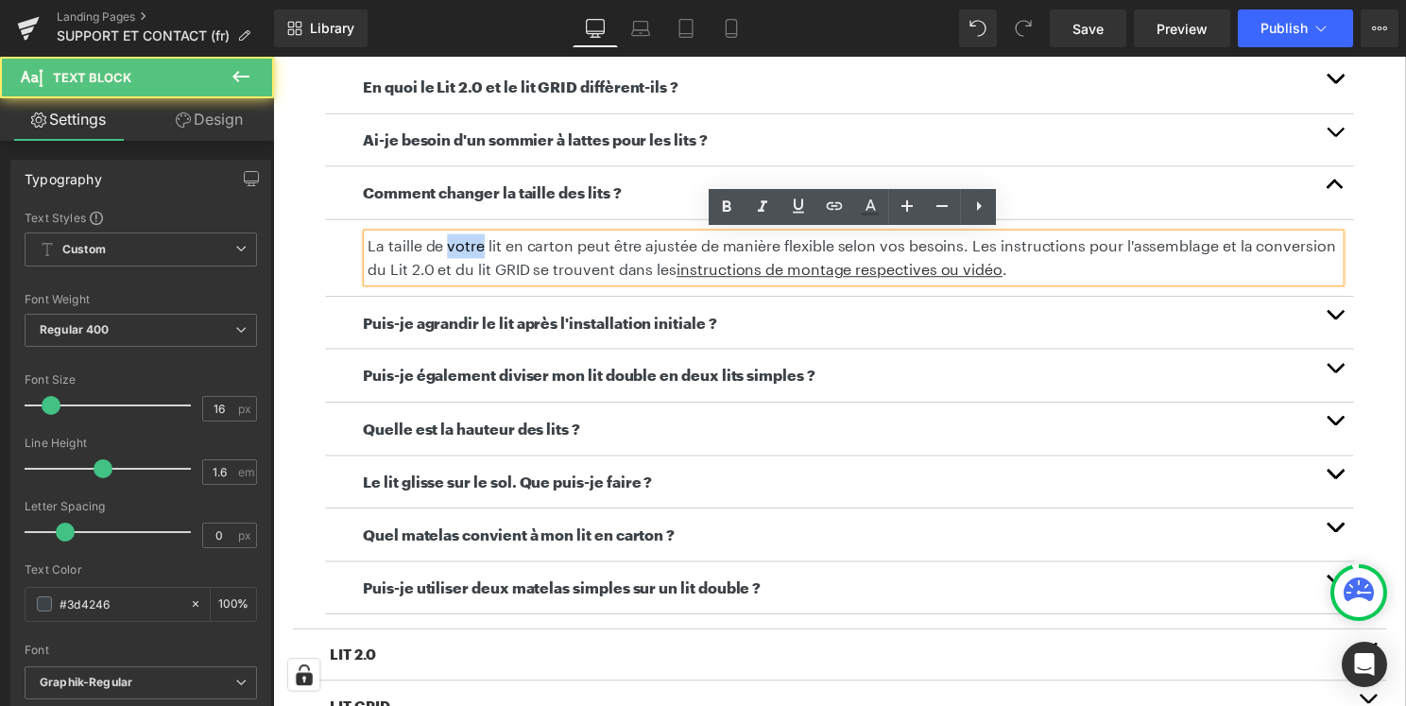
click at [466, 247] on p "La taille de votre lit en carton peut être ajustée de manière flexible selon vo…" at bounding box center [858, 259] width 981 height 48
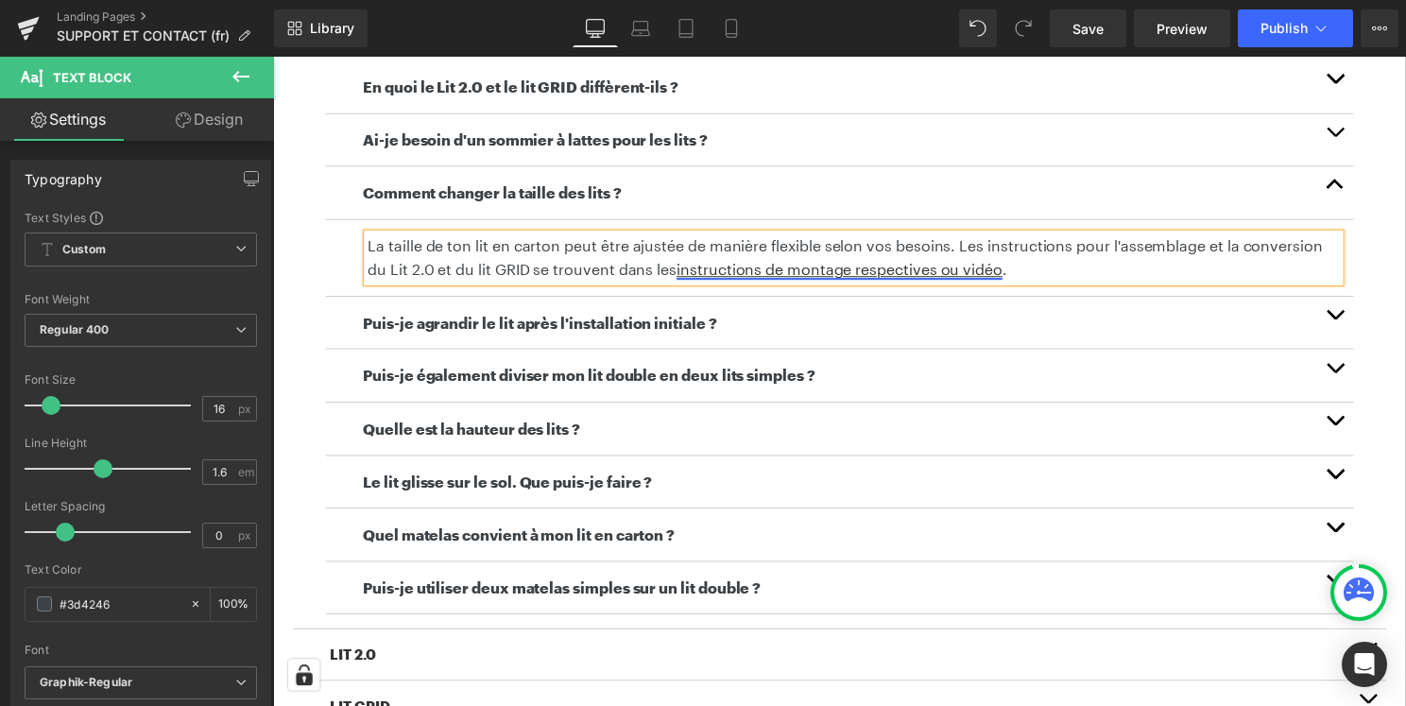
click at [777, 267] on u "instructions de montage respectives ou vidéo" at bounding box center [844, 271] width 329 height 18
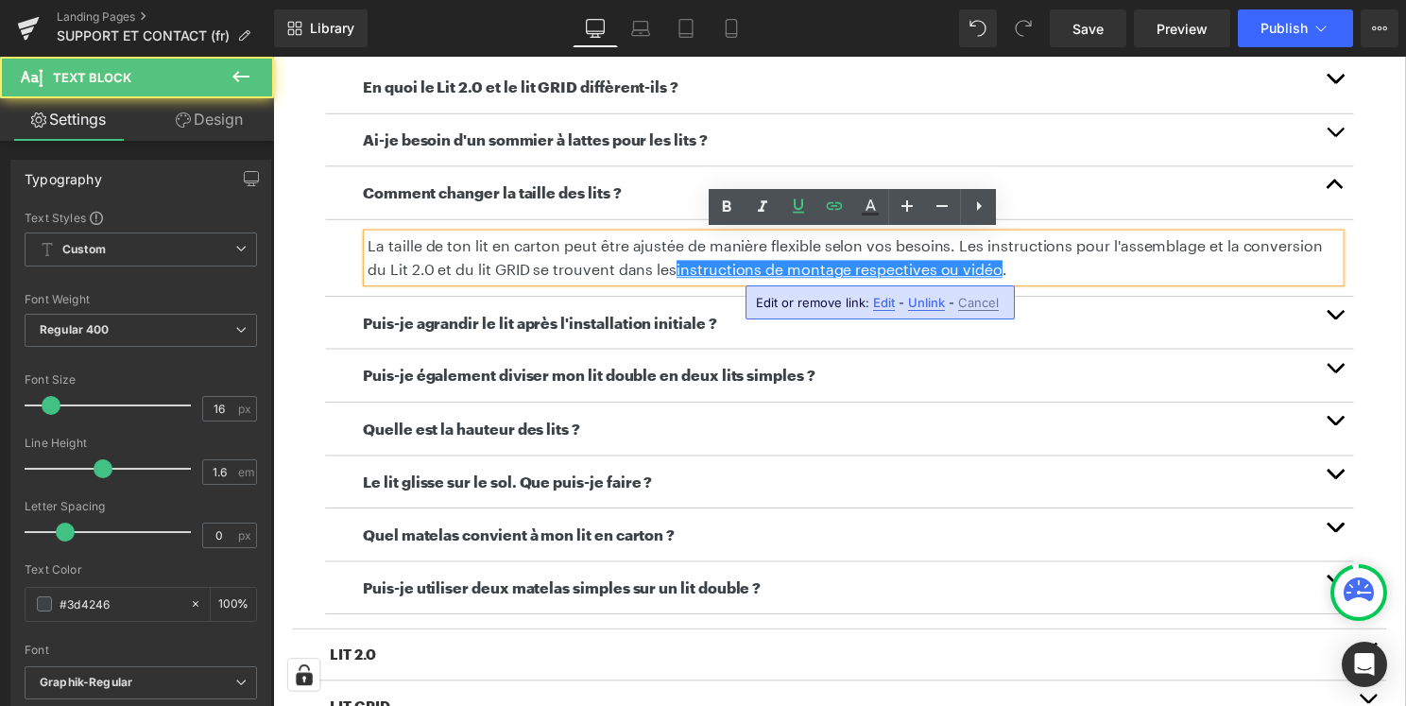
click at [876, 302] on span "Edit" at bounding box center [884, 303] width 22 height 16
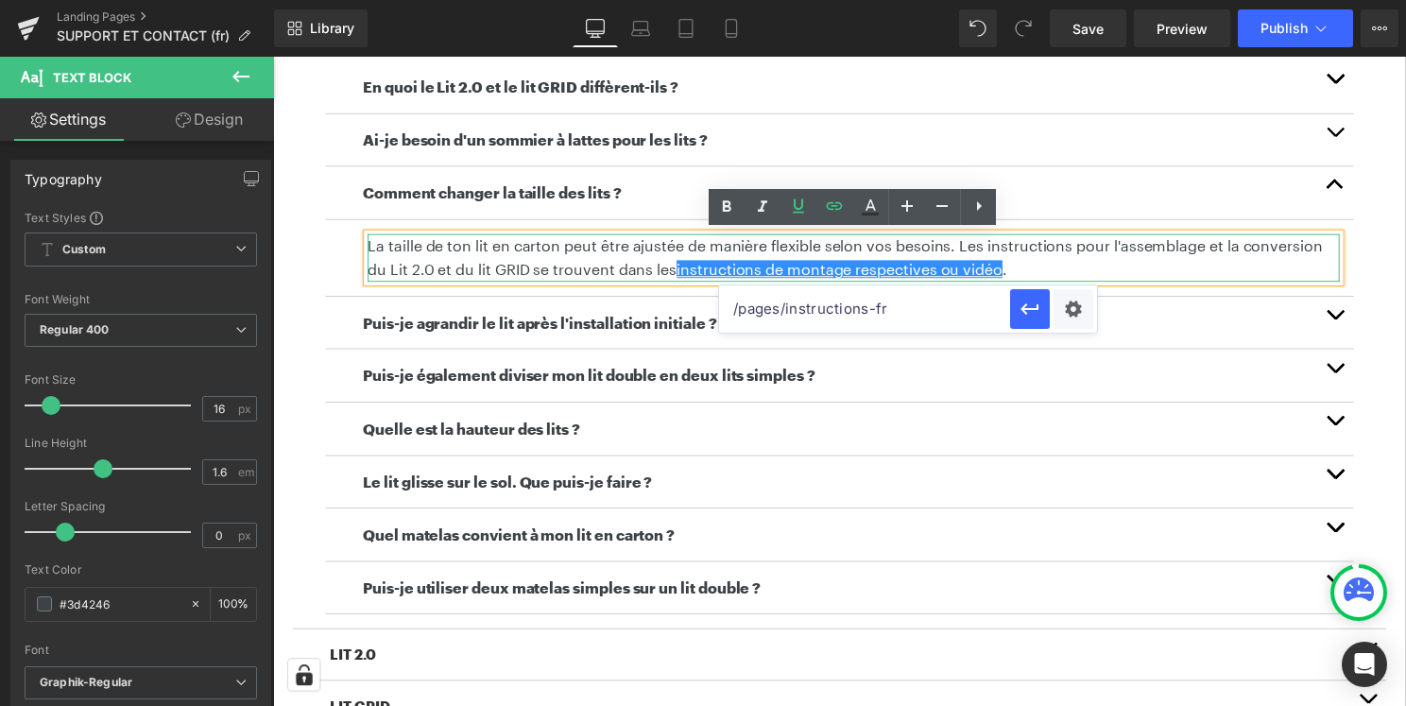
click at [1080, 256] on p "La taille de ton lit en carton peut être ajustée de manière flexible selon vos …" at bounding box center [858, 259] width 981 height 48
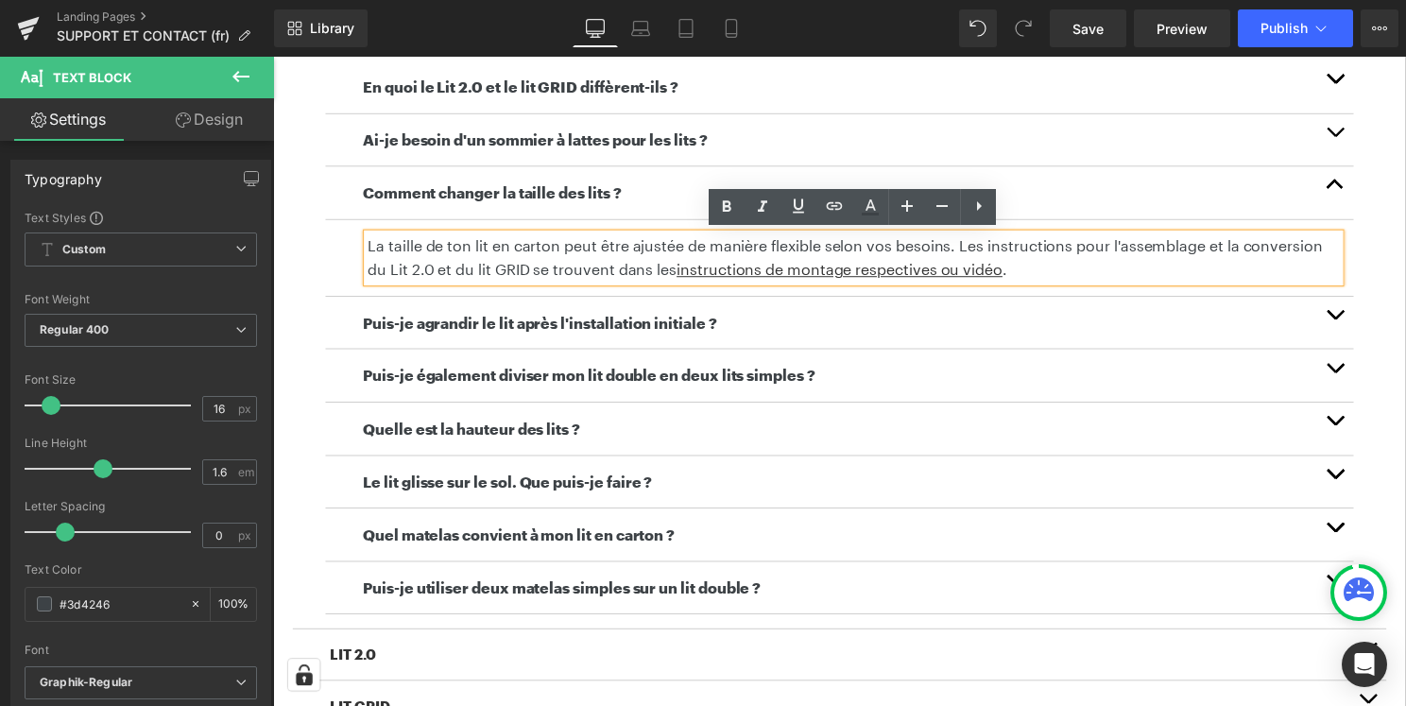
click at [1344, 321] on span "button" at bounding box center [1344, 321] width 0 height 0
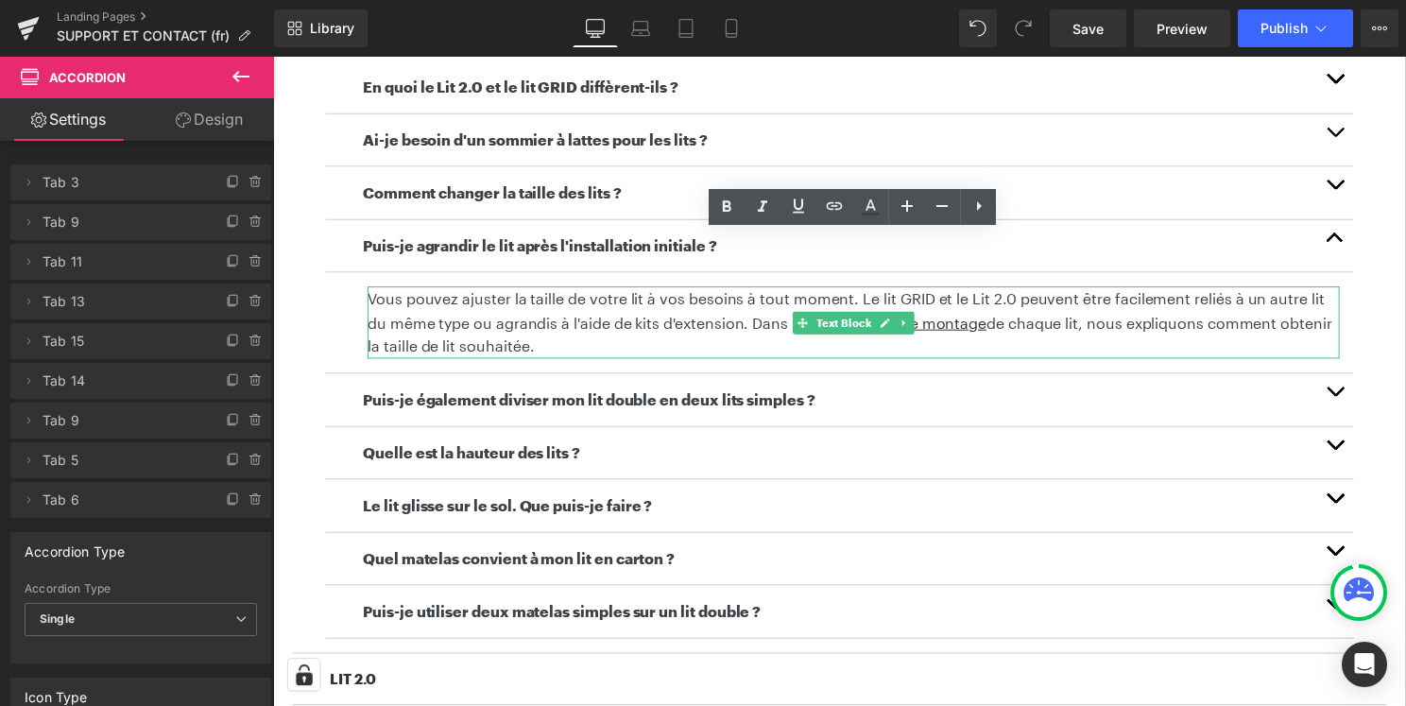
click at [381, 305] on p "Vous pouvez ajuster la taille de votre lit à vos besoins à tout moment. Le lit …" at bounding box center [858, 324] width 981 height 73
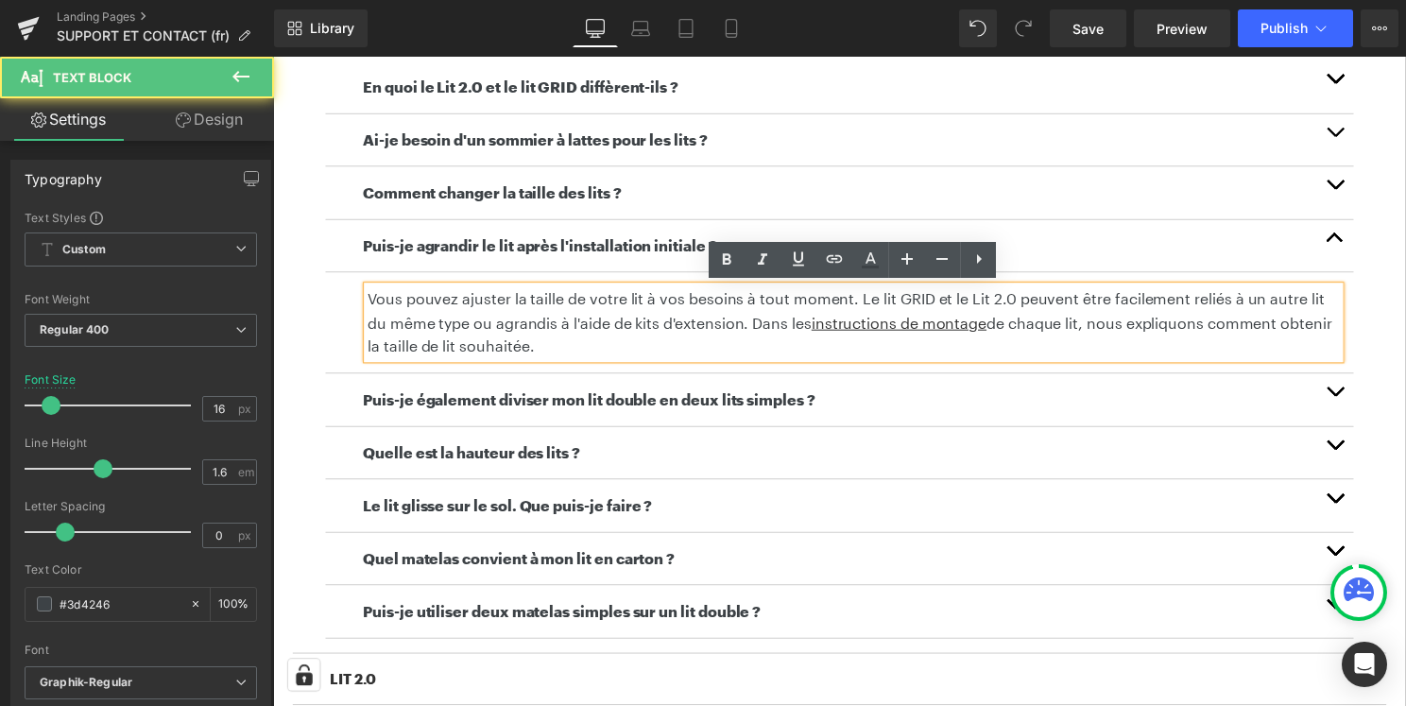
click at [381, 305] on p "Vous pouvez ajuster la taille de votre lit à vos besoins à tout moment. Le lit …" at bounding box center [858, 324] width 981 height 73
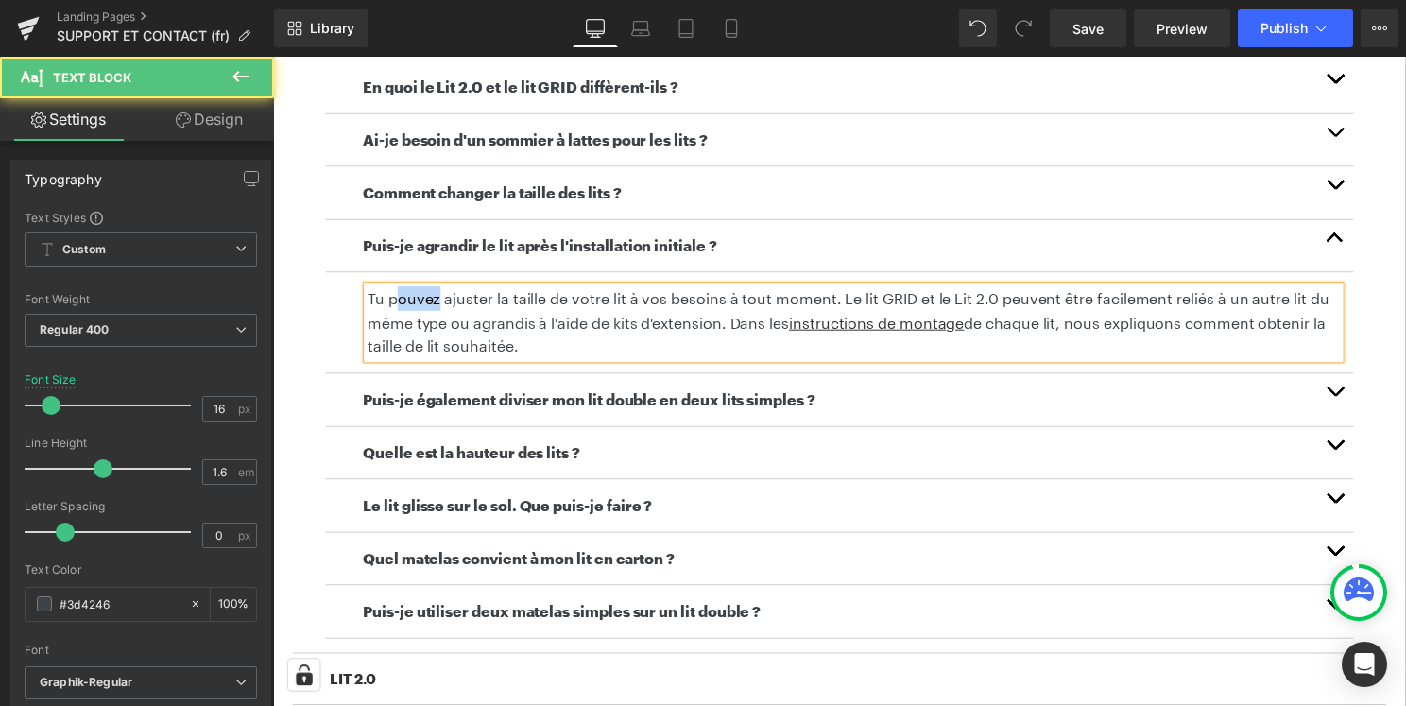
drag, startPoint x: 439, startPoint y: 300, endPoint x: 397, endPoint y: 300, distance: 42.5
click at [397, 300] on p "Tu pouvez ajuster la taille de votre lit à vos besoins à tout moment. Le lit GR…" at bounding box center [858, 324] width 981 height 73
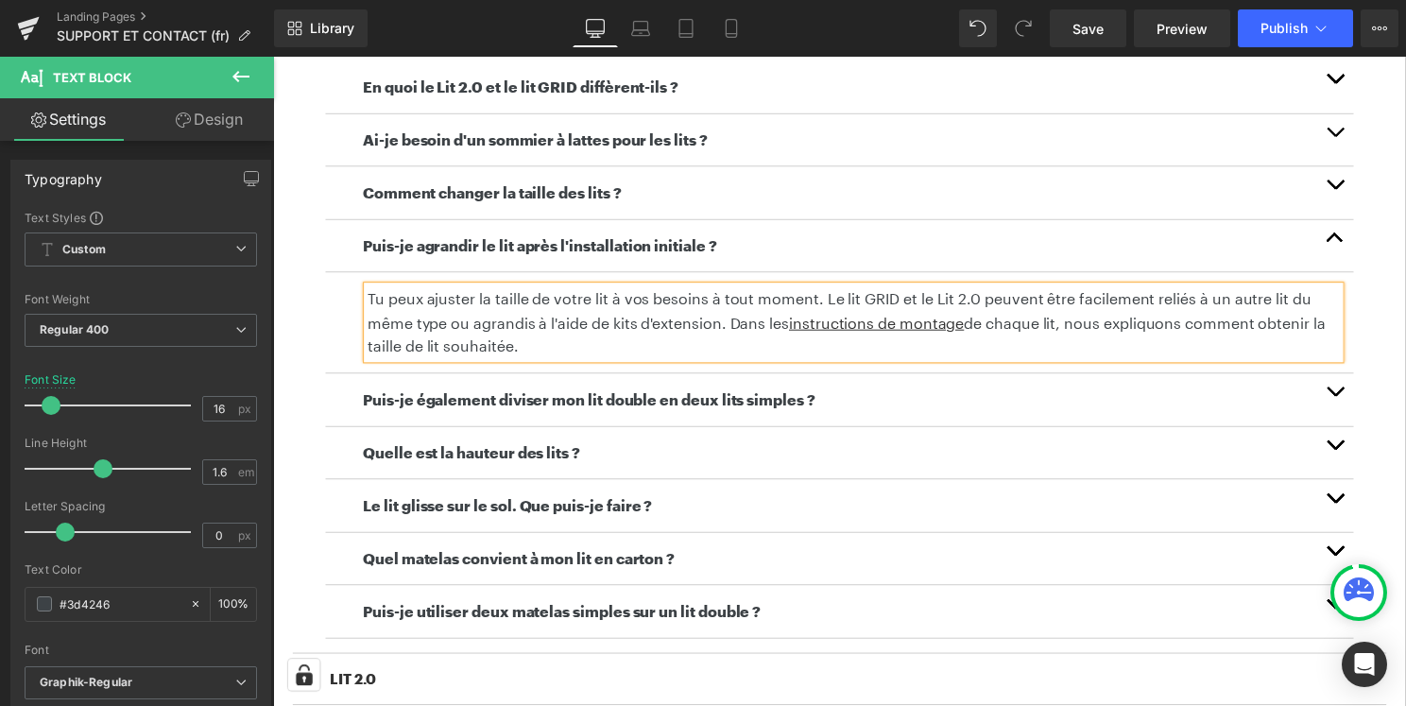
click at [546, 340] on p "Tu peux ajuster la taille de votre lit à vos besoins à tout moment. Le lit GRID…" at bounding box center [858, 324] width 981 height 73
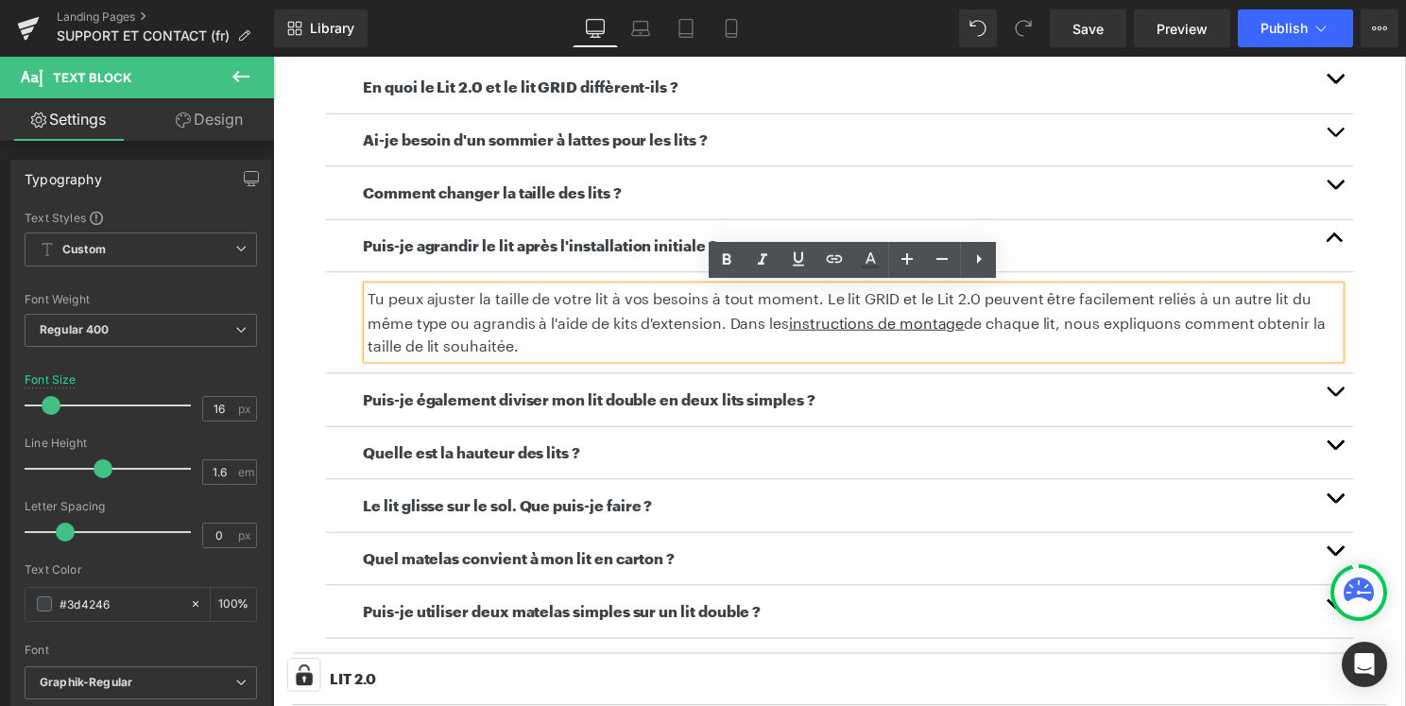
click at [584, 299] on p "Tu peux ajuster la taille de votre lit à vos besoins à tout moment. Le lit GRID…" at bounding box center [858, 324] width 981 height 73
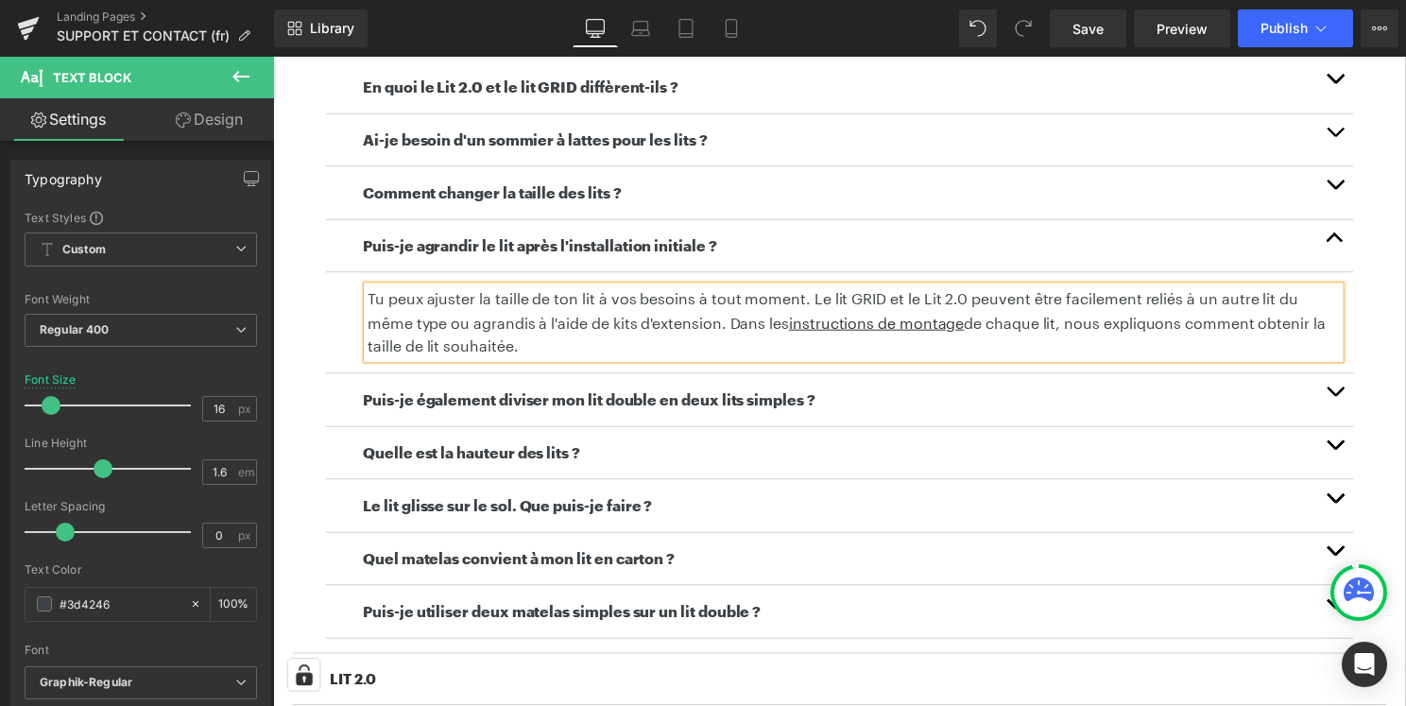
click at [630, 301] on p "Tu peux ajuster la taille de ton lit à vos besoins à tout moment. Le lit GRID e…" at bounding box center [858, 324] width 981 height 73
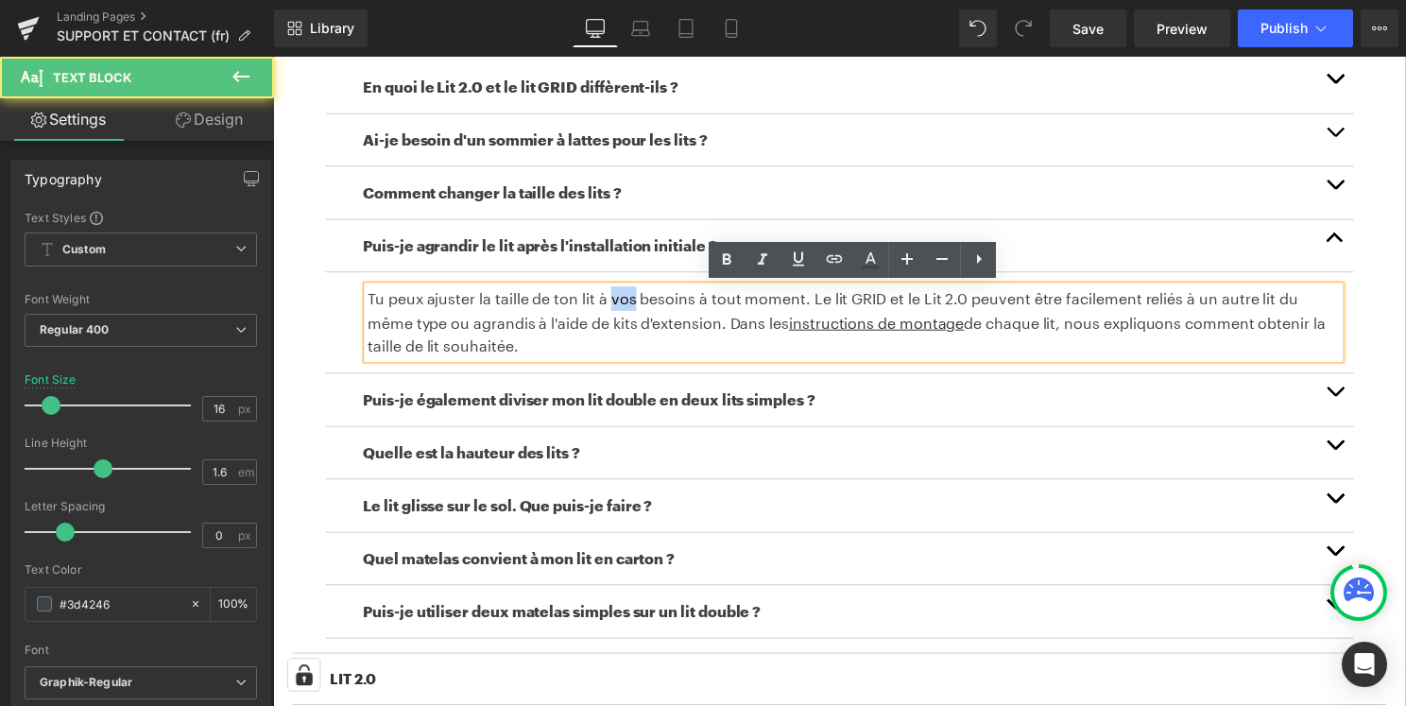
click at [630, 301] on p "Tu peux ajuster la taille de ton lit à vos besoins à tout moment. Le lit GRID e…" at bounding box center [858, 324] width 981 height 73
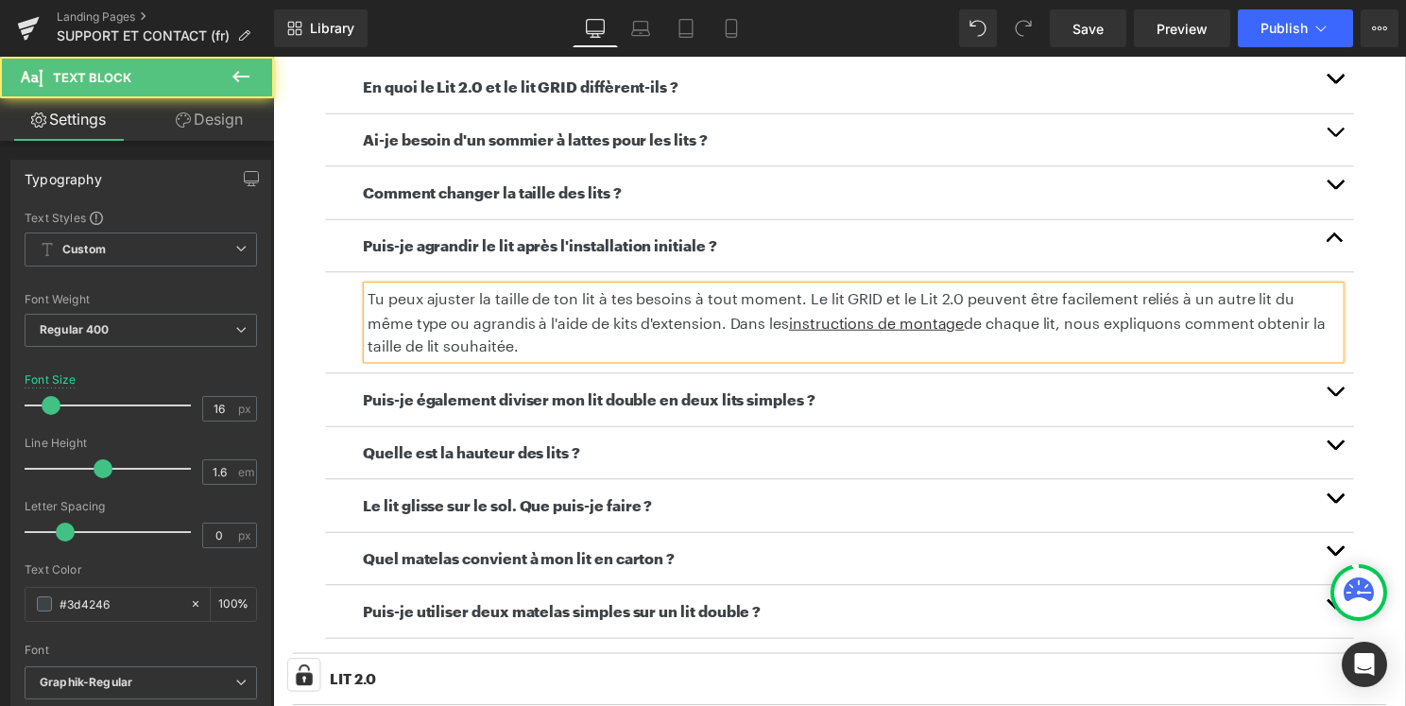
click at [705, 338] on p "Tu peux ajuster la taille de ton lit à tes besoins à tout moment. Le lit GRID e…" at bounding box center [858, 324] width 981 height 73
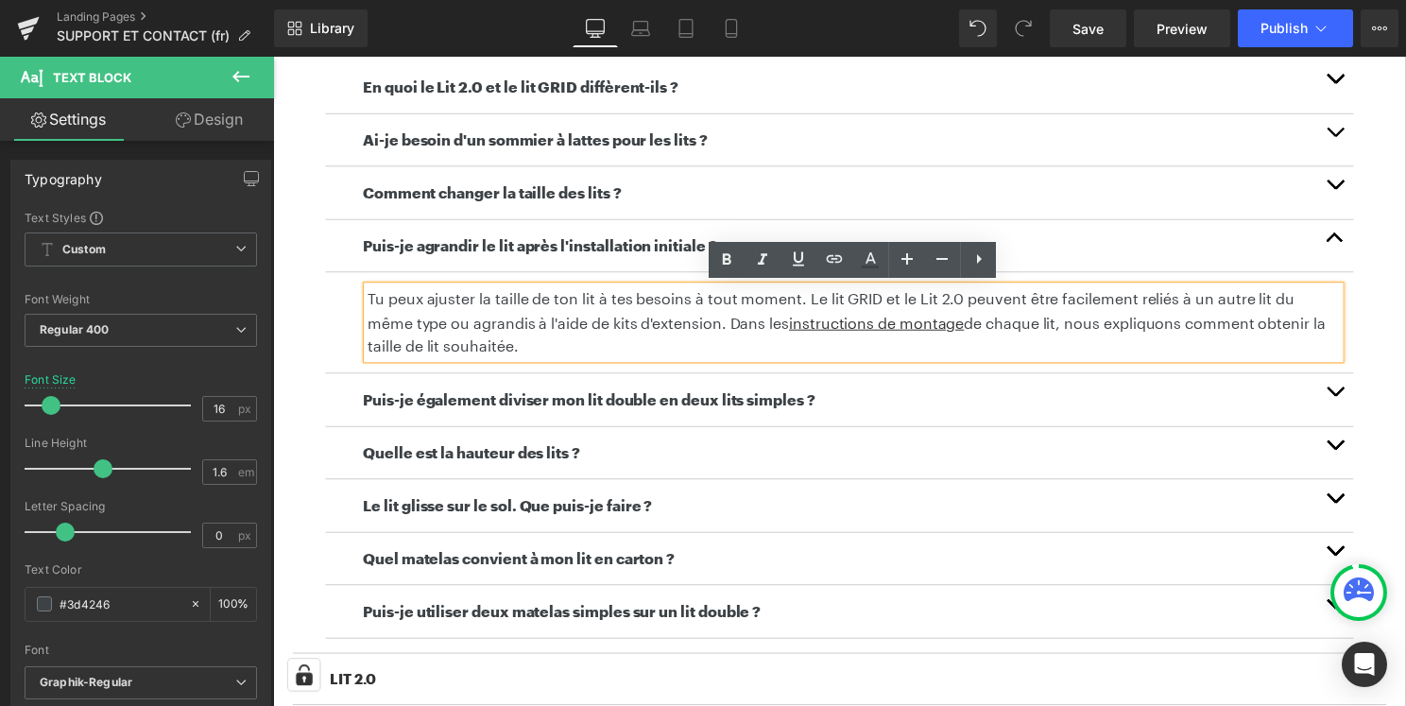
click at [963, 301] on p "Tu peux ajuster la taille de ton lit à tes besoins à tout moment. Le lit GRID e…" at bounding box center [858, 324] width 981 height 73
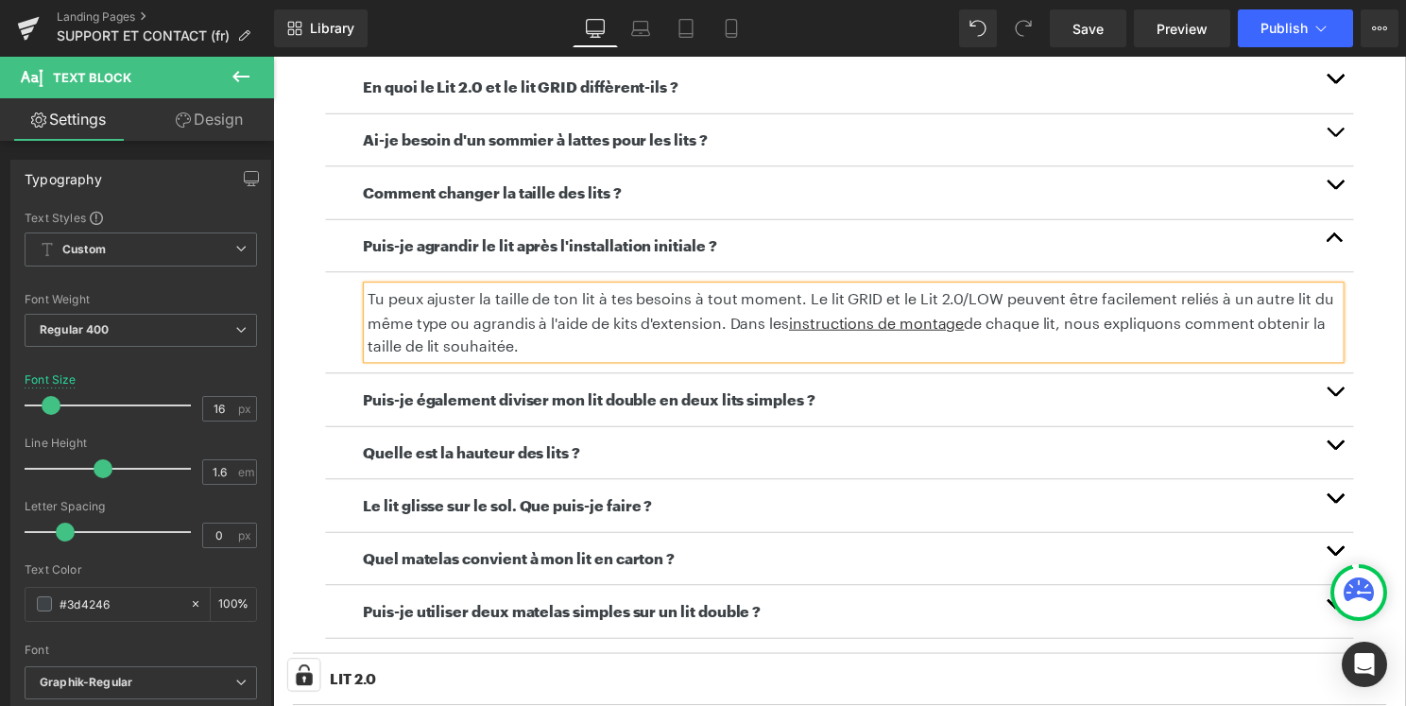
click at [1339, 401] on button "button" at bounding box center [1345, 402] width 38 height 53
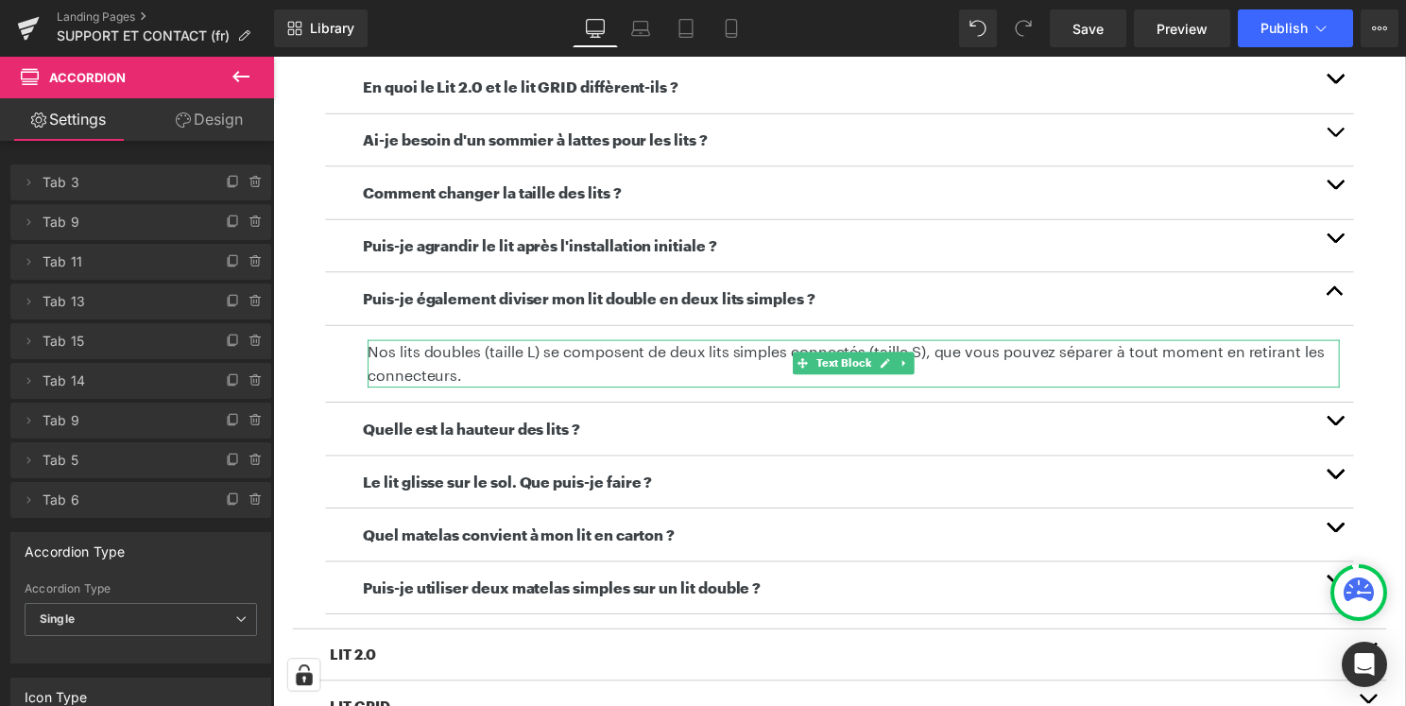
click at [981, 351] on p "Nos lits doubles (taille L) se composent de deux lits simples connectés (taille…" at bounding box center [858, 366] width 981 height 48
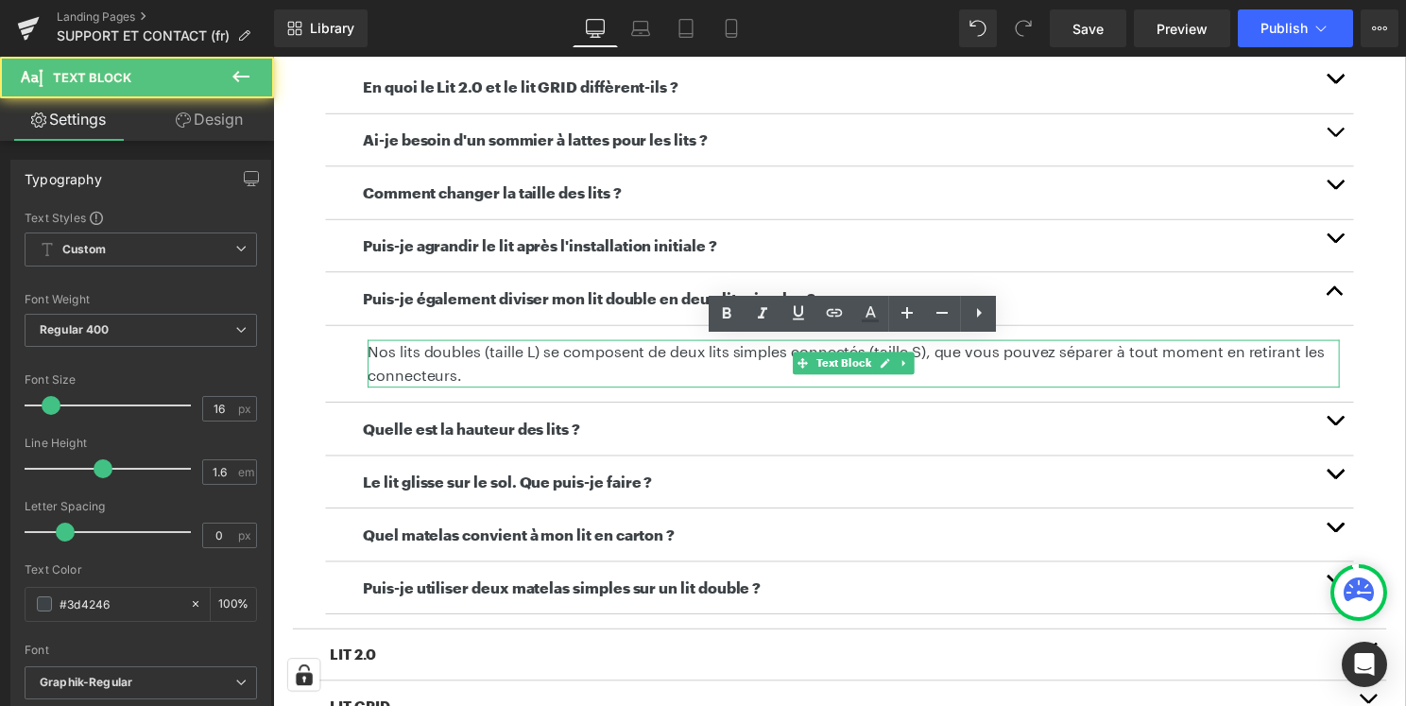
click at [981, 351] on p "Nos lits doubles (taille L) se composent de deux lits simples connectés (taille…" at bounding box center [858, 366] width 981 height 48
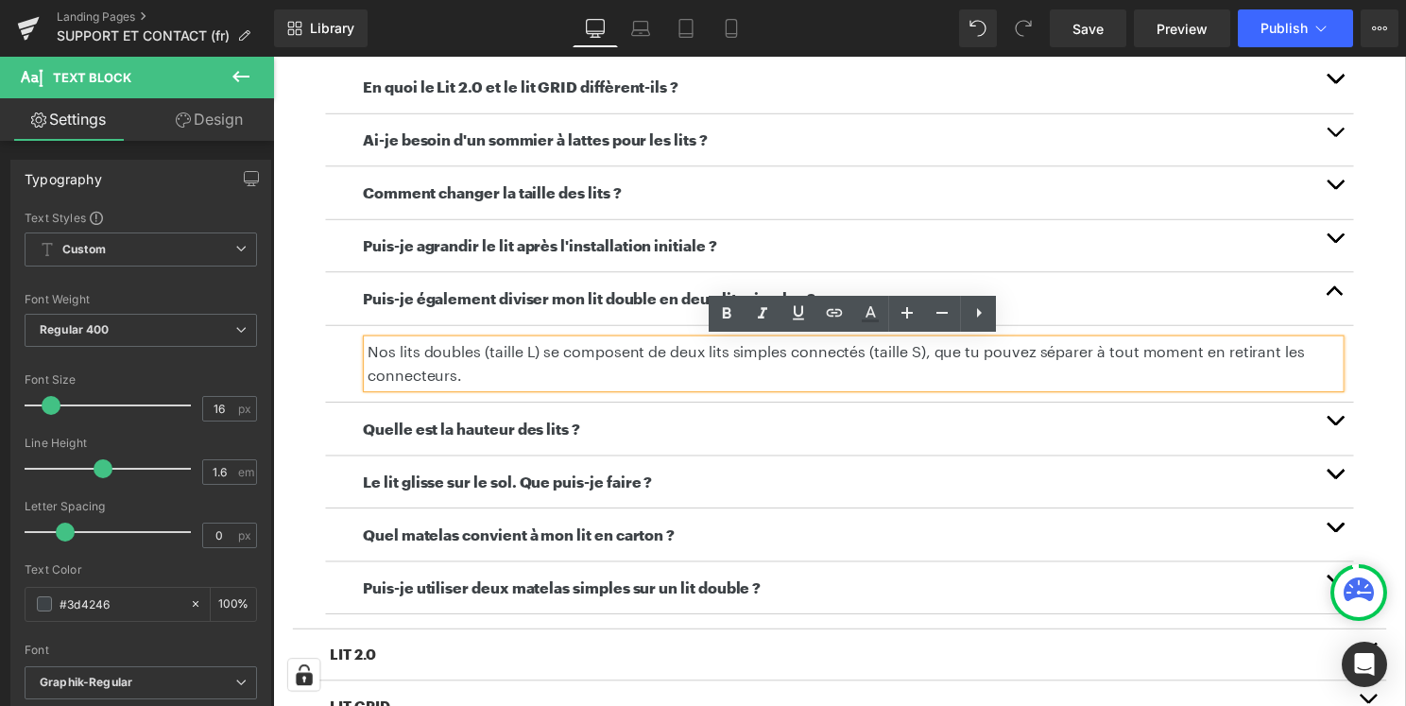
click at [1012, 360] on p "Nos lits doubles (taille L) se composent de deux lits simples connectés (taille…" at bounding box center [858, 366] width 981 height 48
drag, startPoint x: 1035, startPoint y: 356, endPoint x: 993, endPoint y: 357, distance: 41.6
click at [993, 357] on p "Nos lits doubles (taille L) se composent de deux lits simples connectés (taille…" at bounding box center [858, 366] width 981 height 48
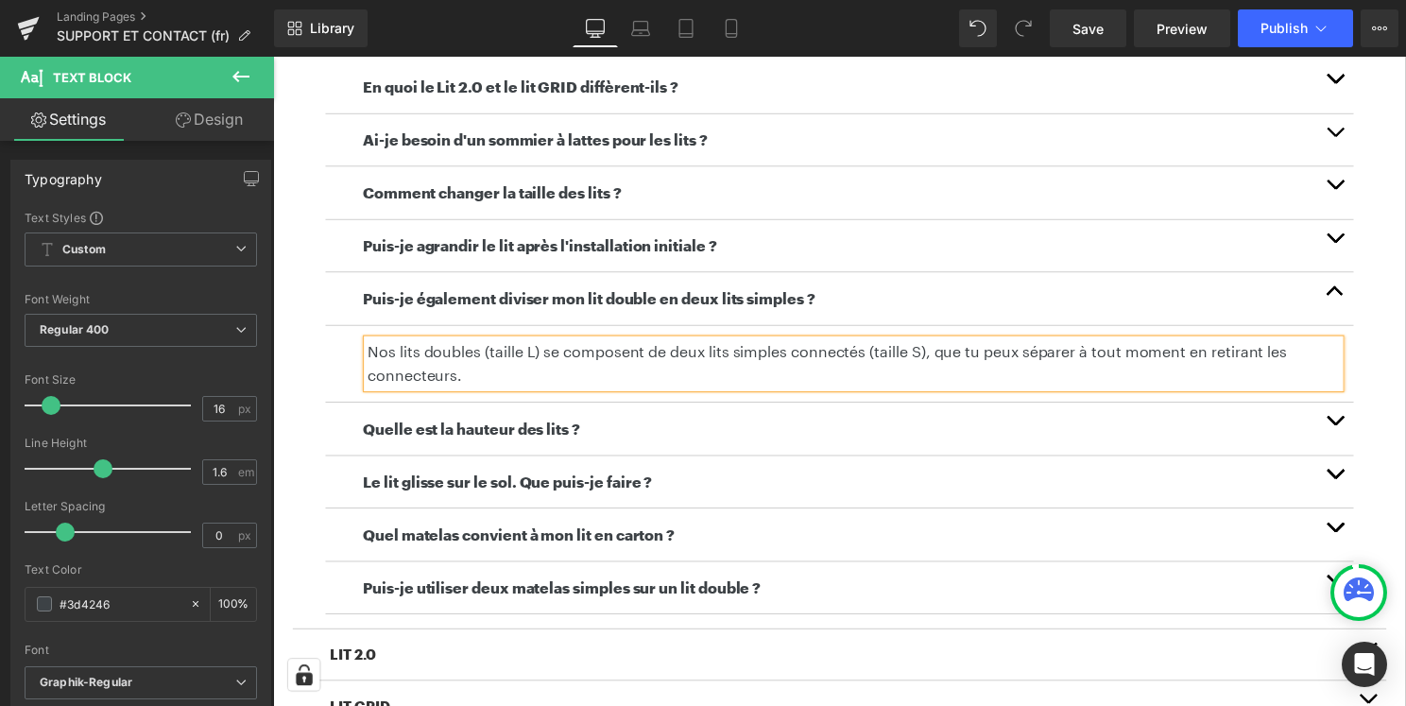
click at [1356, 417] on button "button" at bounding box center [1345, 431] width 38 height 53
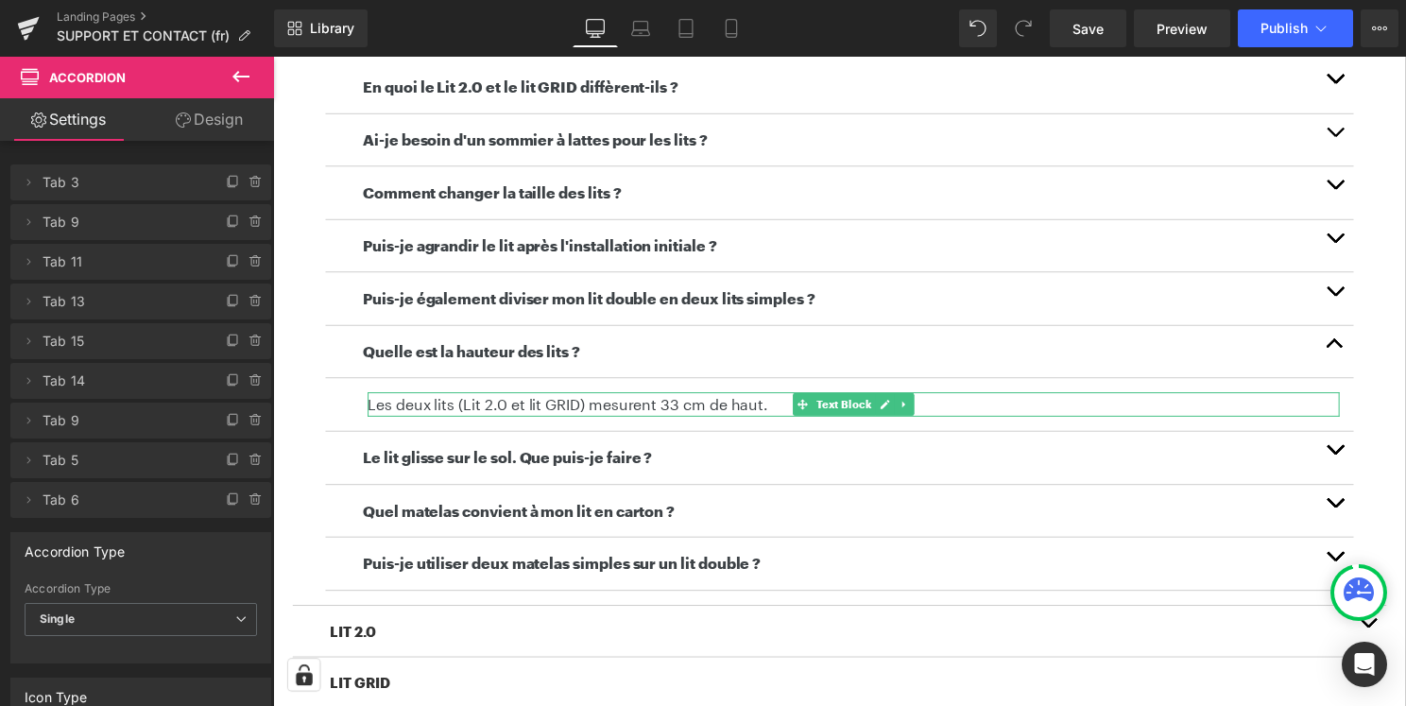
click at [779, 407] on p "Les deux lits (Lit 2.0 et lit GRID) mesurent 33 cm de haut." at bounding box center [858, 407] width 981 height 25
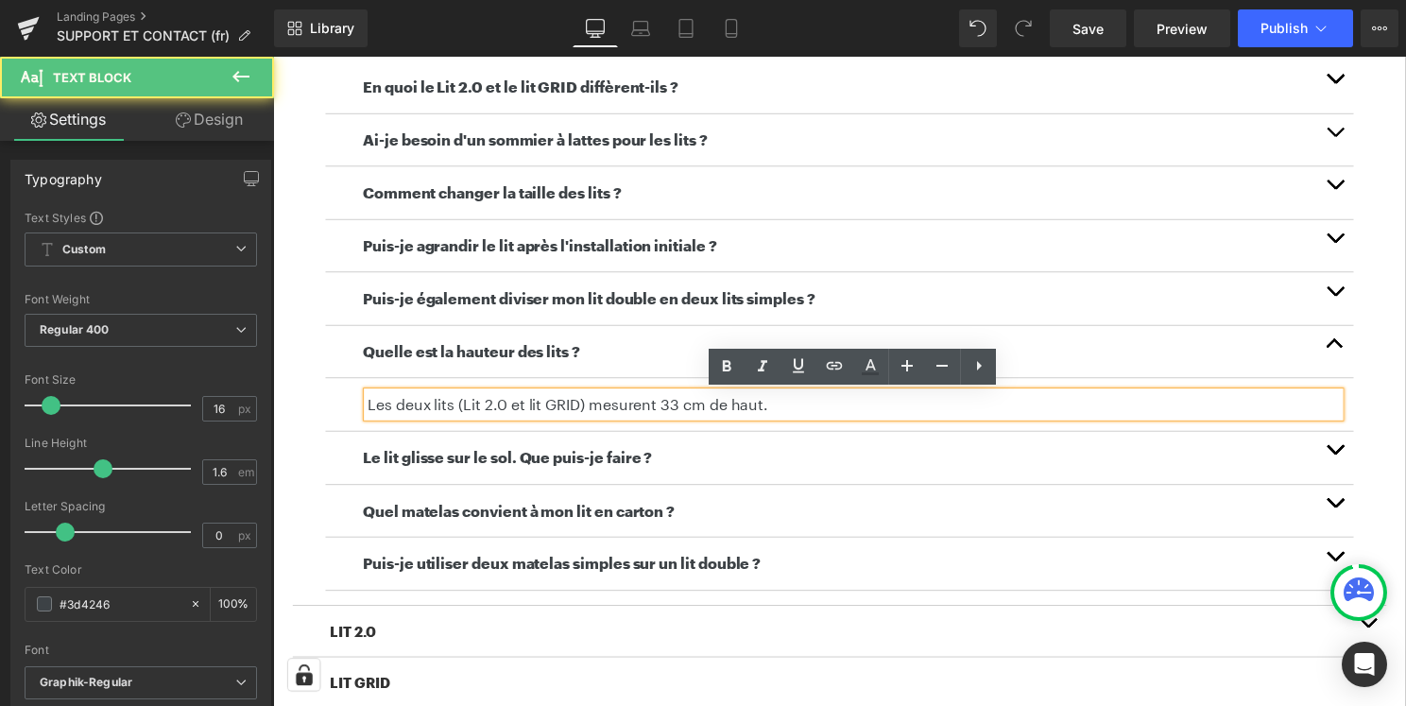
click at [779, 407] on p "Les deux lits (Lit 2.0 et lit GRID) mesurent 33 cm de haut." at bounding box center [858, 407] width 981 height 25
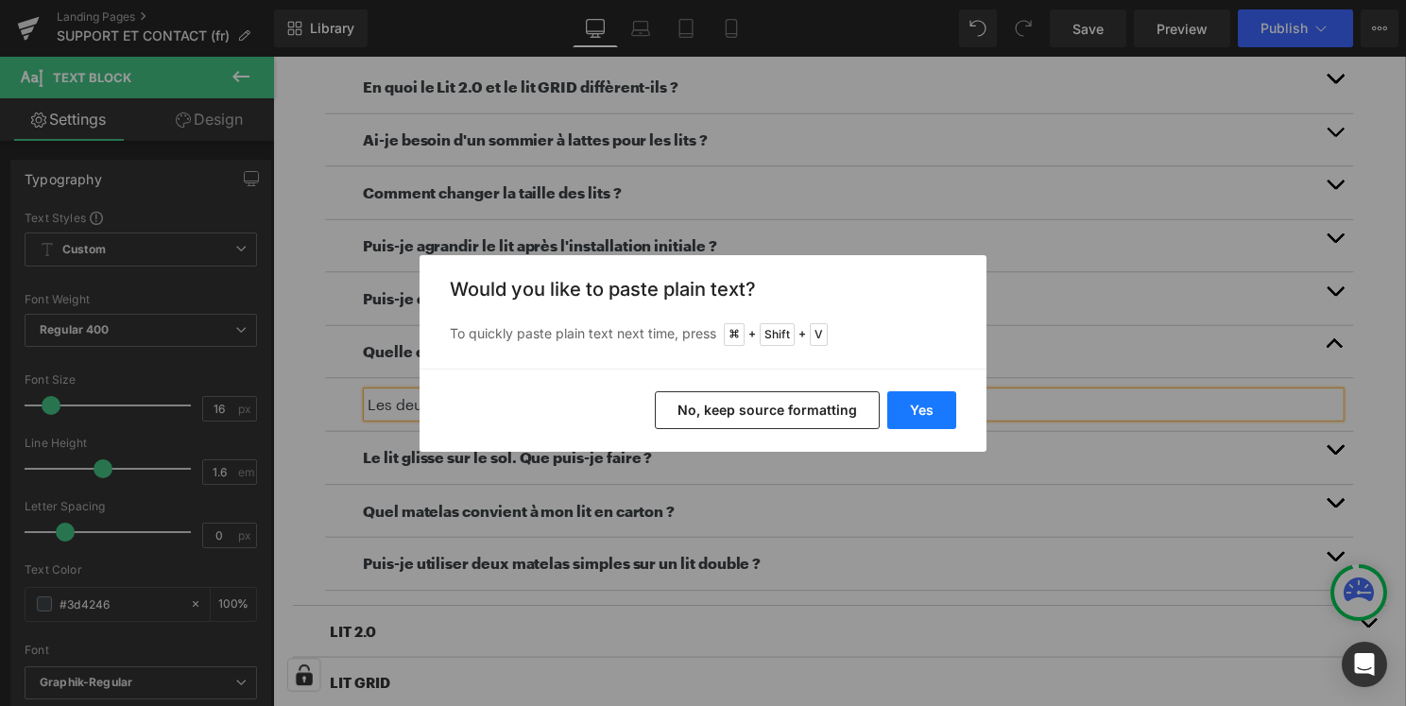
click at [900, 405] on button "Yes" at bounding box center [921, 410] width 69 height 38
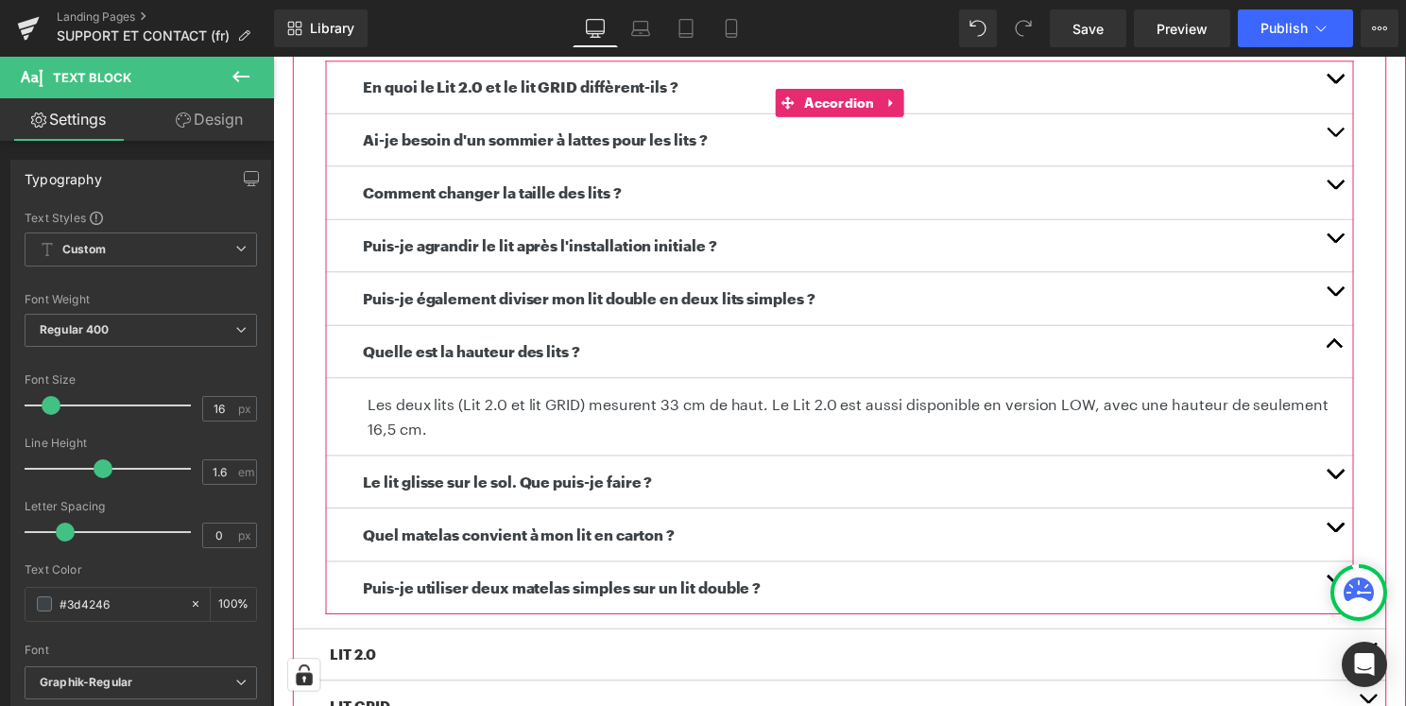
click at [1344, 482] on span "button" at bounding box center [1344, 482] width 0 height 0
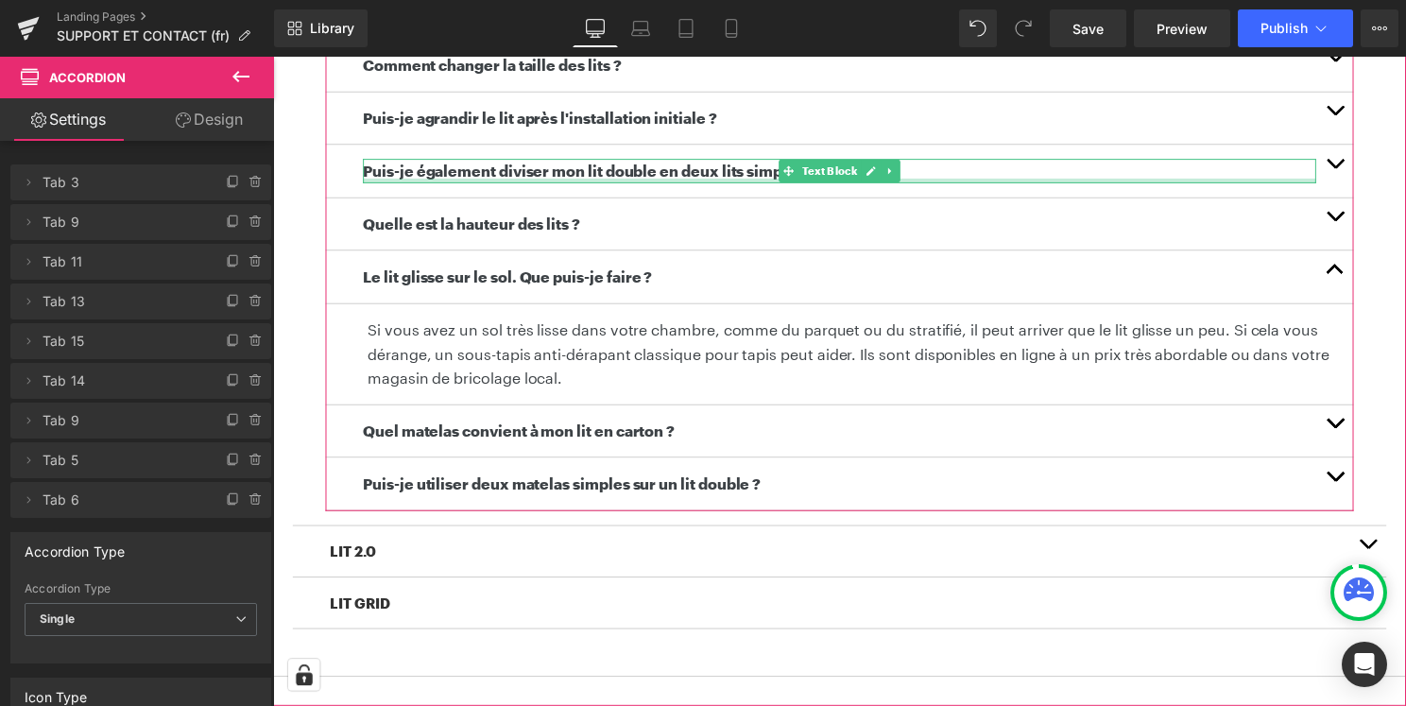
scroll to position [728, 0]
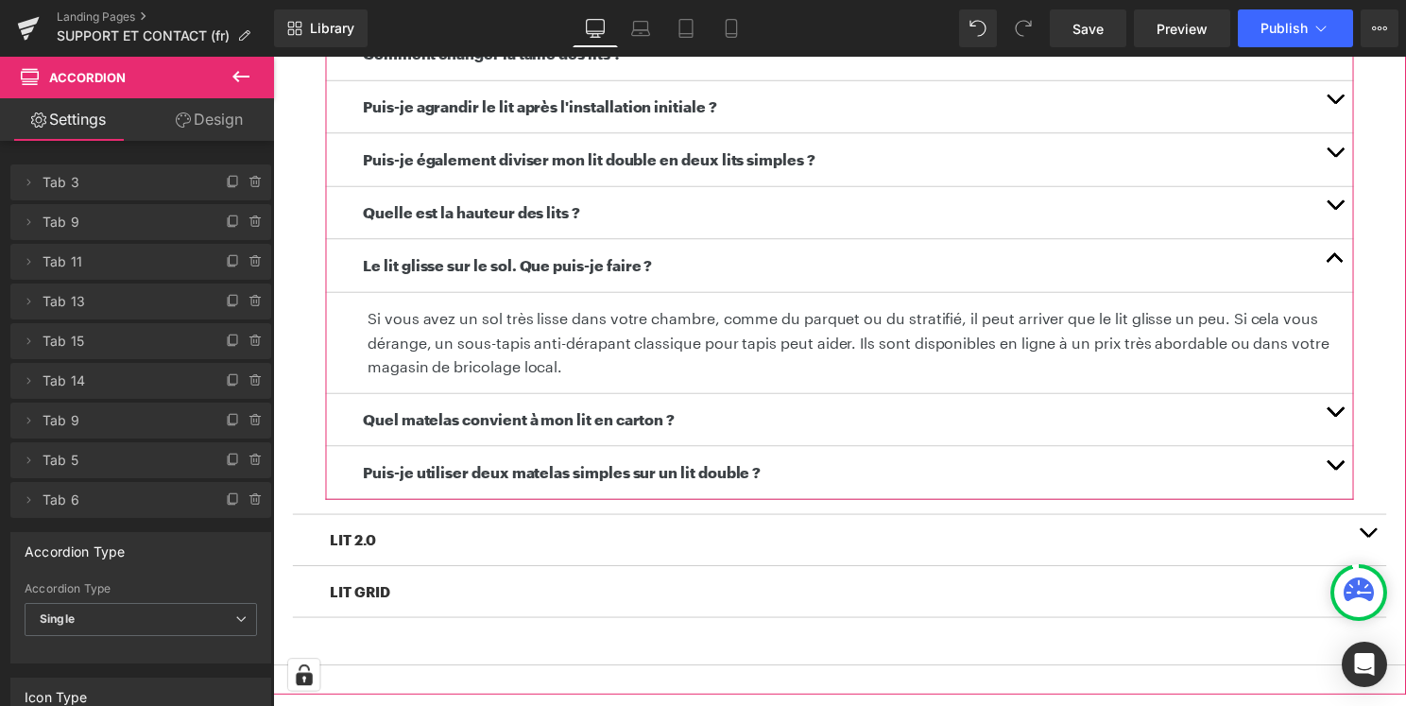
click at [400, 320] on p "Si vous avez un sol très lisse dans votre chambre, comme du parquet ou du strat…" at bounding box center [858, 345] width 981 height 73
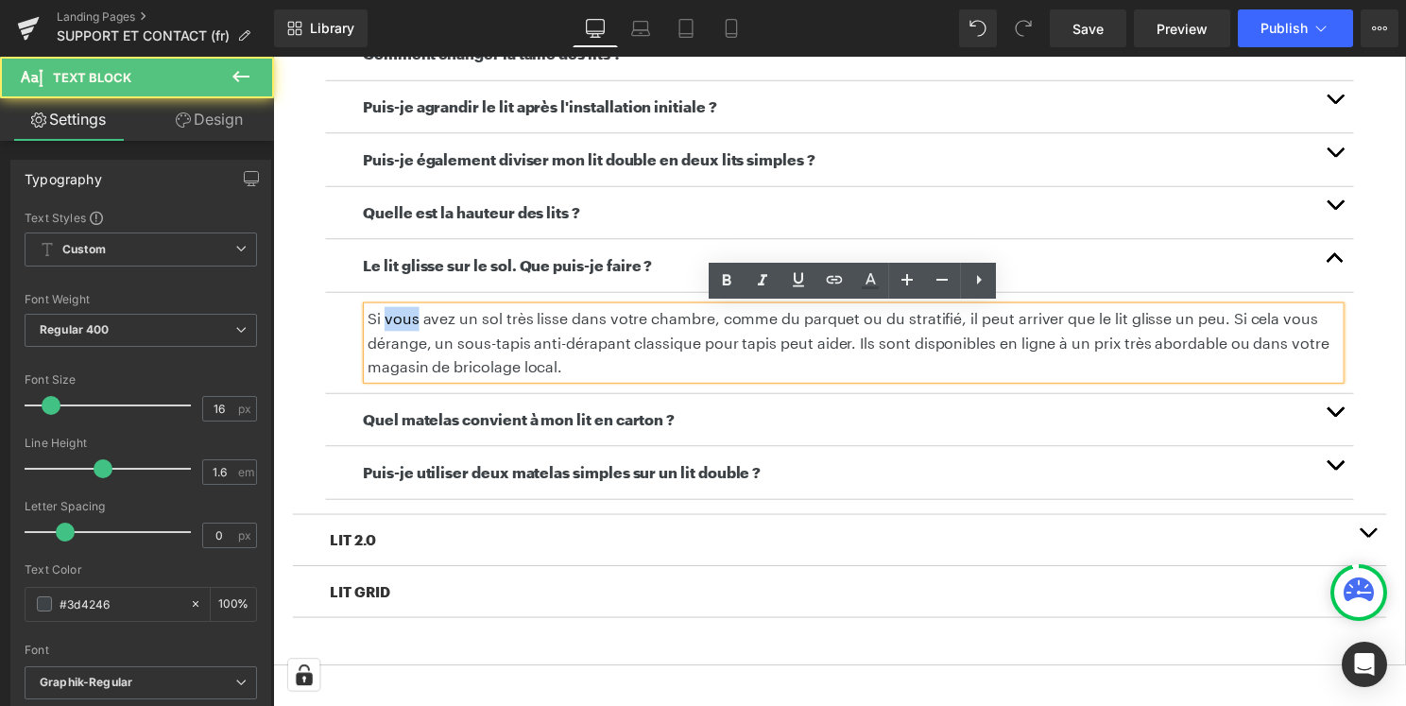
click at [400, 320] on p "Si vous avez un sol très lisse dans votre chambre, comme du parquet ou du strat…" at bounding box center [858, 345] width 981 height 73
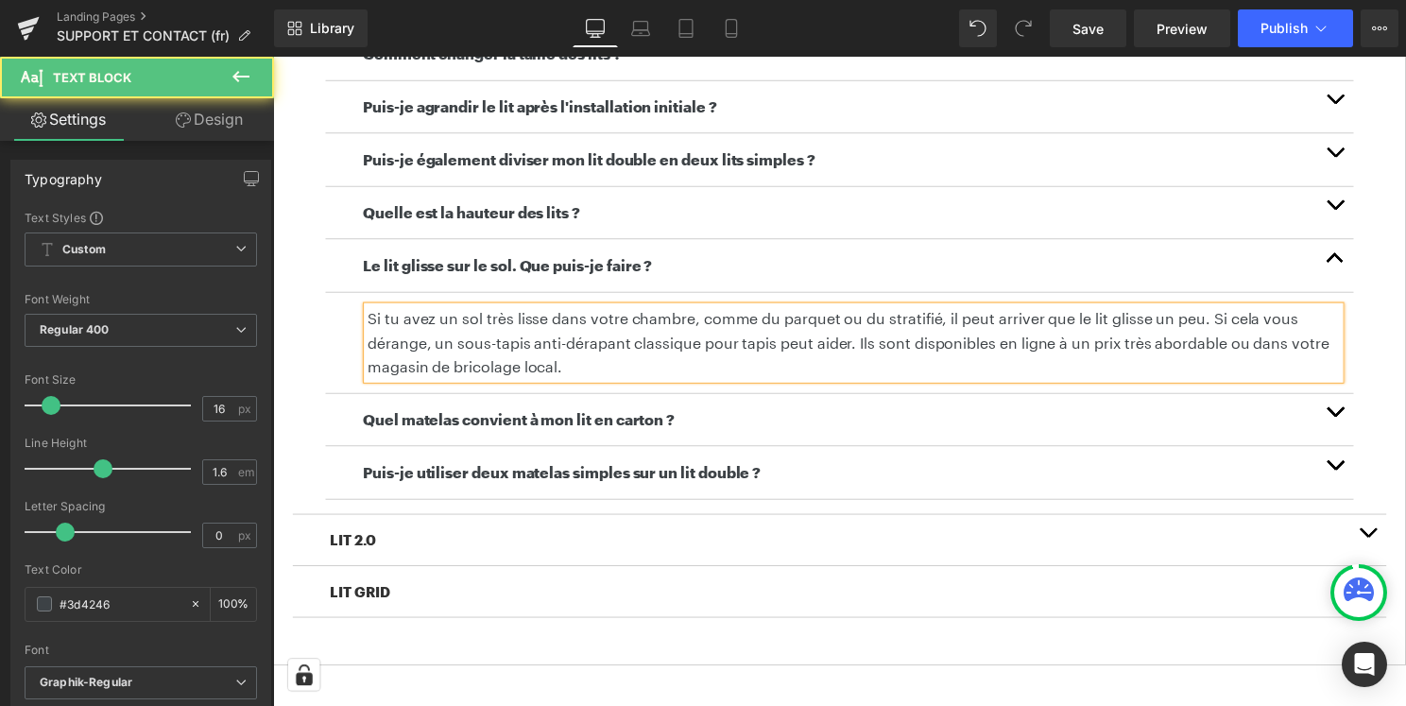
click at [429, 323] on p "Si tu avez un sol très lisse dans votre chambre, comme du parquet ou du stratif…" at bounding box center [858, 345] width 981 height 73
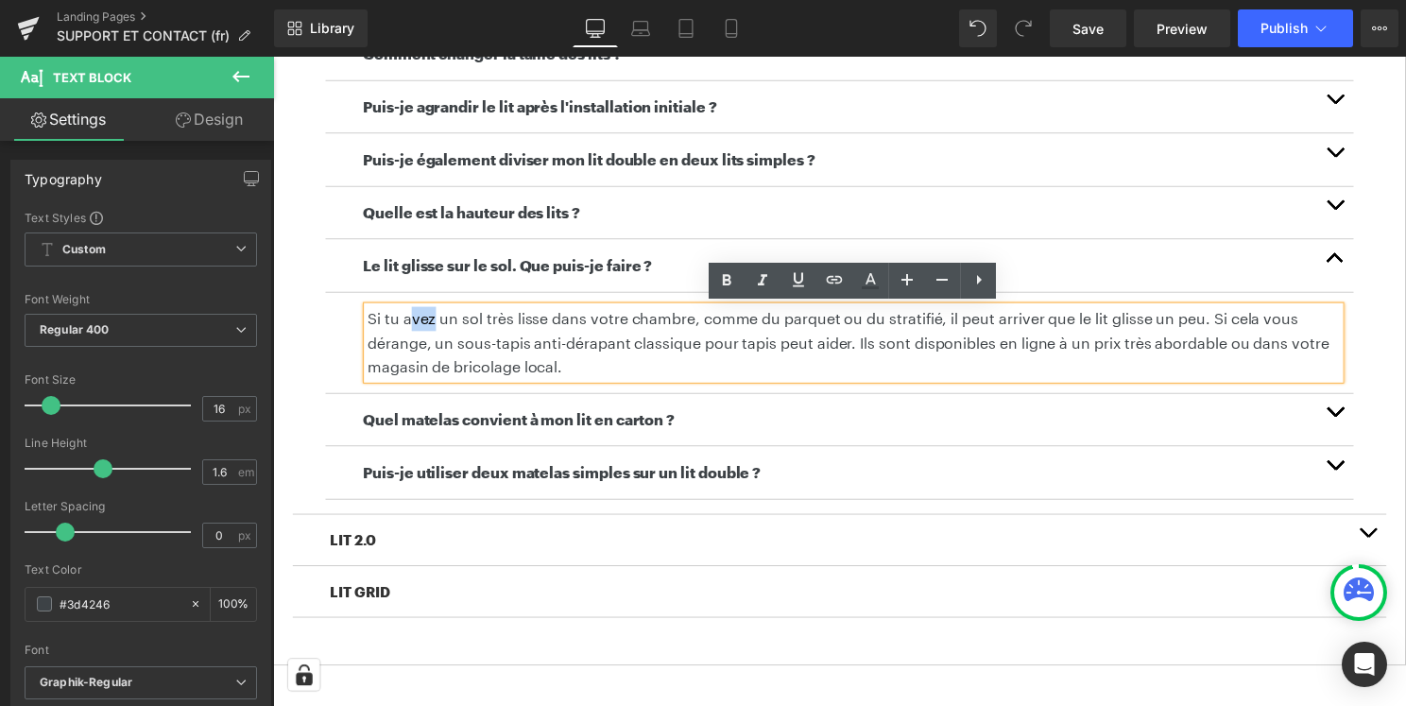
drag, startPoint x: 410, startPoint y: 324, endPoint x: 436, endPoint y: 324, distance: 25.5
click at [436, 324] on p "Si tu avez un sol très lisse dans votre chambre, comme du parquet ou du stratif…" at bounding box center [858, 345] width 981 height 73
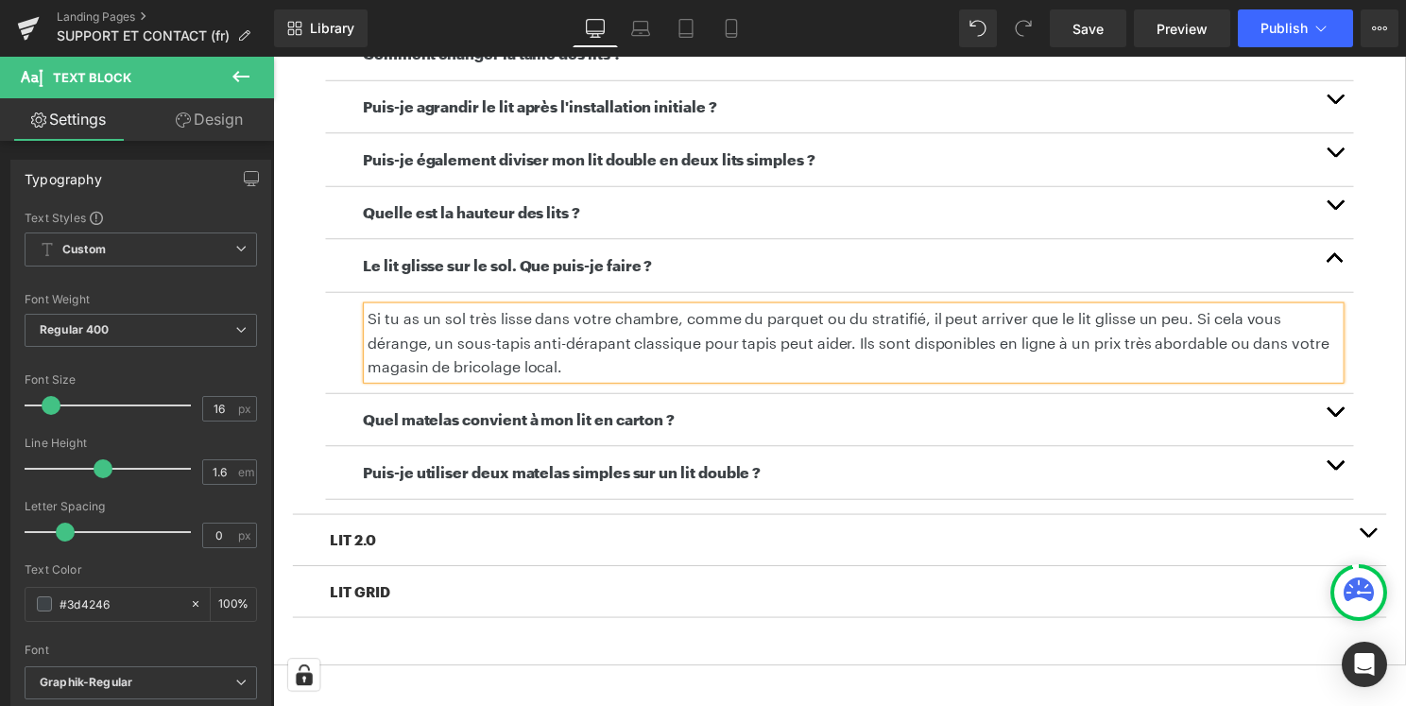
click at [564, 366] on p "Si tu as un sol très lisse dans votre chambre, comme du parquet ou du stratifié…" at bounding box center [858, 345] width 981 height 73
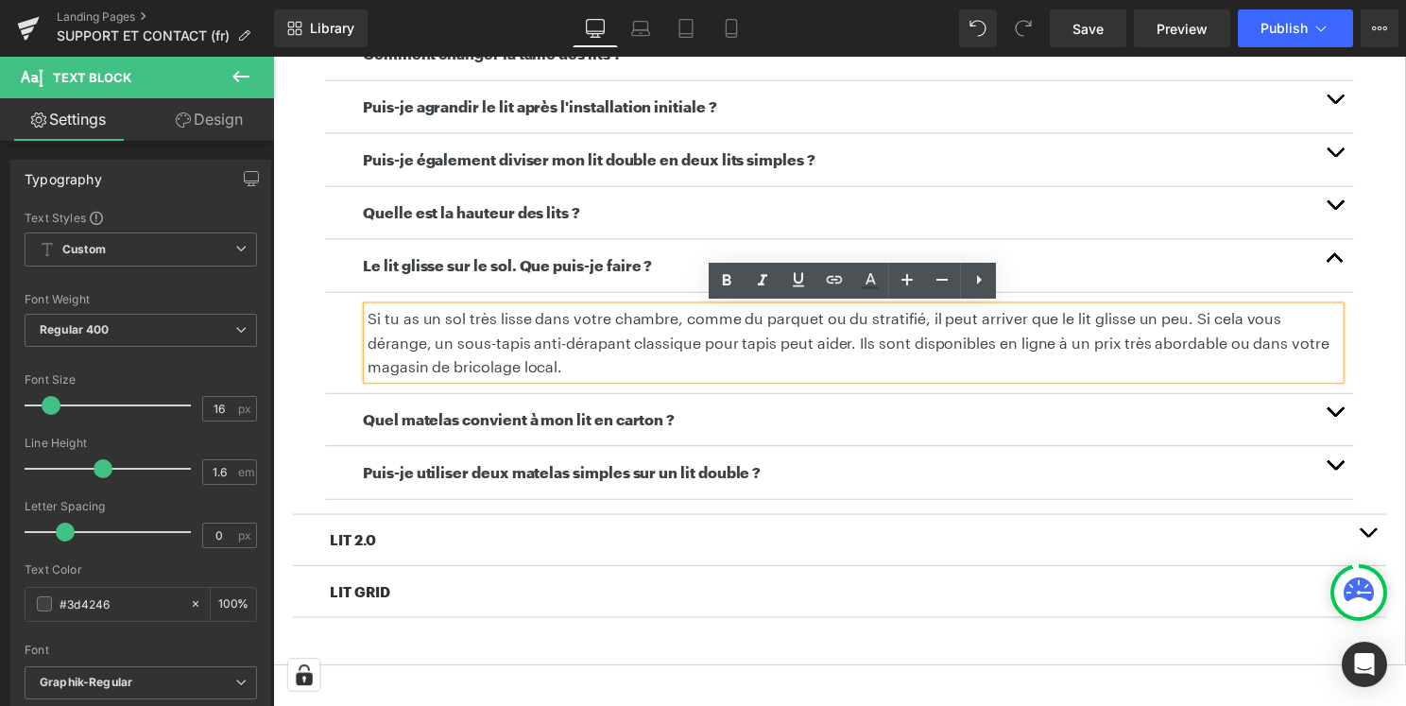
click at [586, 323] on p "Si tu as un sol très lisse dans votre chambre, comme du parquet ou du stratifié…" at bounding box center [858, 345] width 981 height 73
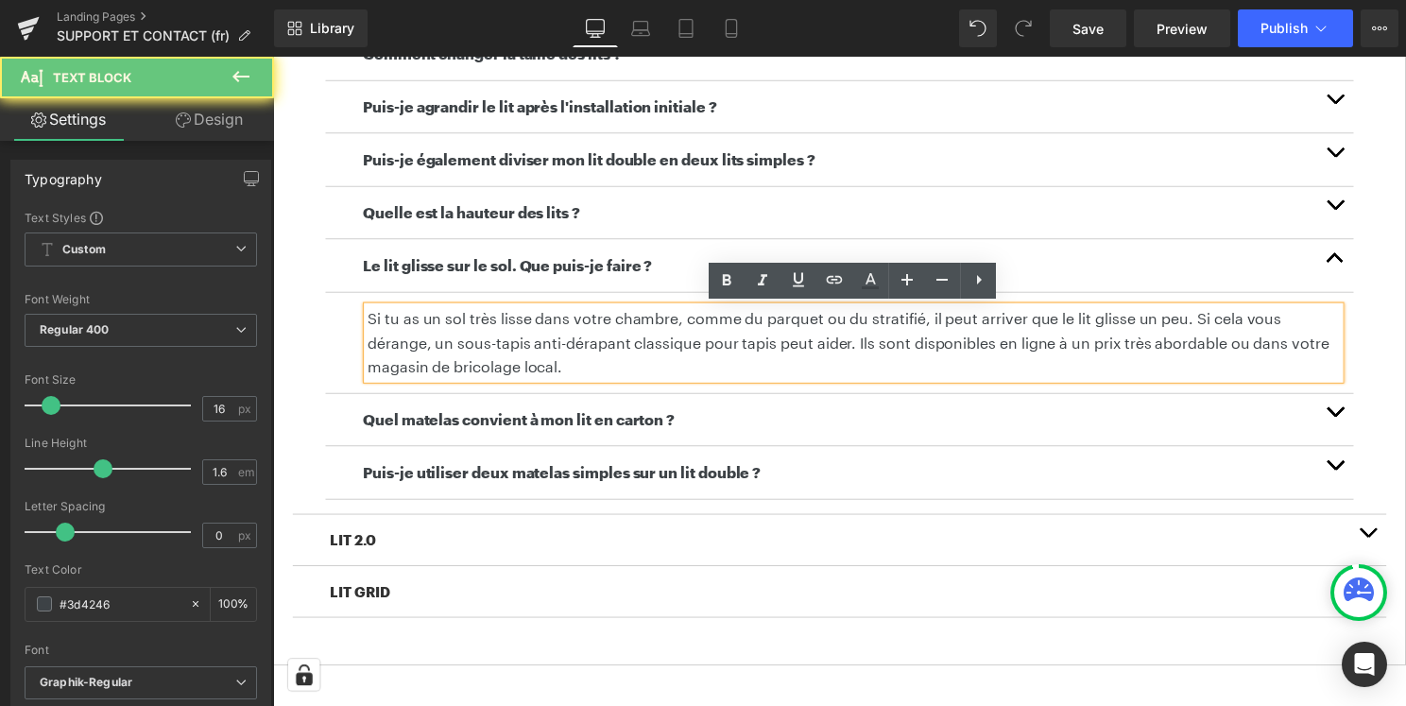
click at [586, 323] on p "Si tu as un sol très lisse dans votre chambre, comme du parquet ou du stratifié…" at bounding box center [858, 345] width 981 height 73
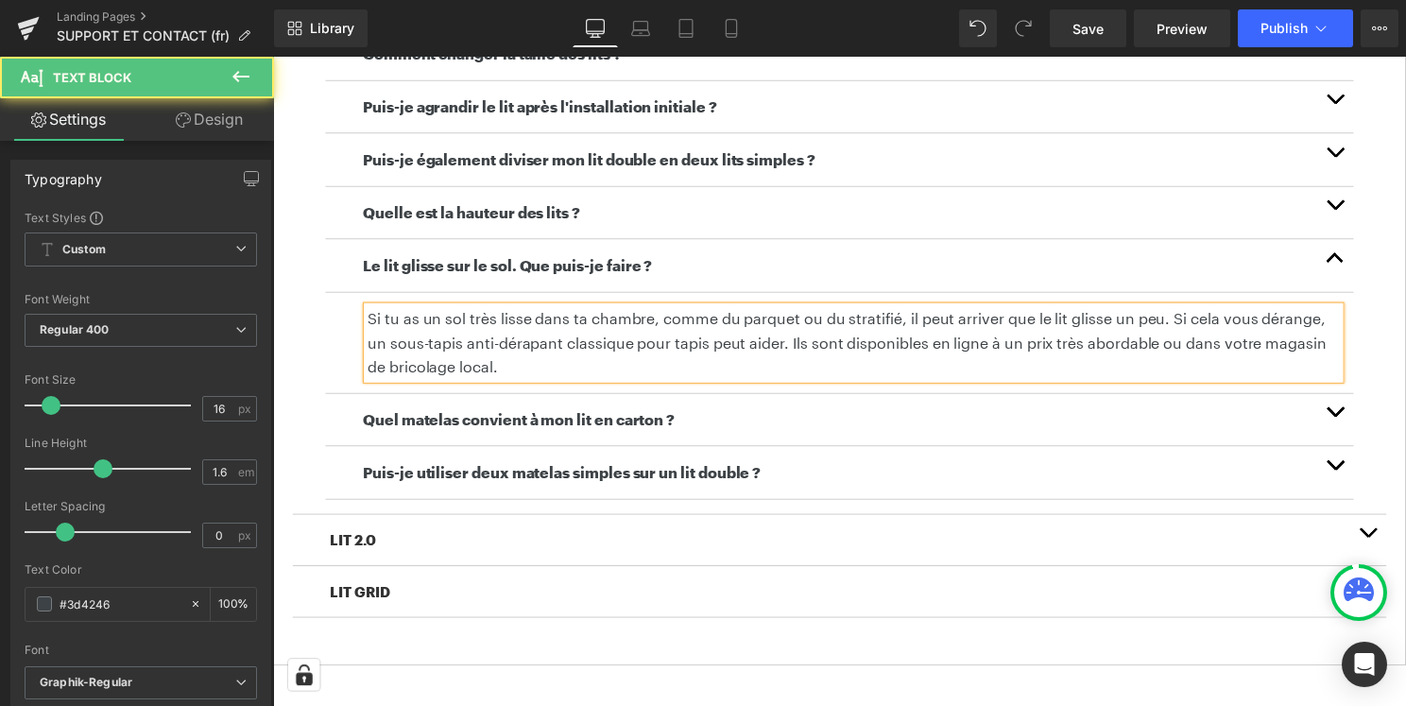
click at [762, 360] on p "Si tu as un sol très lisse dans ta chambre, comme du parquet ou du stratifié, i…" at bounding box center [858, 345] width 981 height 73
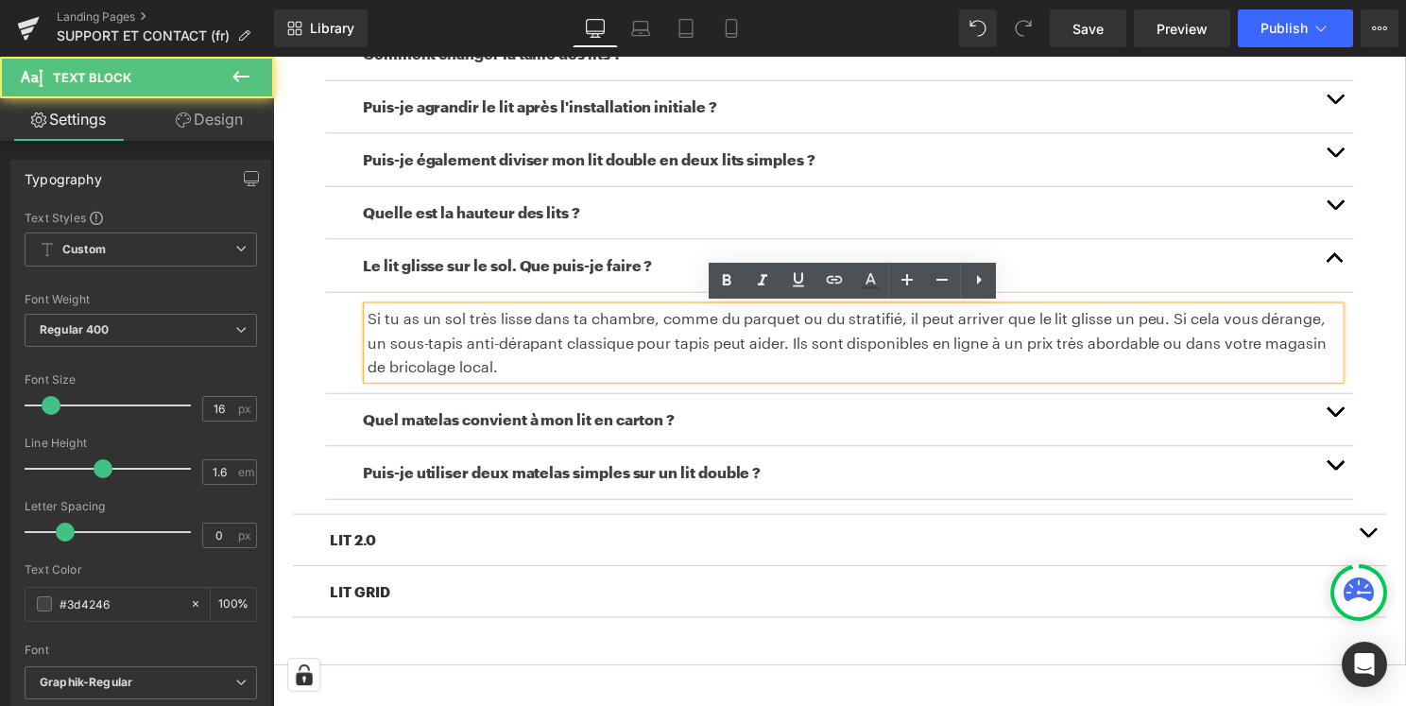
click at [1241, 327] on p "Si tu as un sol très lisse dans ta chambre, comme du parquet ou du stratifié, i…" at bounding box center [858, 345] width 981 height 73
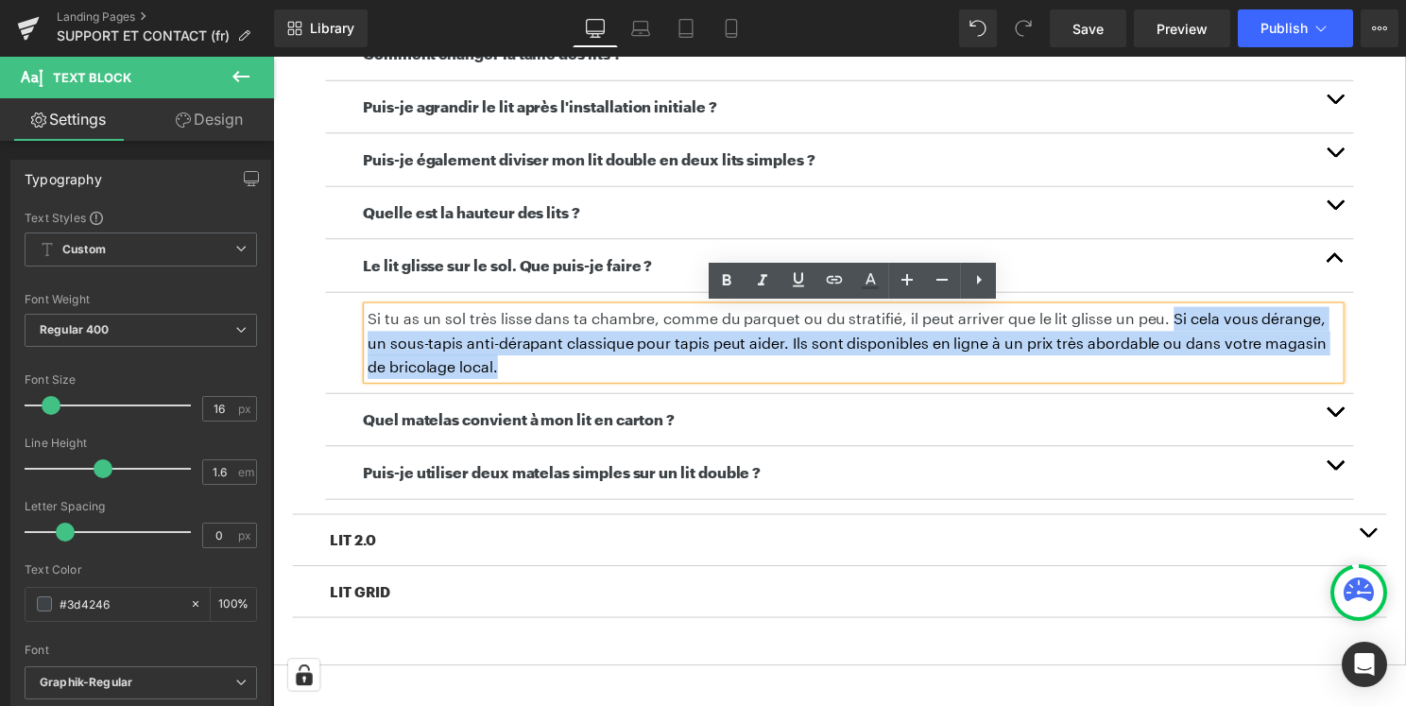
drag, startPoint x: 1173, startPoint y: 321, endPoint x: 1191, endPoint y: 360, distance: 43.1
click at [1191, 360] on p "Si tu as un sol très lisse dans ta chambre, comme du parquet ou du stratifié, i…" at bounding box center [858, 345] width 981 height 73
copy p "Si cela vous dérange, un sous-tapis anti-dérapant classique pour tapis peut aid…"
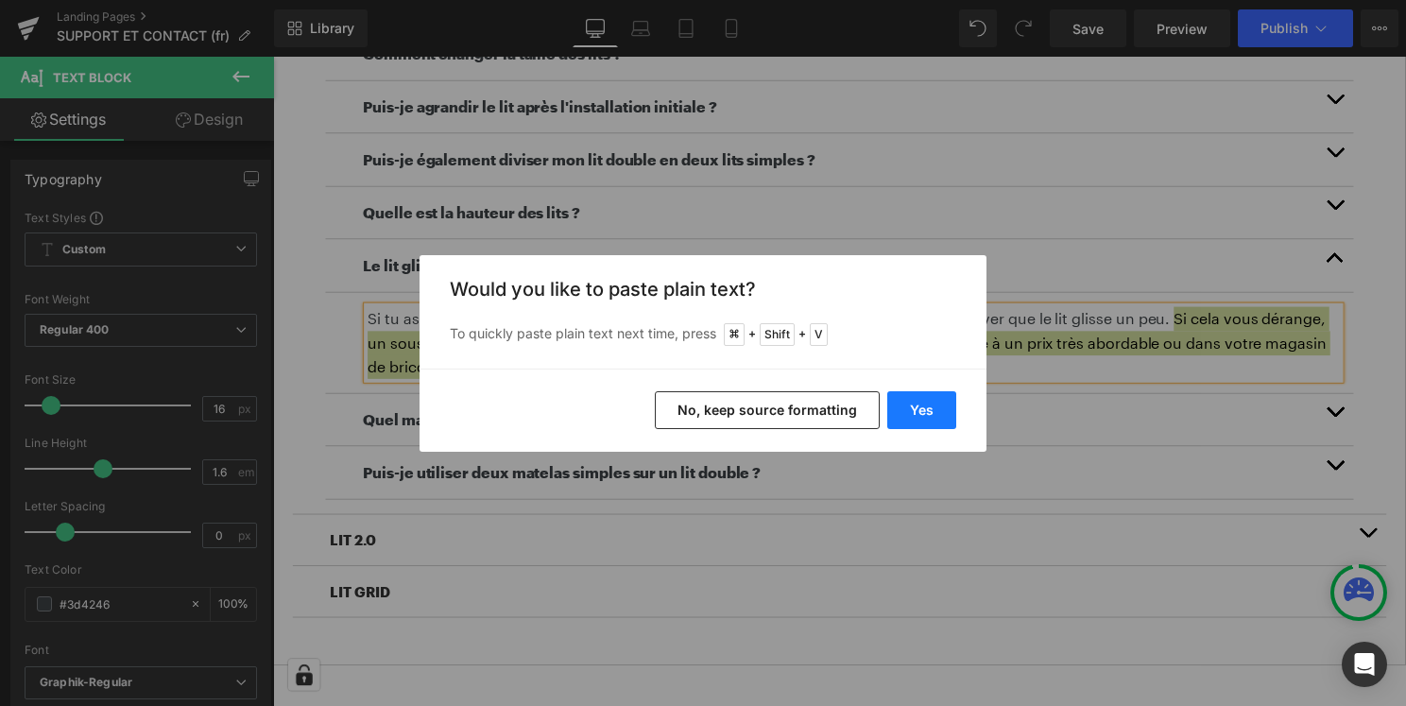
click at [945, 416] on button "Yes" at bounding box center [921, 410] width 69 height 38
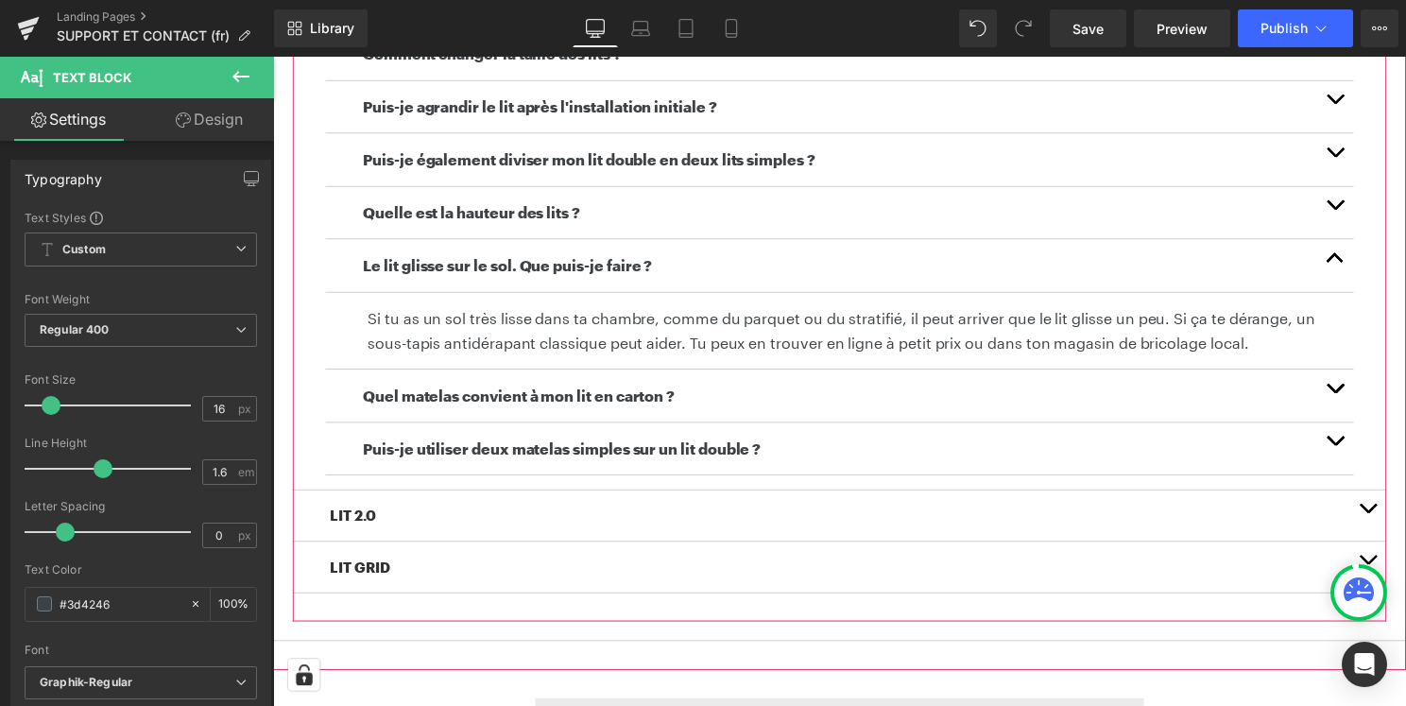
click at [1341, 385] on button "button" at bounding box center [1345, 398] width 38 height 53
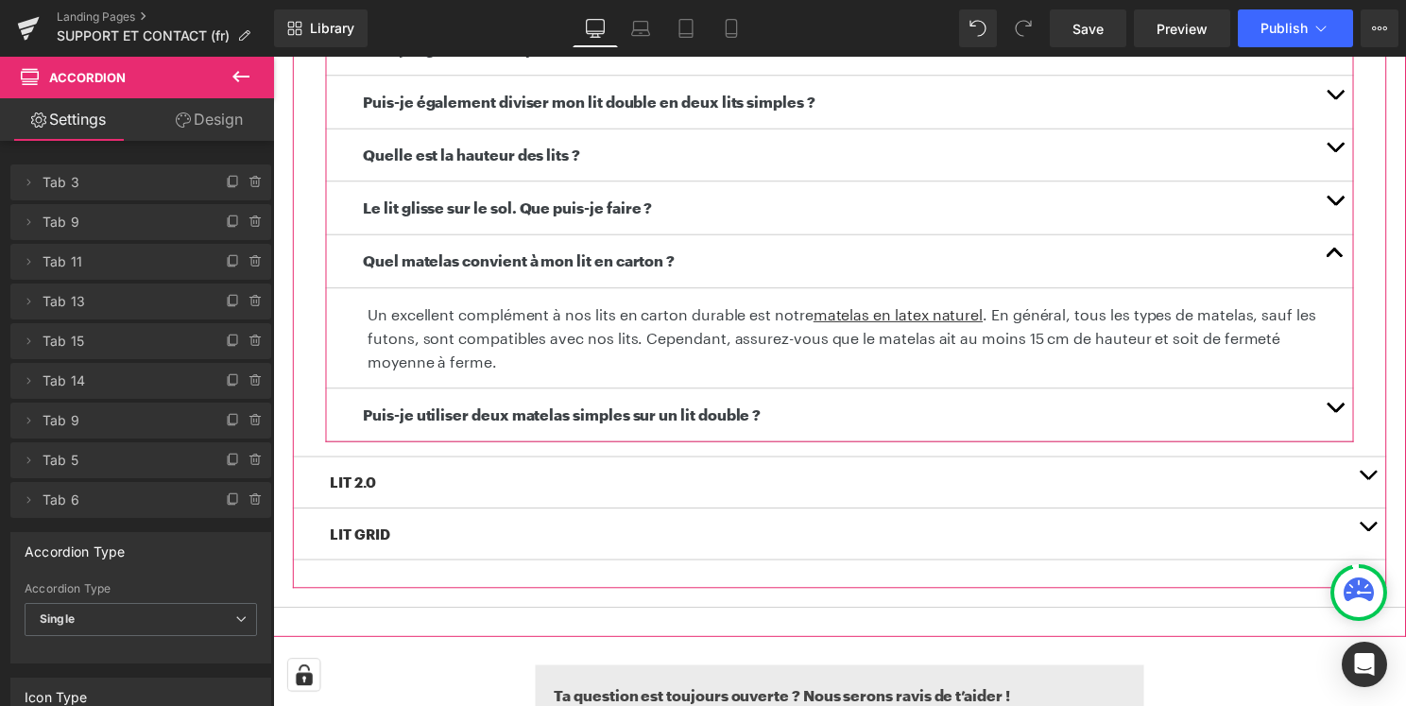
scroll to position [793, 0]
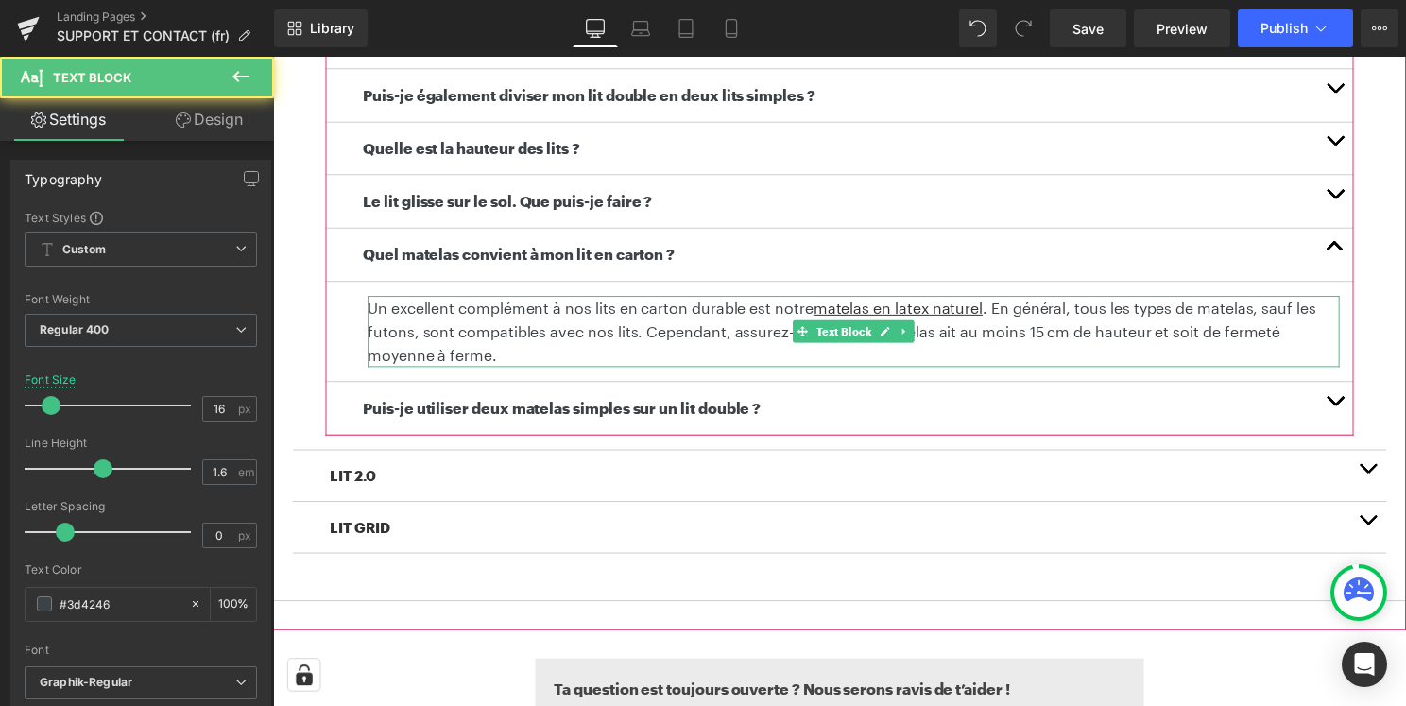
click at [644, 336] on p "Un excellent complément à nos lits en carton durable est notre matelas en latex…" at bounding box center [858, 334] width 981 height 73
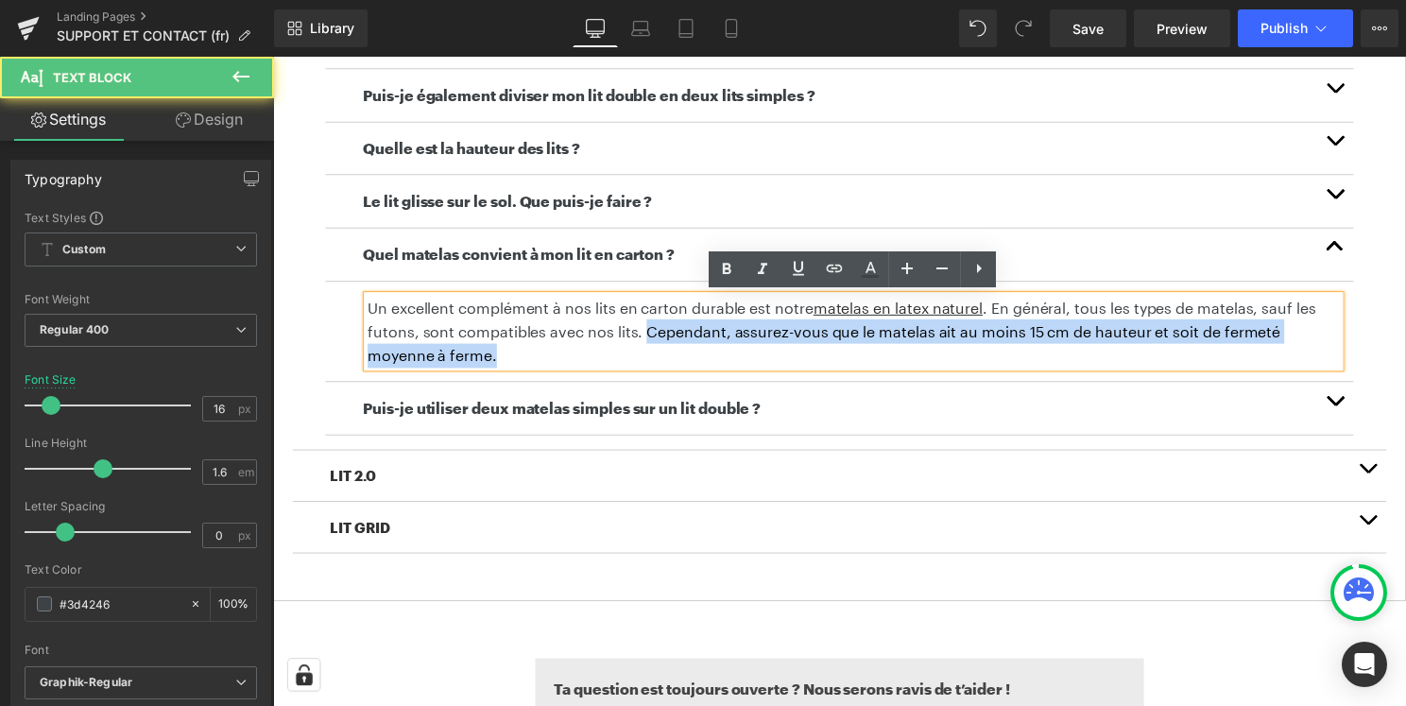
drag, startPoint x: 645, startPoint y: 337, endPoint x: 645, endPoint y: 356, distance: 18.9
click at [645, 356] on p "Un excellent complément à nos lits en carton durable est notre matelas en latex…" at bounding box center [858, 334] width 981 height 73
copy p "Cependant, assurez-vous que le matelas ait au moins 15 cm de hauteur et soit de…"
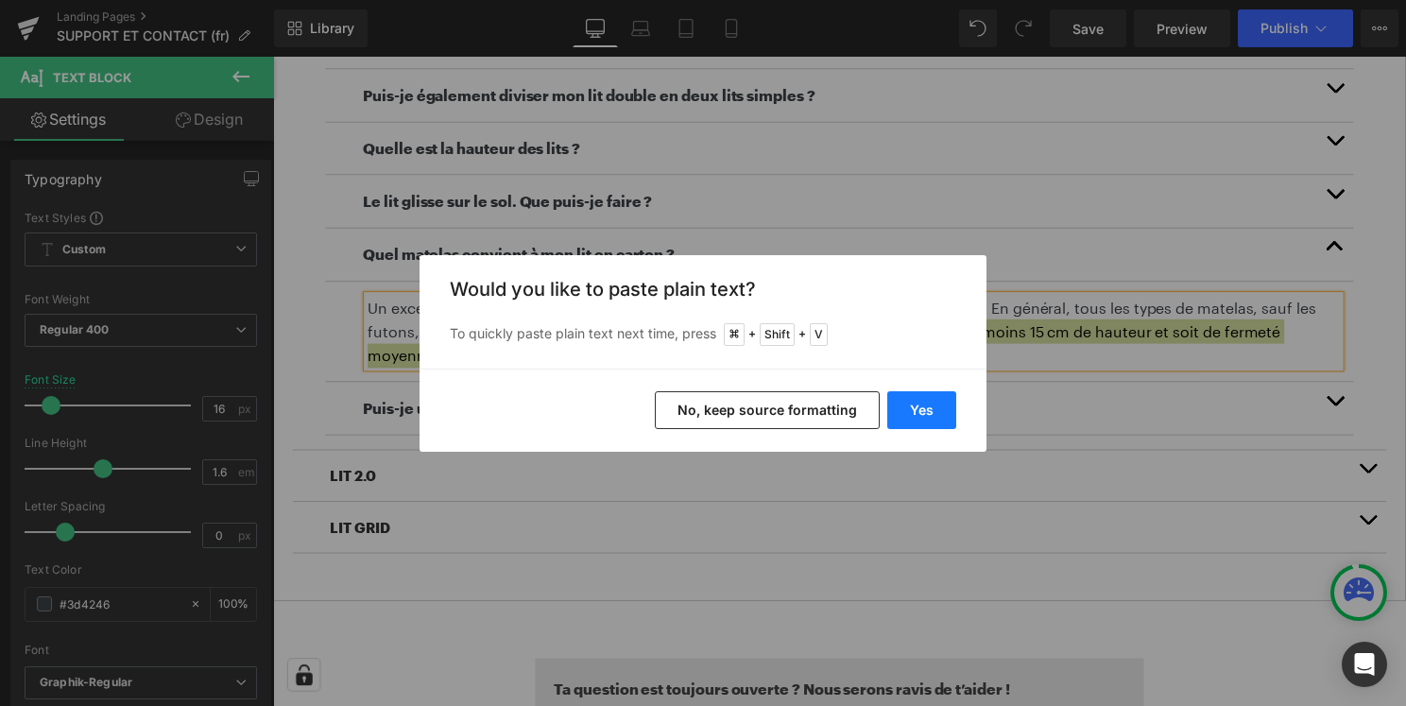
click at [949, 409] on button "Yes" at bounding box center [921, 410] width 69 height 38
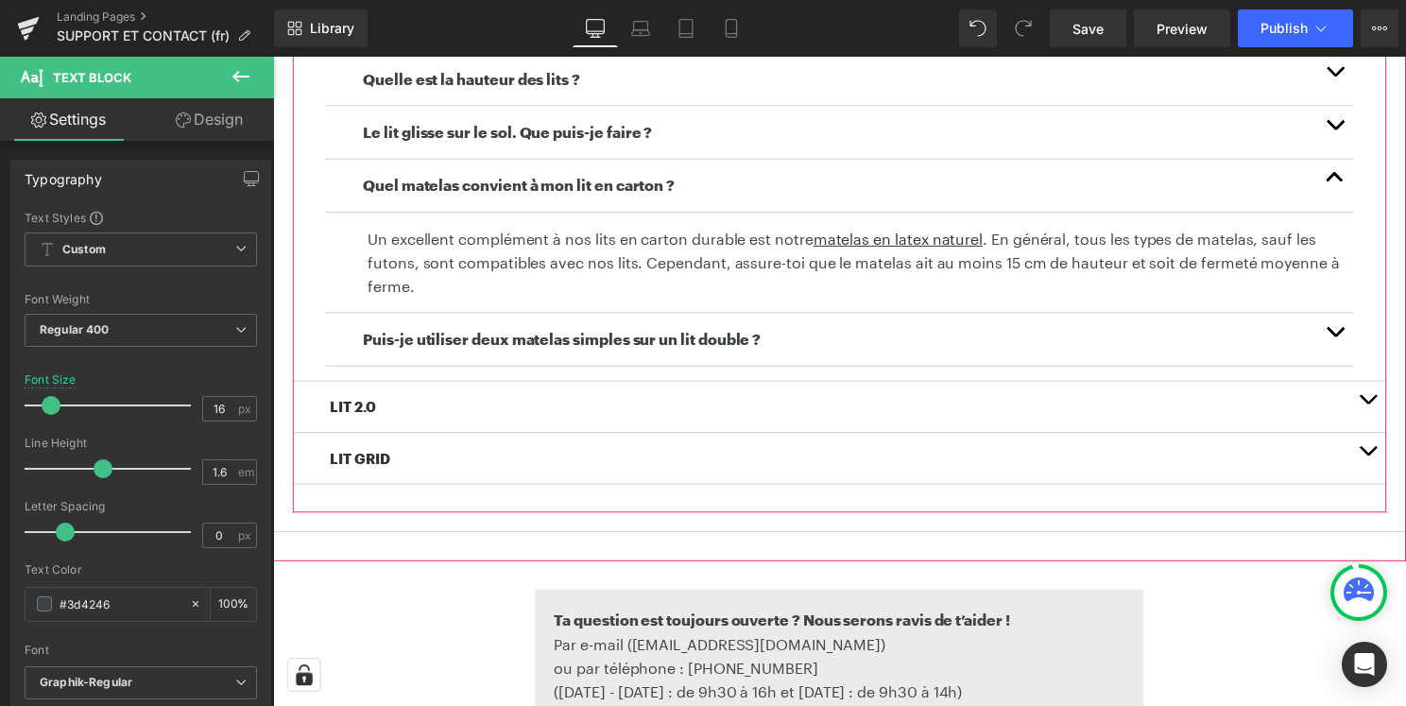
scroll to position [864, 0]
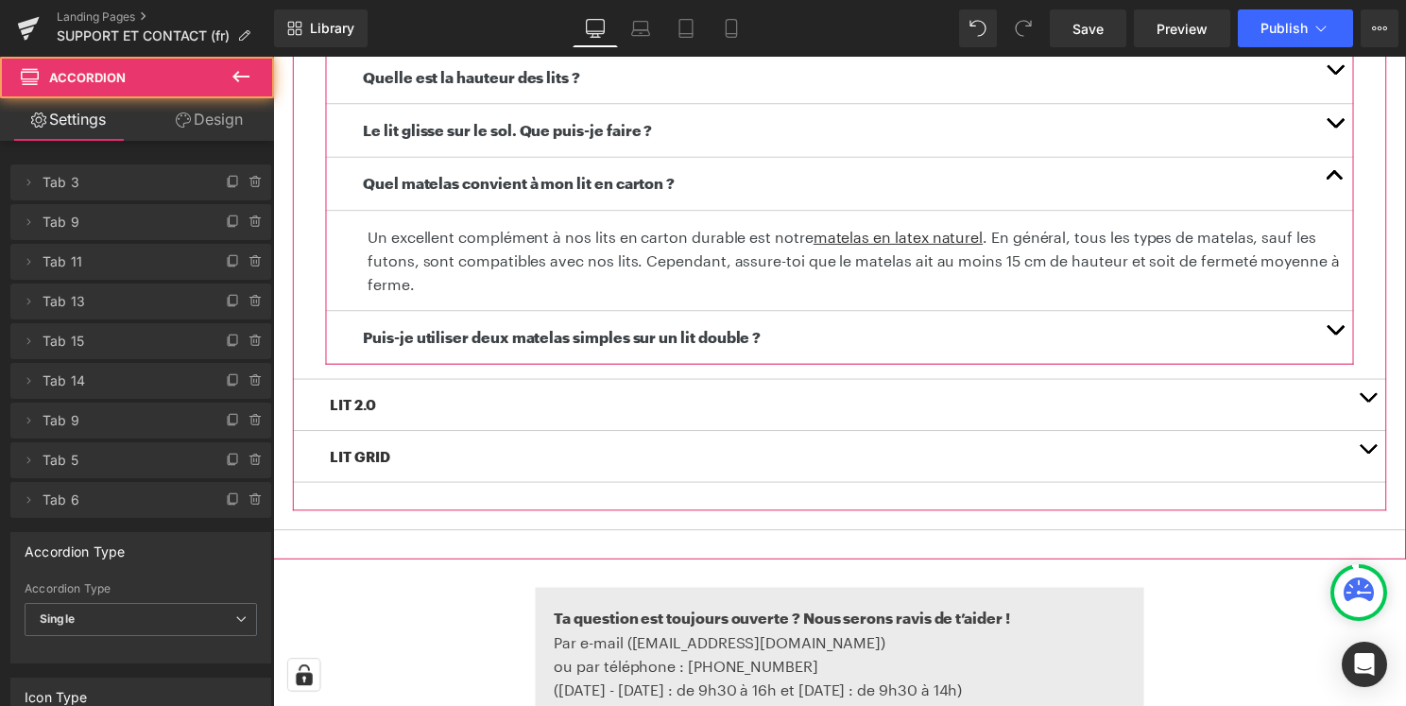
click at [1344, 337] on span "button" at bounding box center [1344, 337] width 0 height 0
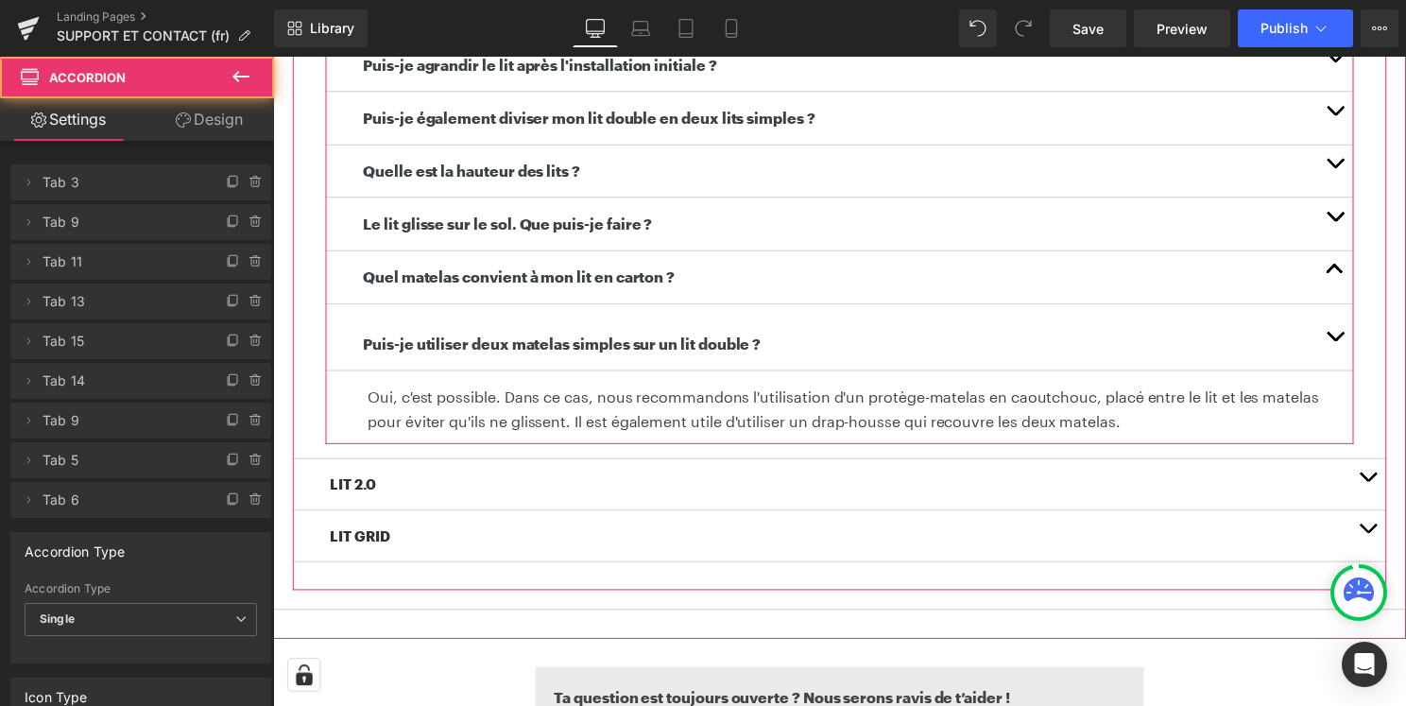
scroll to position [762, 0]
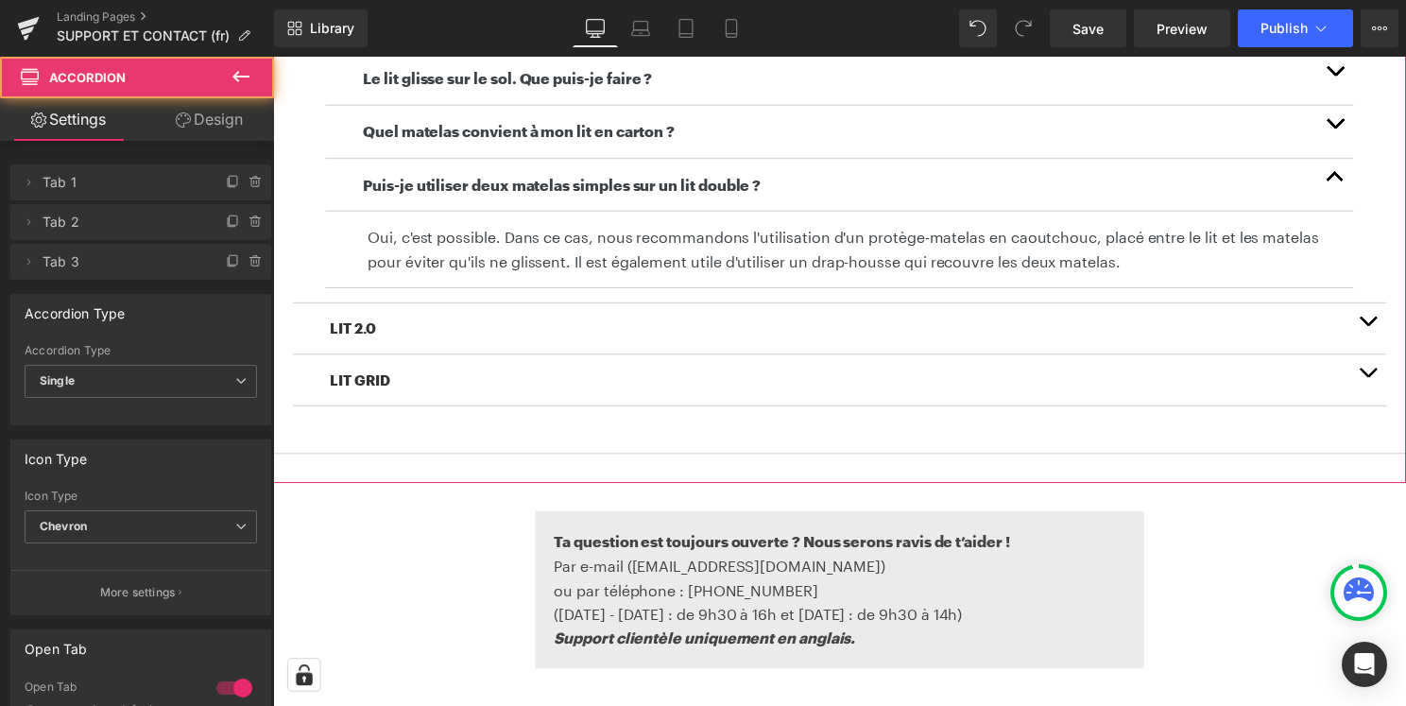
click at [1378, 328] on span "button" at bounding box center [1378, 328] width 0 height 0
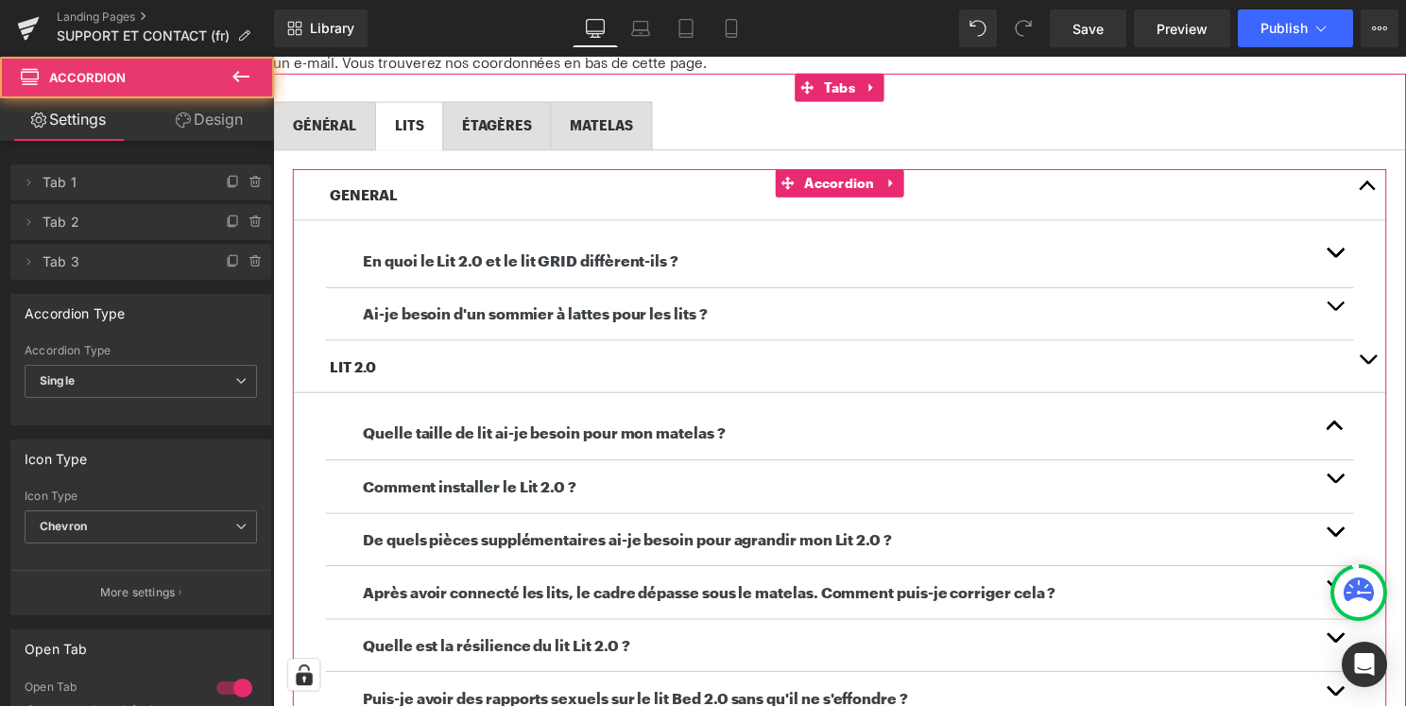
scroll to position [329, 0]
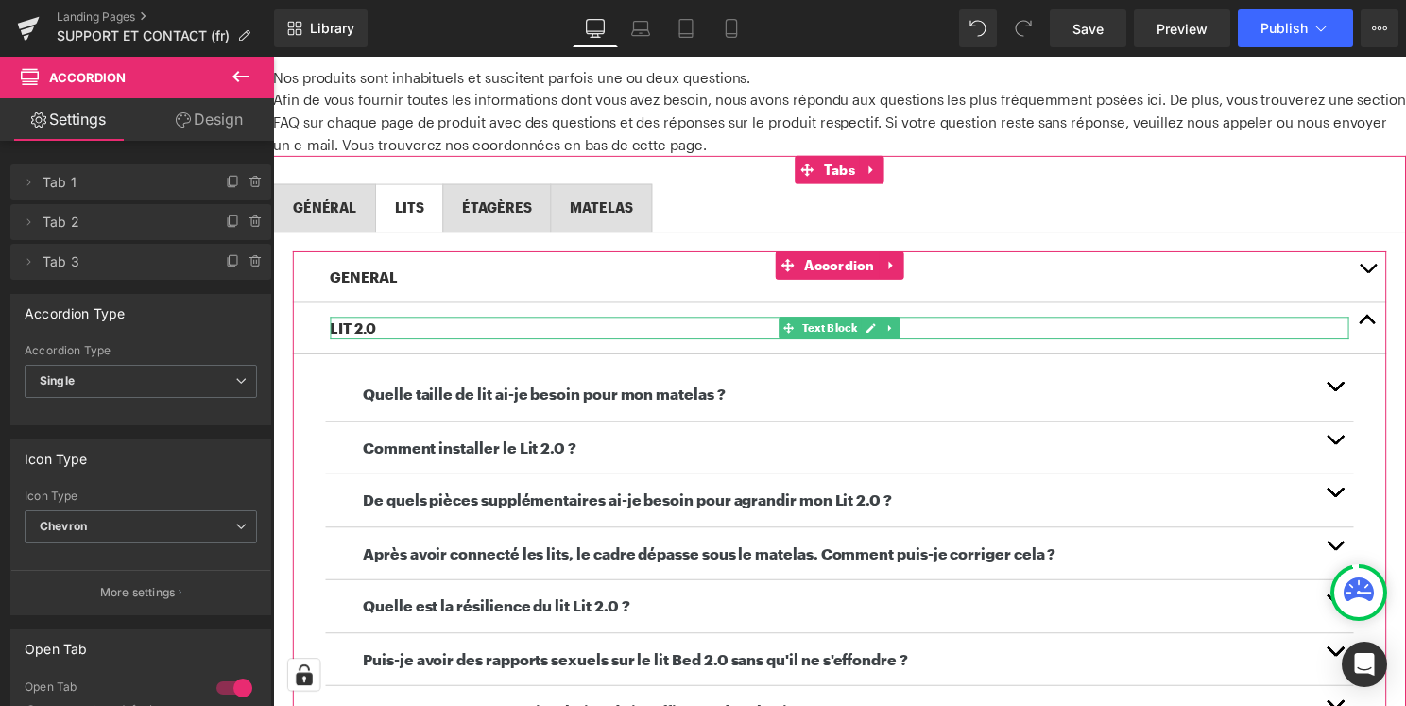
click at [404, 329] on p "LIT 2.0" at bounding box center [845, 330] width 1028 height 23
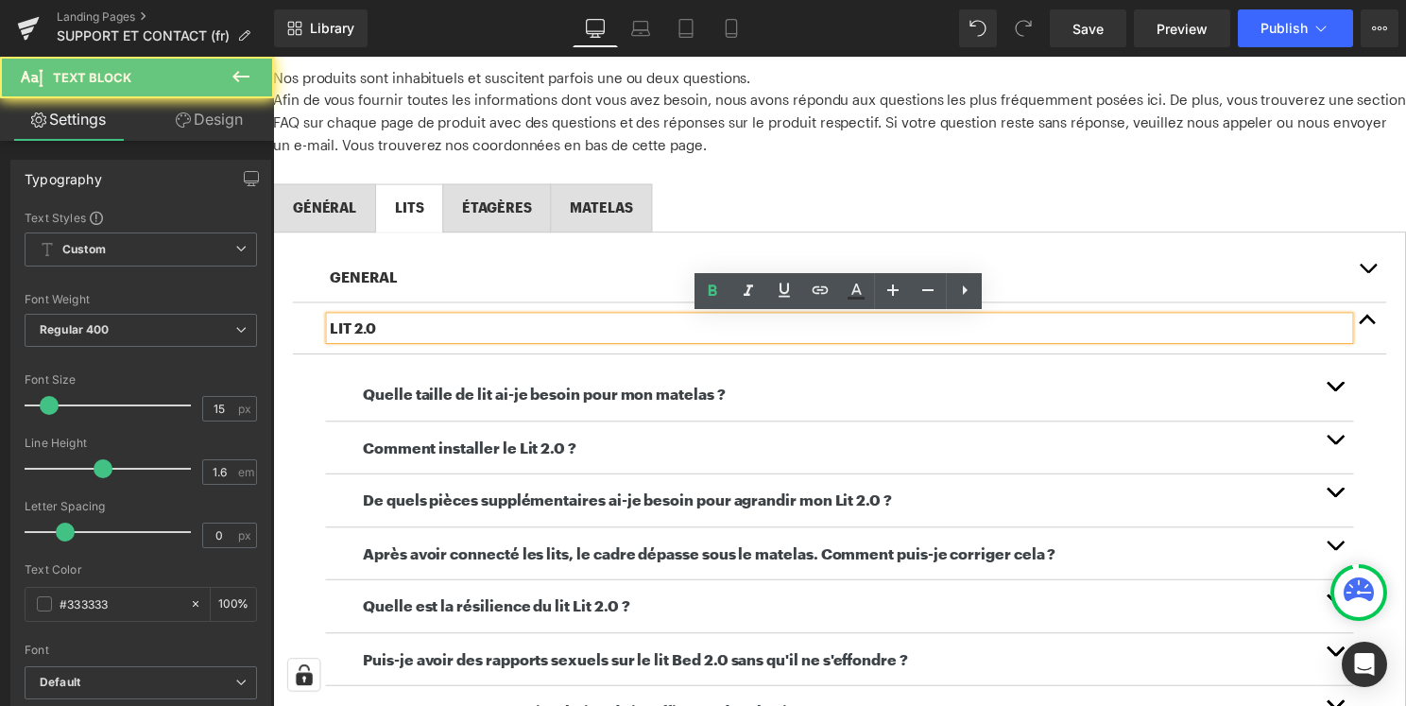
click at [427, 329] on p "LIT 2.0" at bounding box center [845, 330] width 1028 height 23
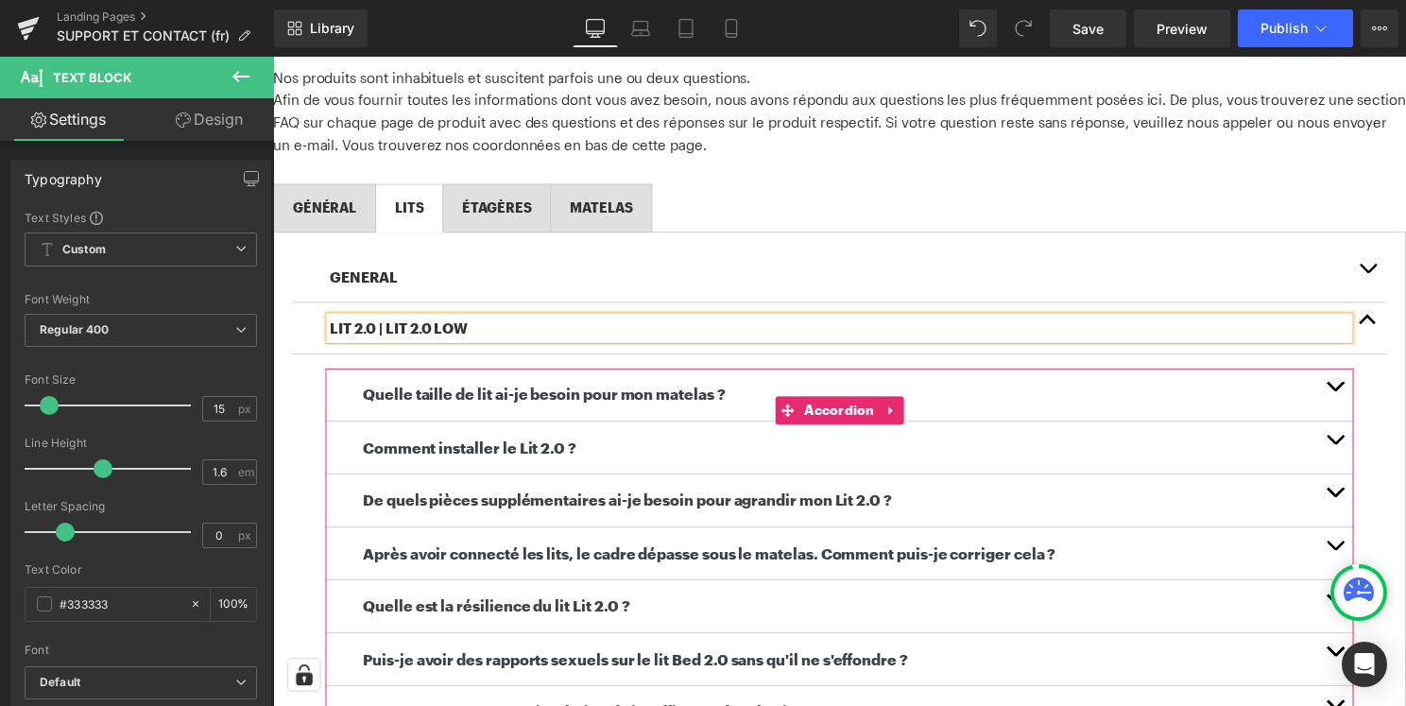
click at [1355, 393] on button "button" at bounding box center [1345, 397] width 38 height 53
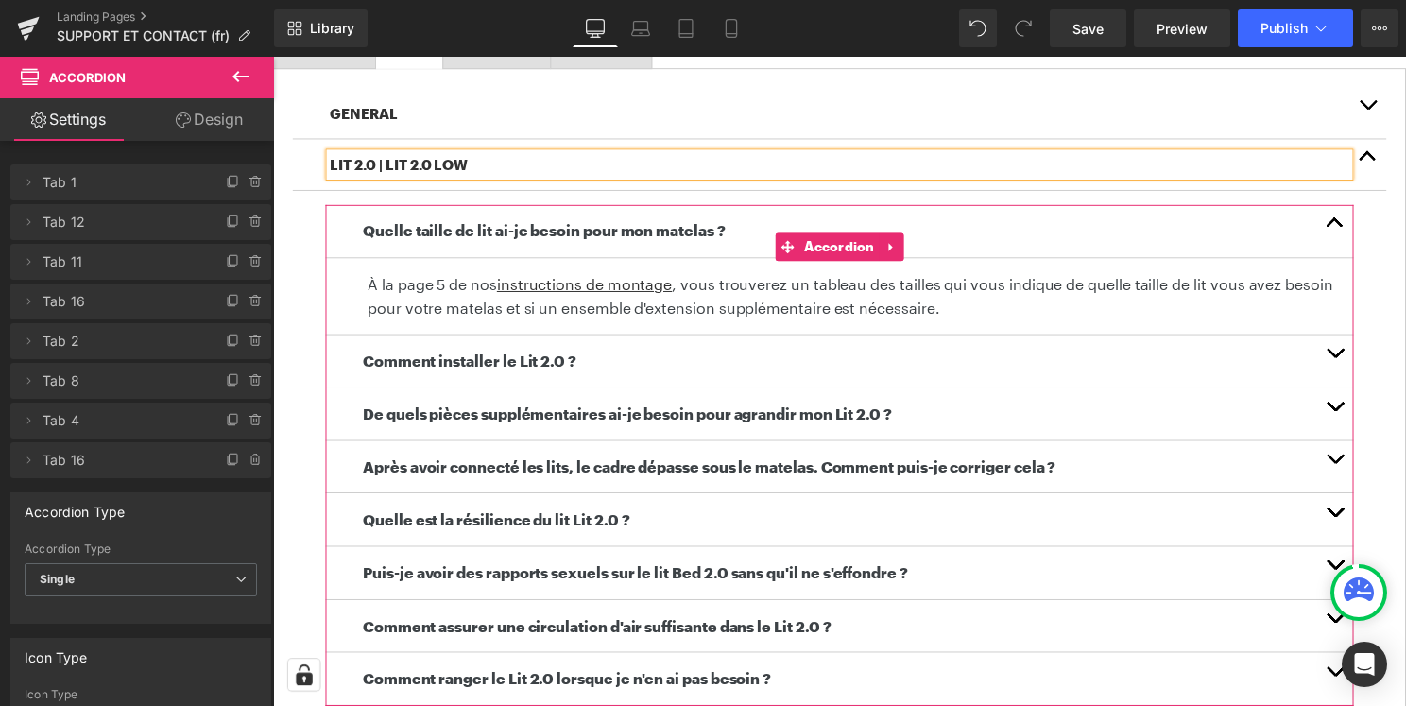
scroll to position [496, 0]
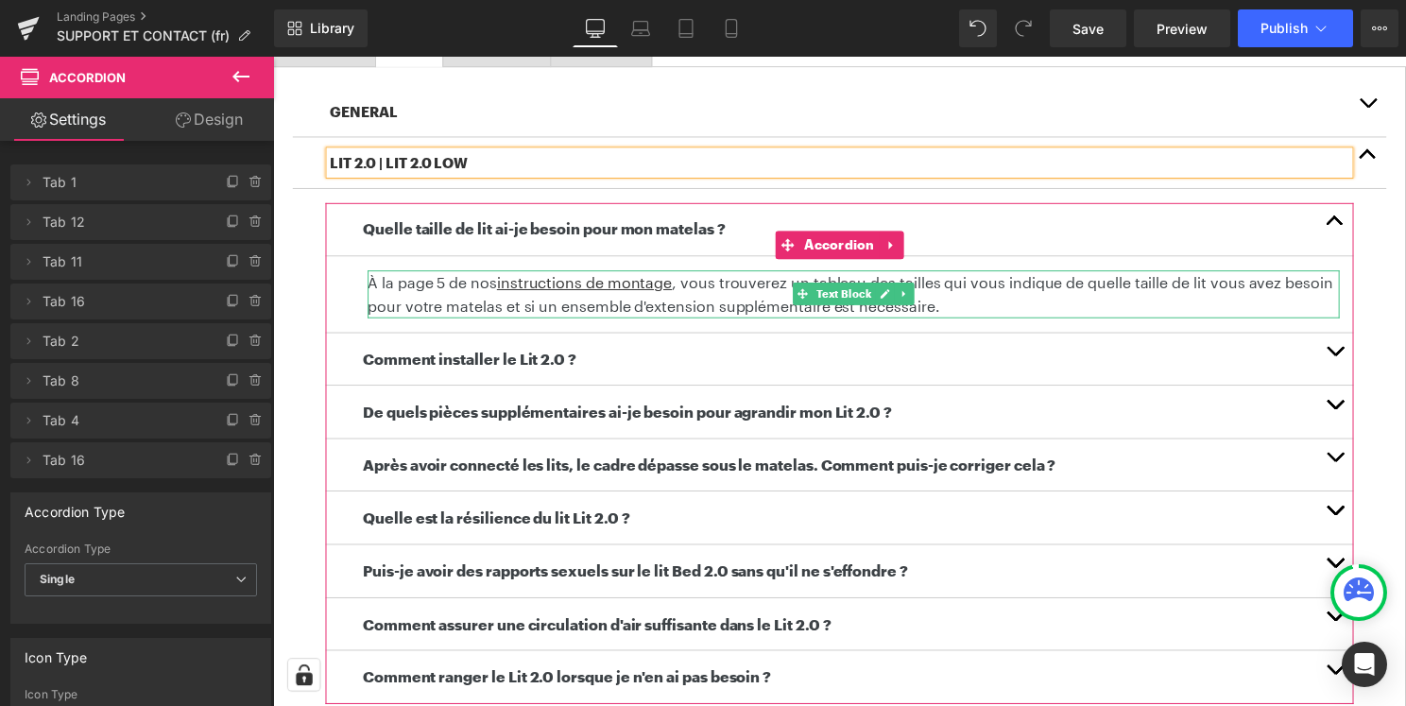
click at [1228, 287] on p "À la page 5 de nos instructions de montage , vous trouverez un tableau des tail…" at bounding box center [858, 296] width 981 height 48
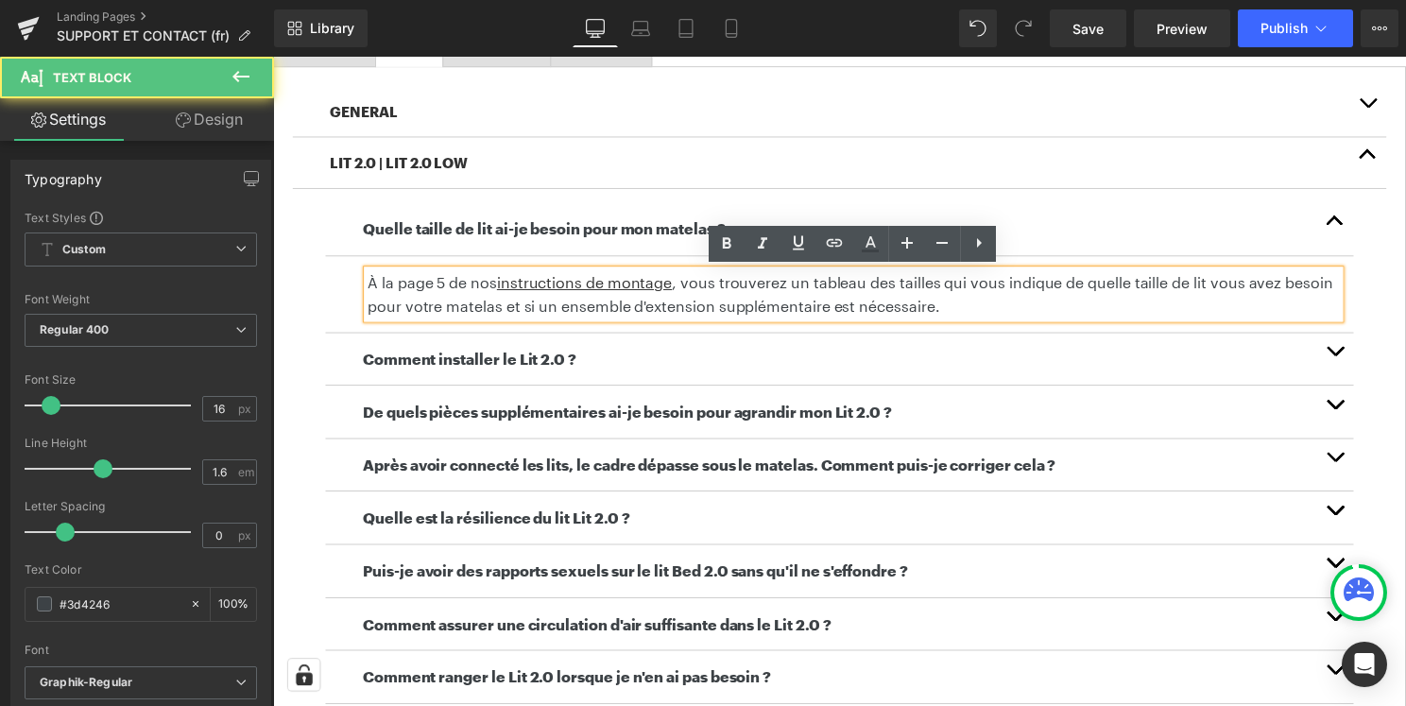
click at [1228, 287] on p "À la page 5 de nos instructions de montage , vous trouverez un tableau des tail…" at bounding box center [858, 296] width 981 height 48
drag, startPoint x: 467, startPoint y: 286, endPoint x: 361, endPoint y: 282, distance: 105.9
click at [361, 282] on article "À la page 5 de nos instructions de montage , vous trouverez un tableau des tail…" at bounding box center [844, 296] width 1037 height 77
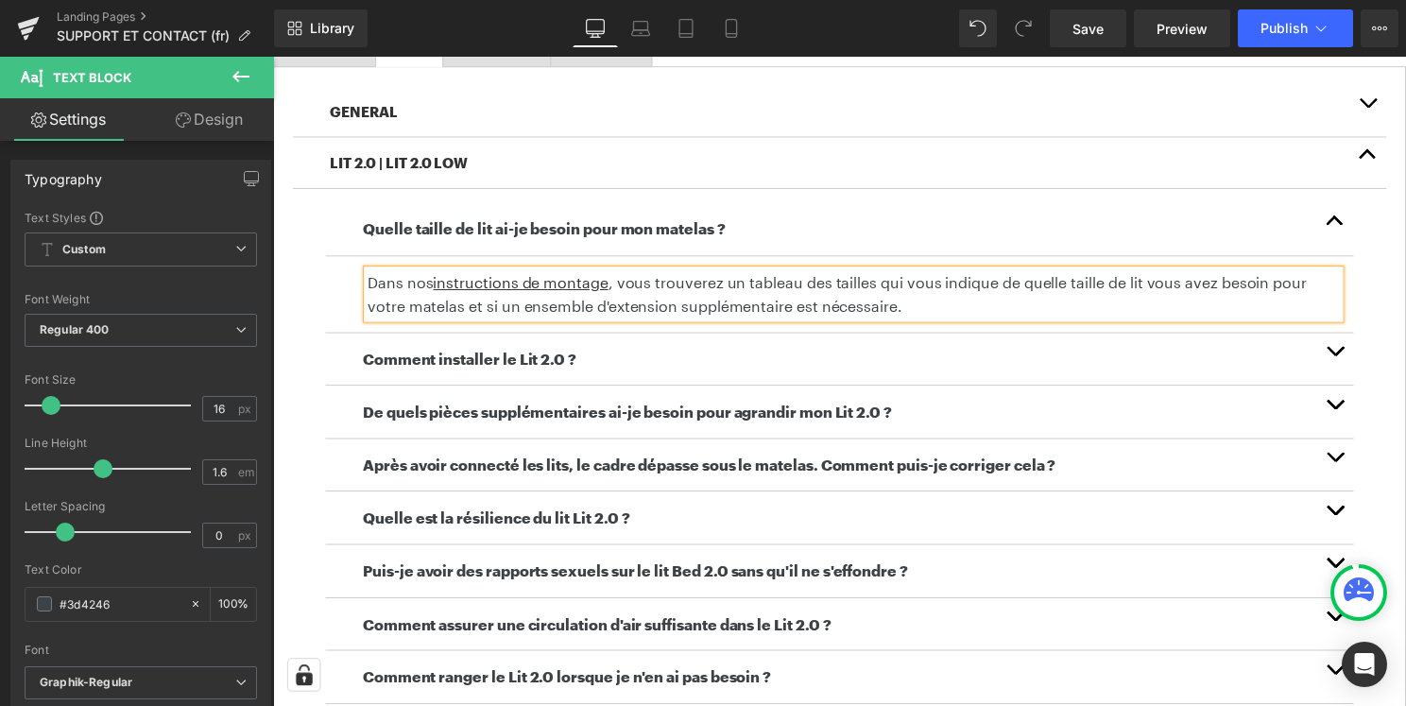
click at [632, 283] on p "Dans nos instructions de montage , vous trouverez un tableau des tailles qui vo…" at bounding box center [858, 296] width 981 height 48
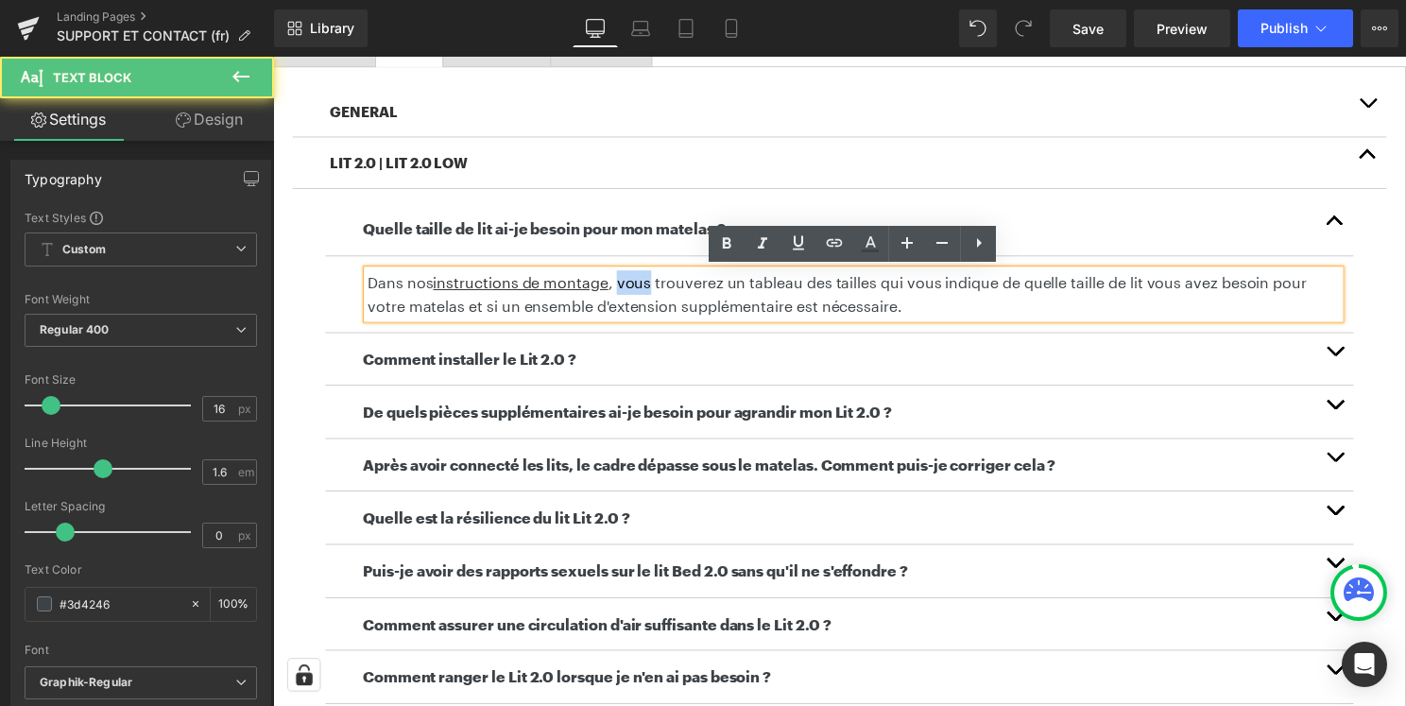
click at [632, 283] on p "Dans nos instructions de montage , vous trouverez un tableau des tailles qui vo…" at bounding box center [858, 296] width 981 height 48
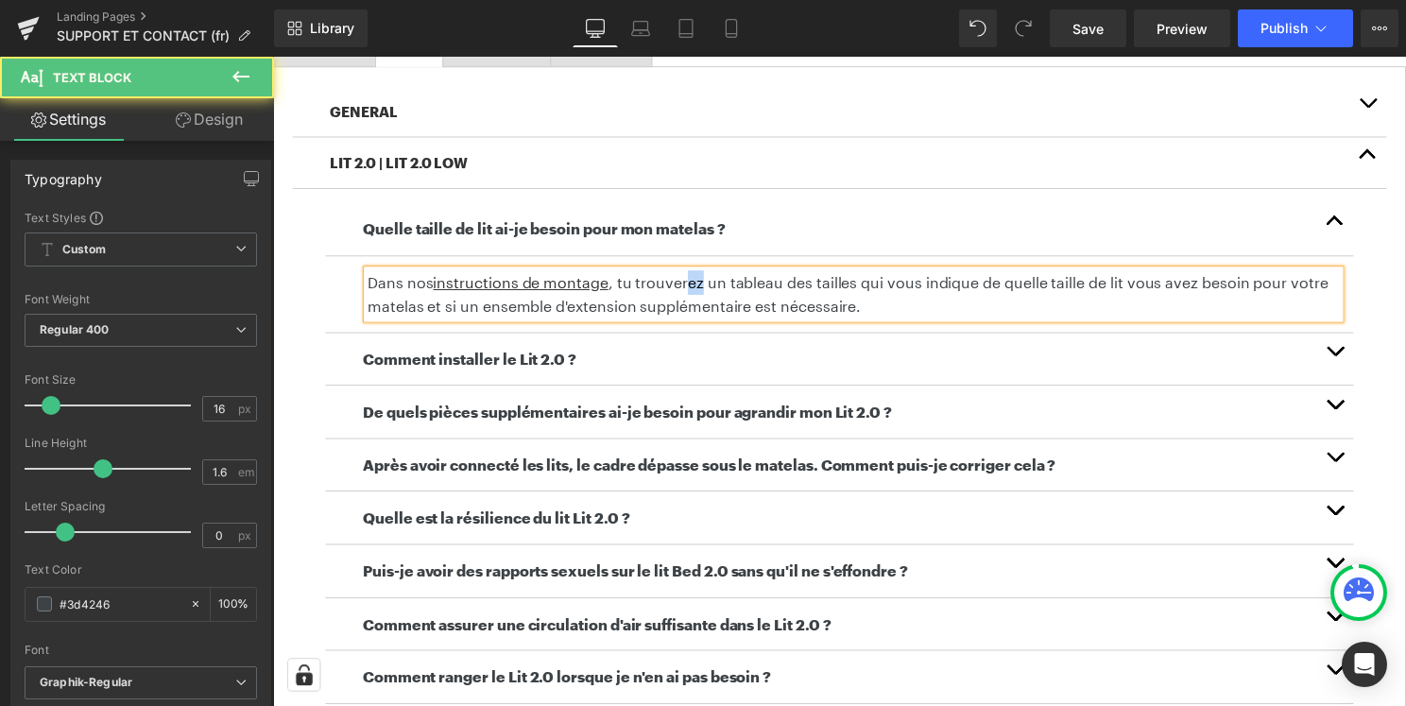
drag, startPoint x: 702, startPoint y: 287, endPoint x: 687, endPoint y: 287, distance: 15.1
click at [687, 287] on p "Dans nos instructions de montage , tu trouverez un tableau des tailles qui vous…" at bounding box center [858, 296] width 981 height 48
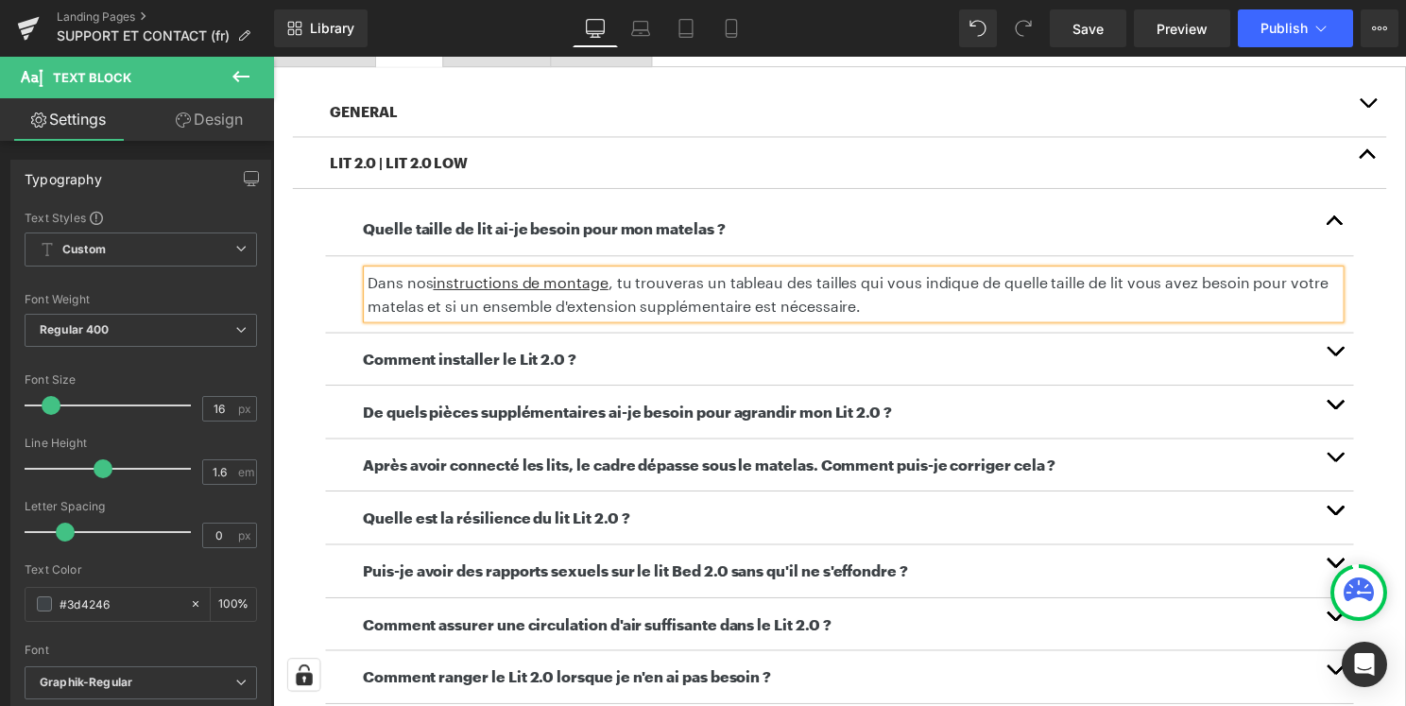
click at [770, 301] on p "Dans nos instructions de montage , tu trouveras un tableau des tailles qui vous…" at bounding box center [858, 296] width 981 height 48
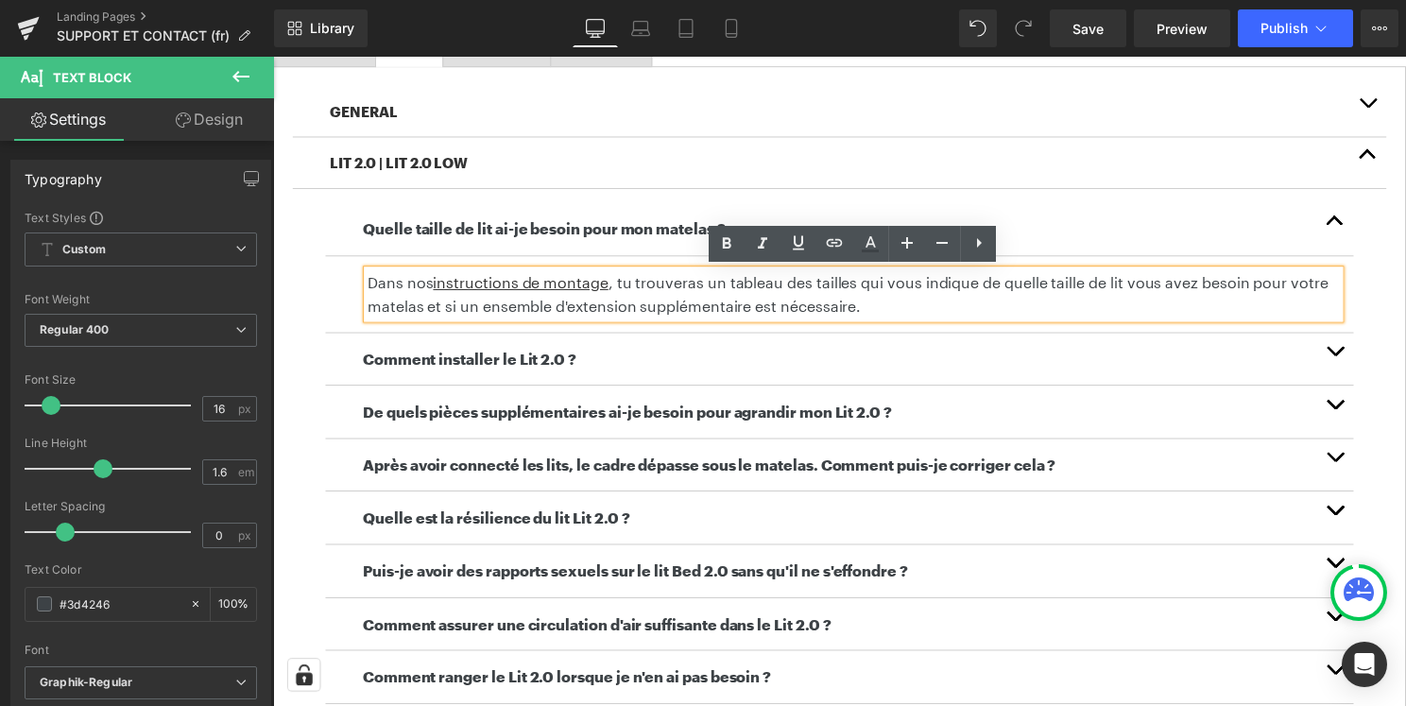
click at [904, 286] on p "Dans nos instructions de montage , tu trouveras un tableau des tailles qui vous…" at bounding box center [858, 296] width 981 height 48
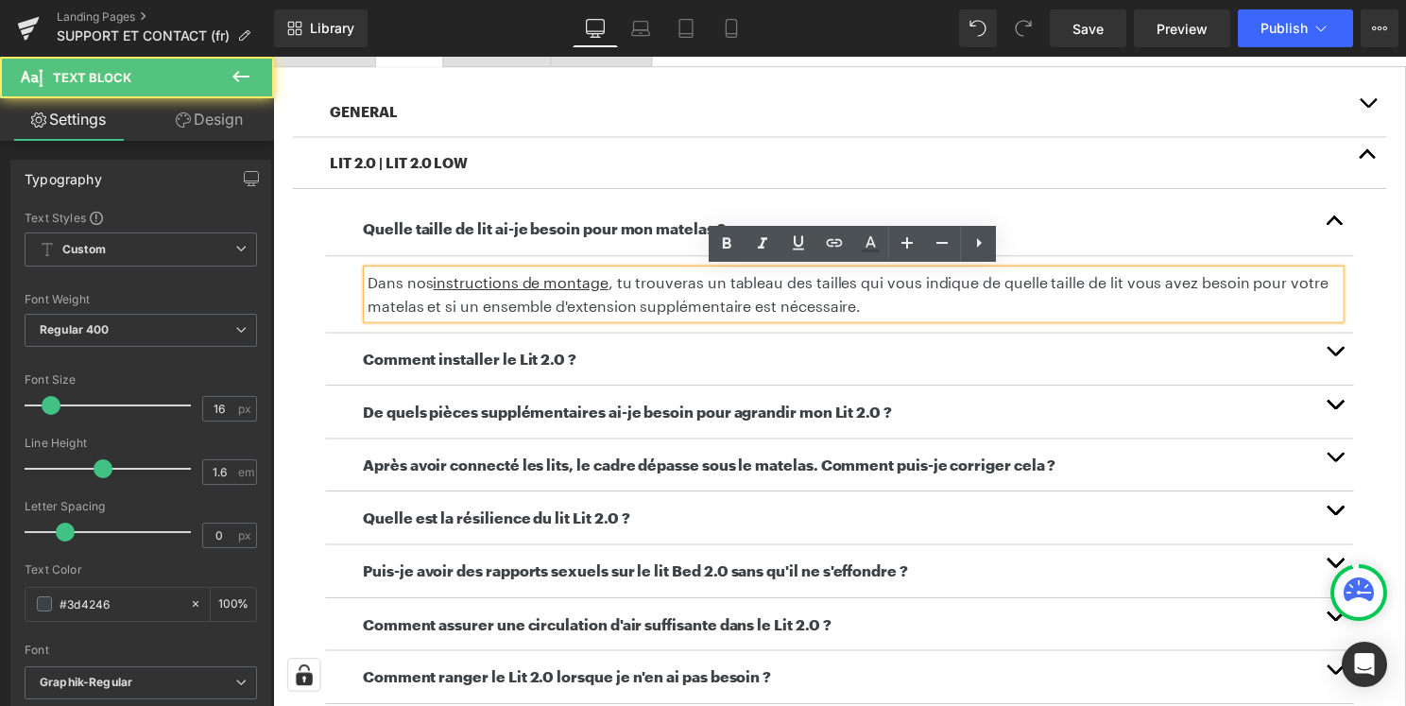
click at [904, 286] on p "Dans nos instructions de montage , tu trouveras un tableau des tailles qui vous…" at bounding box center [858, 296] width 981 height 48
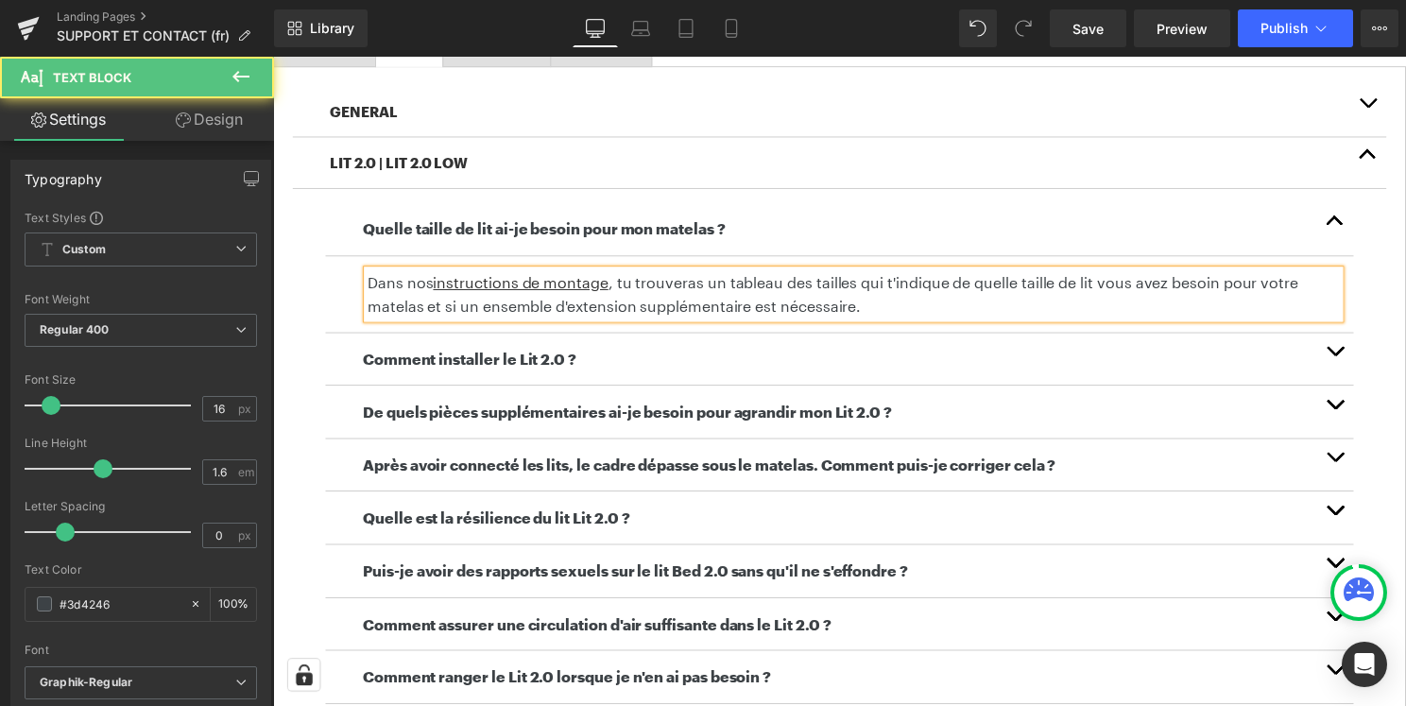
click at [1037, 319] on div "Dans nos instructions de montage , tu trouveras un tableau des tailles qui t'in…" at bounding box center [858, 296] width 981 height 48
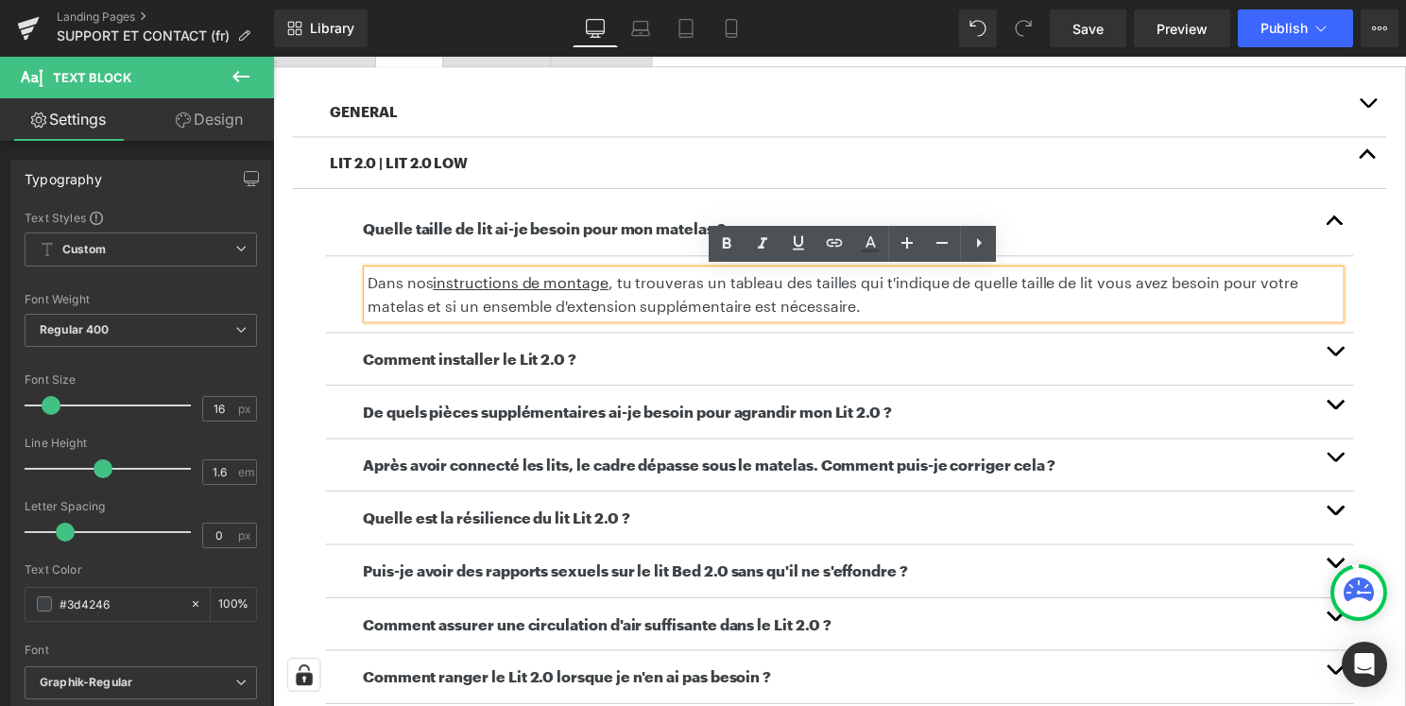
click at [1118, 286] on p "Dans nos instructions de montage , tu trouveras un tableau des tailles qui t'in…" at bounding box center [858, 296] width 981 height 48
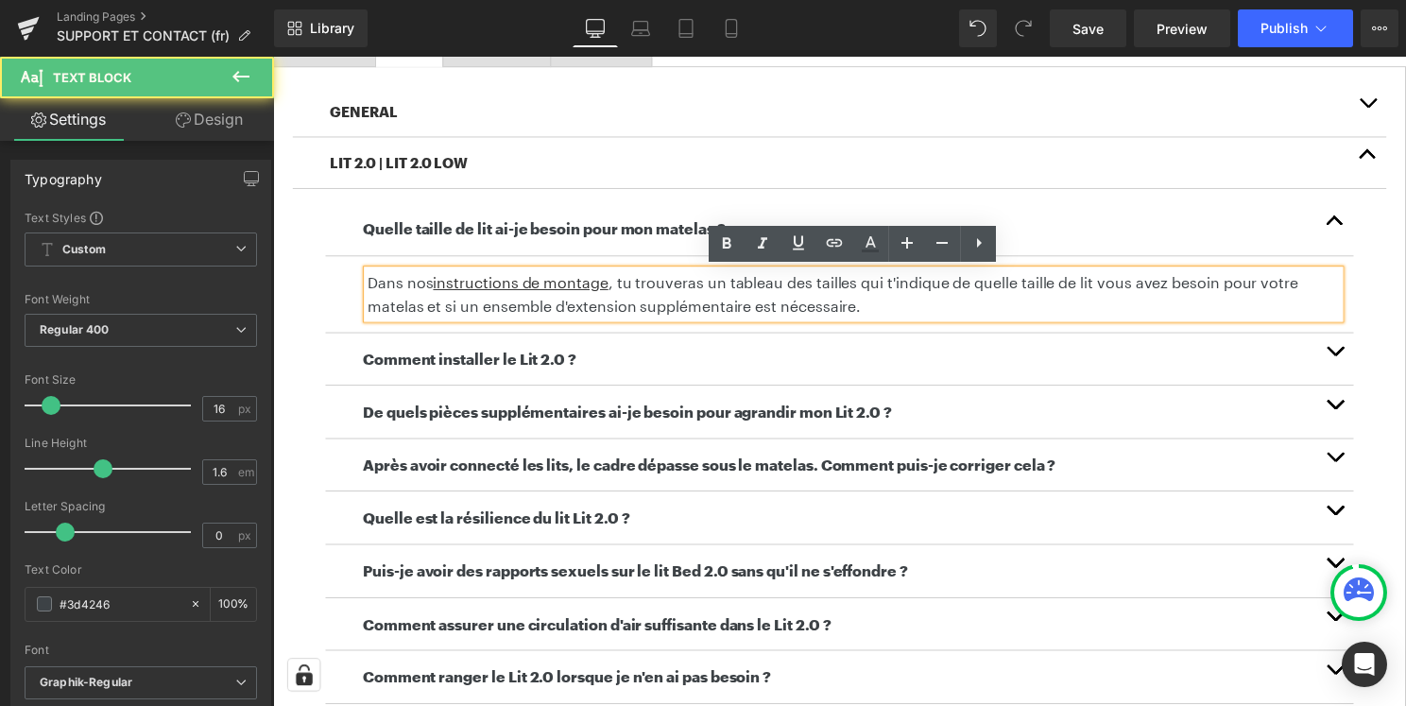
click at [1118, 286] on p "Dans nos instructions de montage , tu trouveras un tableau des tailles qui t'in…" at bounding box center [858, 296] width 981 height 48
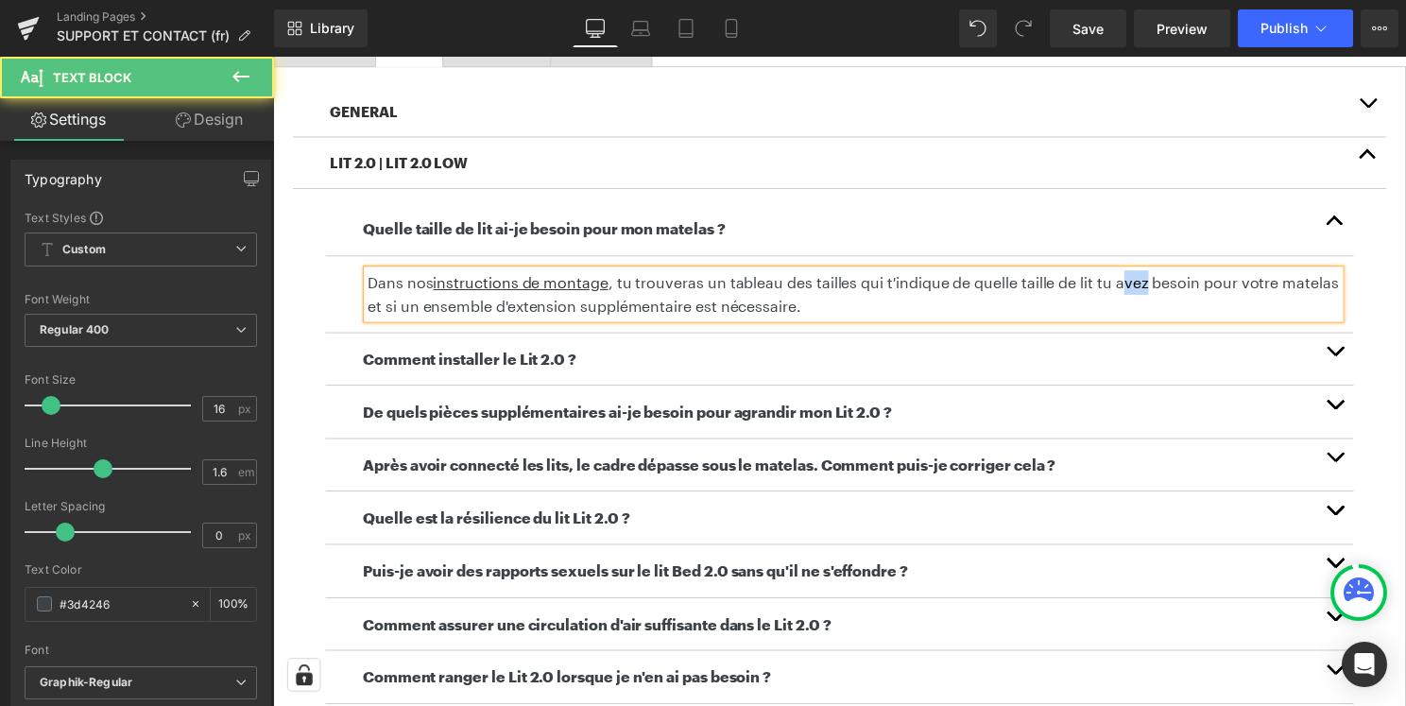
drag, startPoint x: 1146, startPoint y: 287, endPoint x: 1125, endPoint y: 288, distance: 20.8
click at [1125, 288] on p "Dans nos instructions de montage , tu trouveras un tableau des tailles qui t'in…" at bounding box center [858, 296] width 981 height 48
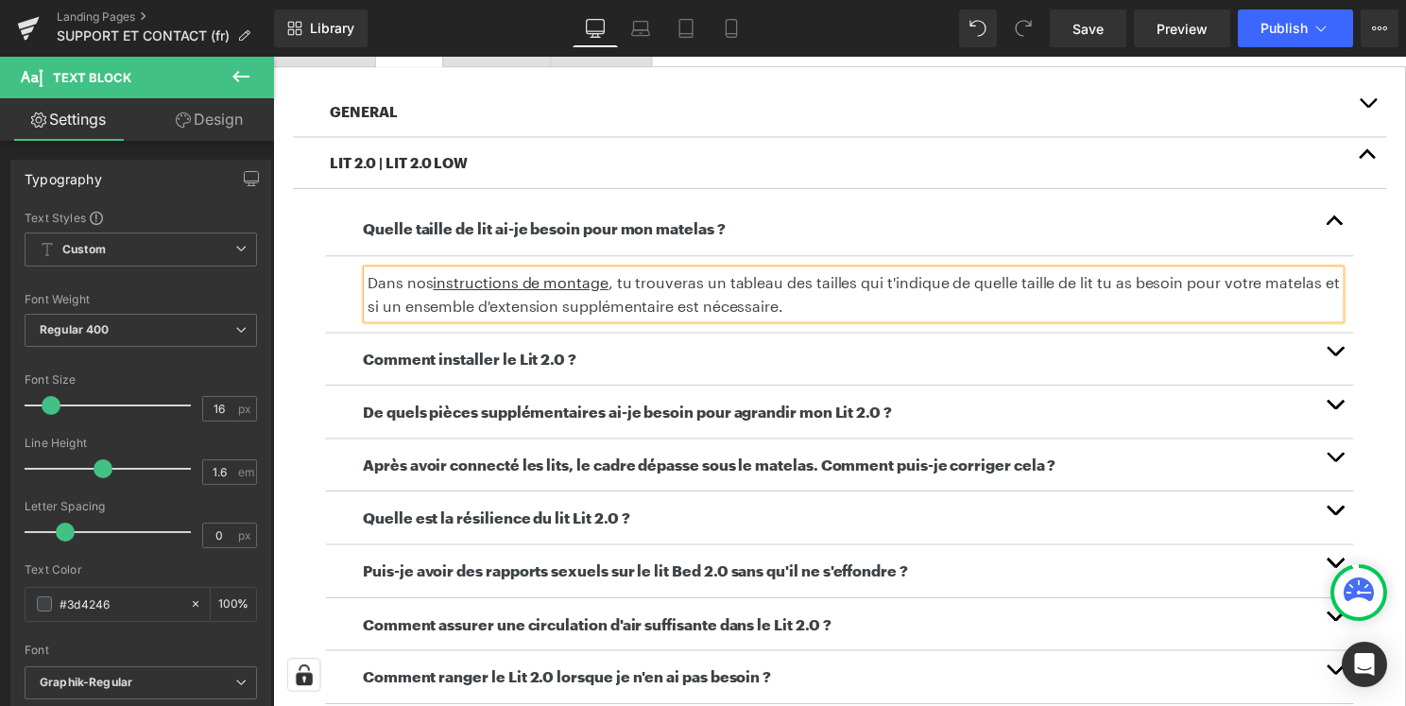
click at [1196, 311] on p "Dans nos instructions de montage , tu trouveras un tableau des tailles qui t'in…" at bounding box center [858, 296] width 981 height 48
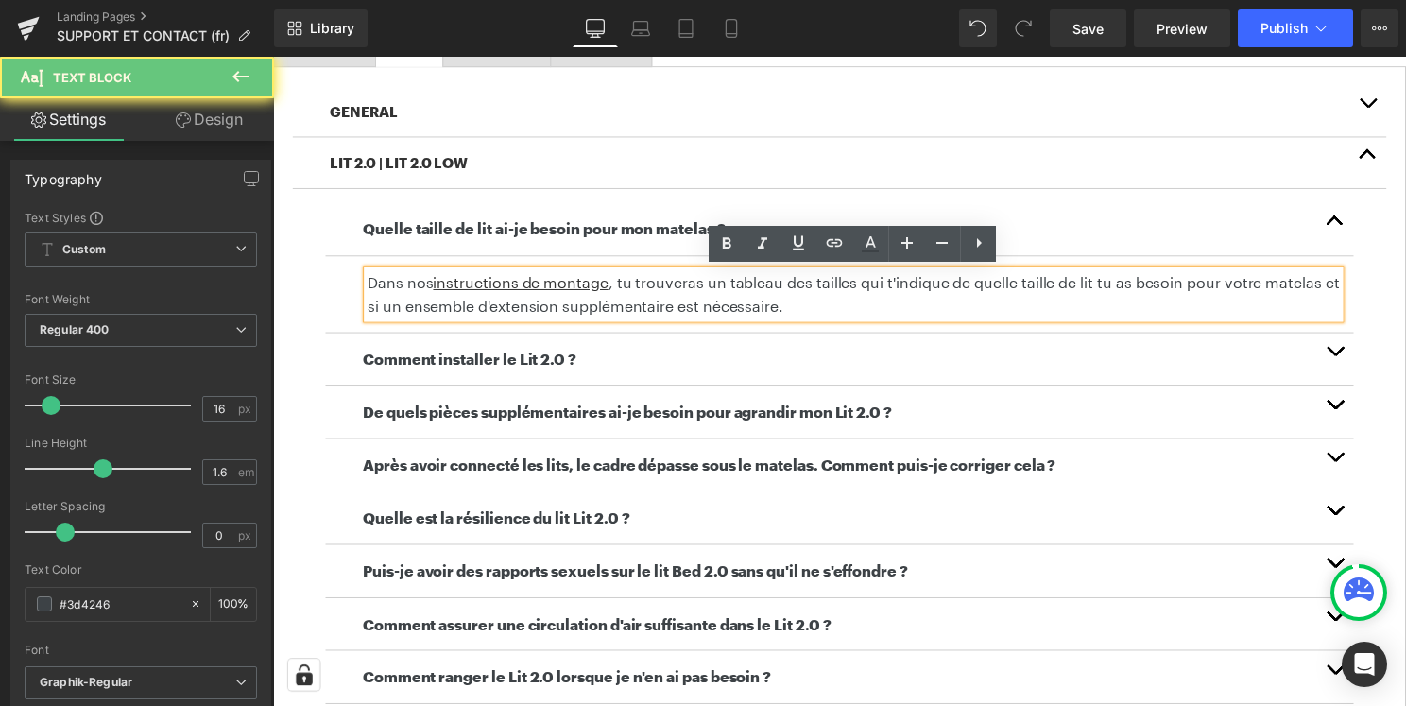
click at [1243, 281] on p "Dans nos instructions de montage , tu trouveras un tableau des tailles qui t'in…" at bounding box center [858, 296] width 981 height 48
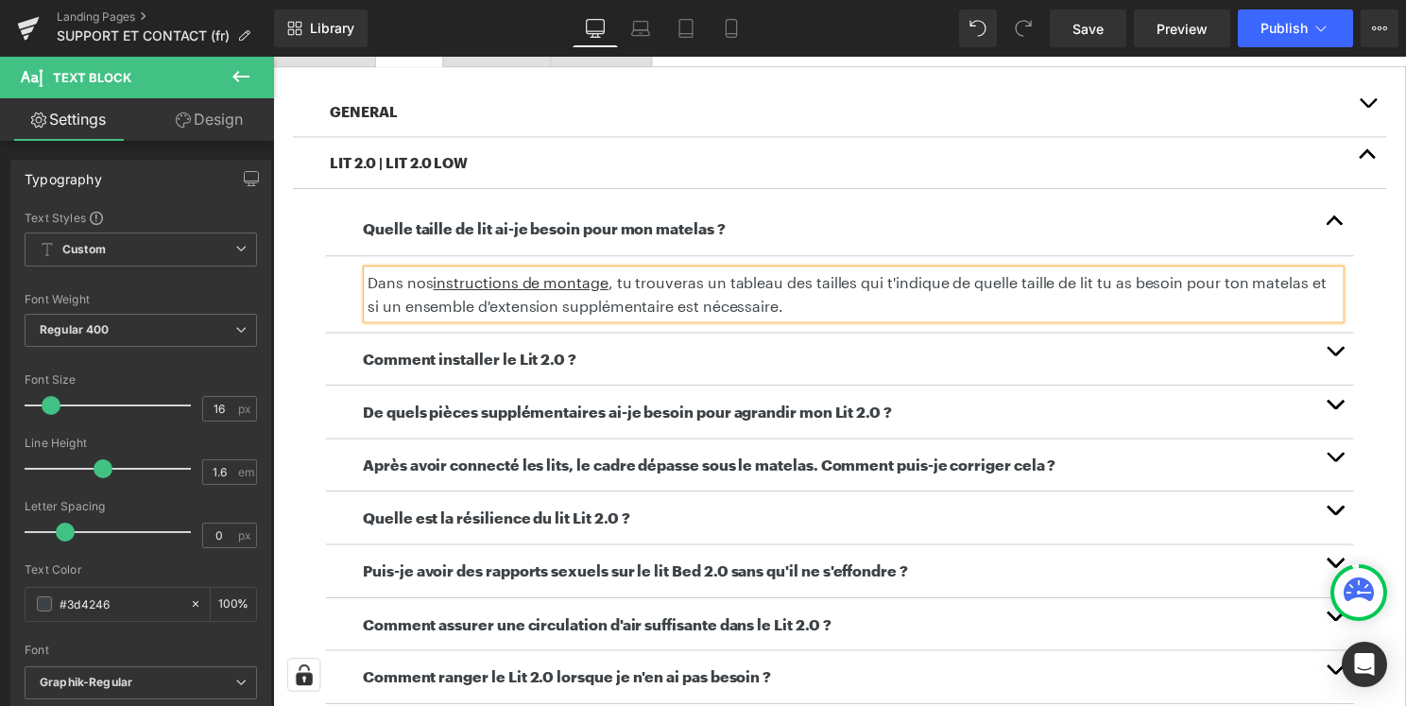
click at [1342, 351] on button "button" at bounding box center [1345, 361] width 38 height 53
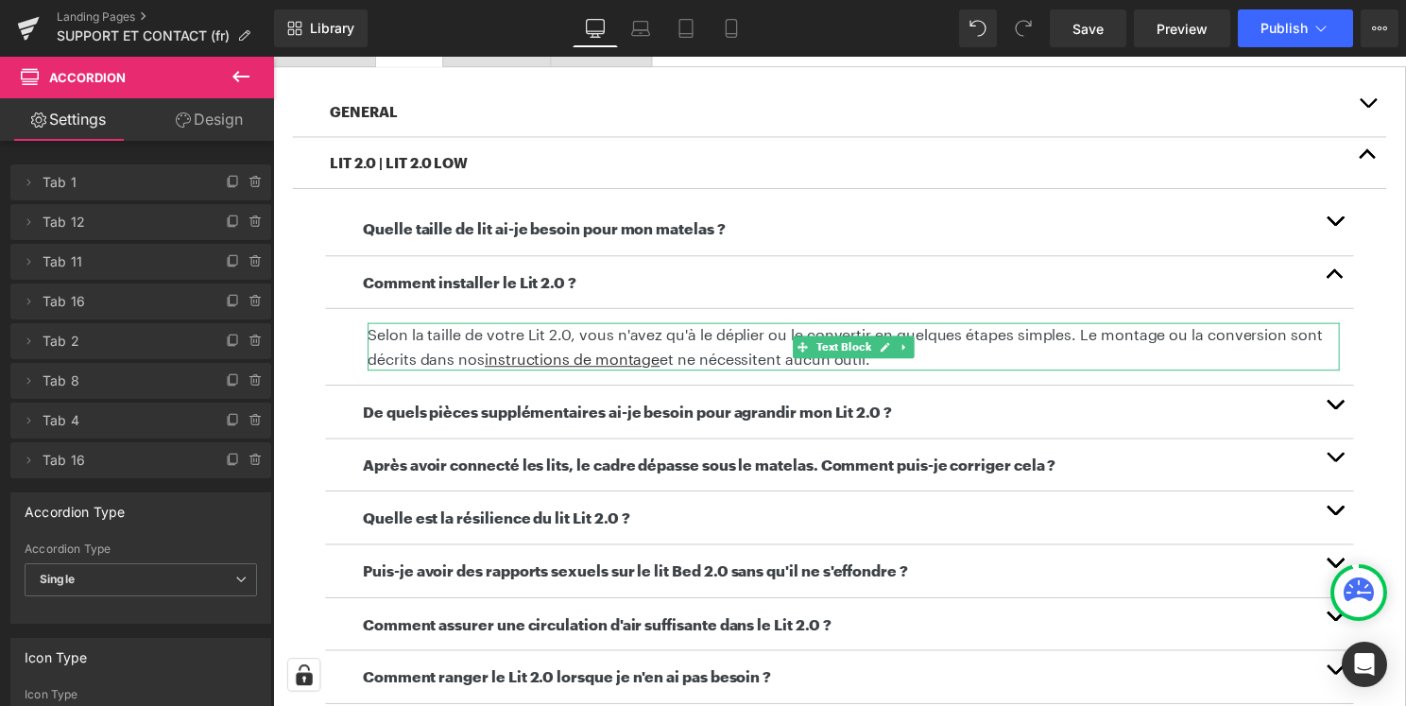
click at [599, 345] on p "Selon la taille de votre Lit 2.0, vous n'avez qu'à le déplier ou le convertir e…" at bounding box center [858, 349] width 981 height 48
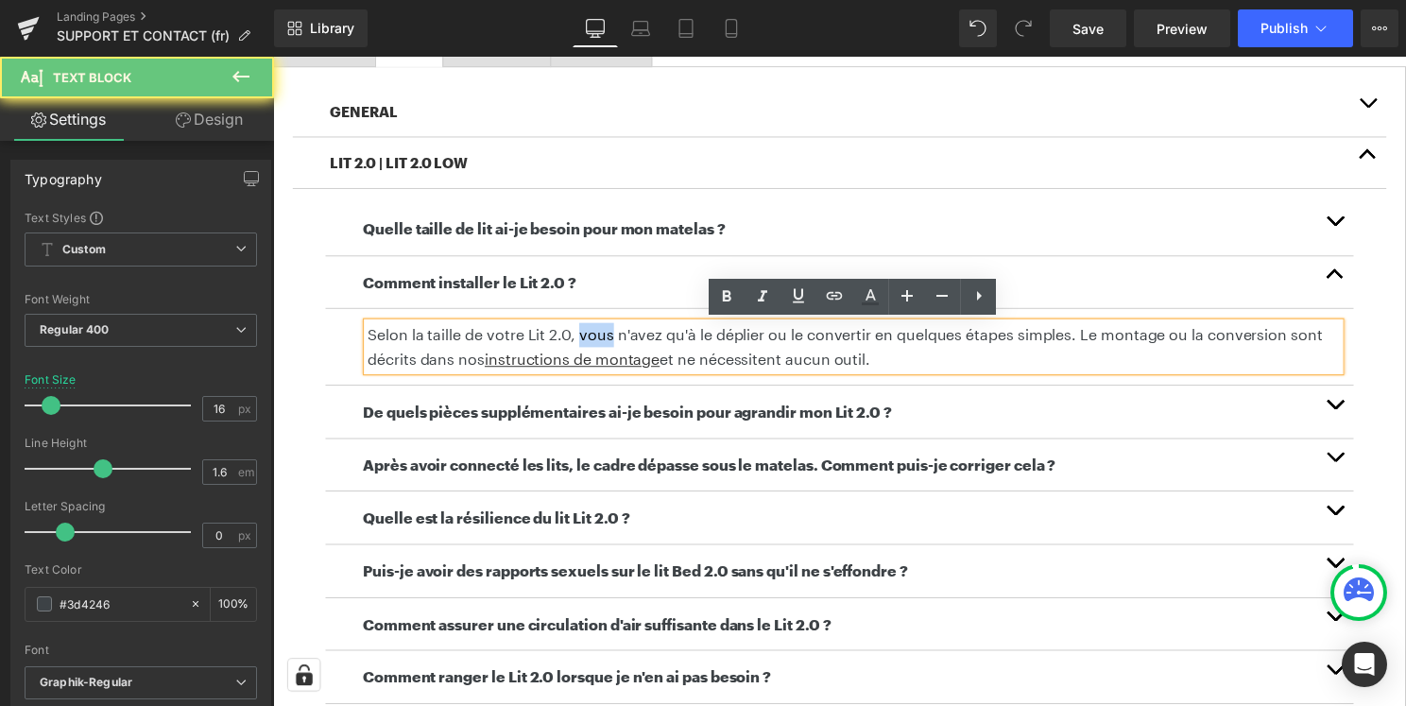
click at [599, 345] on p "Selon la taille de votre Lit 2.0, vous n'avez qu'à le déplier ou le convertir e…" at bounding box center [858, 349] width 981 height 48
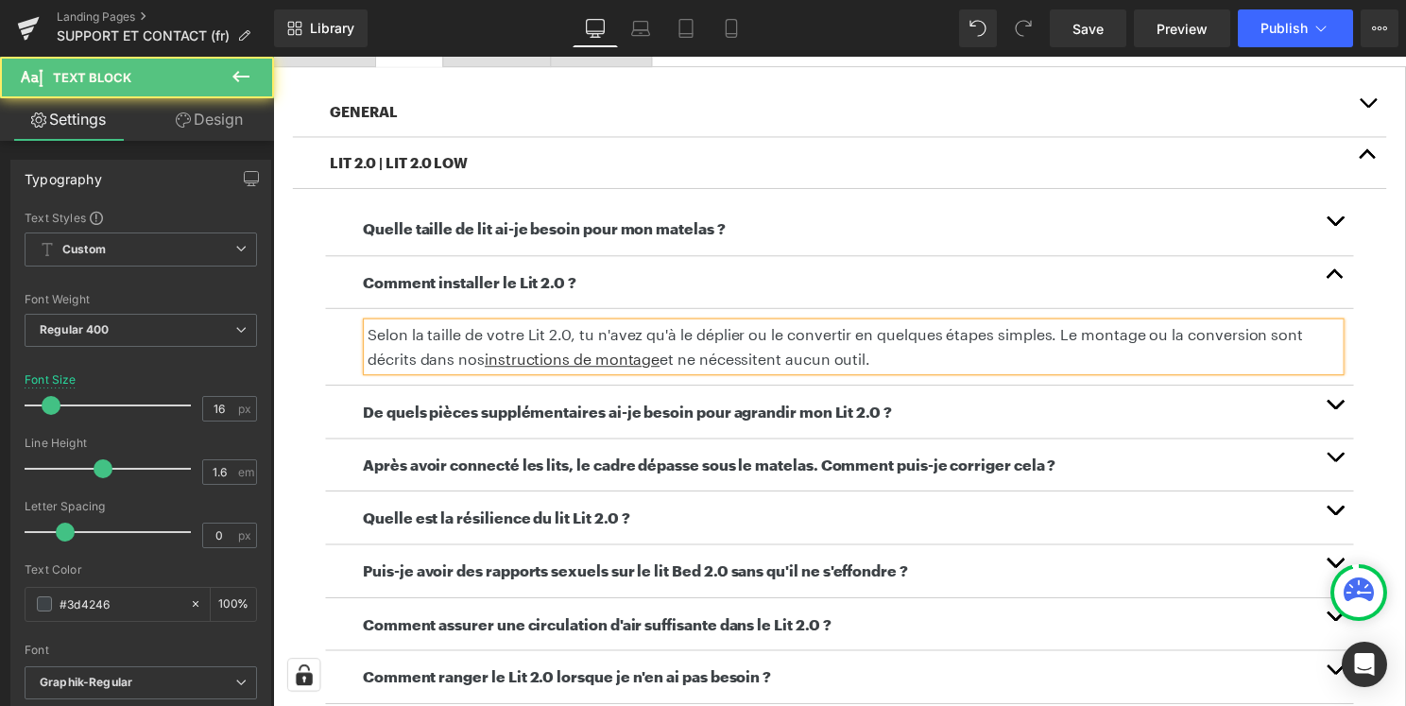
drag, startPoint x: 639, startPoint y: 341, endPoint x: 615, endPoint y: 341, distance: 23.6
click at [615, 341] on p "Selon la taille de votre Lit 2.0, tu n'avez qu'à le déplier ou le convertir en …" at bounding box center [858, 349] width 981 height 48
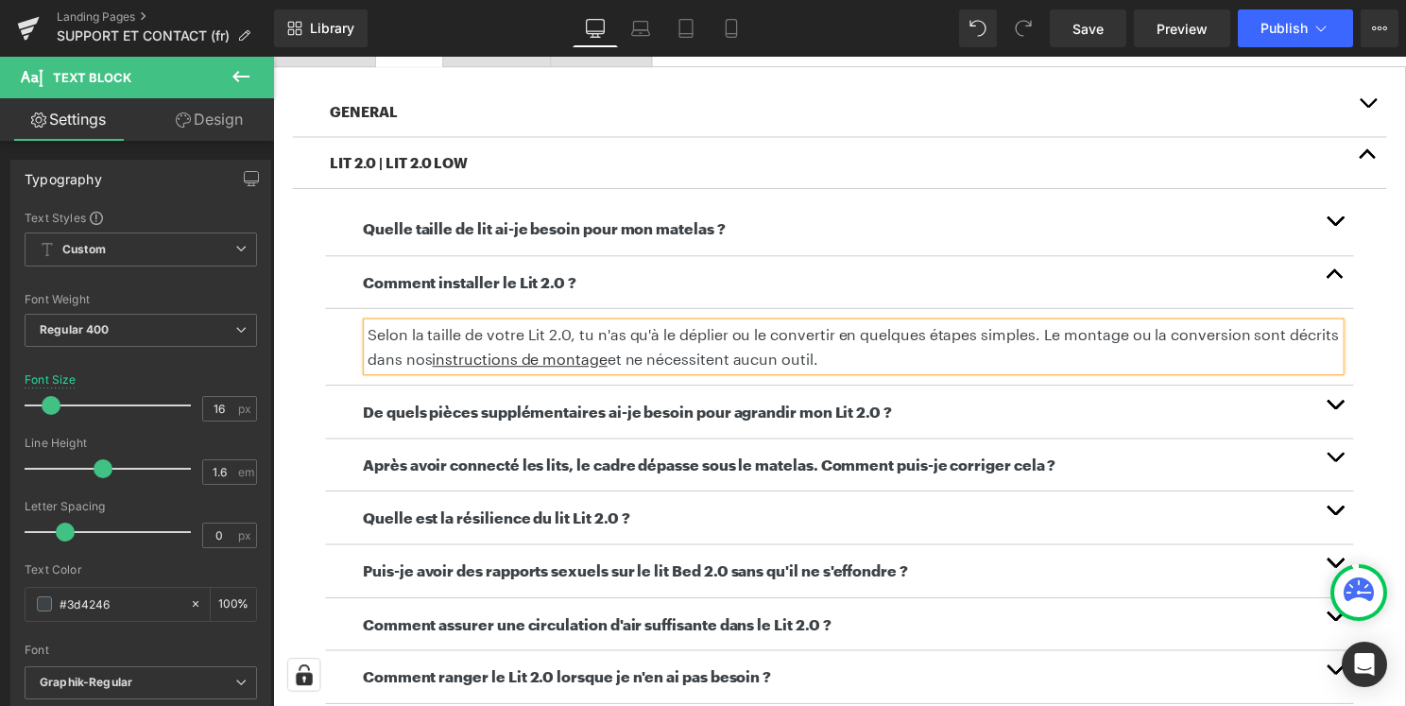
click at [732, 355] on p "Selon la taille de votre Lit 2.0, tu n'as qu'à le déplier ou le convertir en qu…" at bounding box center [858, 349] width 981 height 48
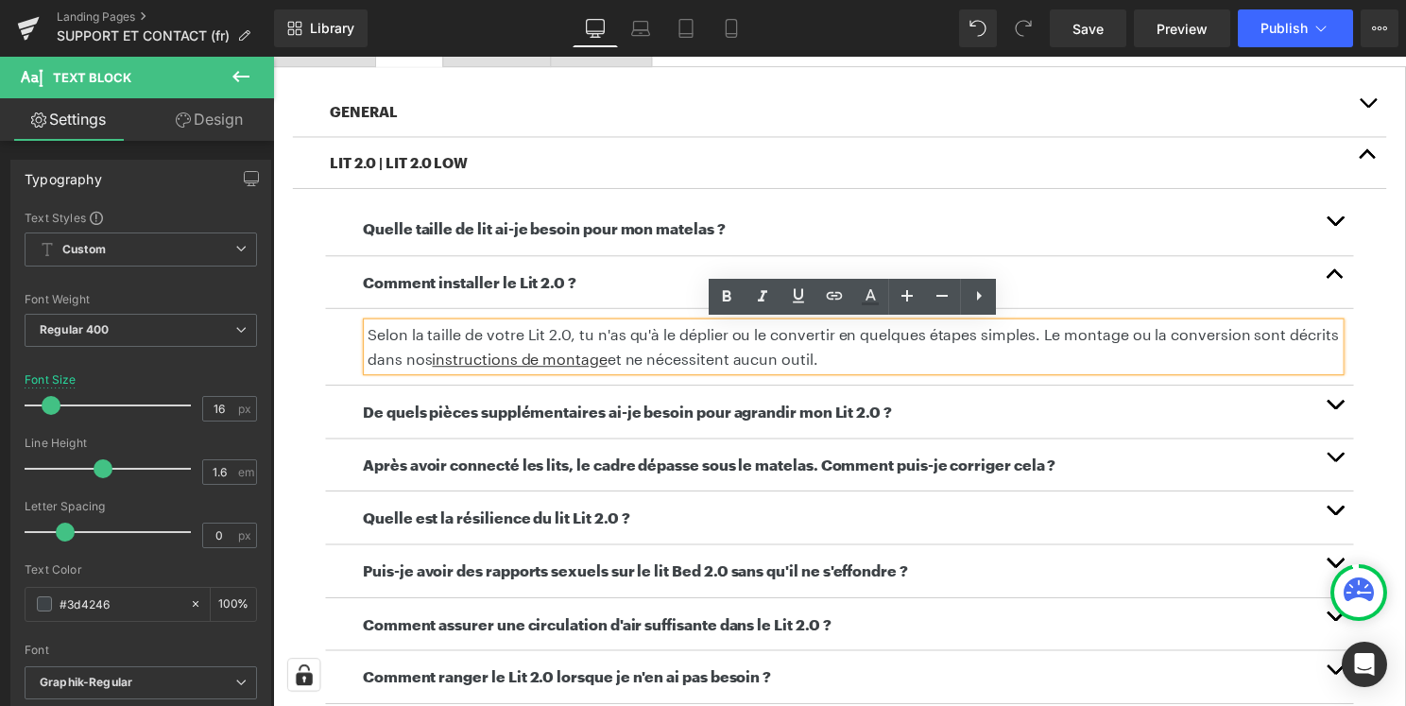
click at [511, 340] on p "Selon la taille de votre Lit 2.0, tu n'as qu'à le déplier ou le convertir en qu…" at bounding box center [858, 349] width 981 height 48
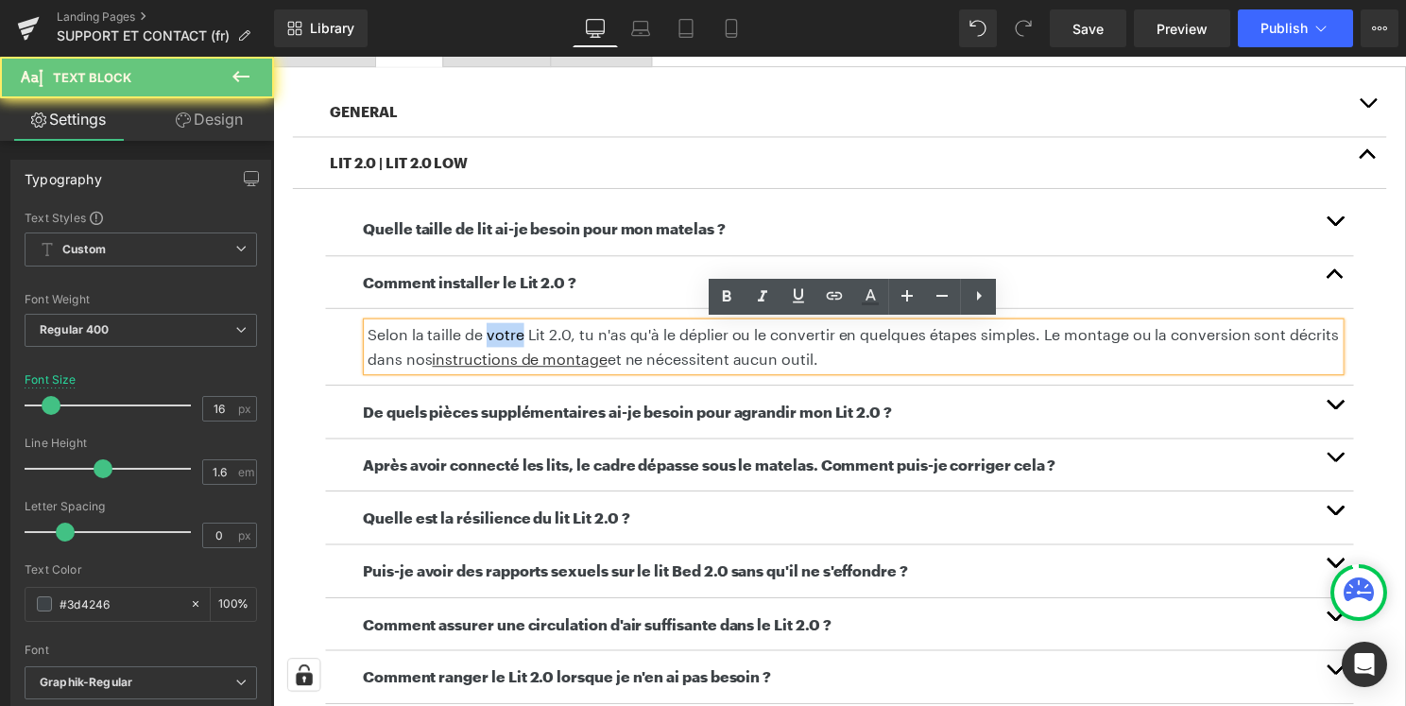
click at [511, 340] on p "Selon la taille de votre Lit 2.0, tu n'as qu'à le déplier ou le convertir en qu…" at bounding box center [858, 349] width 981 height 48
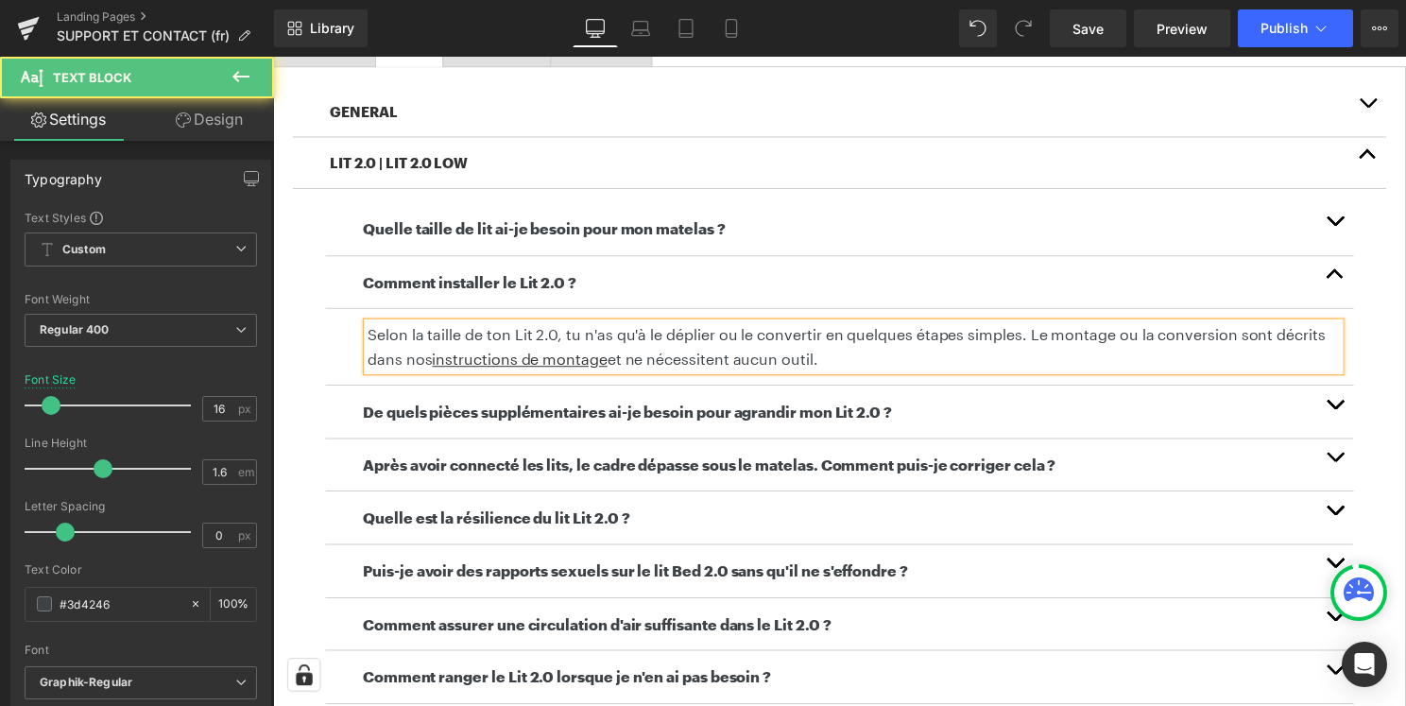
click at [679, 356] on p "Selon la taille de ton Lit 2.0, tu n'as qu'à le déplier ou le convertir en quel…" at bounding box center [858, 349] width 981 height 48
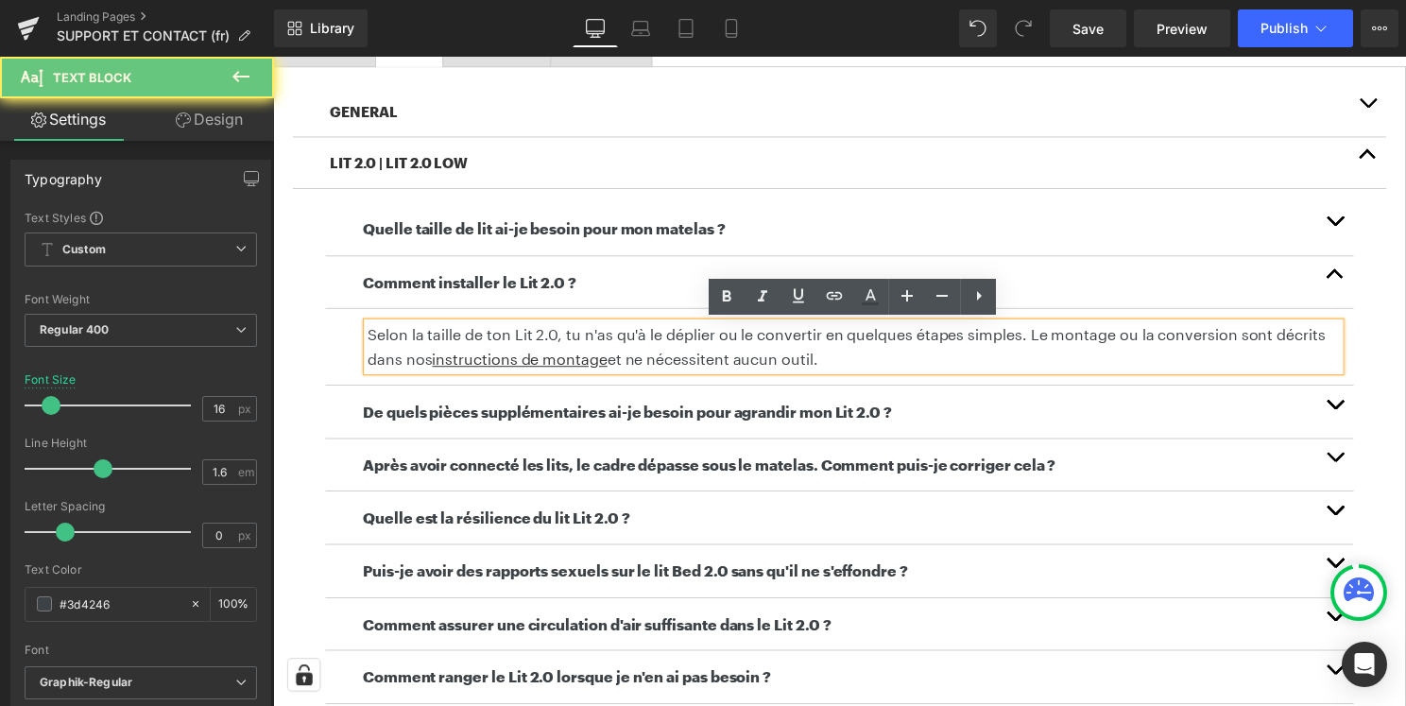
click at [819, 370] on p "Selon la taille de ton Lit 2.0, tu n'as qu'à le déplier ou le convertir en quel…" at bounding box center [858, 349] width 981 height 48
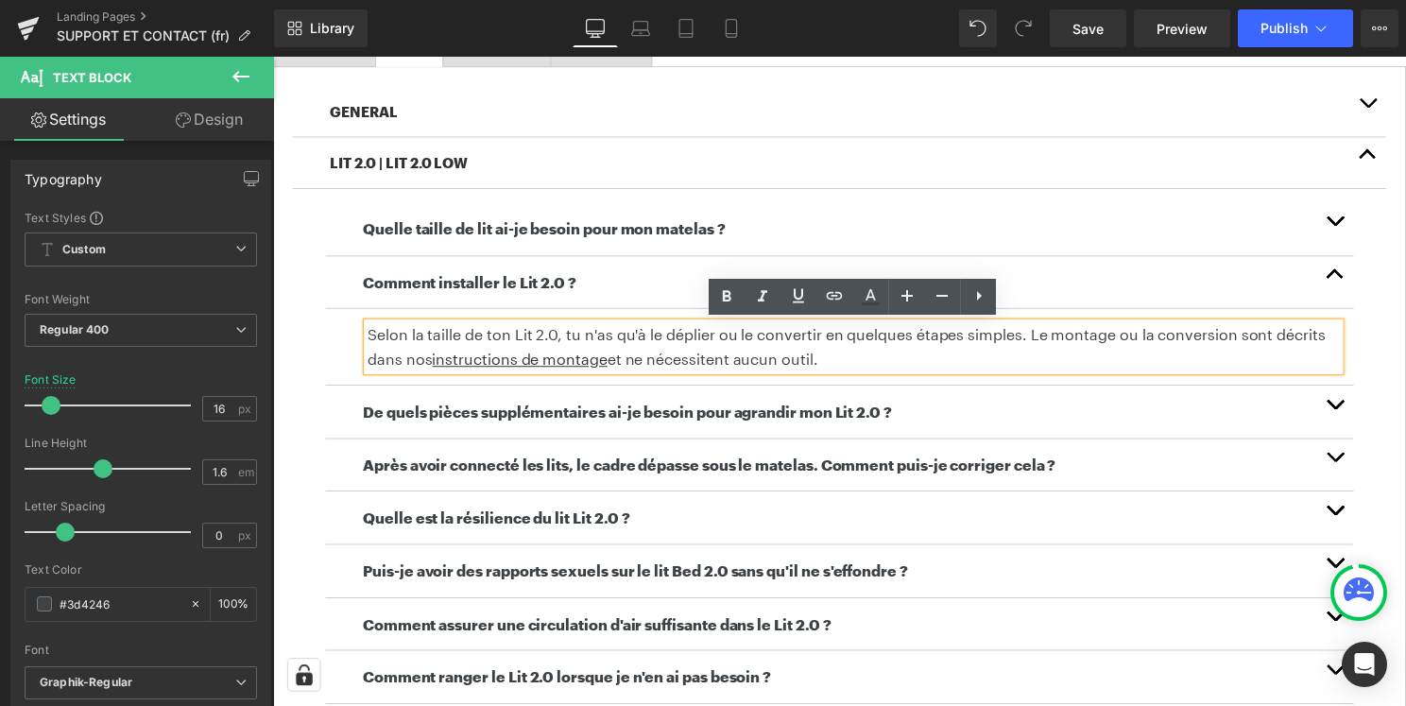
click at [867, 370] on p "Selon la taille de ton Lit 2.0, tu n'as qu'à le déplier ou le convertir en quel…" at bounding box center [858, 349] width 981 height 48
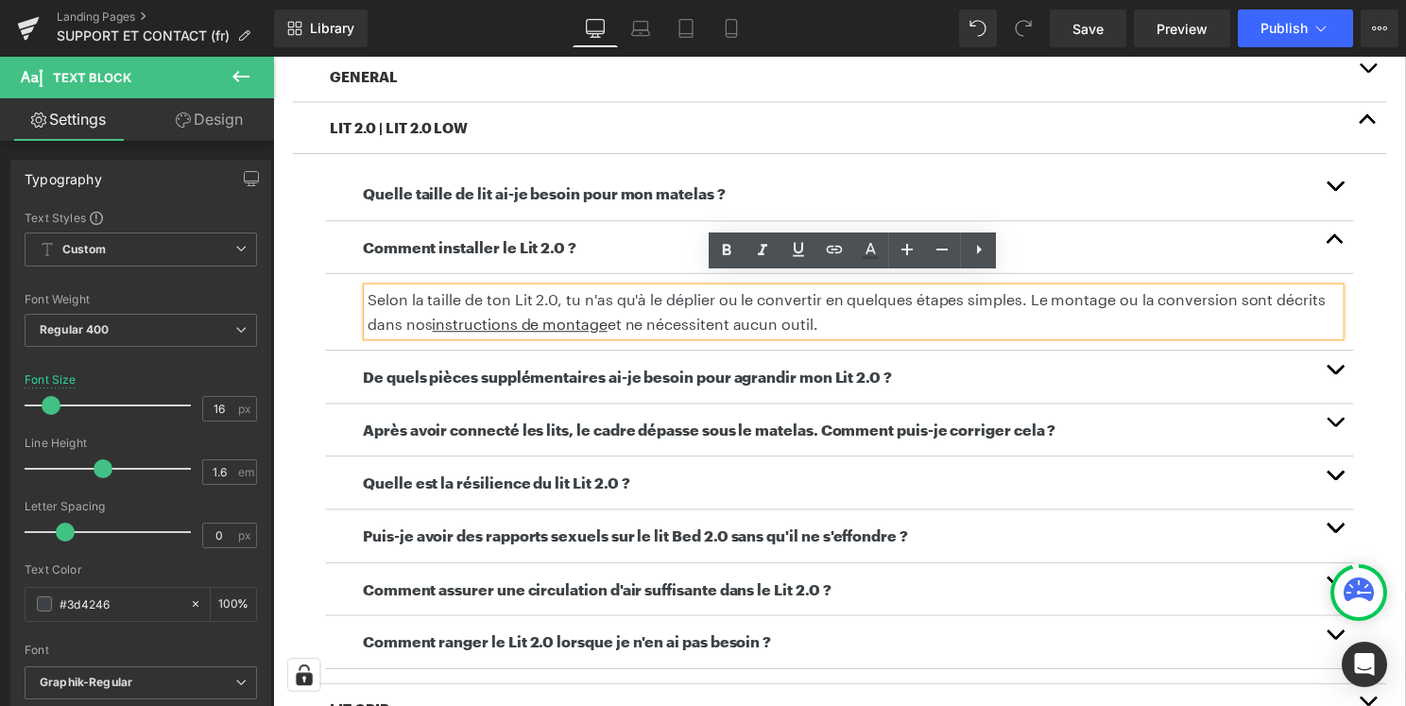
scroll to position [546, 0]
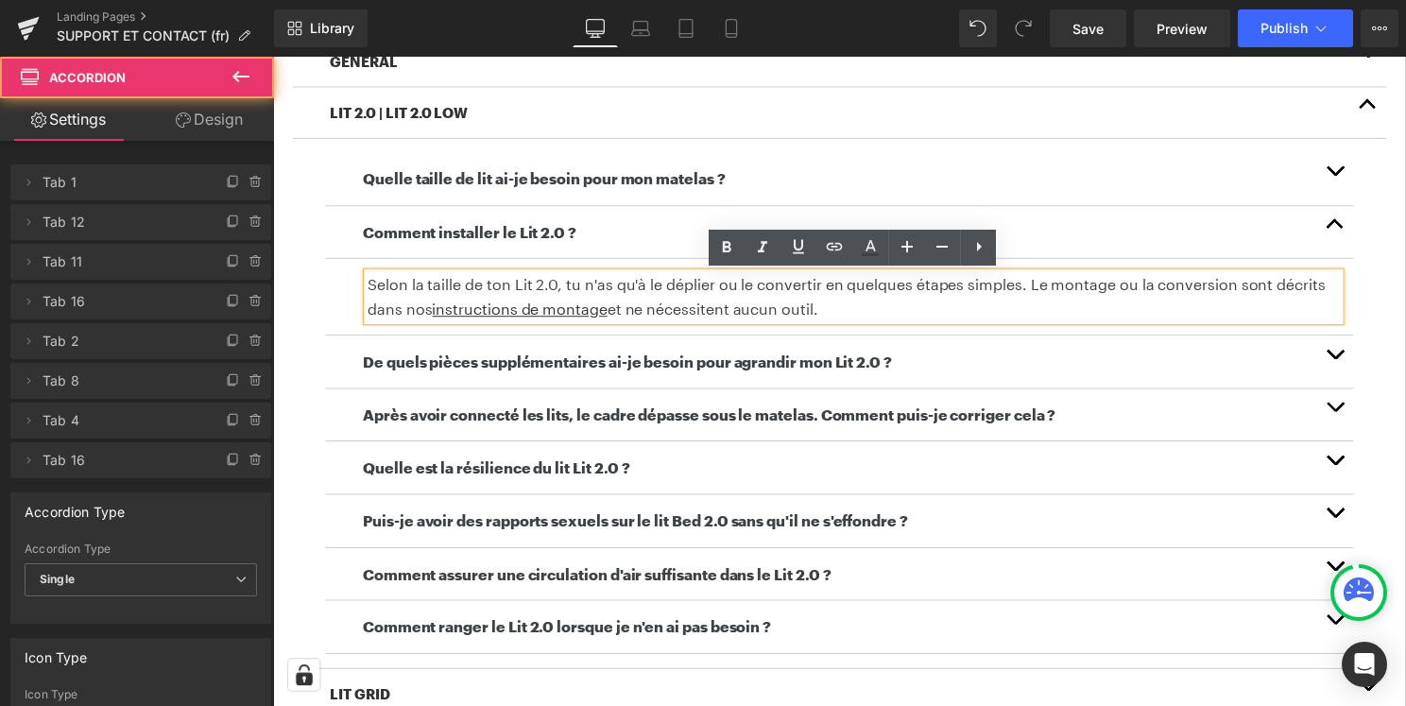
click at [1344, 362] on span "button" at bounding box center [1344, 362] width 0 height 0
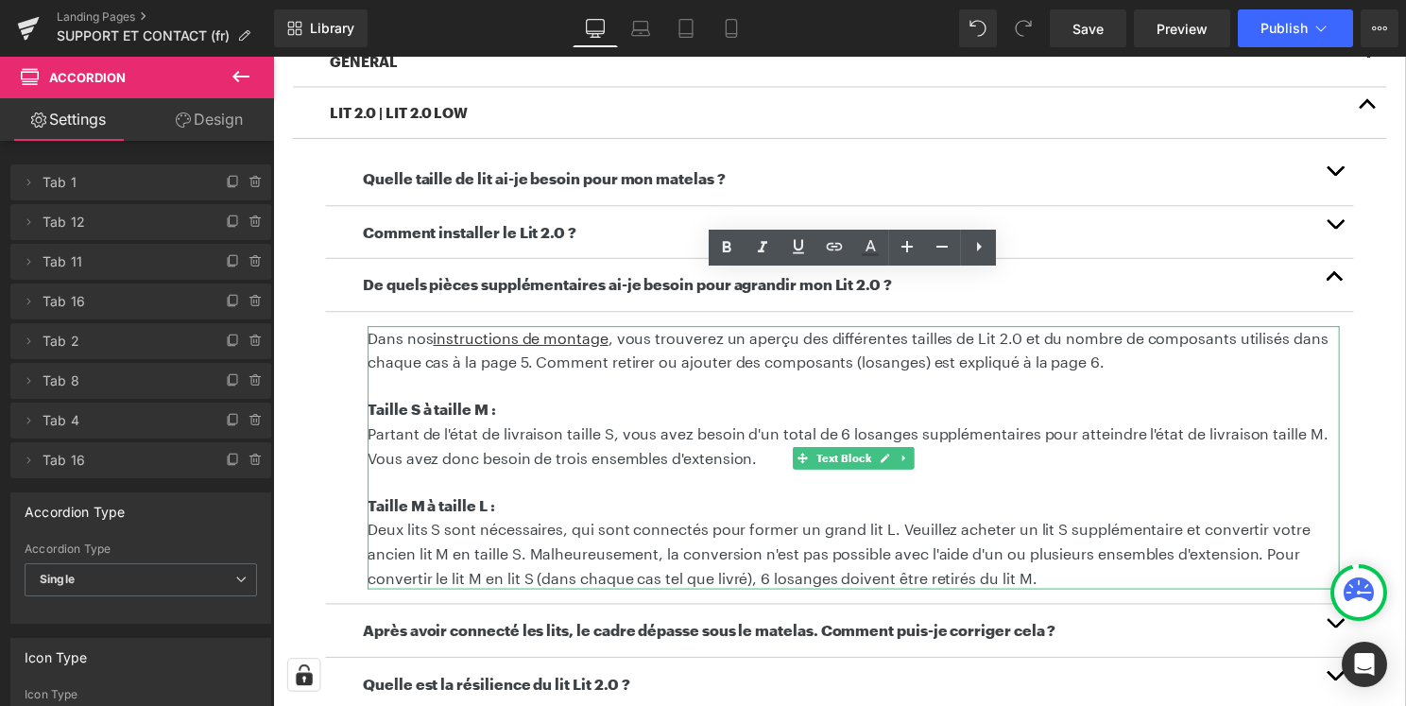
click at [633, 342] on p "Dans nos instructions de montage , vous trouverez un aperçu des différentes tai…" at bounding box center [858, 353] width 981 height 48
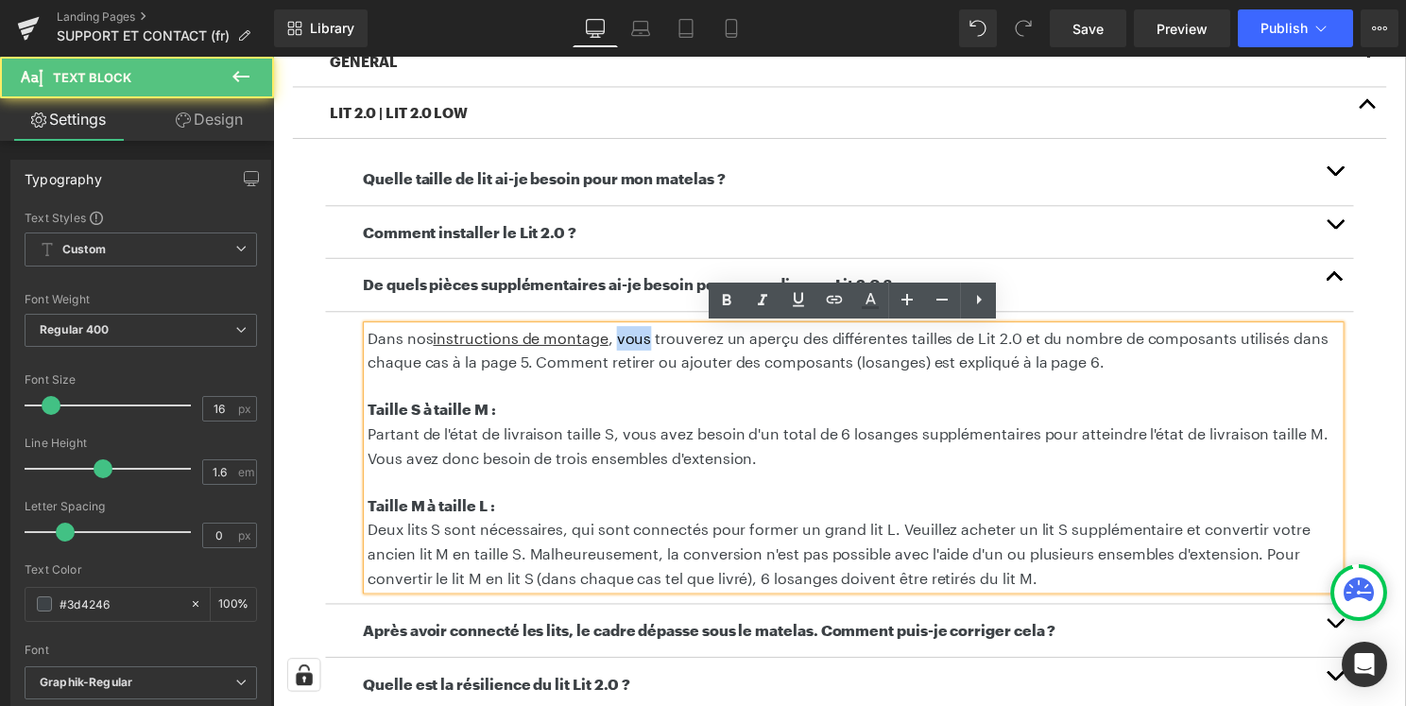
click at [633, 342] on p "Dans nos instructions de montage , vous trouverez un aperçu des différentes tai…" at bounding box center [858, 353] width 981 height 48
click at [693, 343] on p "Dans nos instructions de montage , tu trouverez un aperçu des différentes taill…" at bounding box center [858, 353] width 981 height 48
drag, startPoint x: 703, startPoint y: 344, endPoint x: 688, endPoint y: 344, distance: 15.1
click at [688, 344] on p "Dans nos instructions de montage , tu trouverez un aperçu des différentes taill…" at bounding box center [858, 353] width 981 height 48
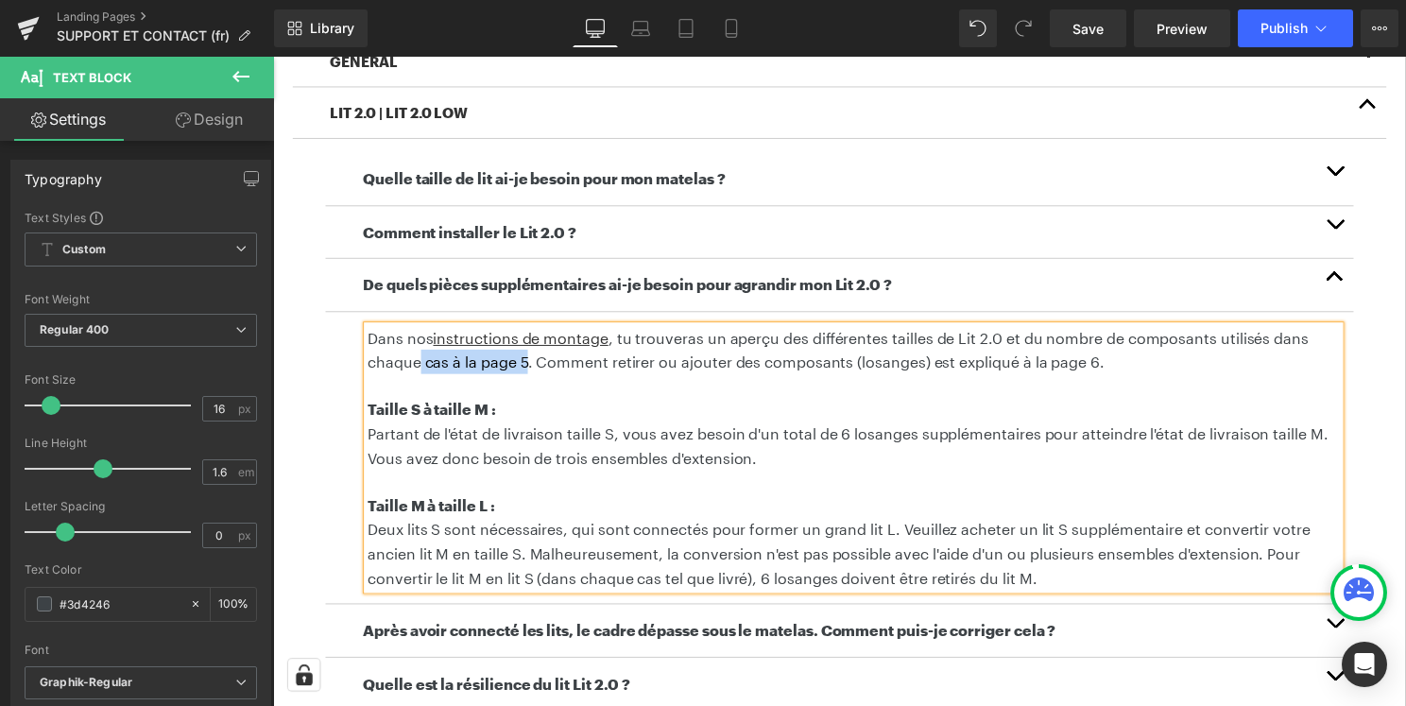
drag, startPoint x: 526, startPoint y: 368, endPoint x: 419, endPoint y: 375, distance: 107.0
click at [419, 375] on p "Dans nos instructions de montage , tu trouveras un aperçu des différentes taill…" at bounding box center [858, 353] width 981 height 48
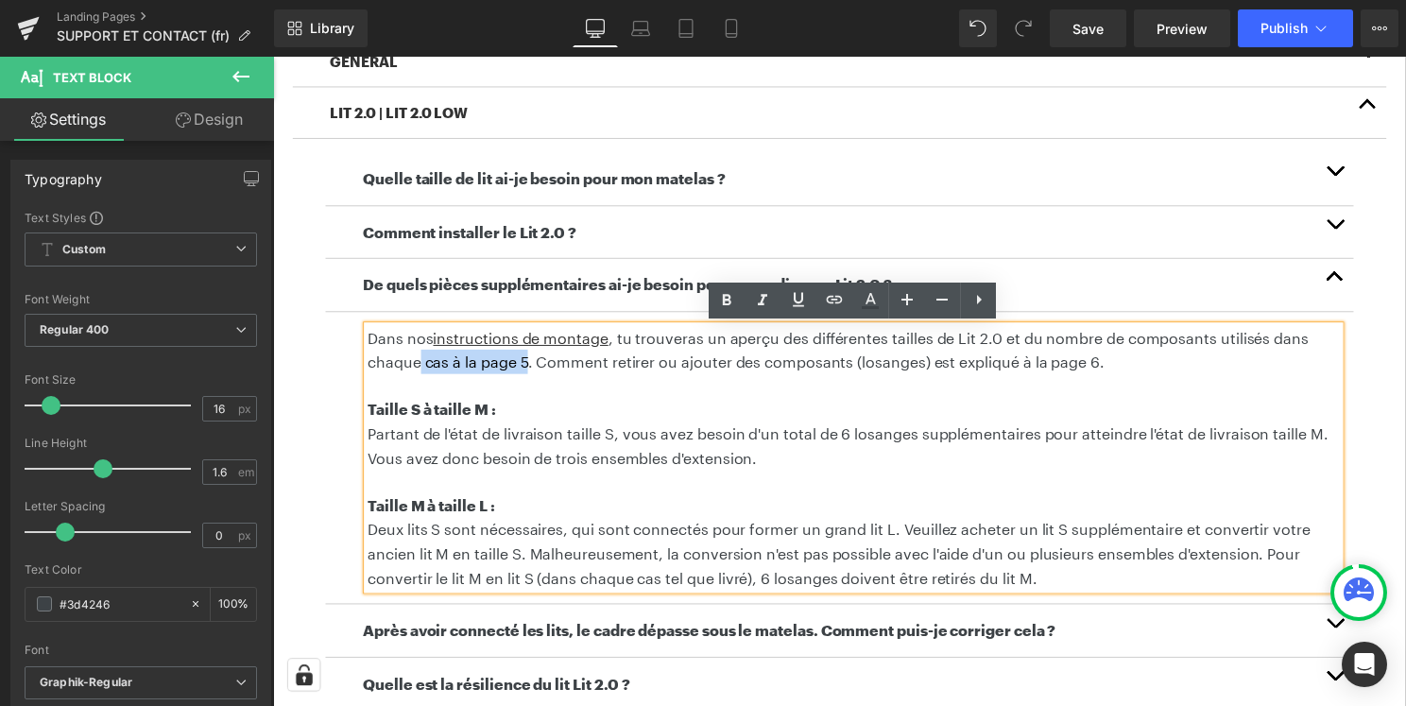
click at [526, 368] on p "Dans nos instructions de montage , tu trouveras un aperçu des différentes taill…" at bounding box center [858, 353] width 981 height 48
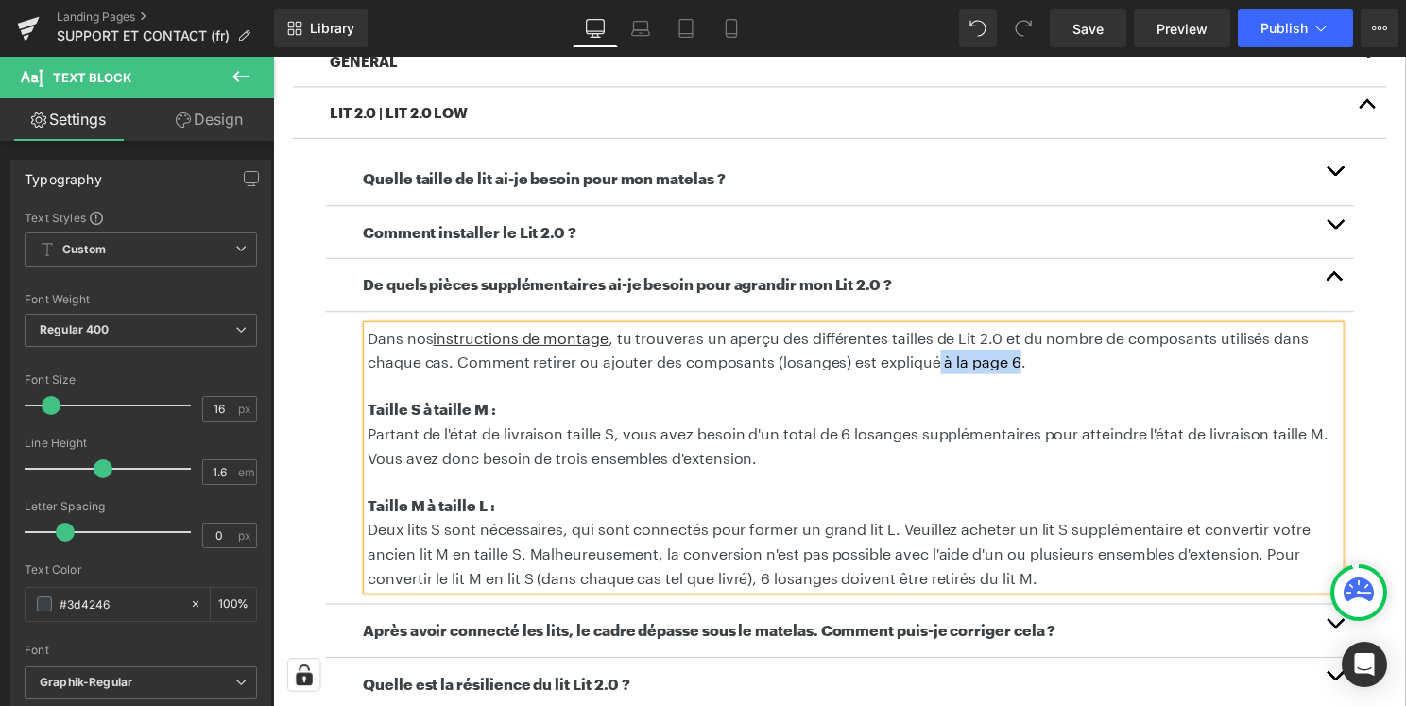
drag, startPoint x: 1019, startPoint y: 364, endPoint x: 936, endPoint y: 364, distance: 83.1
click at [936, 364] on p "Dans nos instructions de montage , tu trouveras un aperçu des différentes taill…" at bounding box center [858, 353] width 981 height 48
click at [1042, 470] on p "Partant de l'état de livraison taille S, vous avez besoin d'un total de 6 losan…" at bounding box center [858, 449] width 981 height 48
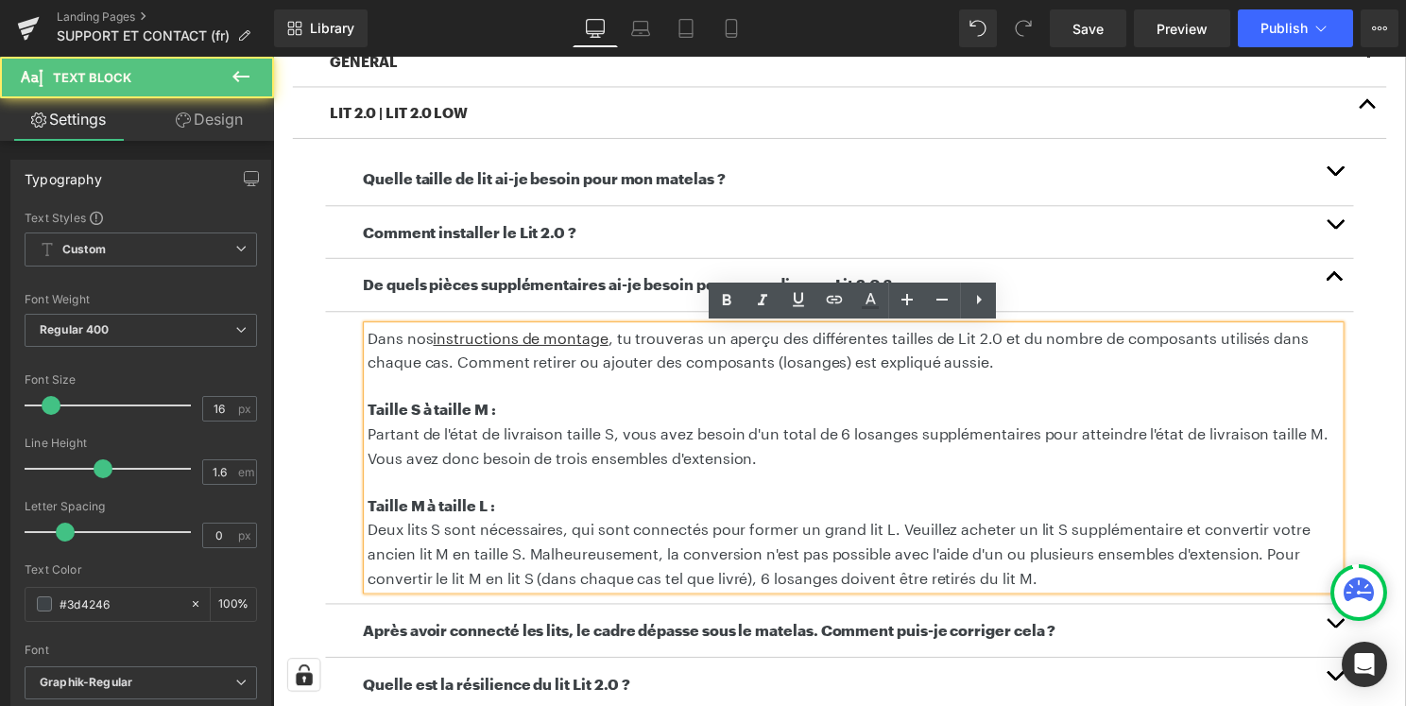
click at [982, 368] on p "Dans nos instructions de montage , tu trouveras un aperçu des différentes taill…" at bounding box center [858, 353] width 981 height 48
click at [994, 477] on p at bounding box center [858, 485] width 981 height 25
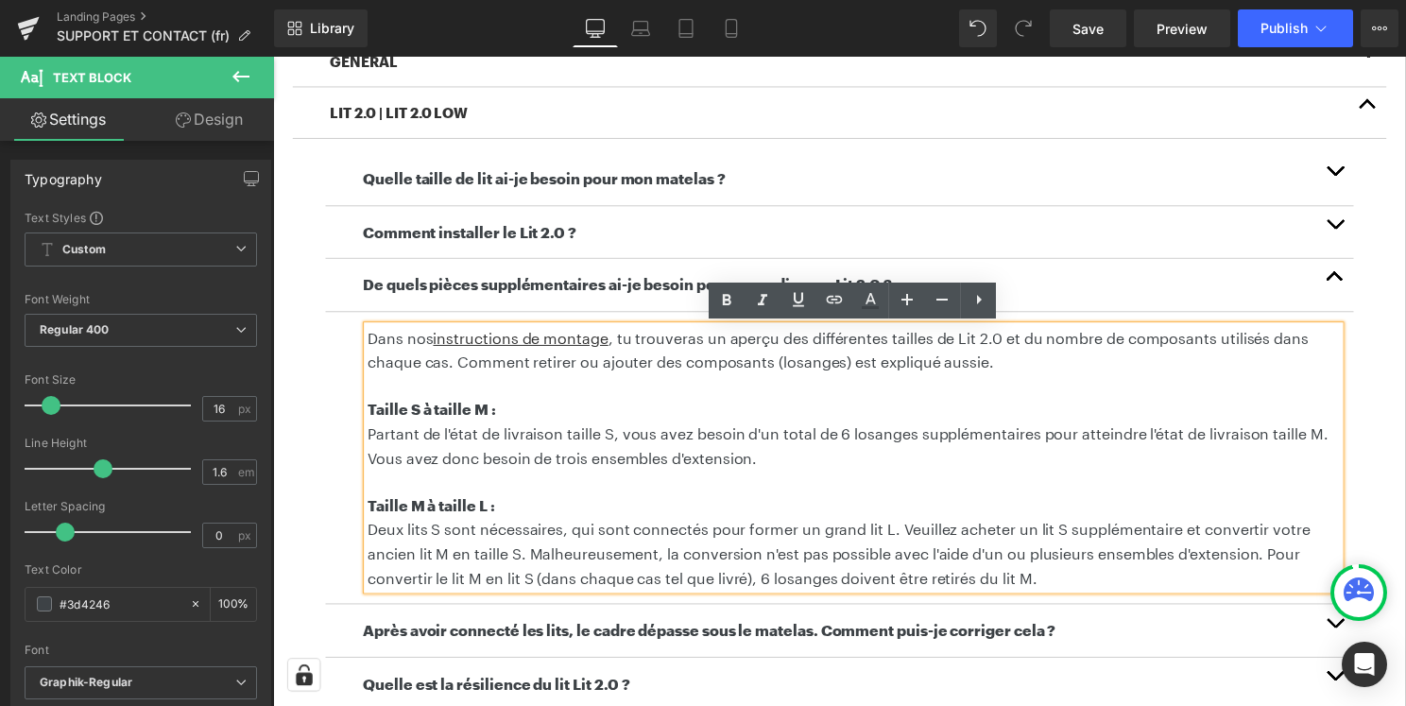
click at [1013, 410] on p "Taille S à taille M :" at bounding box center [858, 413] width 981 height 25
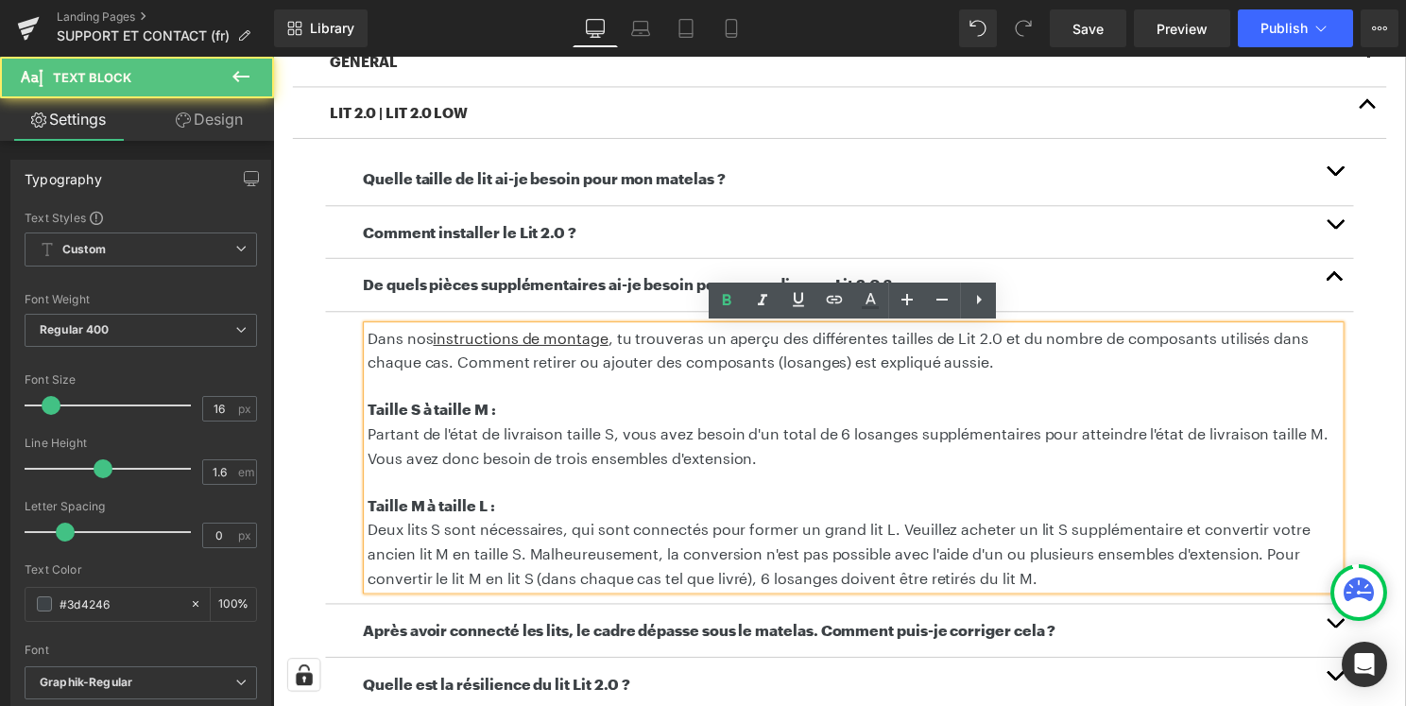
click at [984, 369] on p "Dans nos instructions de montage , tu trouveras un aperçu des différentes taill…" at bounding box center [858, 353] width 981 height 48
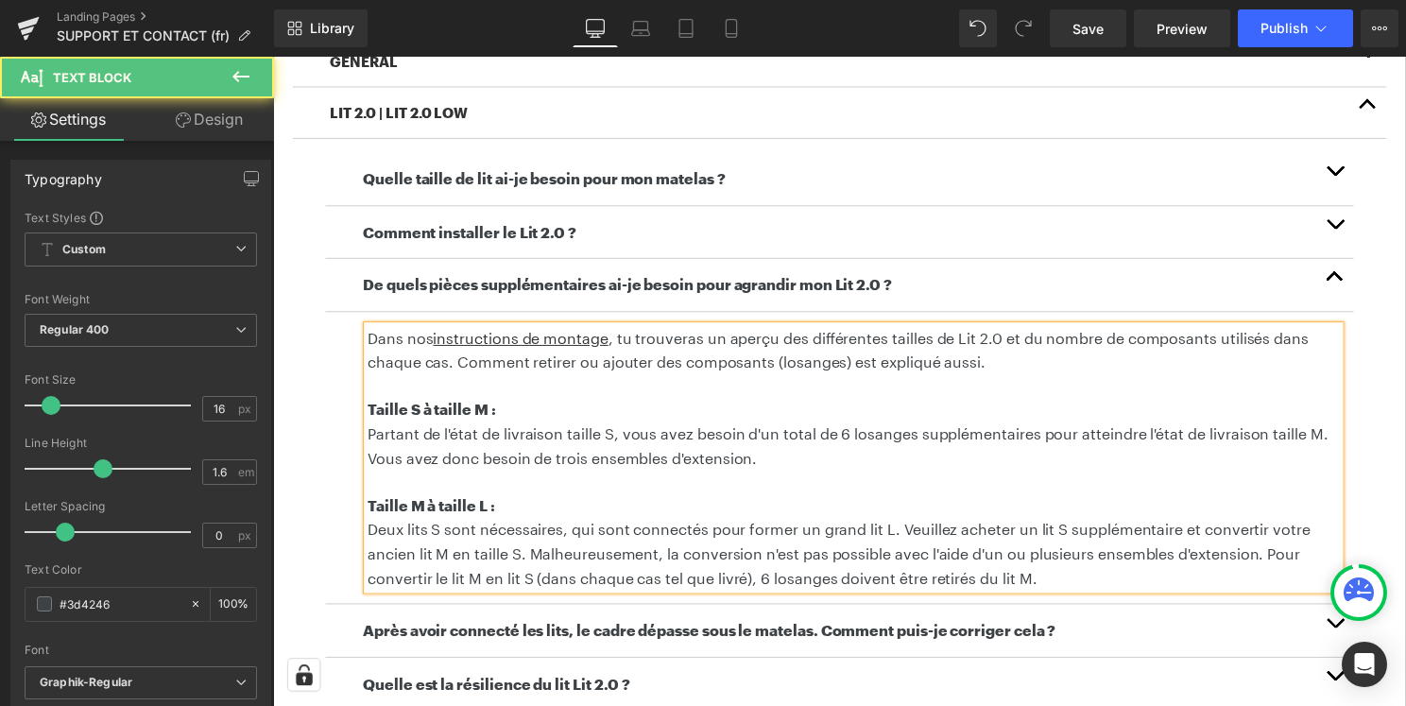
click at [1001, 449] on p "Partant de l'état de livraison taille S, vous avez besoin d'un total de 6 losan…" at bounding box center [858, 449] width 981 height 48
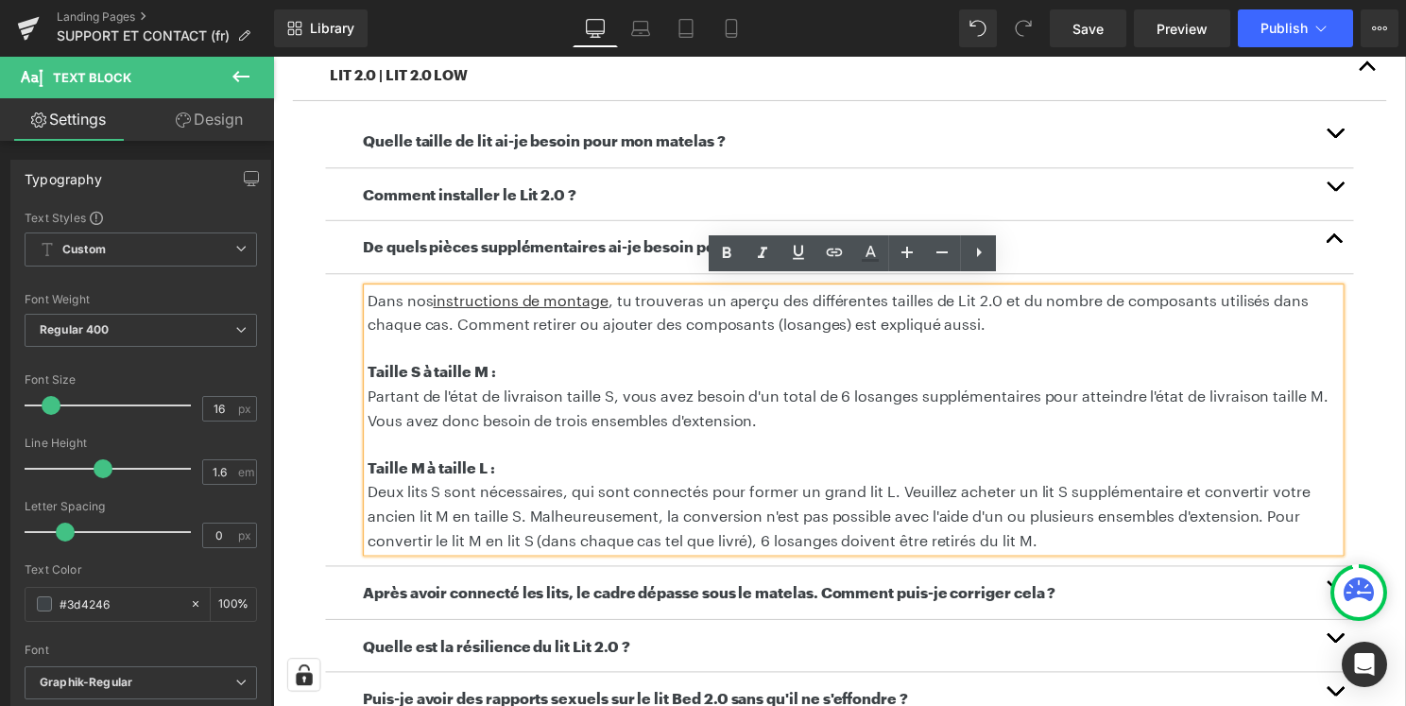
scroll to position [593, 0]
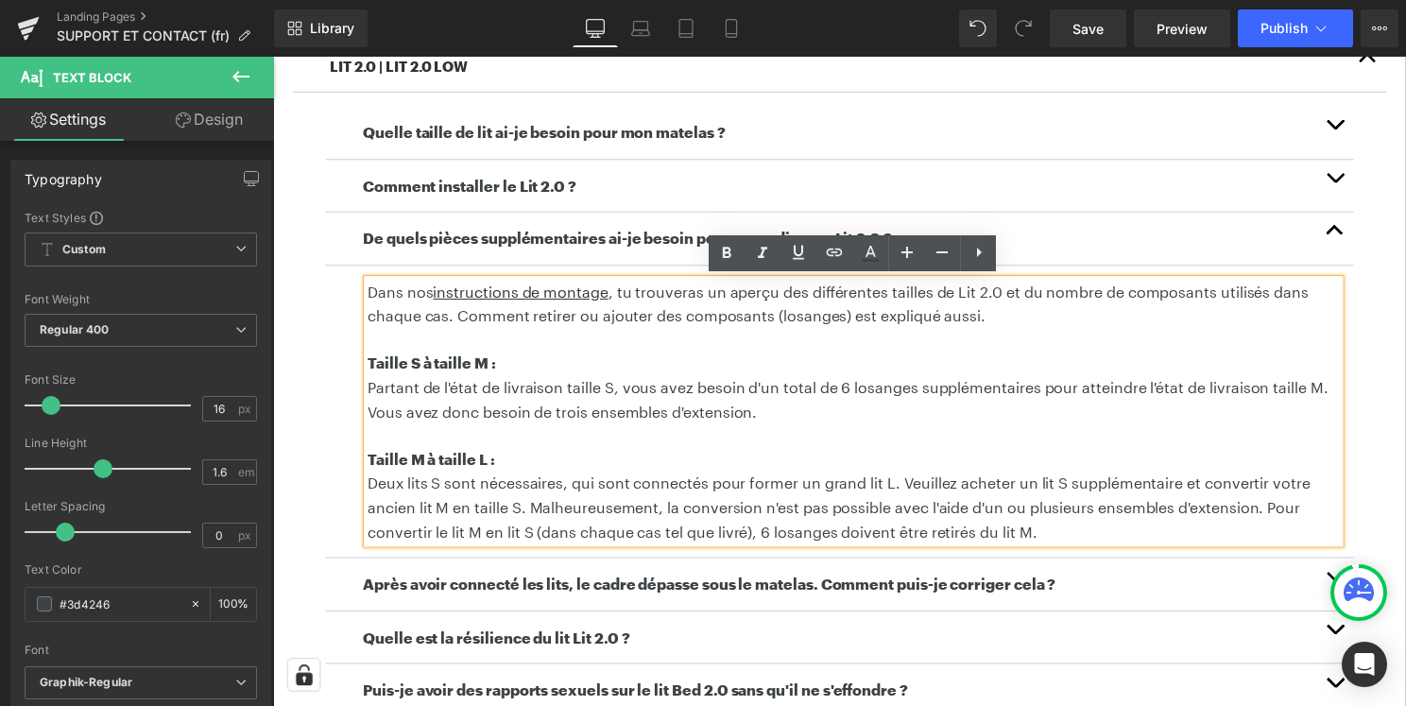
click at [639, 394] on p "Partant de l'état de livraison taille S, vous avez besoin d'un total de 6 losan…" at bounding box center [858, 402] width 981 height 48
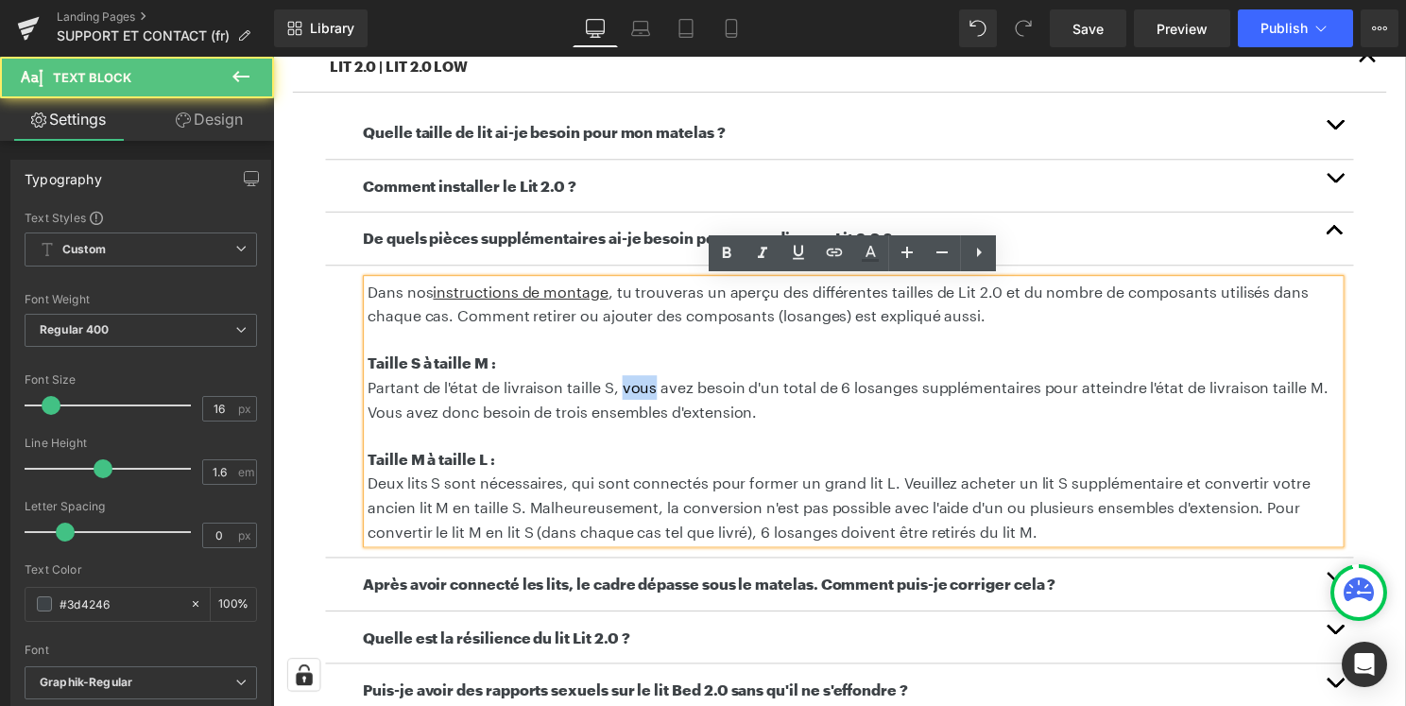
click at [639, 394] on p "Partant de l'état de livraison taille S, vous avez besoin d'un total de 6 losan…" at bounding box center [858, 402] width 981 height 48
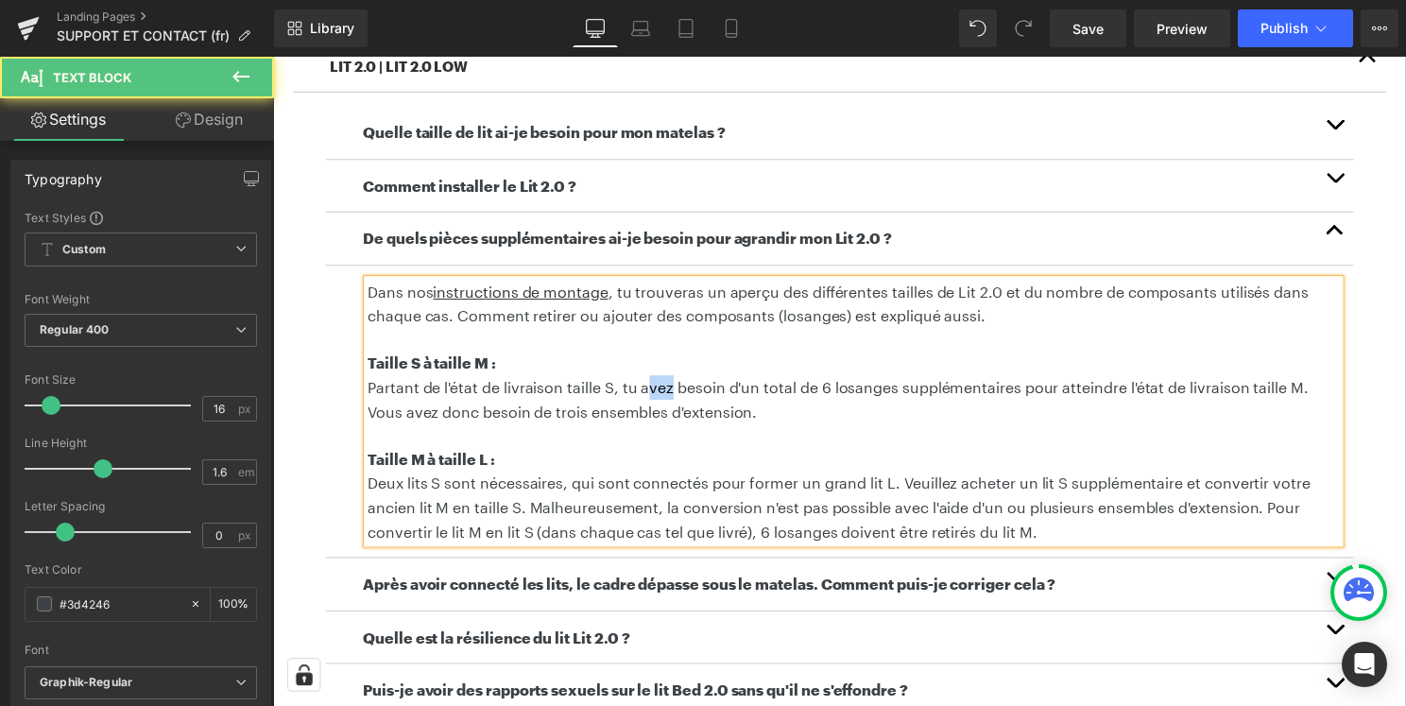
drag, startPoint x: 670, startPoint y: 390, endPoint x: 648, endPoint y: 390, distance: 21.7
click at [648, 390] on p "Partant de l'état de livraison taille S, tu avez besoin d'un total de 6 losange…" at bounding box center [858, 402] width 981 height 48
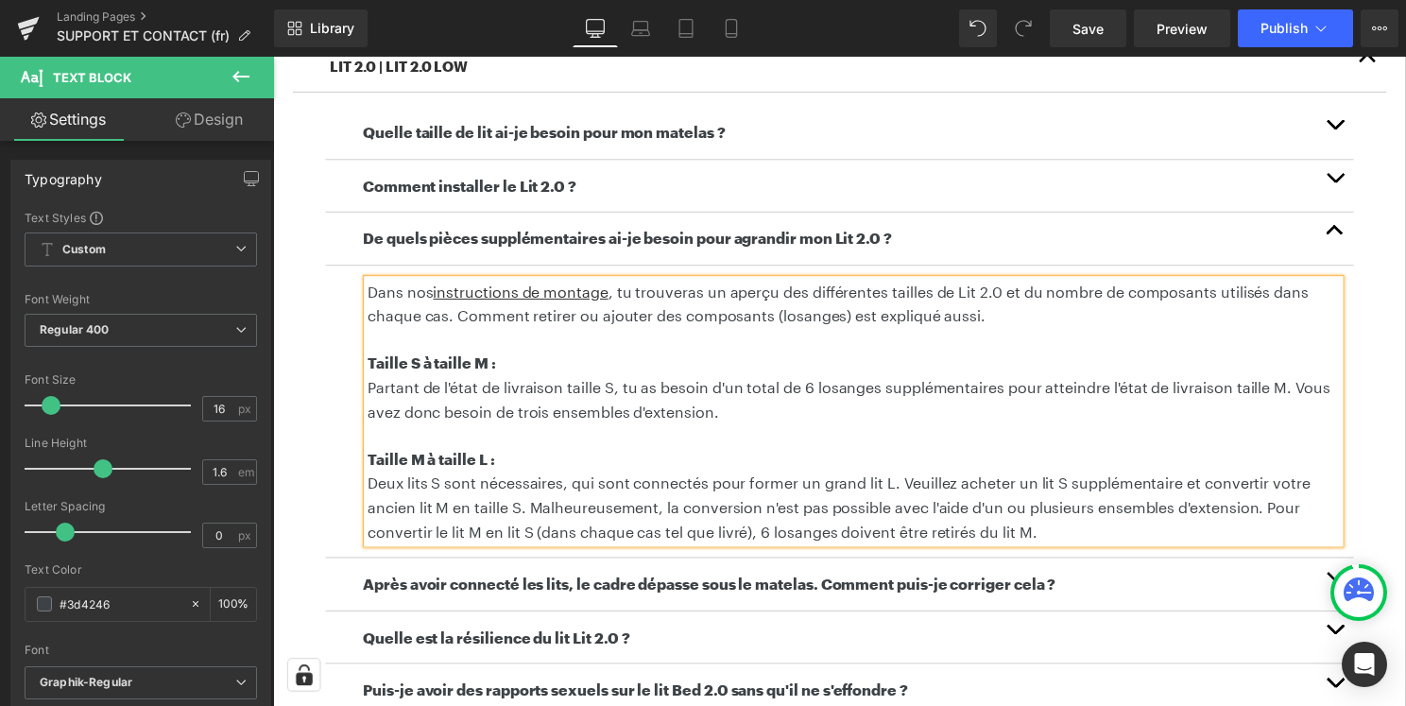
click at [934, 405] on p "Partant de l'état de livraison taille S, tu as besoin d'un total de 6 losanges …" at bounding box center [858, 402] width 981 height 48
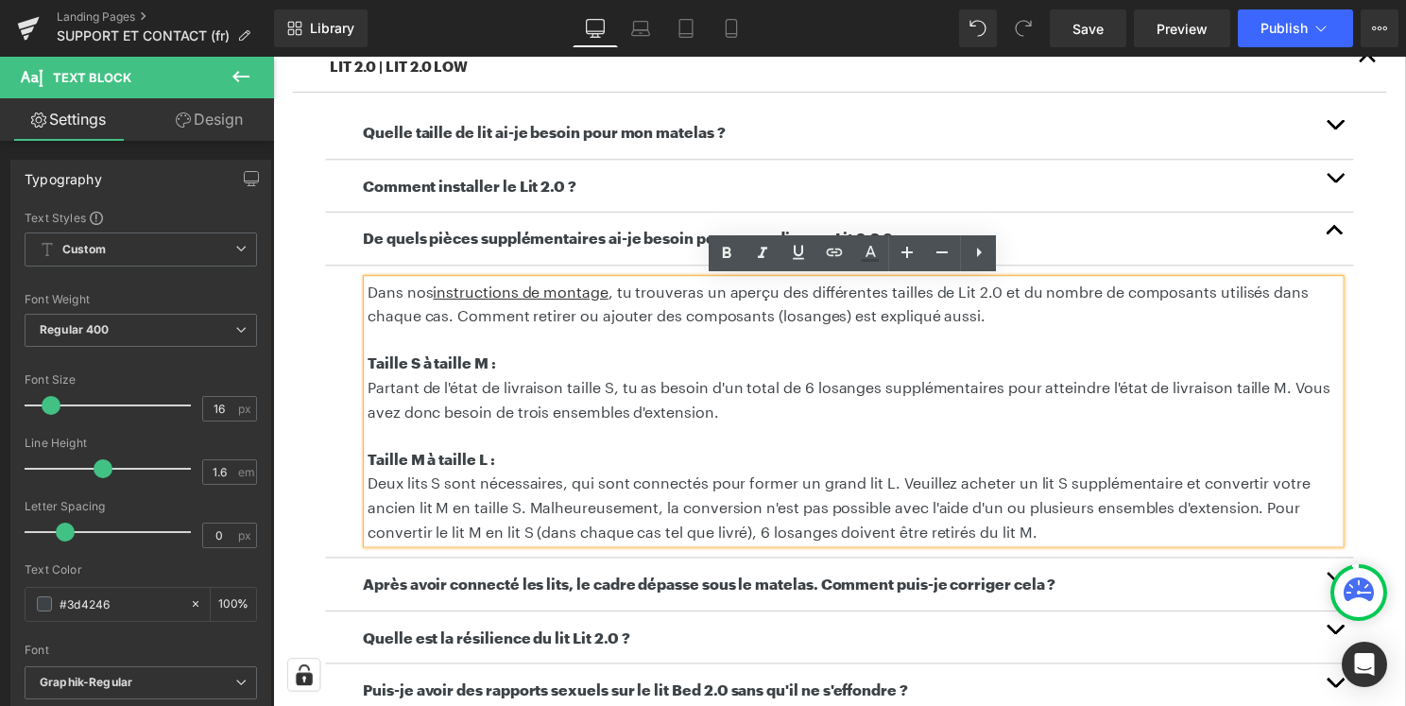
click at [1310, 395] on p "Partant de l'état de livraison taille S, tu as besoin d'un total de 6 losanges …" at bounding box center [858, 402] width 981 height 48
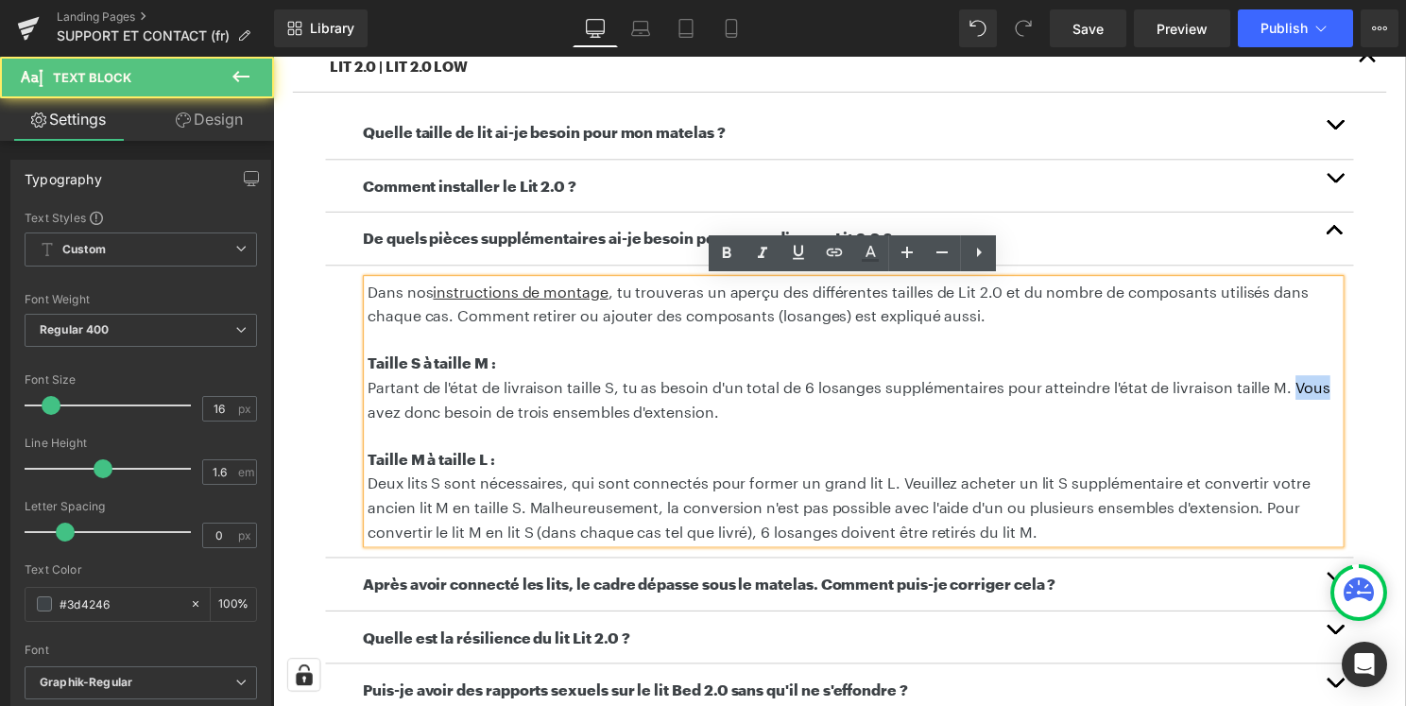
click at [1310, 395] on p "Partant de l'état de livraison taille S, tu as besoin d'un total de 6 losanges …" at bounding box center [858, 402] width 981 height 48
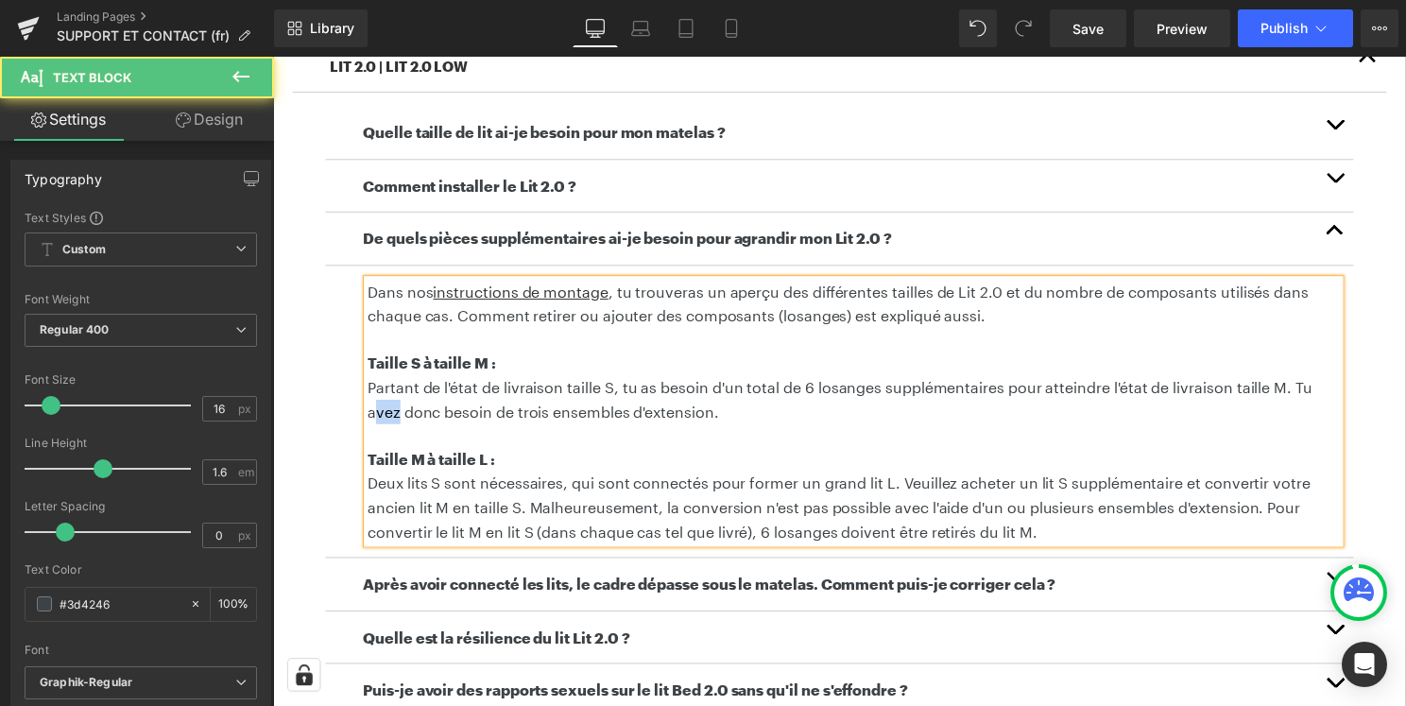
drag, startPoint x: 1344, startPoint y: 393, endPoint x: 1321, endPoint y: 393, distance: 23.6
click at [1321, 393] on p "Partant de l'état de livraison taille S, tu as besoin d'un total de 6 losanges …" at bounding box center [858, 402] width 981 height 48
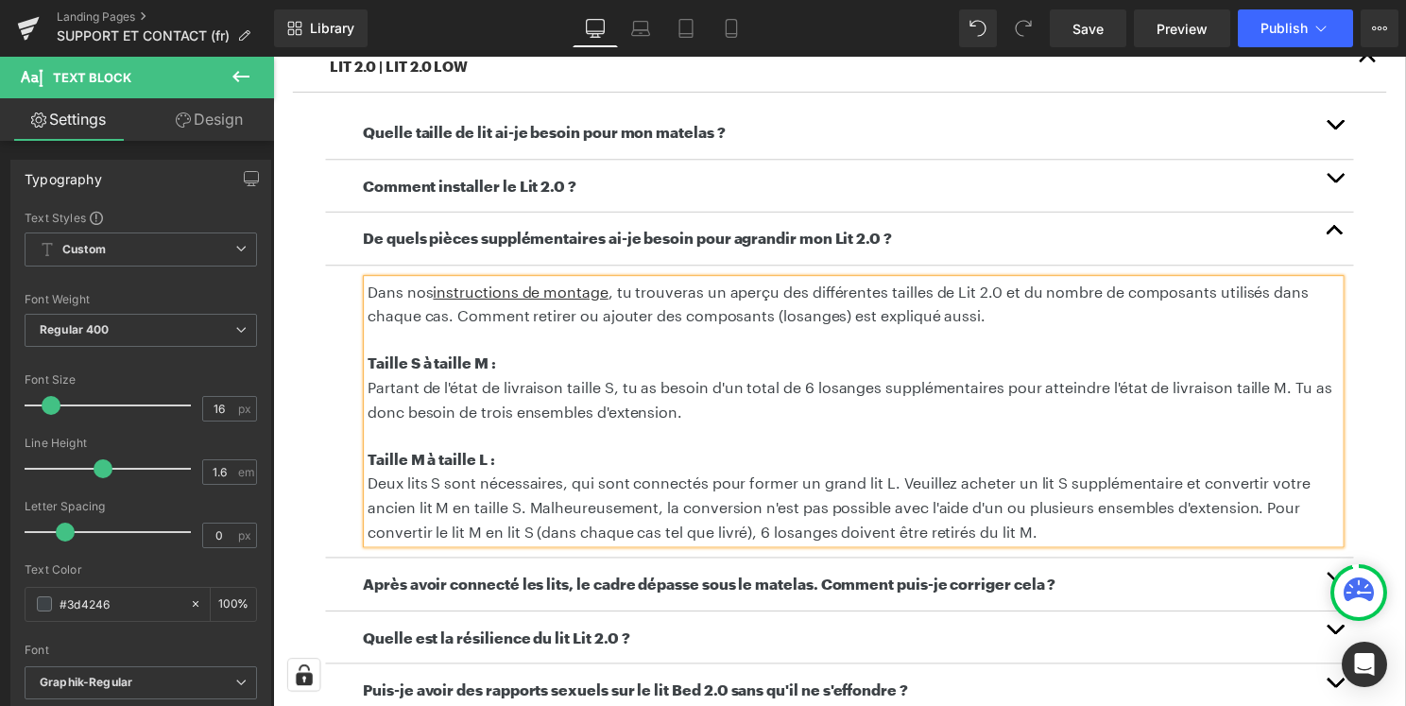
click at [790, 422] on p "Partant de l'état de livraison taille S, tu as besoin d'un total de 6 losanges …" at bounding box center [858, 402] width 981 height 48
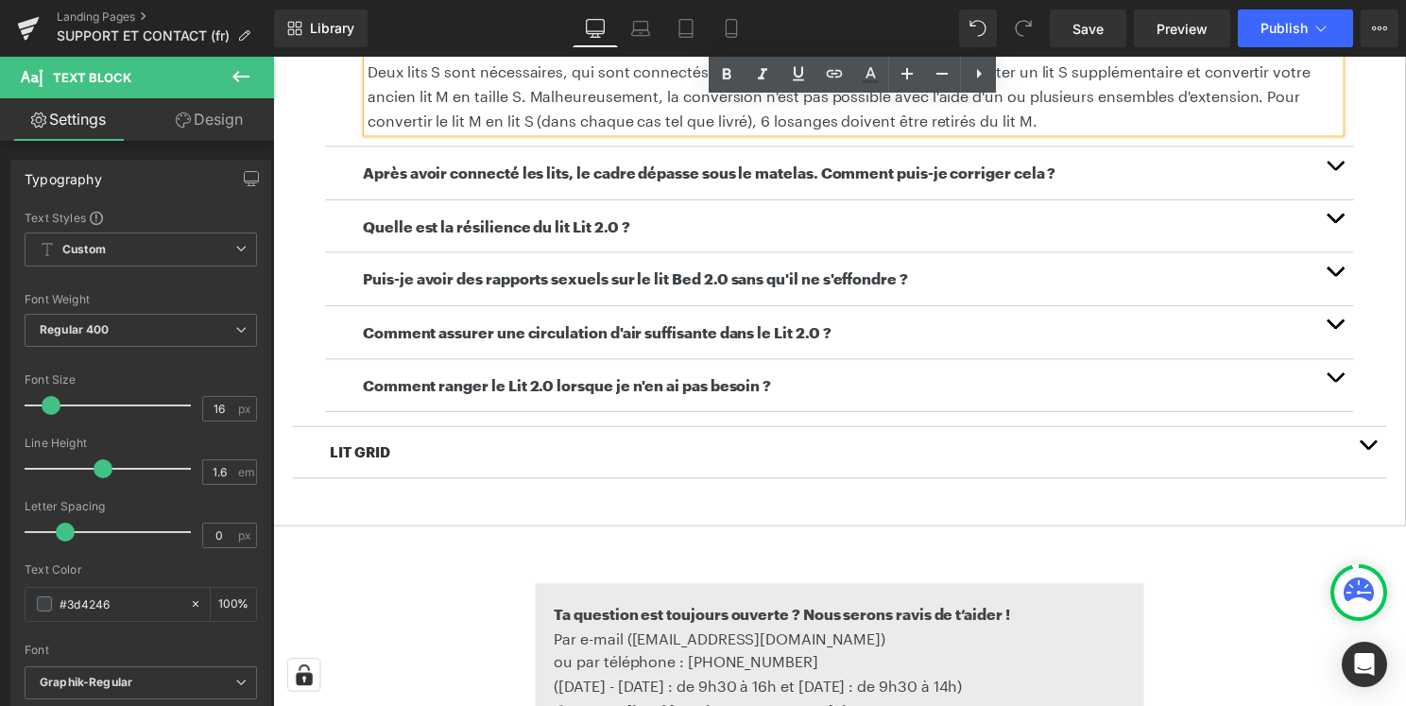
scroll to position [1019, 0]
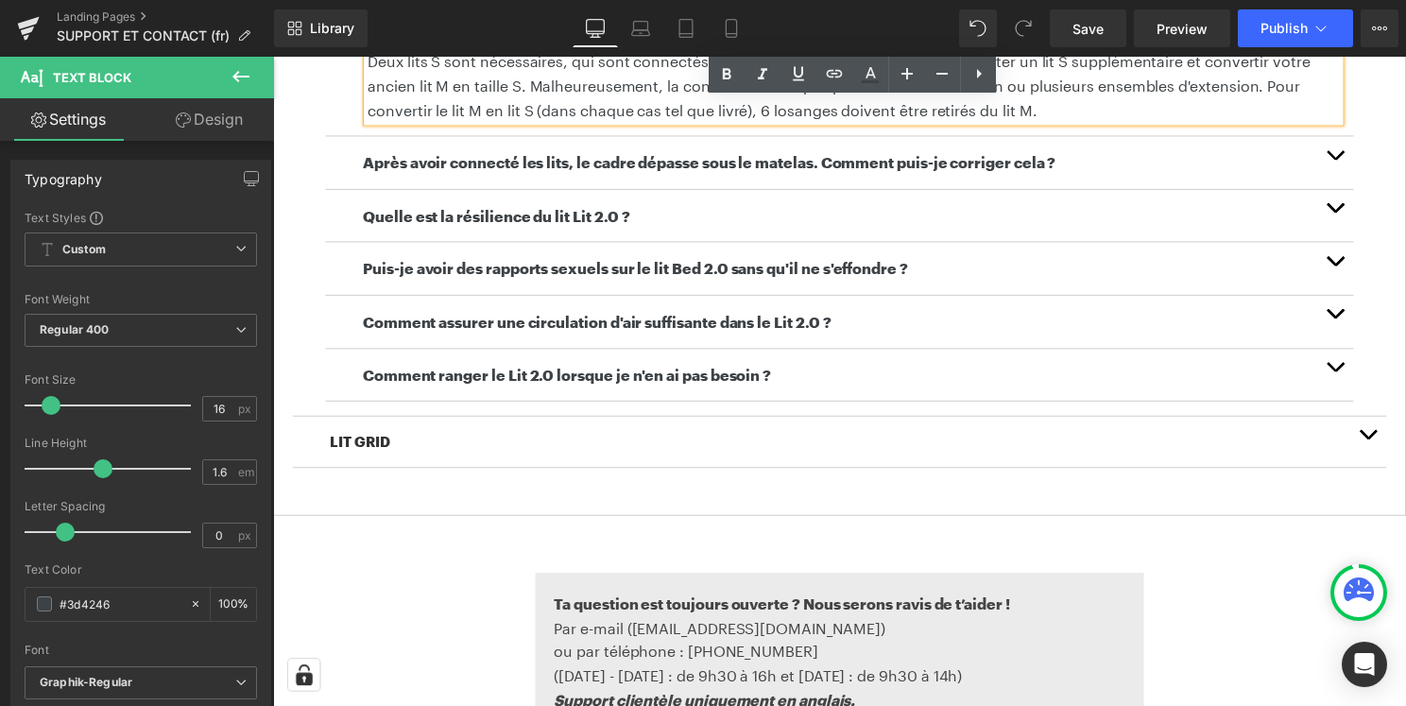
click at [1344, 207] on button "button" at bounding box center [1345, 217] width 38 height 53
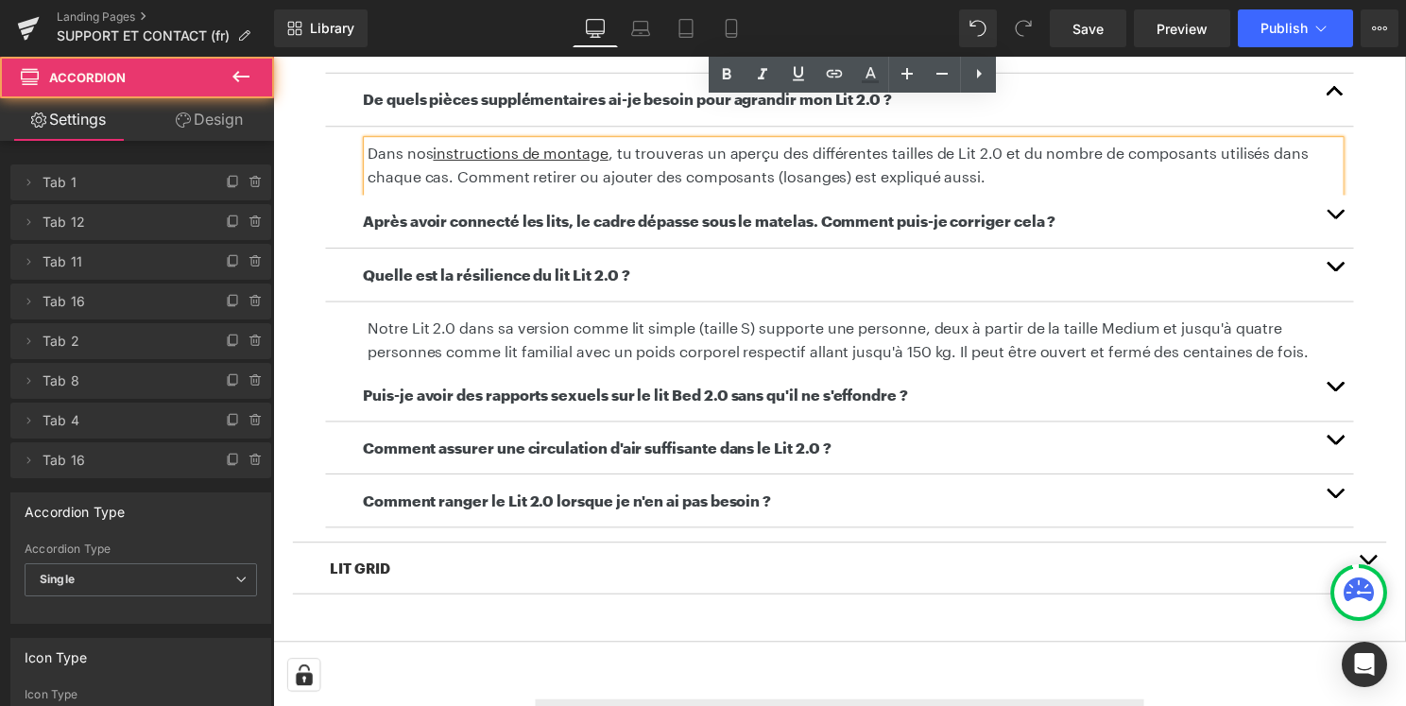
scroll to position [723, 0]
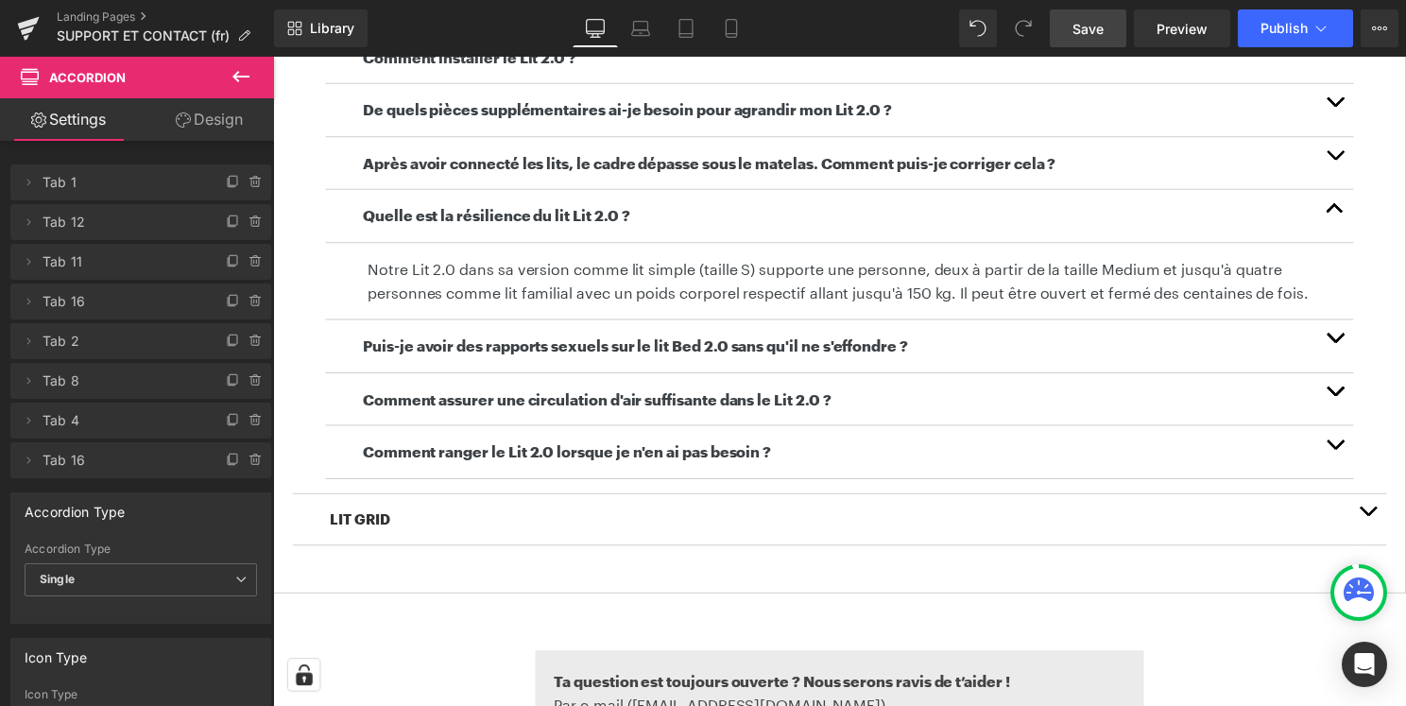
click at [1091, 26] on span "Save" at bounding box center [1087, 29] width 31 height 20
click at [1242, 24] on button "Publish" at bounding box center [1295, 28] width 115 height 38
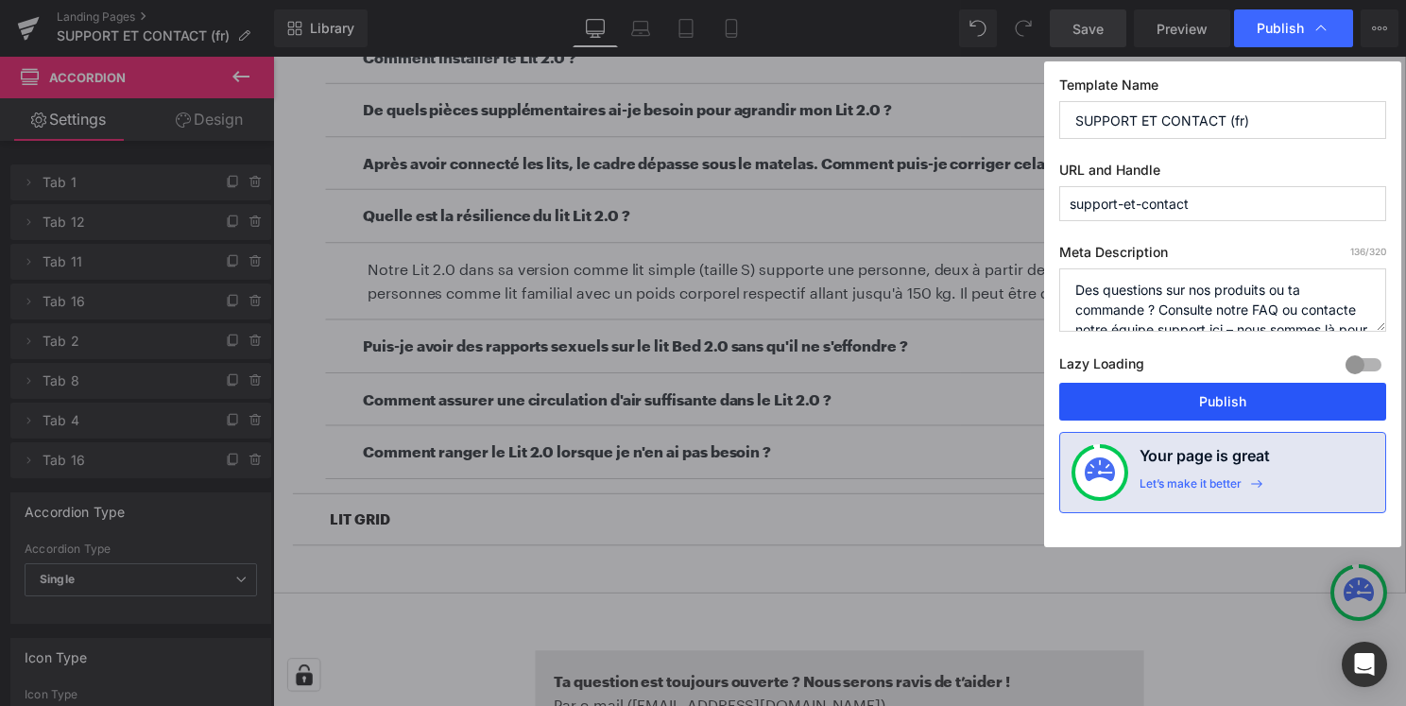
click at [1207, 412] on button "Publish" at bounding box center [1222, 402] width 327 height 38
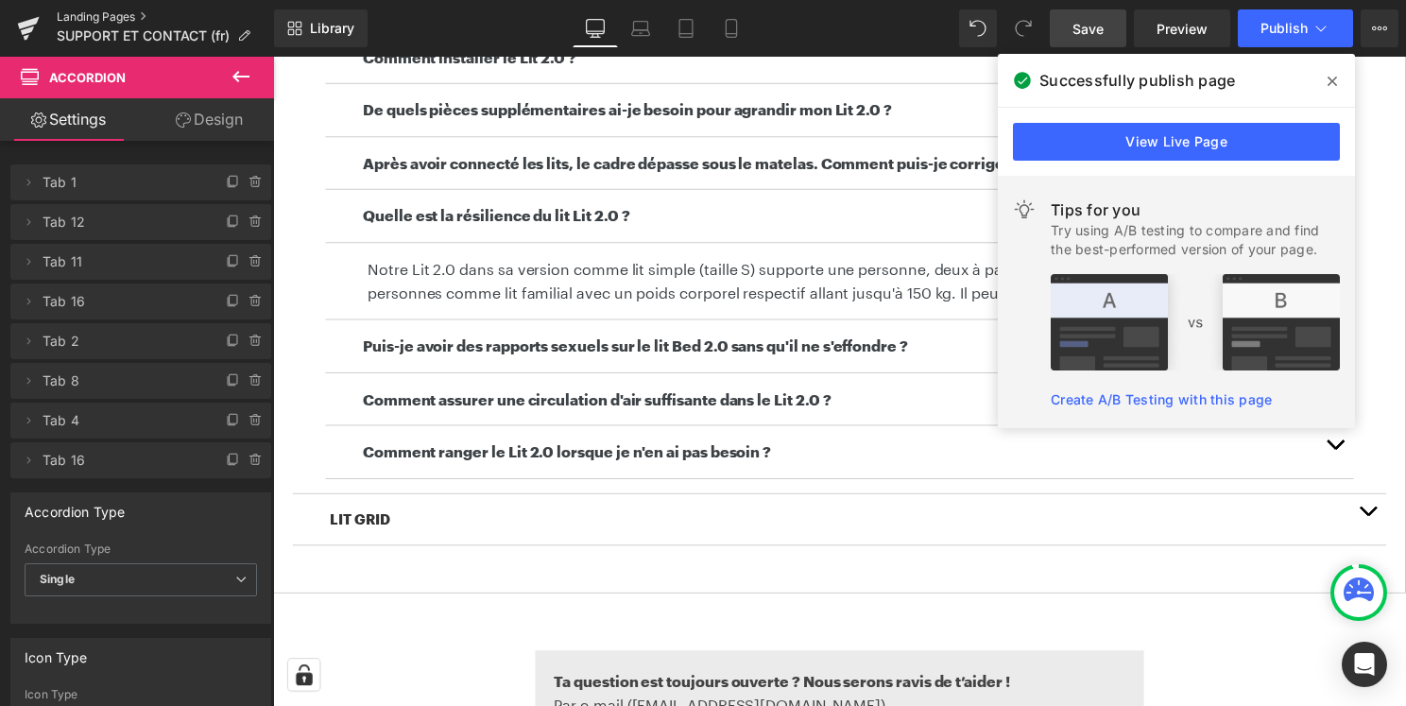
click at [110, 13] on link "Landing Pages" at bounding box center [165, 16] width 217 height 15
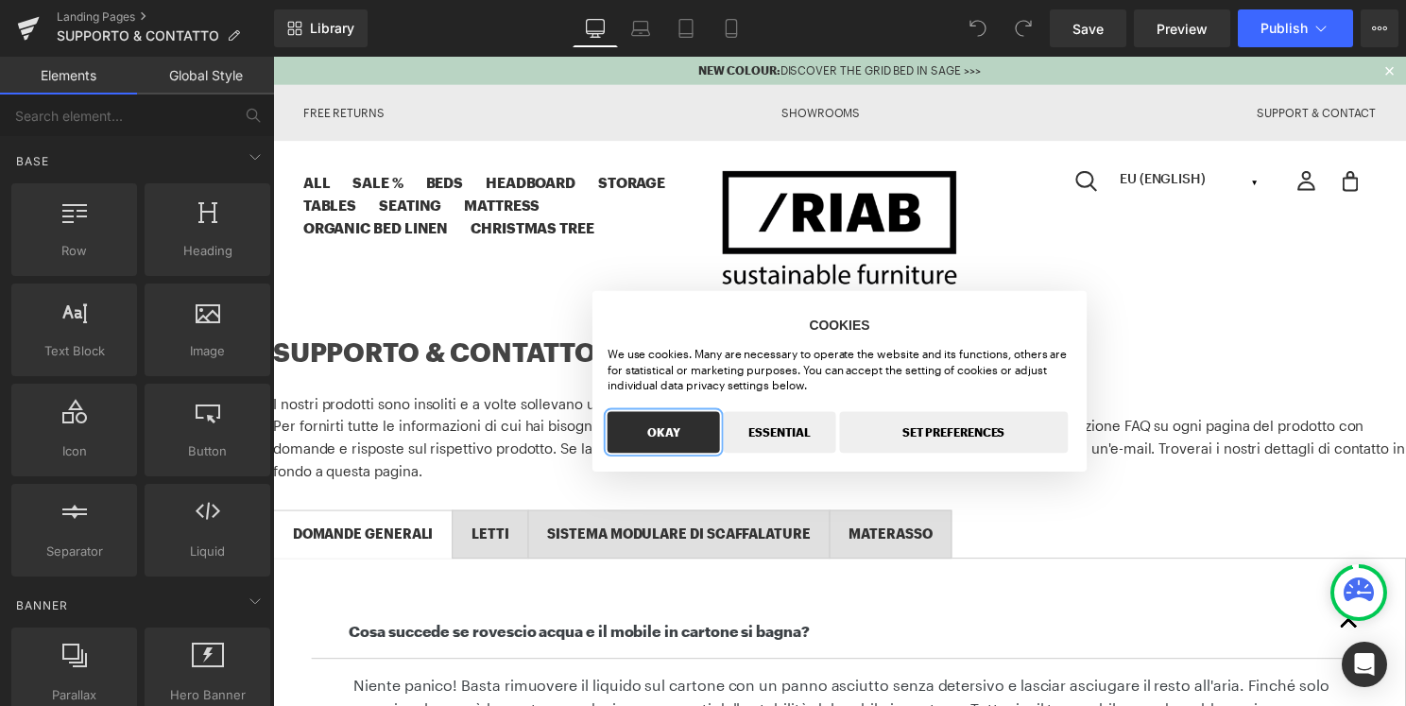
click at [699, 429] on button "OKAY" at bounding box center [666, 436] width 113 height 42
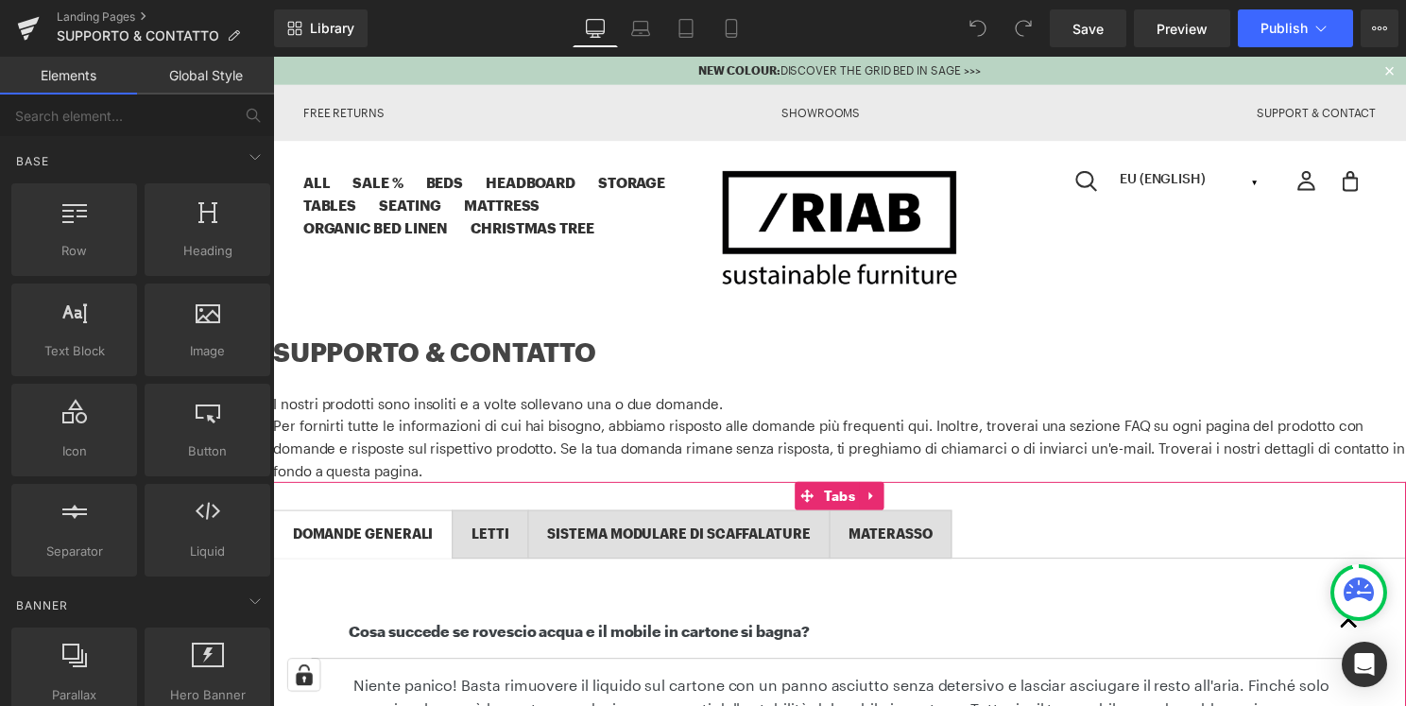
click at [510, 521] on span "LETTI Text Block" at bounding box center [492, 538] width 76 height 47
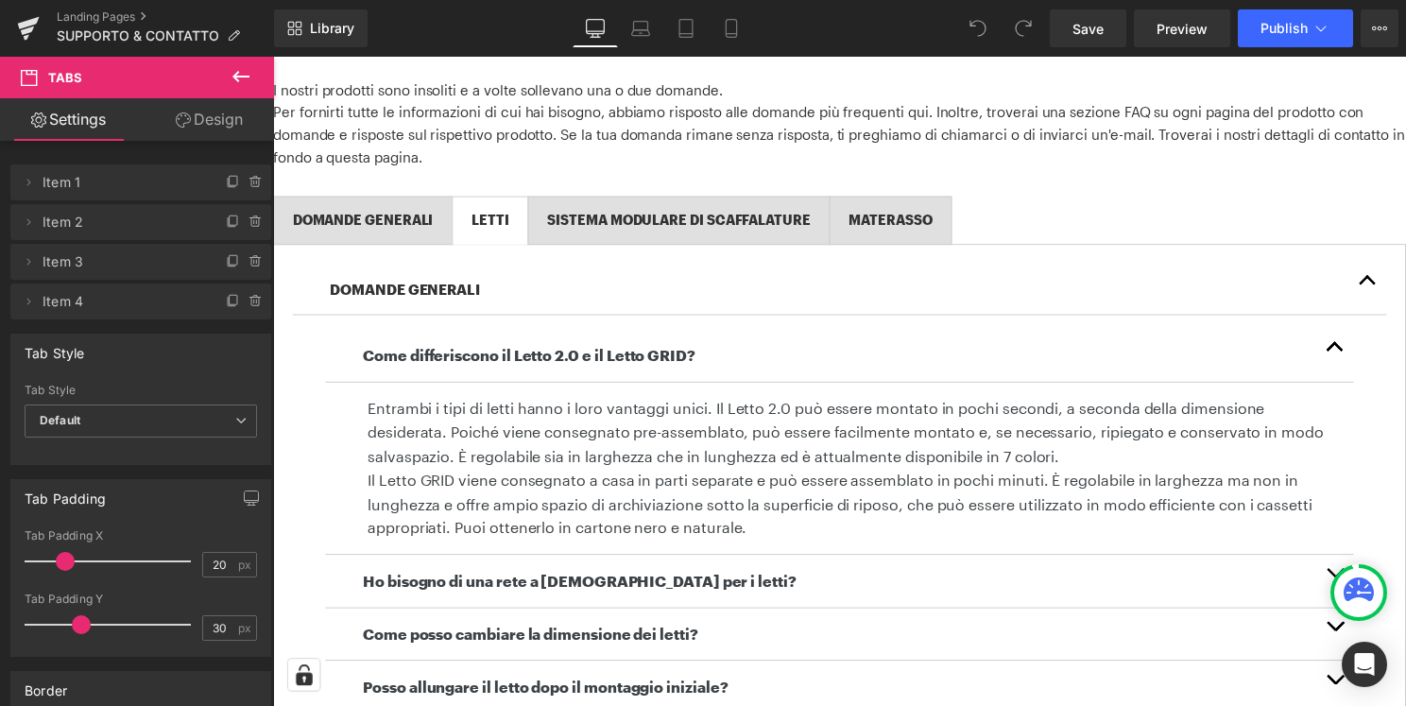
scroll to position [342, 0]
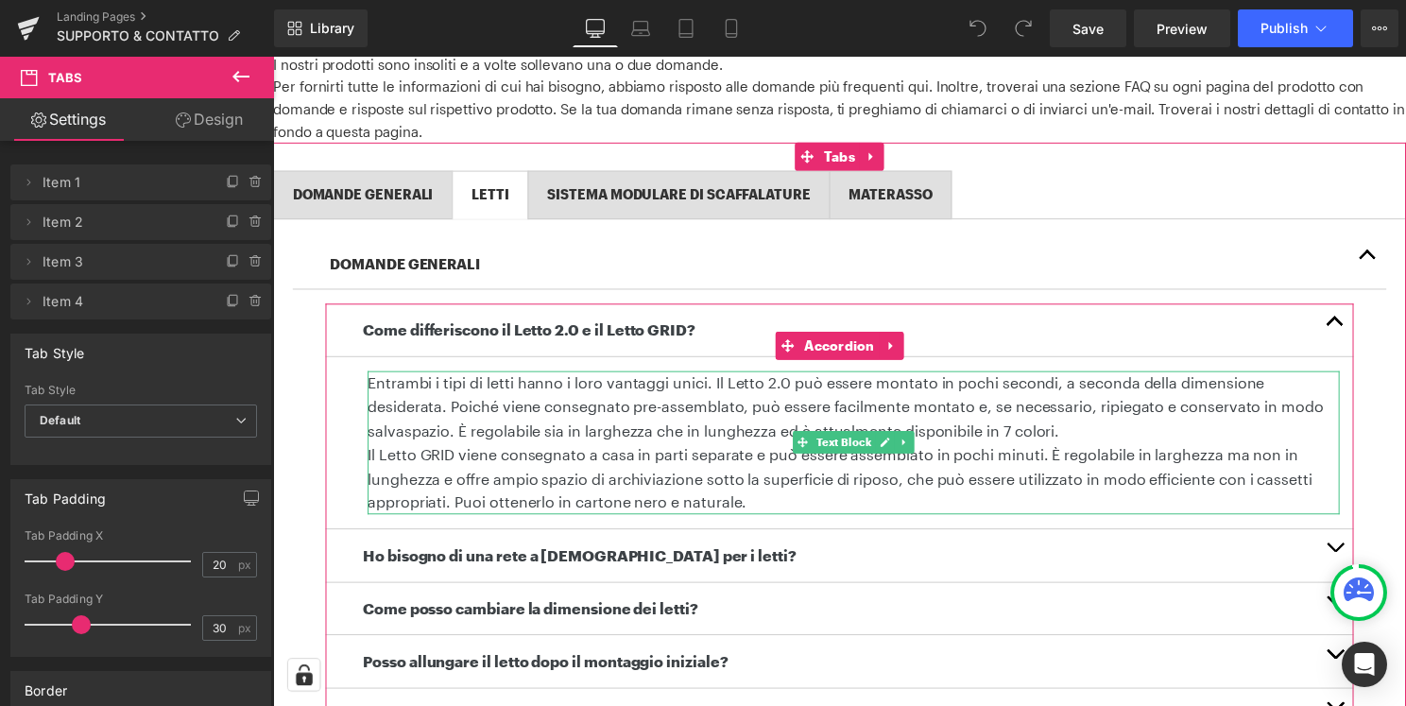
click at [728, 389] on p "Entrambi i tipi di letti hanno i loro vantaggi unici. Il Letto 2.0 può essere m…" at bounding box center [858, 410] width 981 height 73
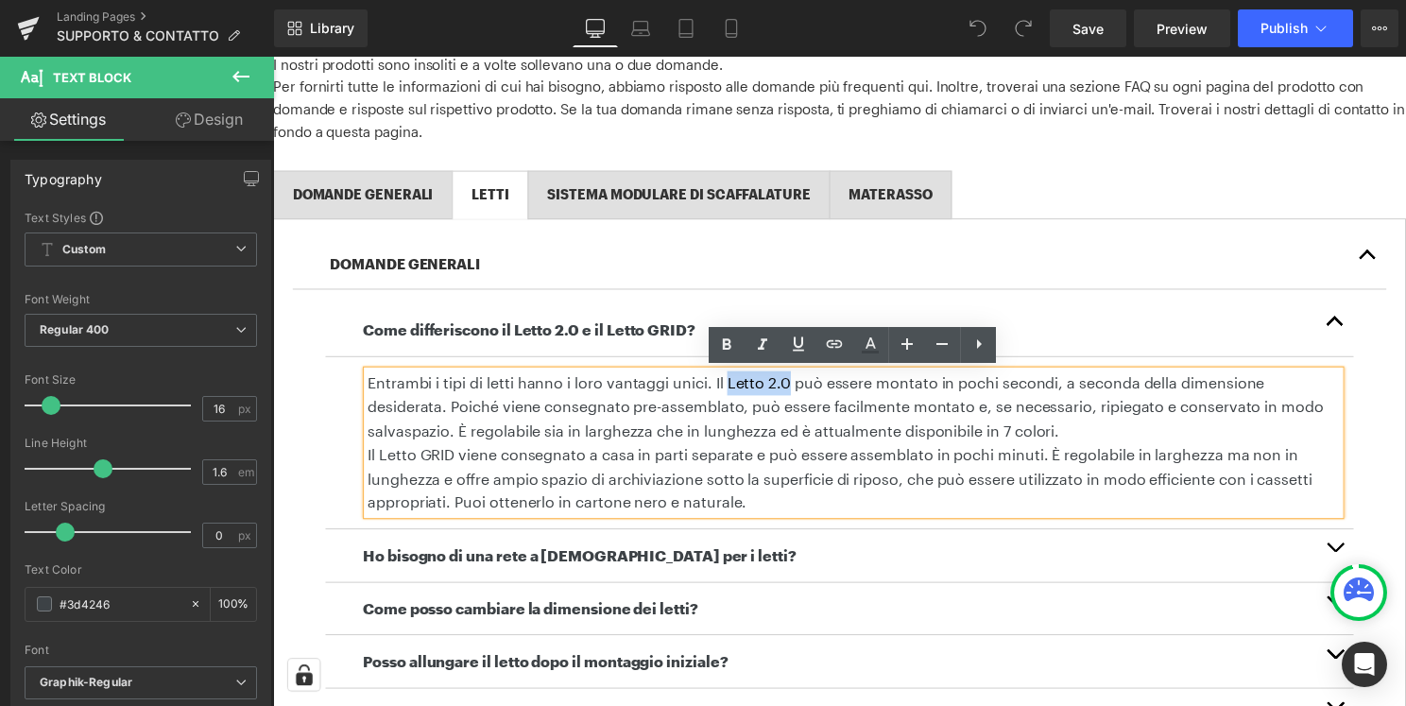
drag, startPoint x: 728, startPoint y: 385, endPoint x: 787, endPoint y: 391, distance: 58.9
click at [787, 391] on p "Entrambi i tipi di letti hanno i loro vantaggi unici. Il Letto 2.0 può essere m…" at bounding box center [858, 410] width 981 height 73
click at [831, 351] on icon at bounding box center [834, 344] width 23 height 23
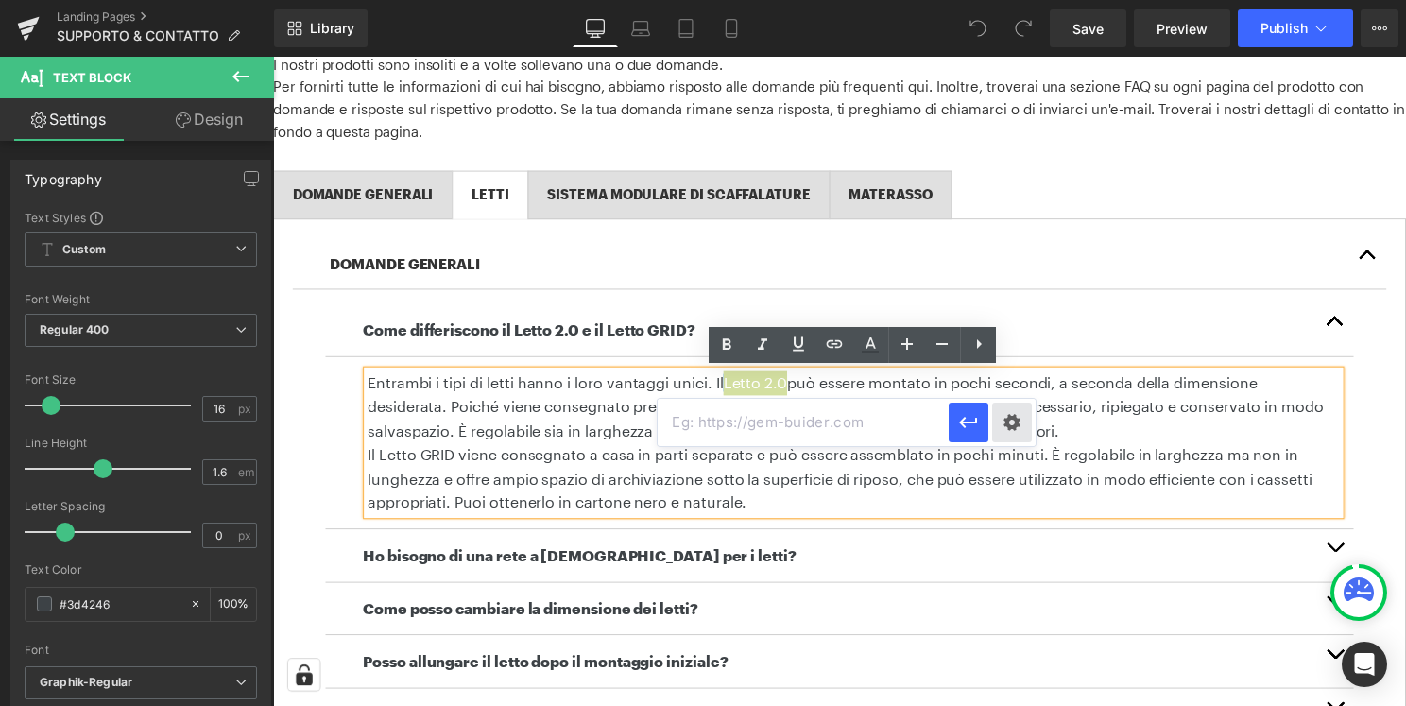
click at [1020, 0] on div "Text Color Highlight Color #333333 Edit or remove link: Edit - Unlink - Cancel" at bounding box center [703, 0] width 1406 height 0
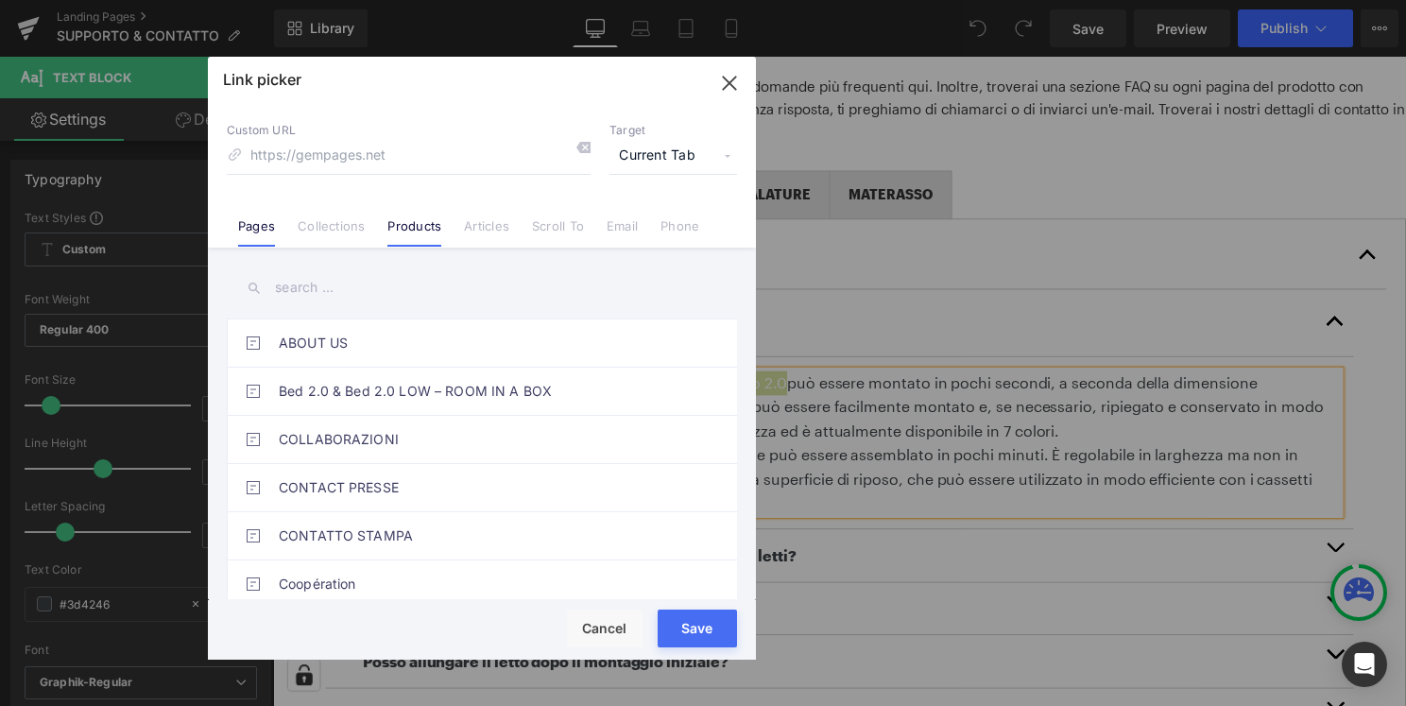
click at [414, 235] on link "Products" at bounding box center [414, 232] width 54 height 28
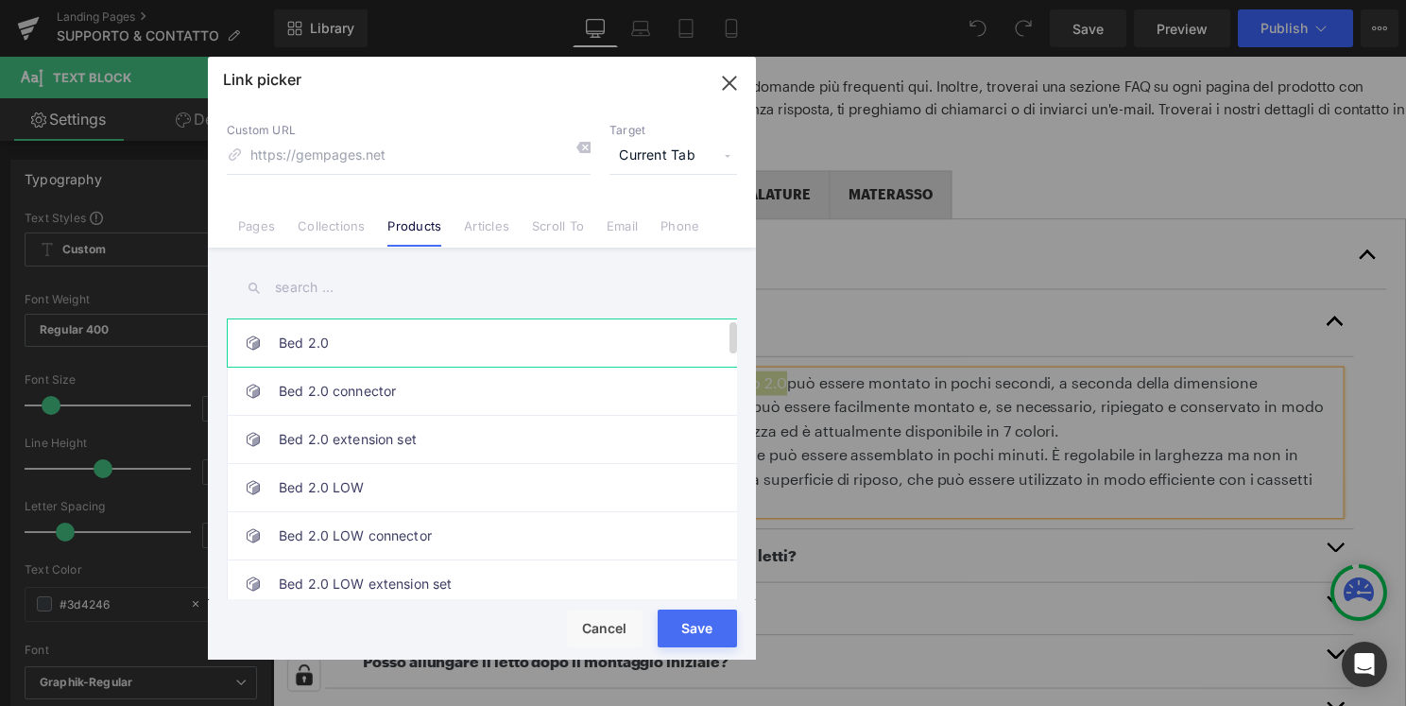
click at [417, 343] on link "Bed 2.0" at bounding box center [487, 342] width 416 height 47
click at [728, 642] on button "Save" at bounding box center [697, 628] width 79 height 38
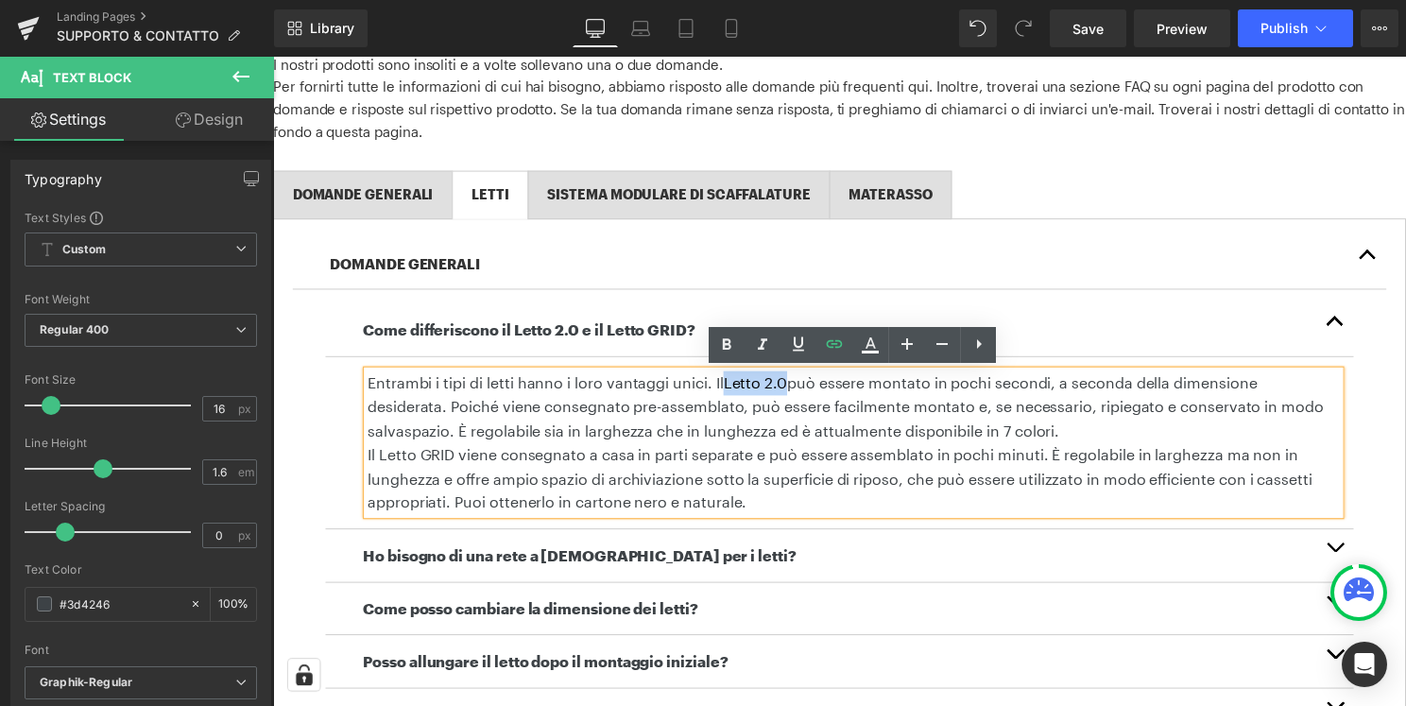
click at [795, 387] on p "Entrambi i tipi di letti hanno i loro vantaggi unici. Il Letto 2.0 può essere m…" at bounding box center [858, 410] width 981 height 73
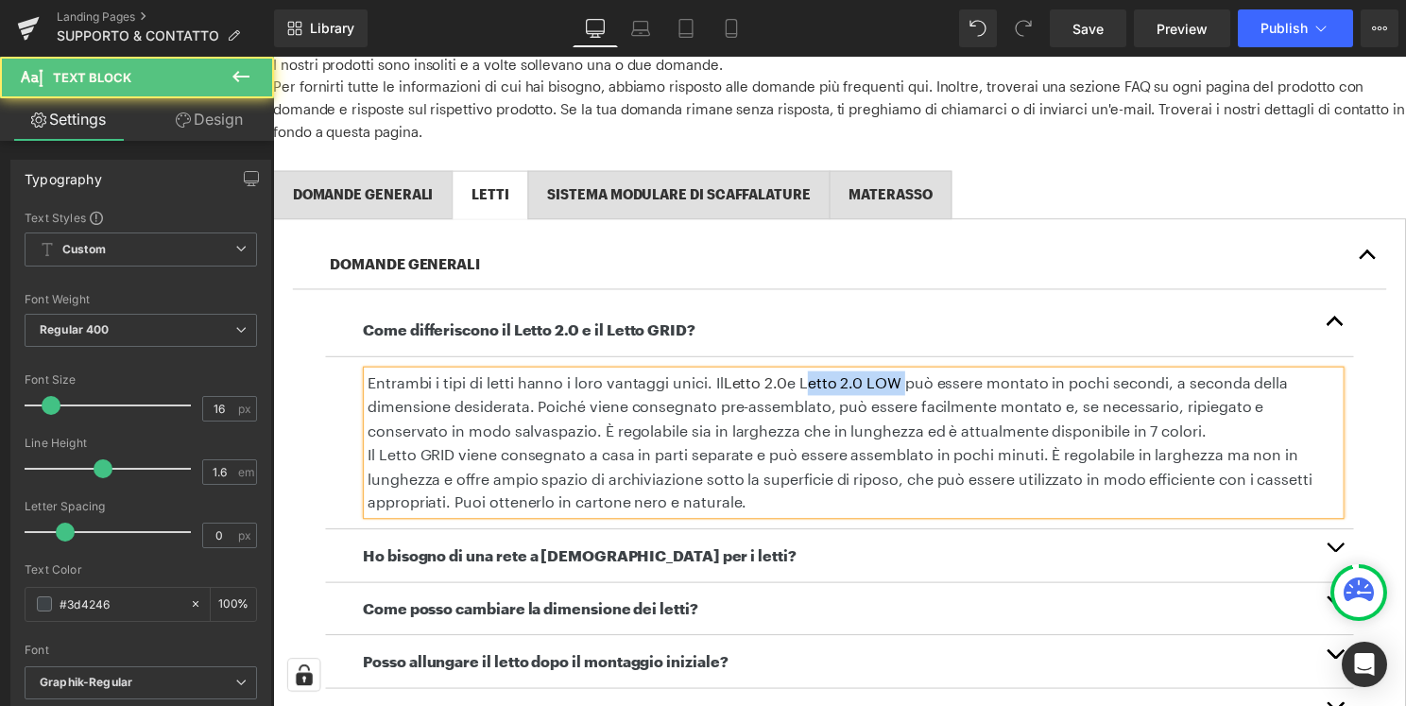
drag, startPoint x: 808, startPoint y: 388, endPoint x: 903, endPoint y: 388, distance: 95.4
click at [903, 388] on p "Entrambi i tipi di letti hanno i loro vantaggi unici. Il Letto 2.0 e Letto 2.0 …" at bounding box center [858, 410] width 981 height 73
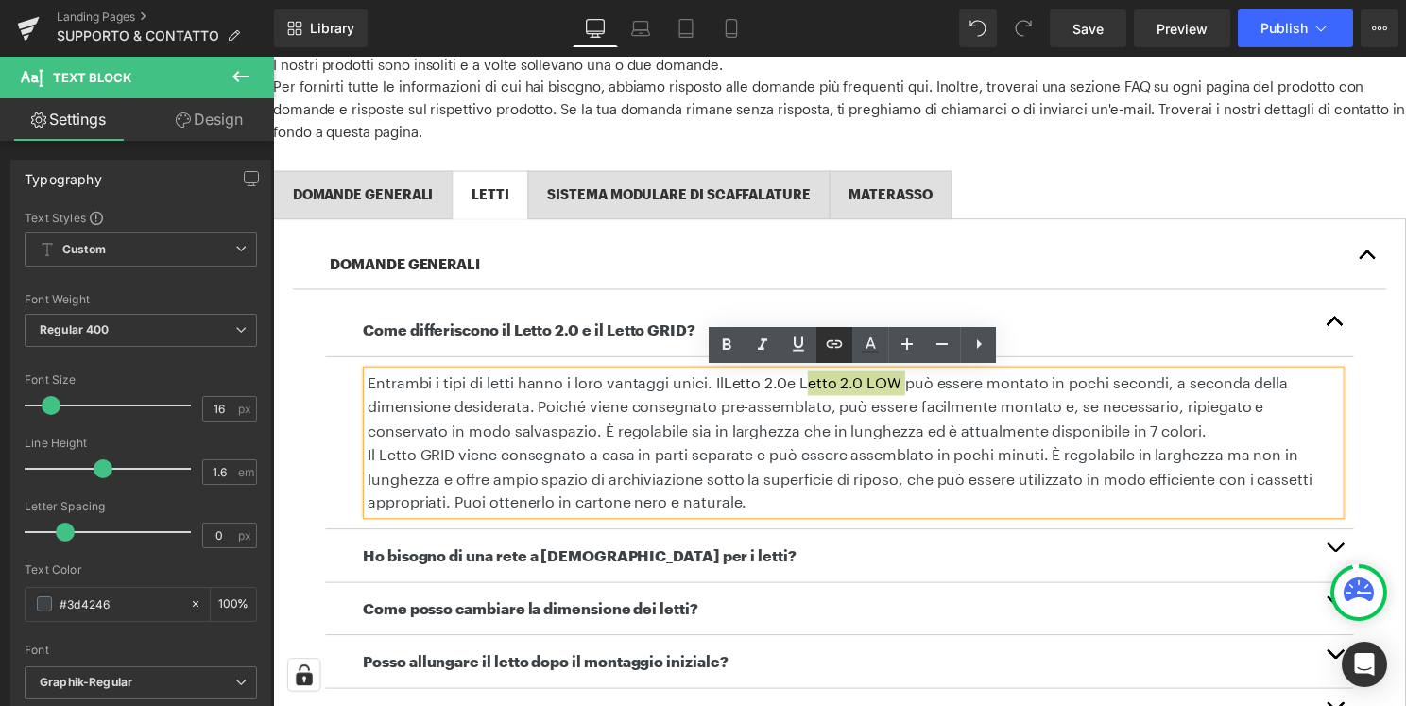
click at [835, 345] on icon at bounding box center [834, 344] width 23 height 23
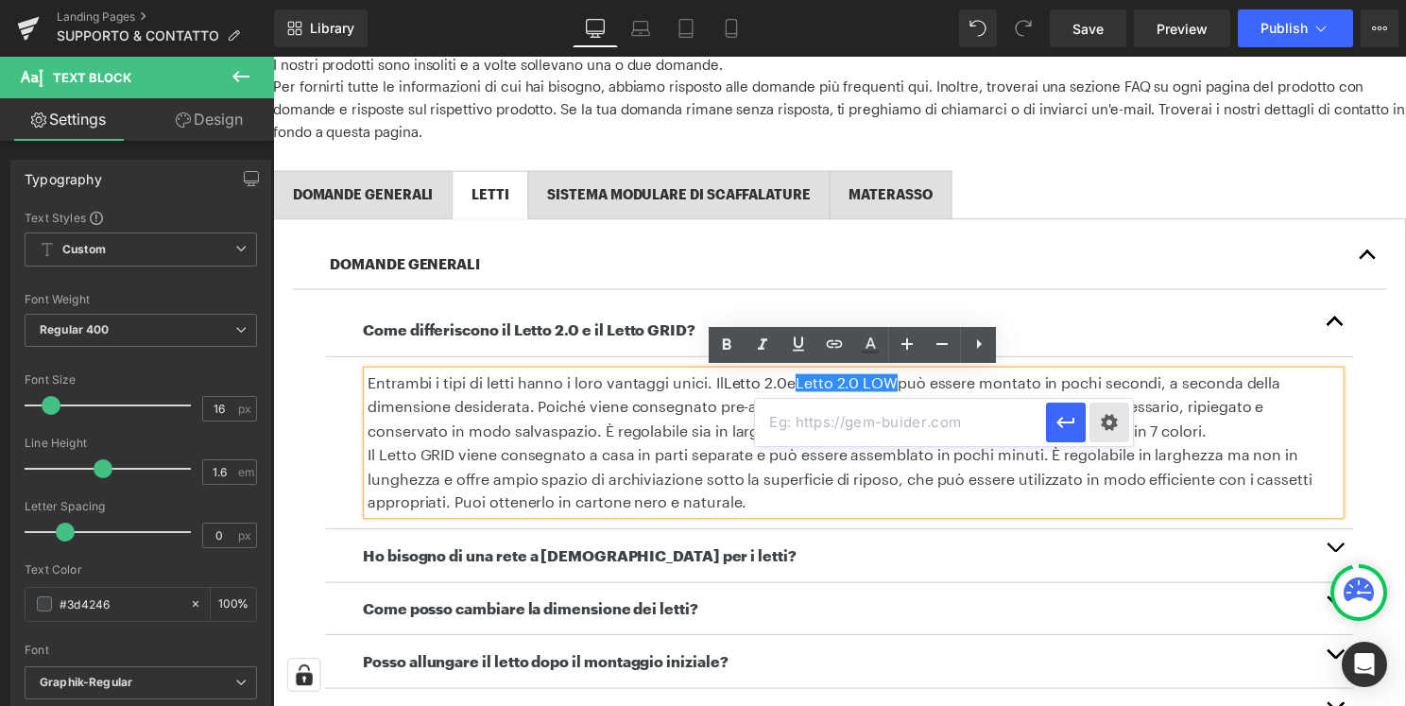
click at [1107, 0] on div "Text Color Highlight Color #333333 Edit or remove link: Edit - Unlink - Cancel" at bounding box center [703, 0] width 1406 height 0
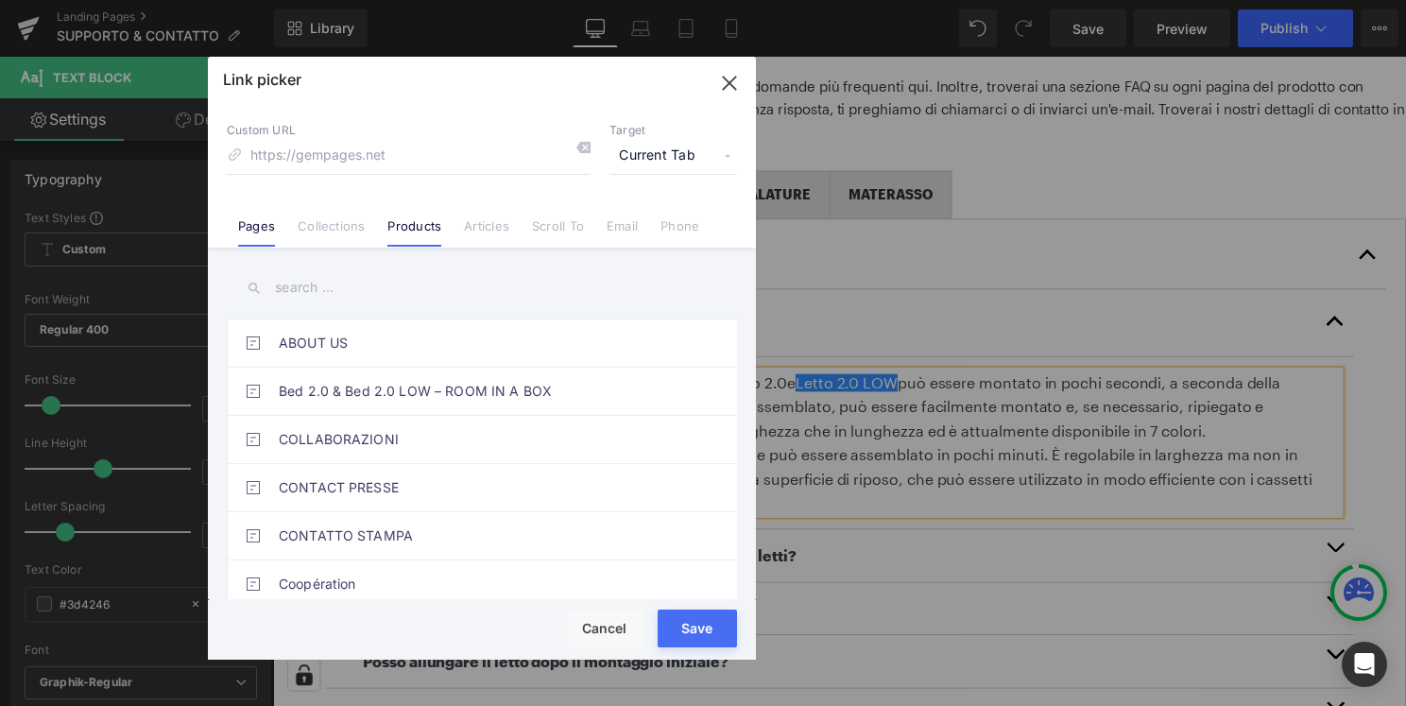
click at [418, 226] on link "Products" at bounding box center [414, 232] width 54 height 28
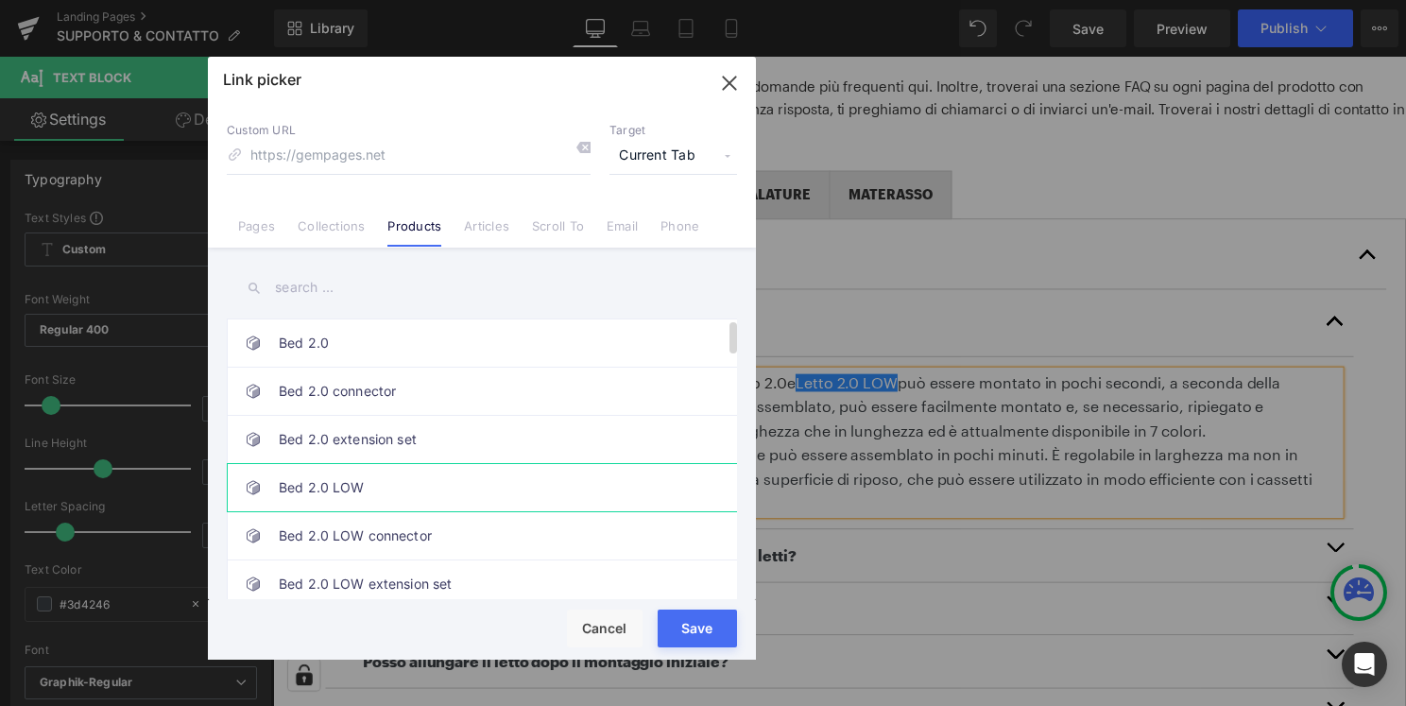
click at [398, 486] on link "Bed 2.0 LOW" at bounding box center [487, 487] width 416 height 47
click at [732, 642] on button "Save" at bounding box center [697, 628] width 79 height 38
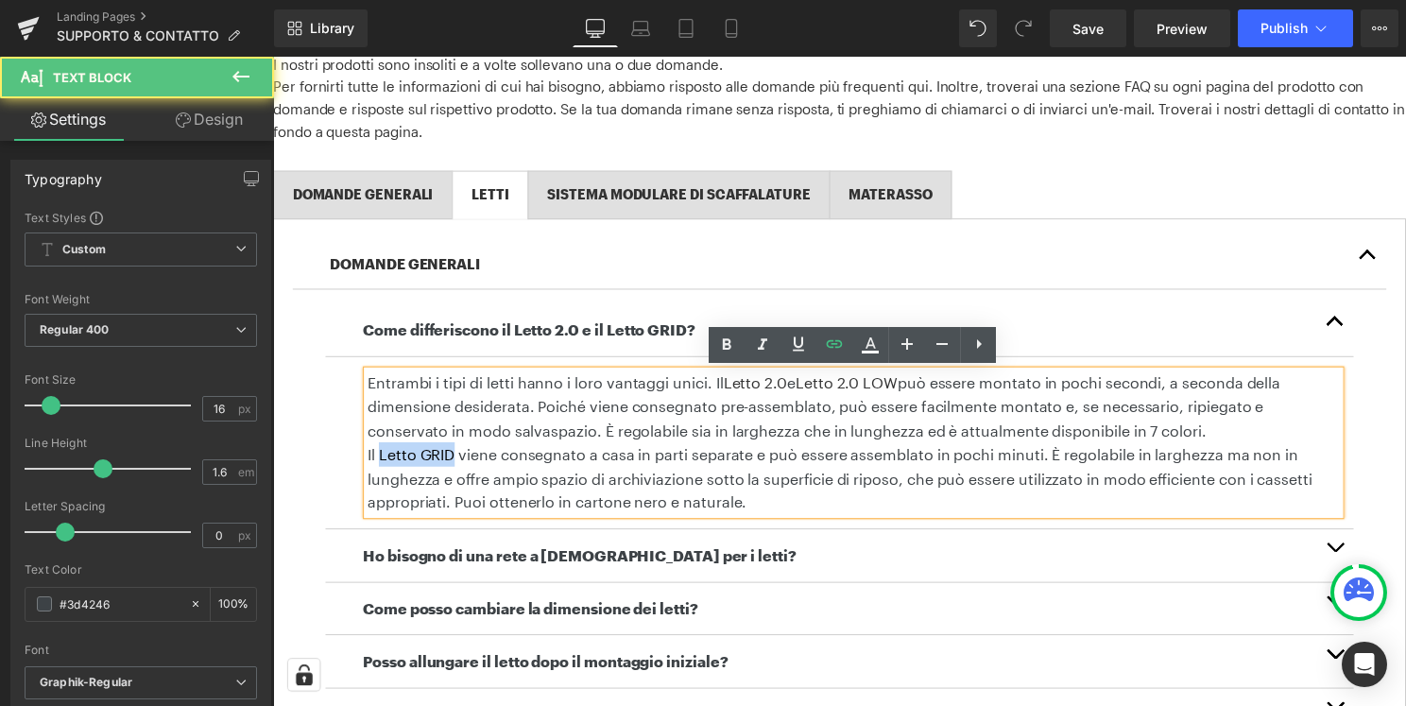
drag, startPoint x: 457, startPoint y: 462, endPoint x: 384, endPoint y: 462, distance: 73.7
click at [384, 462] on p "Il Letto GRID viene consegnato a casa in parti separate e può essere assemblato…" at bounding box center [858, 482] width 981 height 73
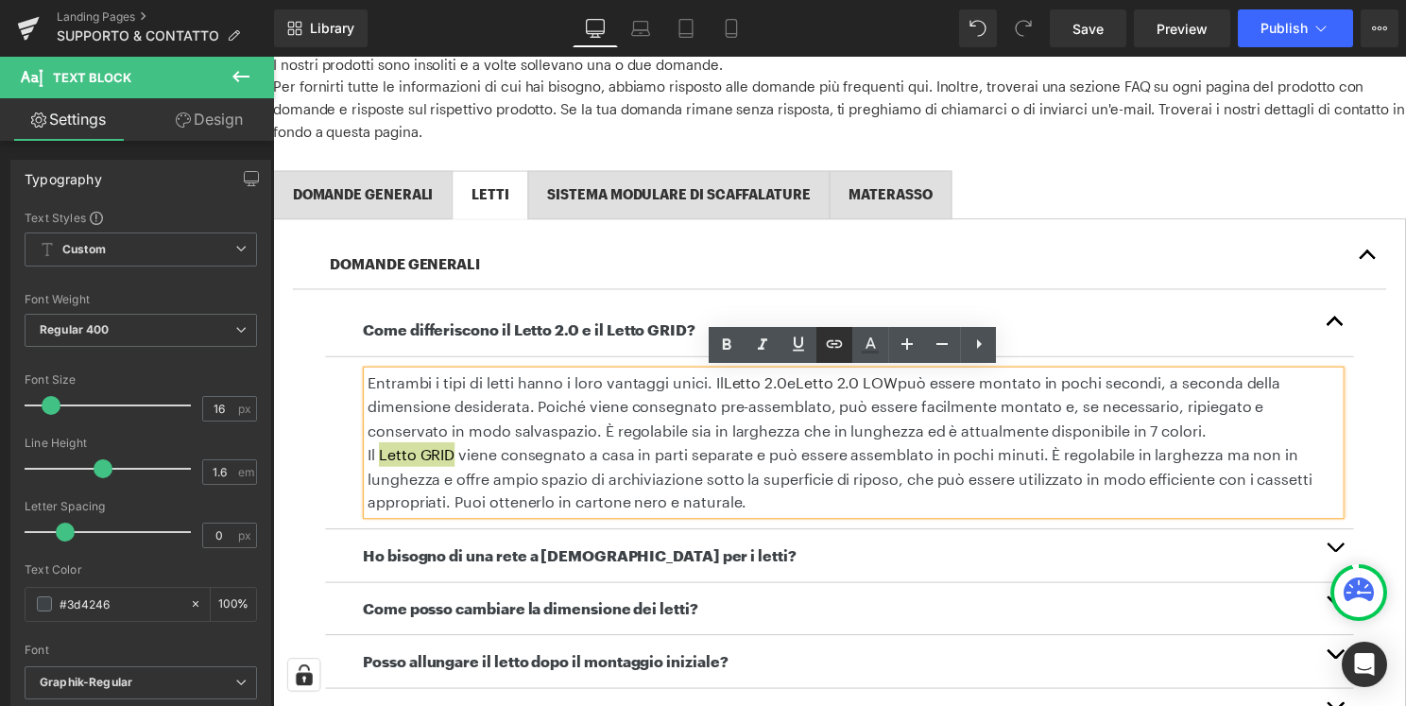
click at [827, 346] on icon at bounding box center [835, 344] width 16 height 8
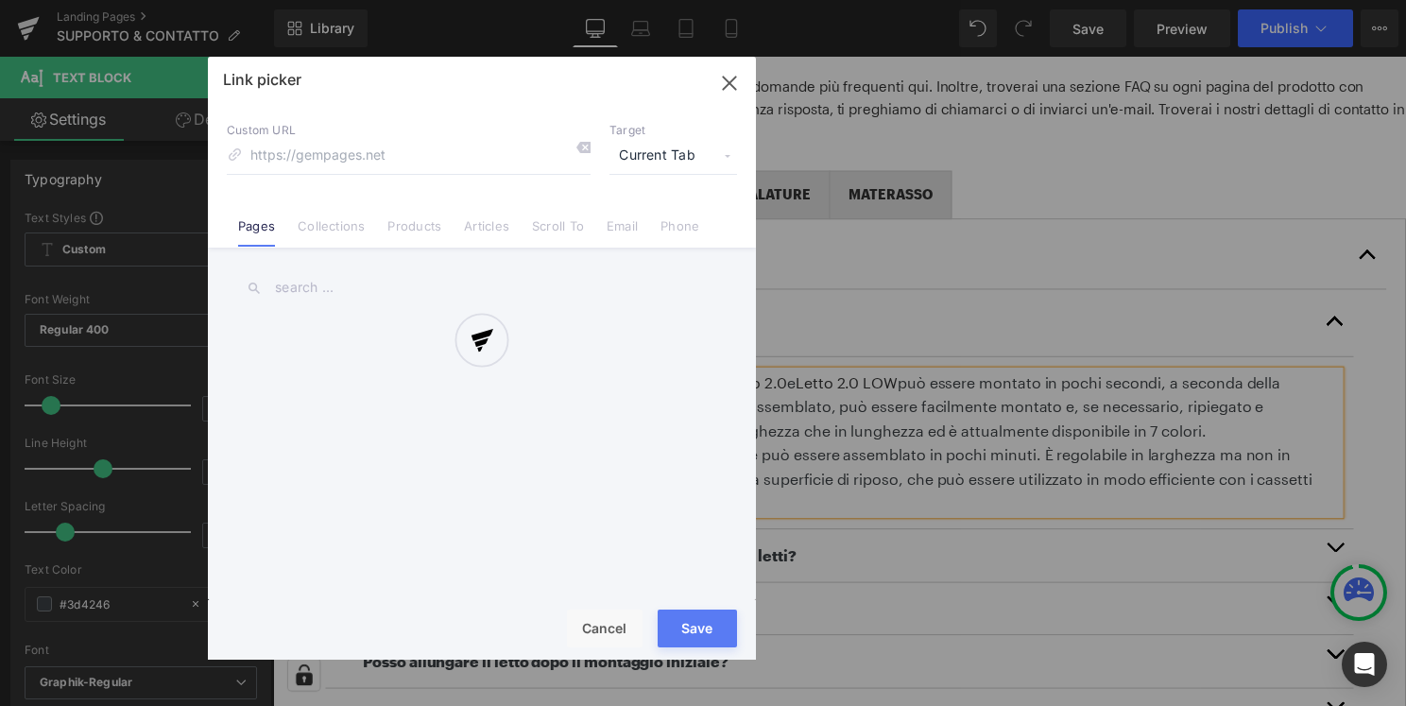
click at [725, 0] on div "Text Color Highlight Color #333333 Edit or remove link: Edit - Unlink - Cancel …" at bounding box center [703, 0] width 1406 height 0
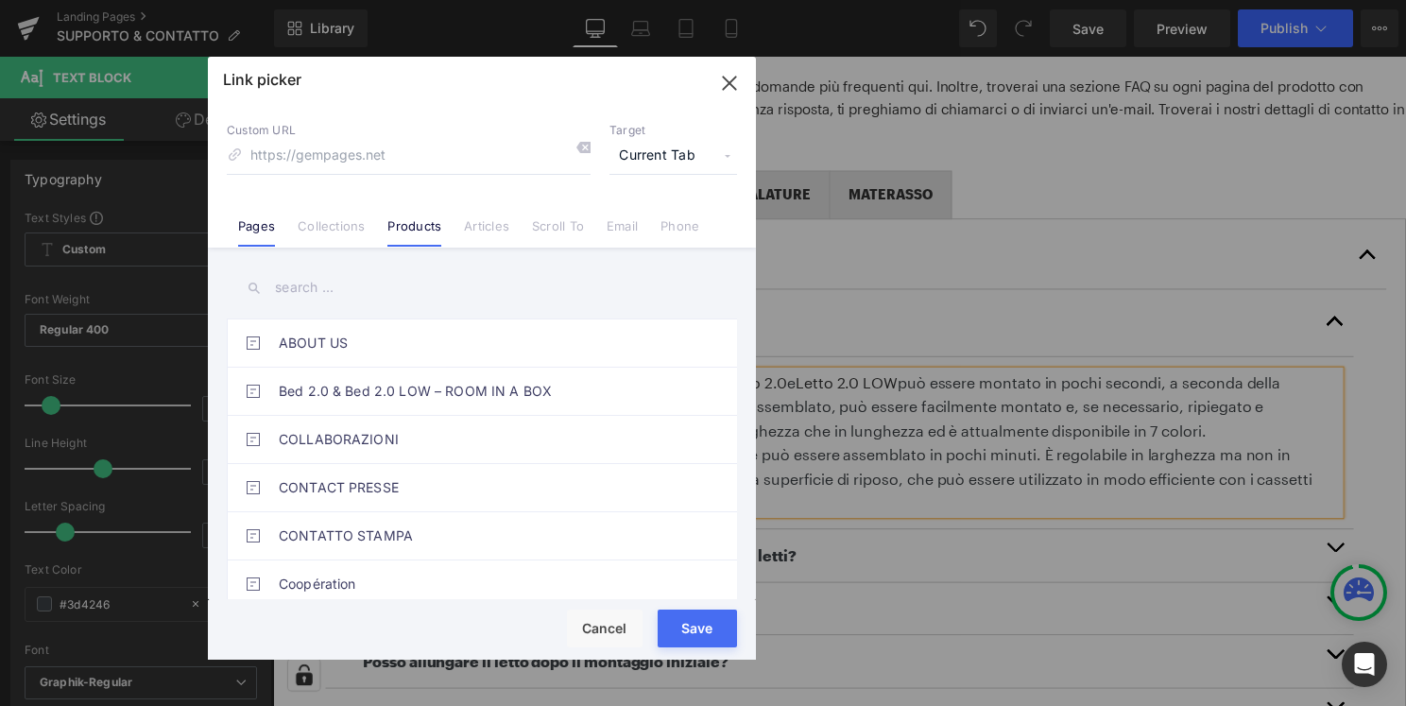
click at [432, 225] on link "Products" at bounding box center [414, 232] width 54 height 28
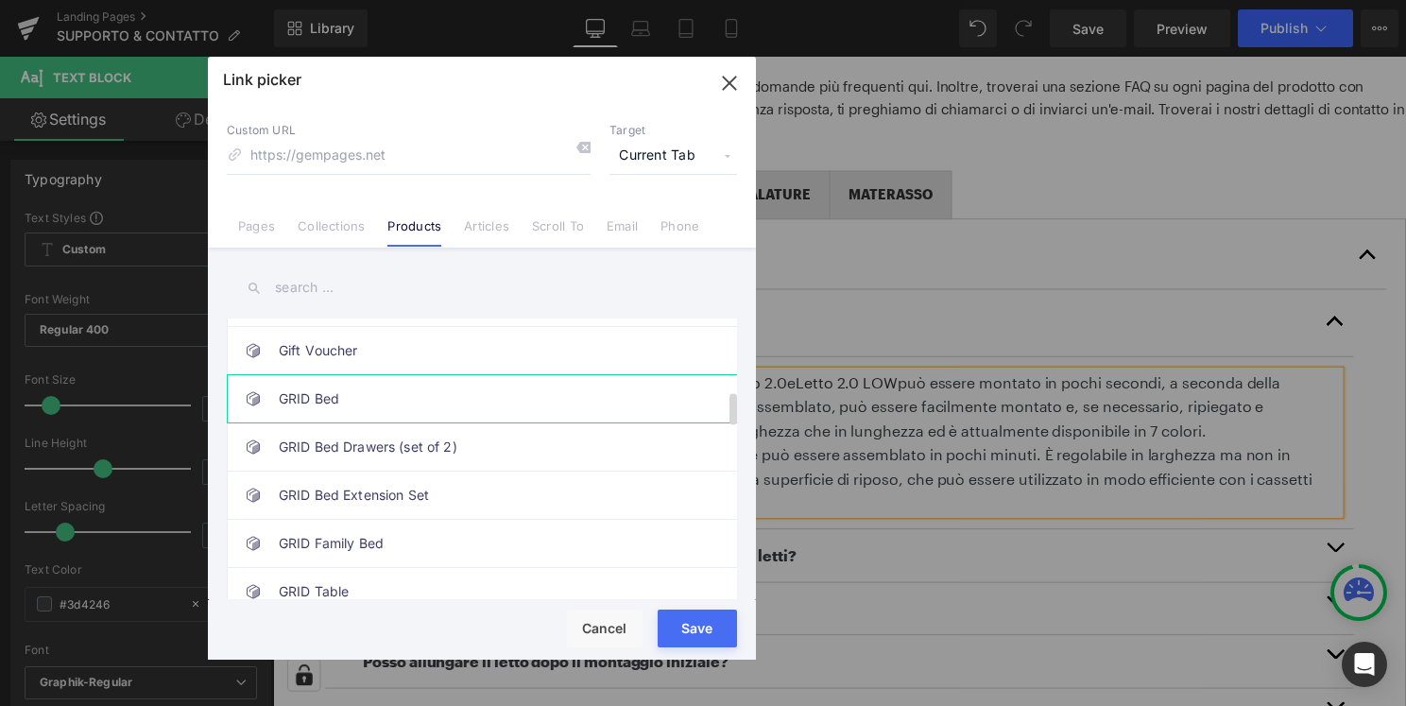
click at [447, 393] on link "GRID Bed" at bounding box center [487, 398] width 416 height 47
click at [731, 642] on button "Save" at bounding box center [697, 628] width 79 height 38
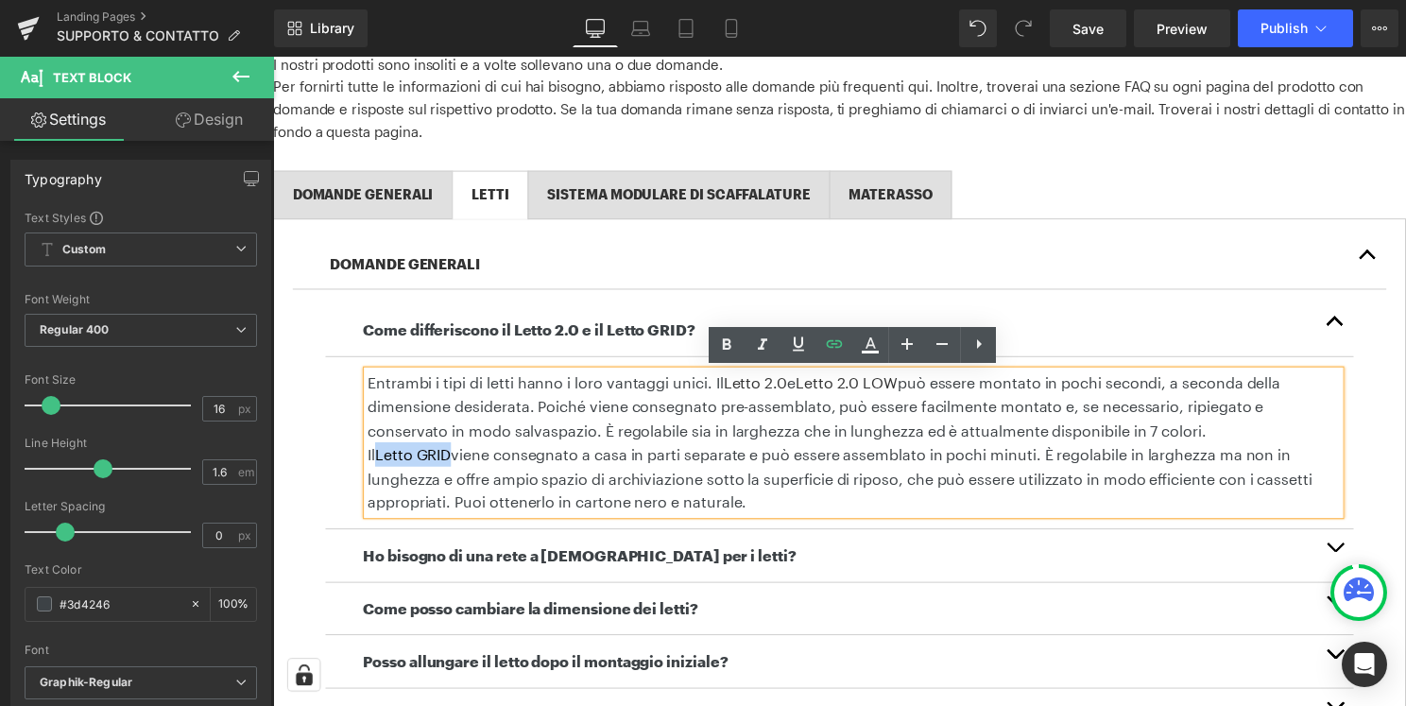
click at [907, 433] on p "Entrambi i tipi di letti hanno i loro vantaggi unici. Il Letto 2.0 e Letto 2.0 …" at bounding box center [858, 410] width 981 height 73
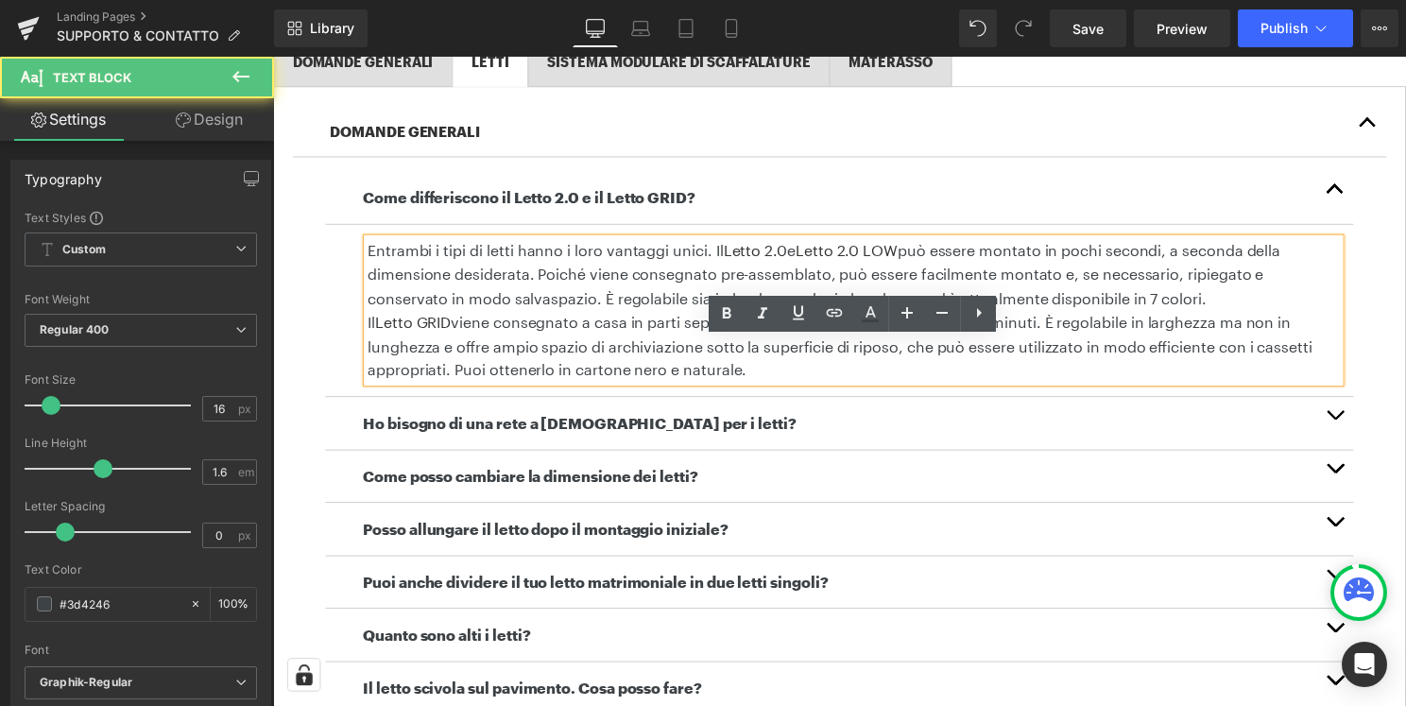
scroll to position [589, 0]
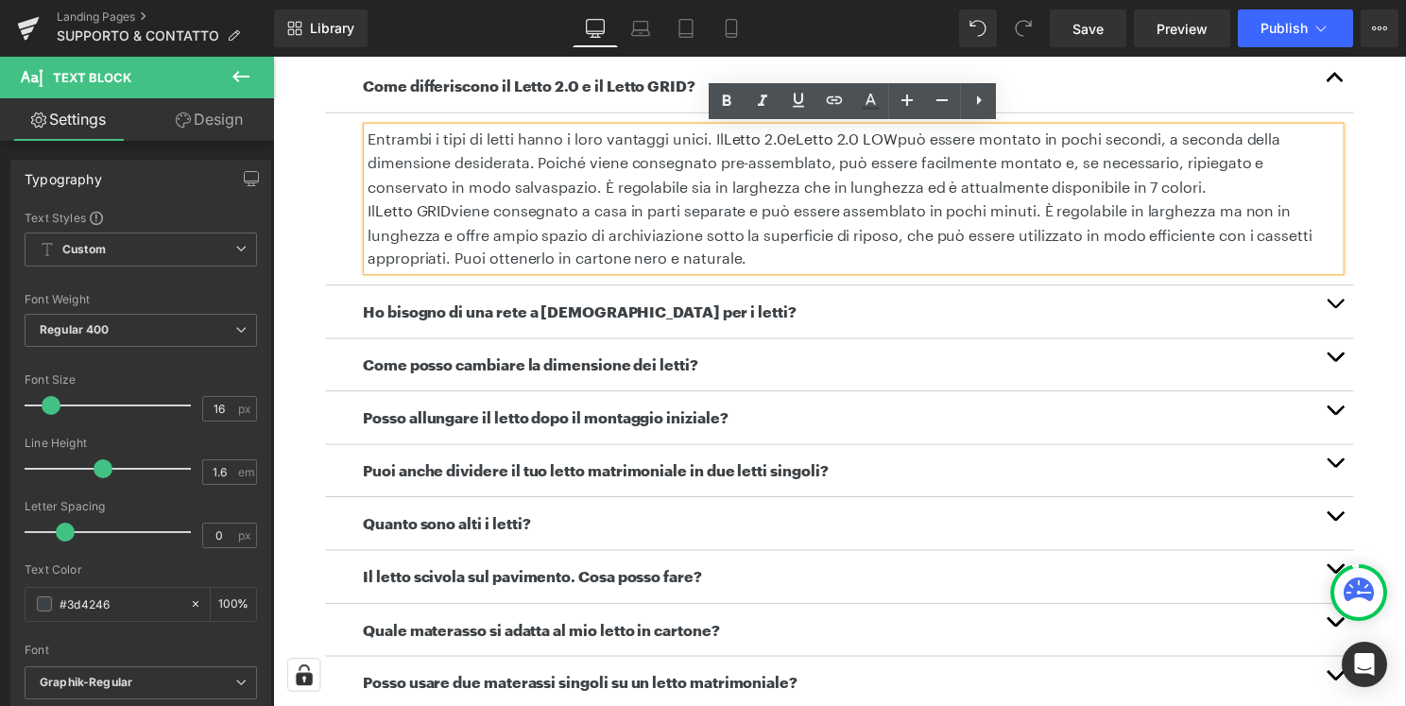
click at [1341, 310] on button "button" at bounding box center [1345, 313] width 38 height 53
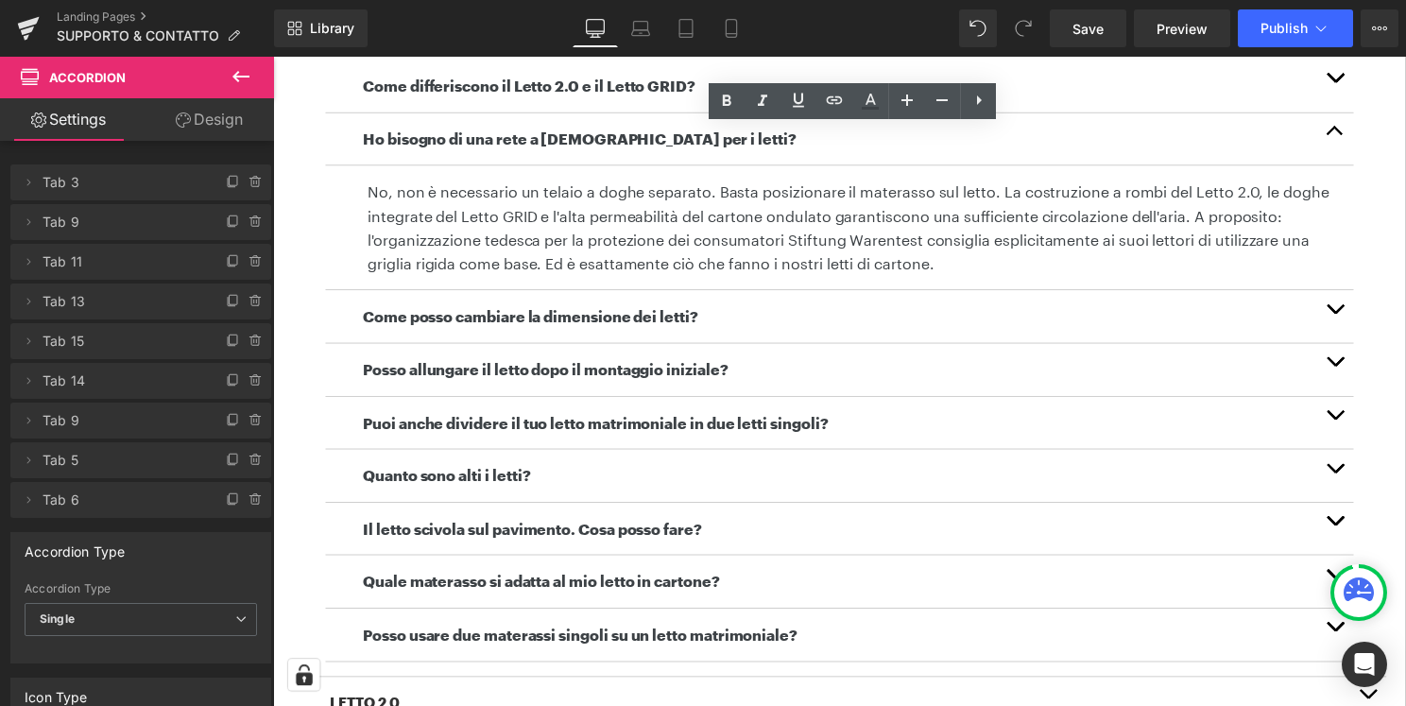
click at [1352, 320] on button "button" at bounding box center [1345, 318] width 38 height 53
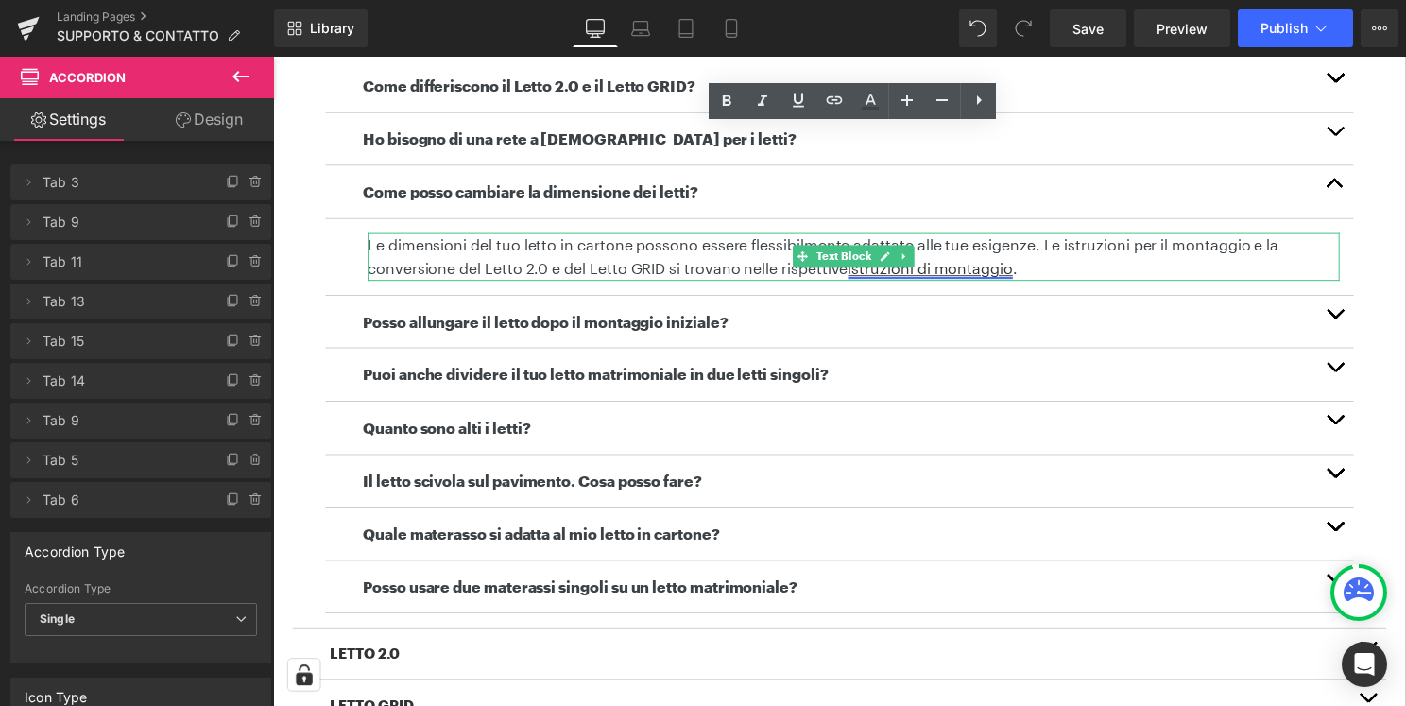
click at [995, 269] on u "istruzioni di montaggio" at bounding box center [936, 270] width 166 height 18
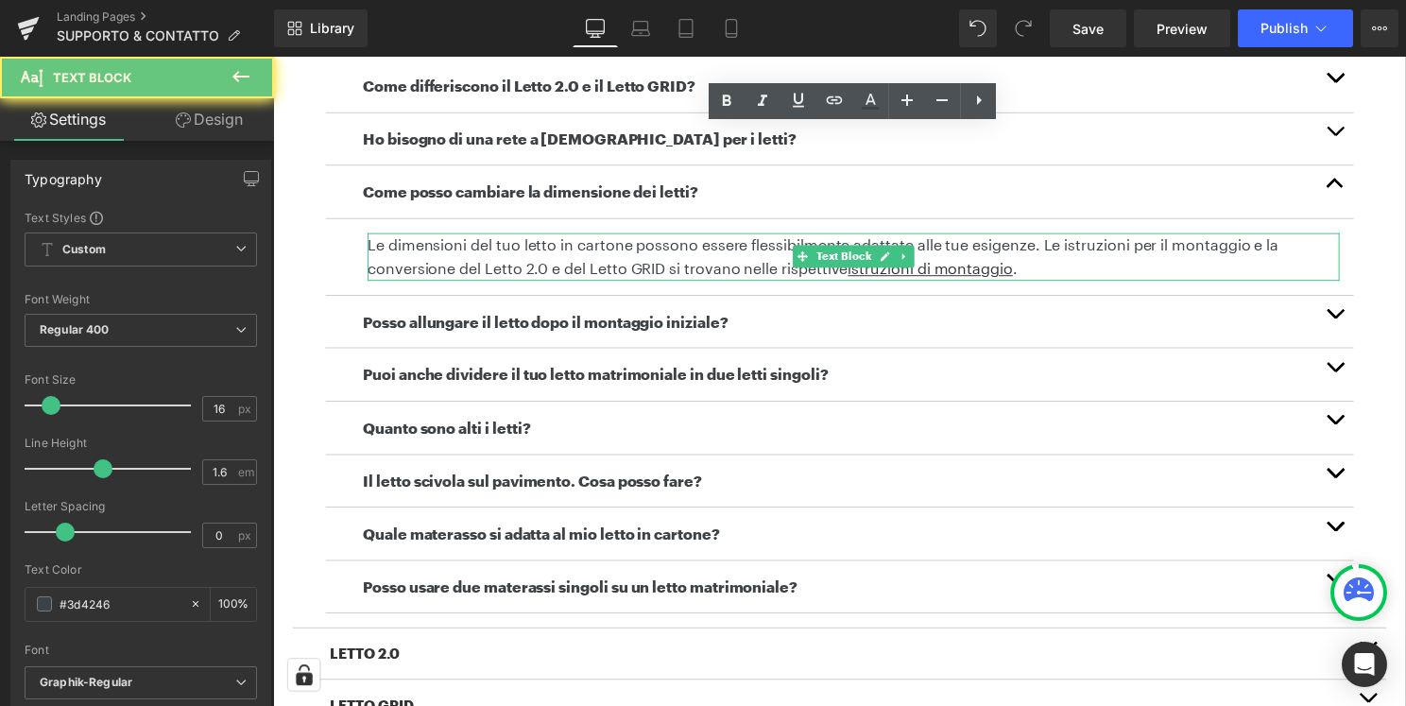
click at [1048, 268] on p "Le dimensioni del tuo letto in cartone possono essere flessibilmente adattate a…" at bounding box center [858, 258] width 981 height 48
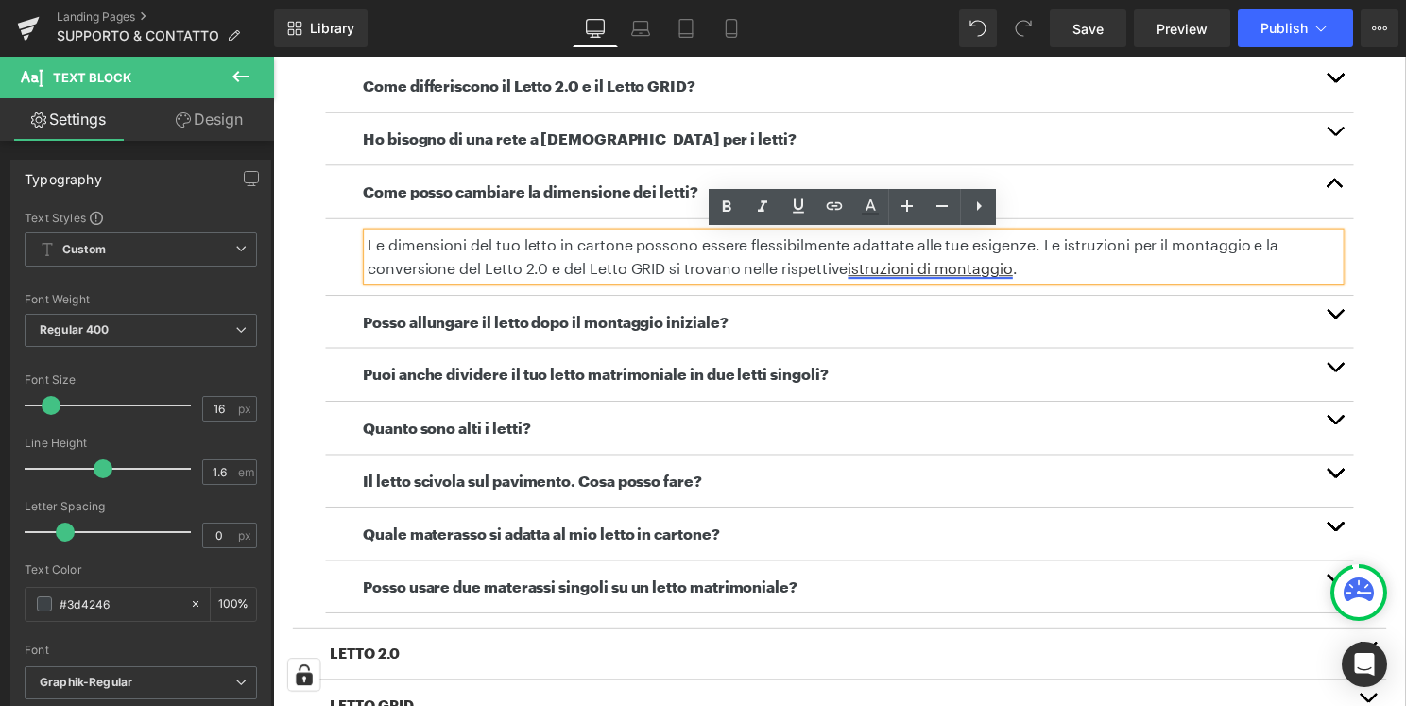
click at [980, 270] on u "istruzioni di montaggio" at bounding box center [936, 270] width 166 height 18
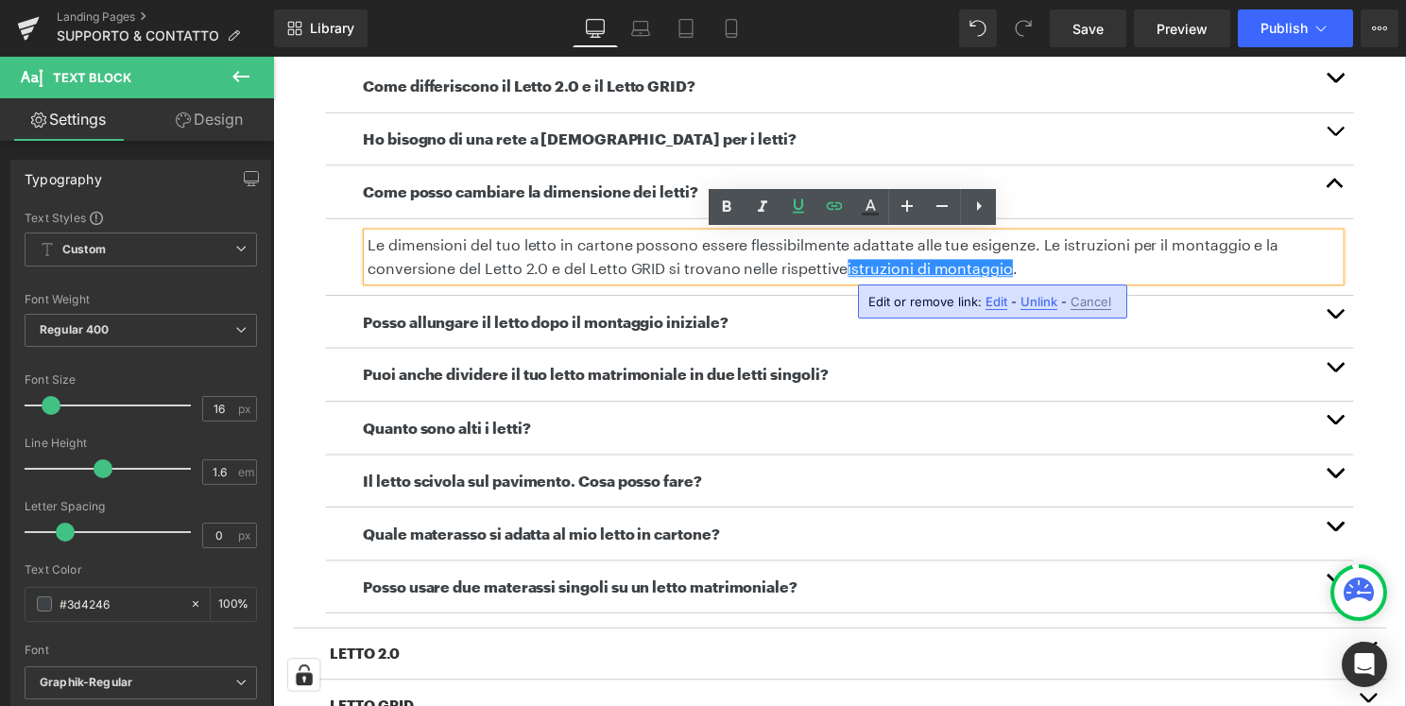
click at [991, 301] on span "Edit" at bounding box center [996, 302] width 22 height 16
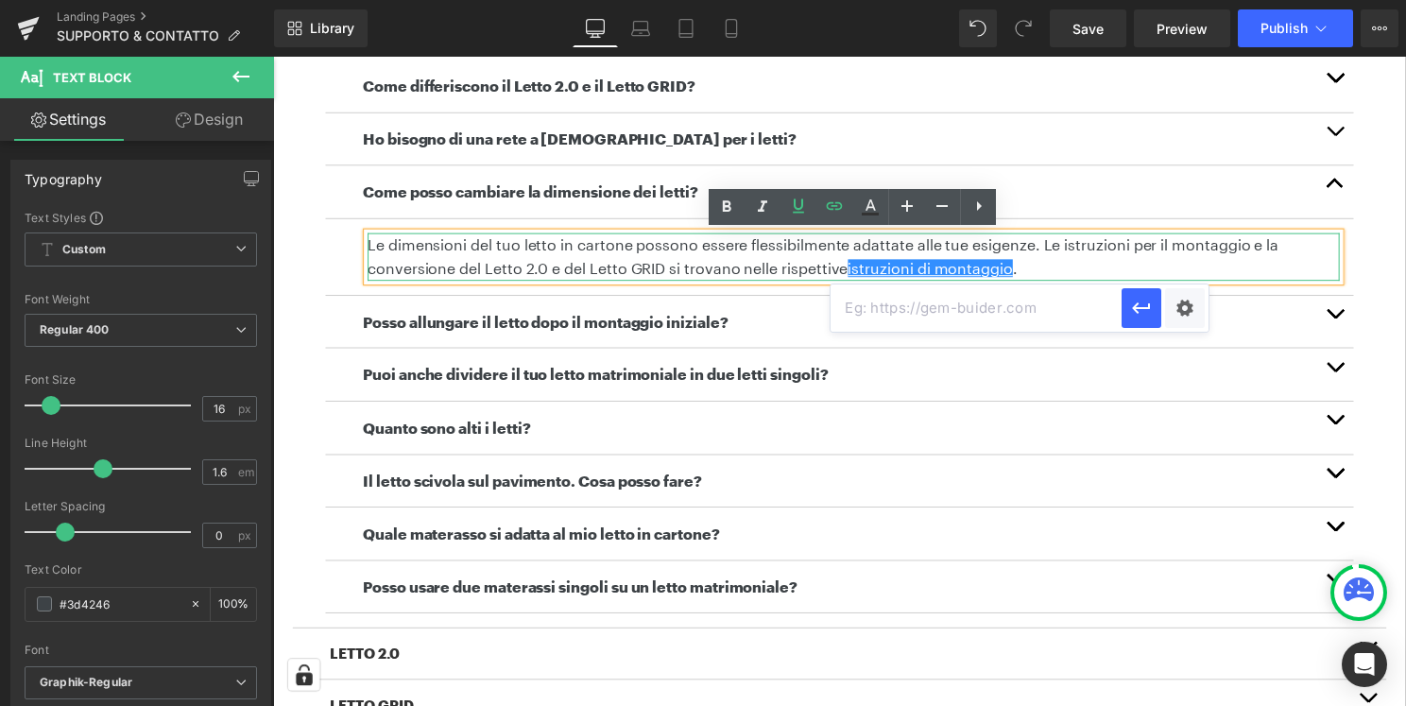
click at [1240, 273] on p "Le dimensioni del tuo letto in cartone possono essere flessibilmente adattate a…" at bounding box center [858, 258] width 981 height 48
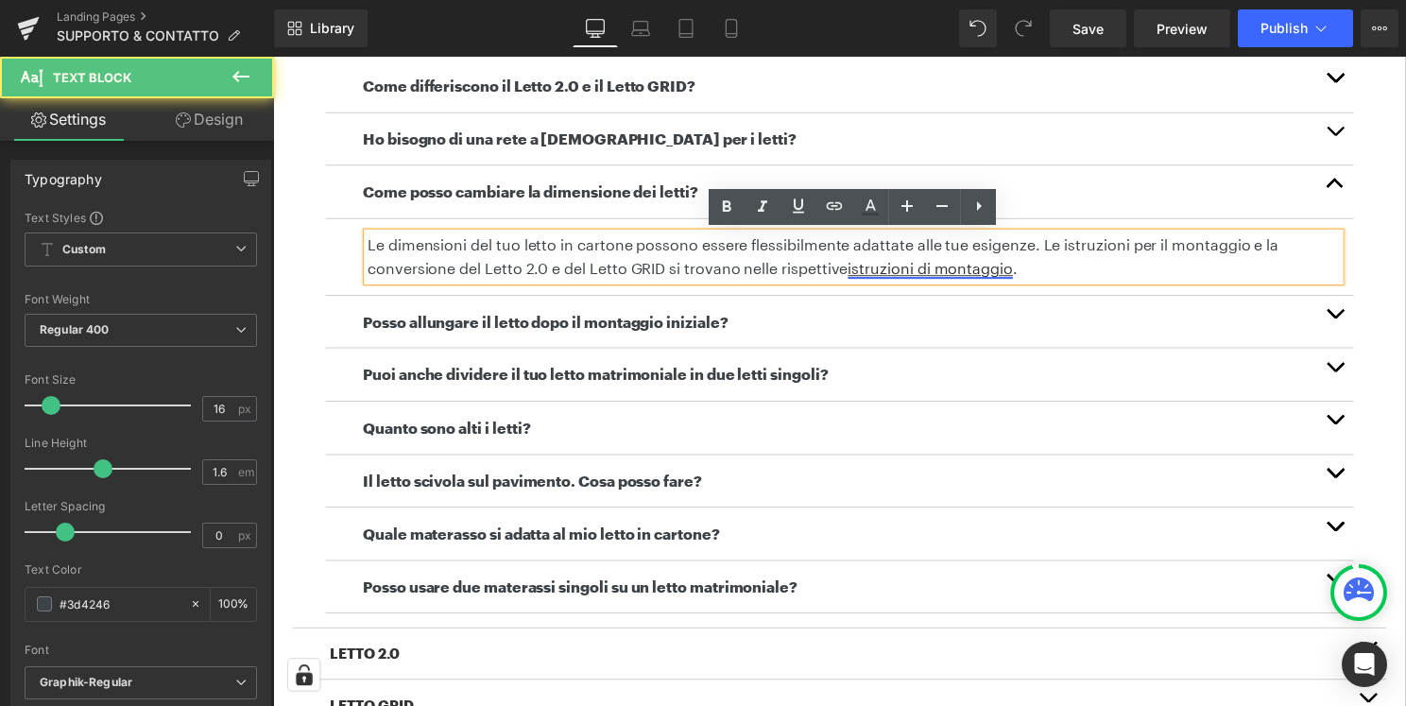
click at [980, 271] on u "istruzioni di montaggio" at bounding box center [936, 270] width 166 height 18
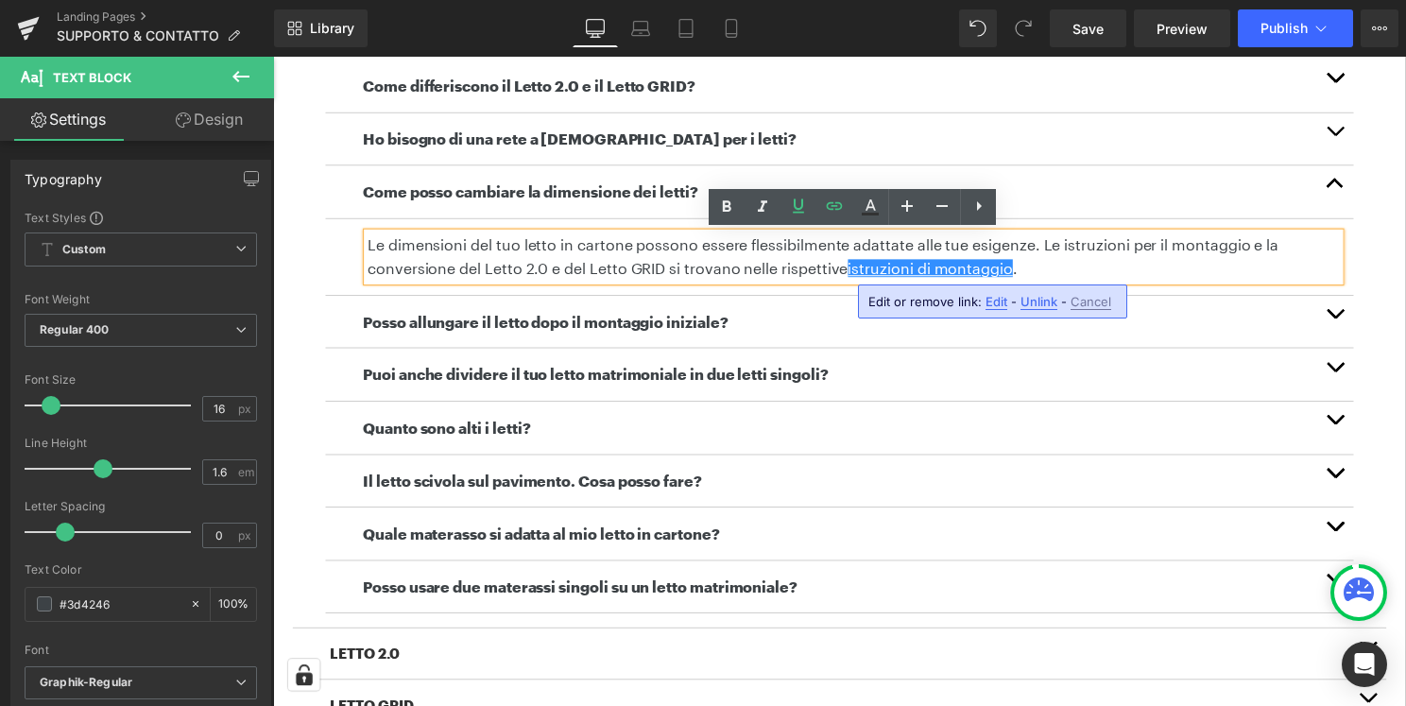
click at [997, 297] on span "Edit" at bounding box center [996, 302] width 22 height 16
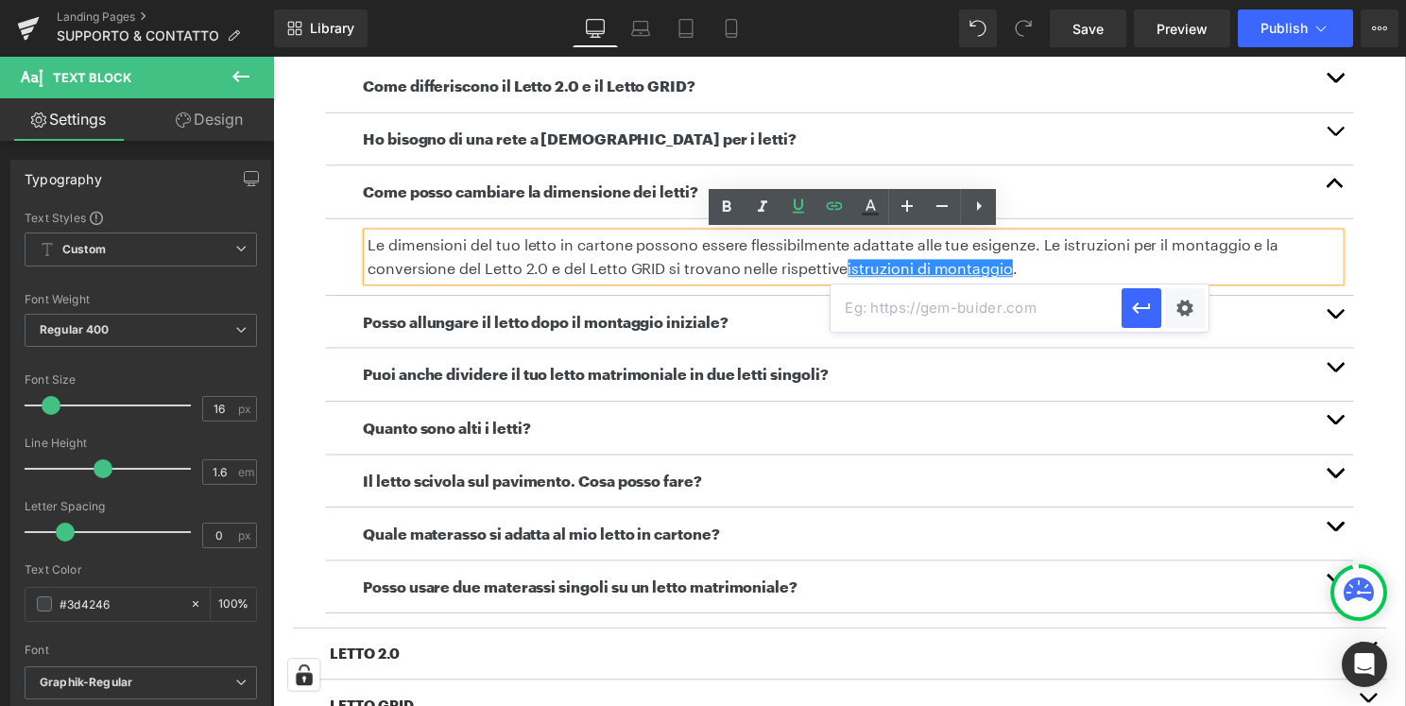
click at [1378, 303] on article "Come differiscono il Letto 2.0 e il Letto GRID? Text Block Entrambi i tipi di l…" at bounding box center [845, 339] width 1104 height 589
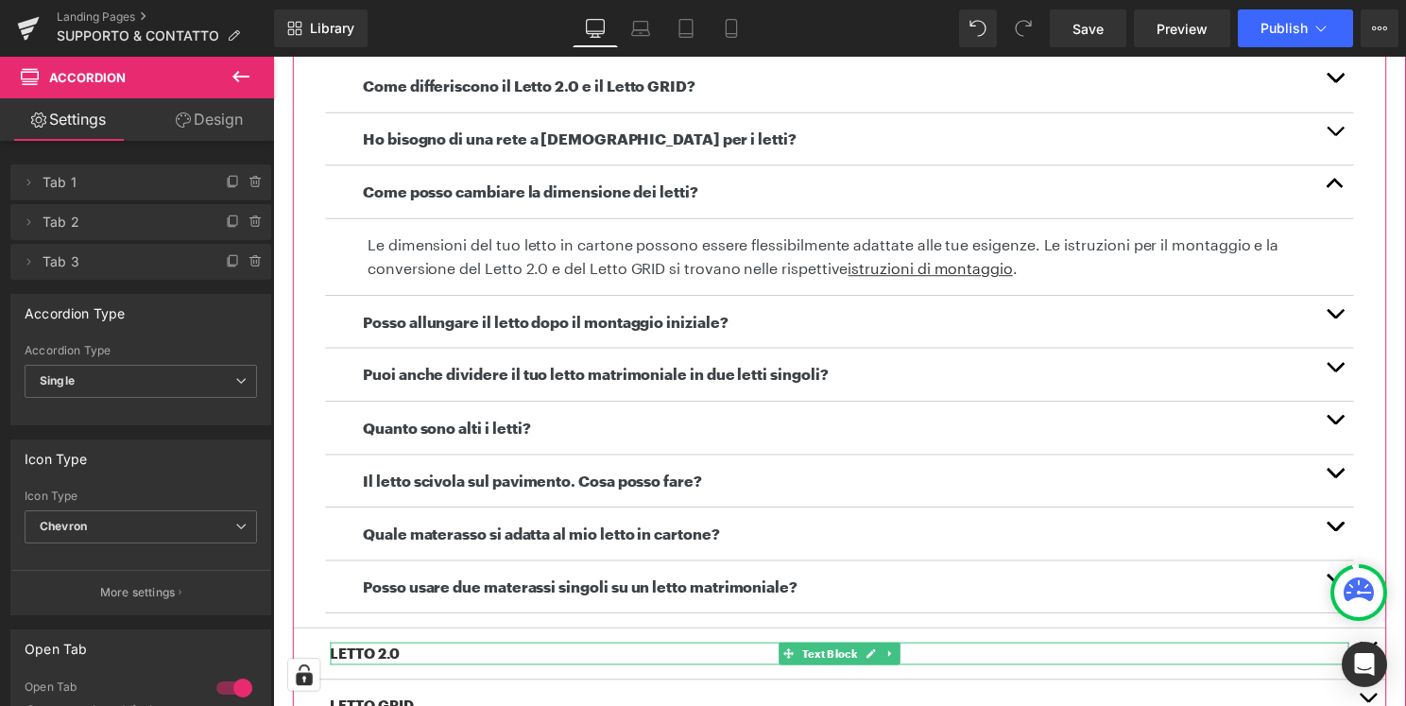
click at [1134, 655] on p "LETTO 2.0" at bounding box center [845, 658] width 1028 height 23
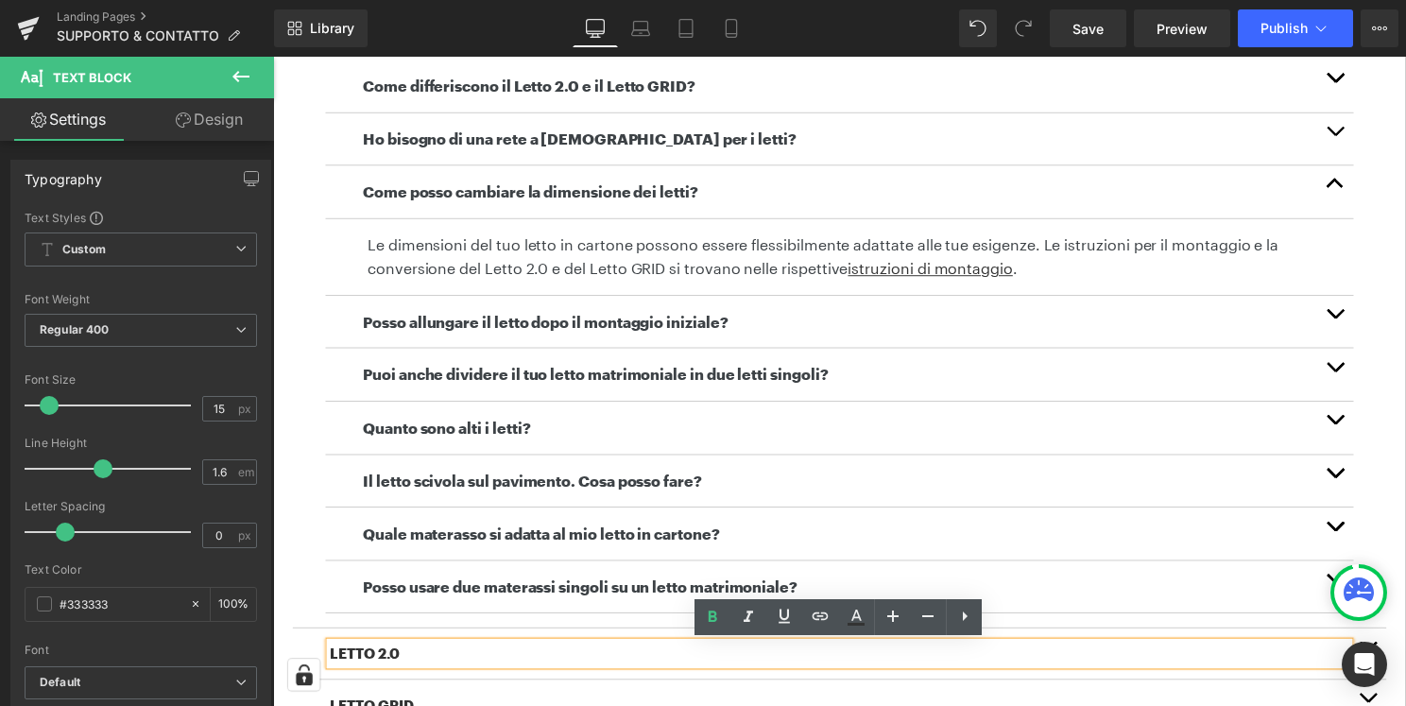
click at [433, 660] on p "LETTO 2.0" at bounding box center [845, 658] width 1028 height 23
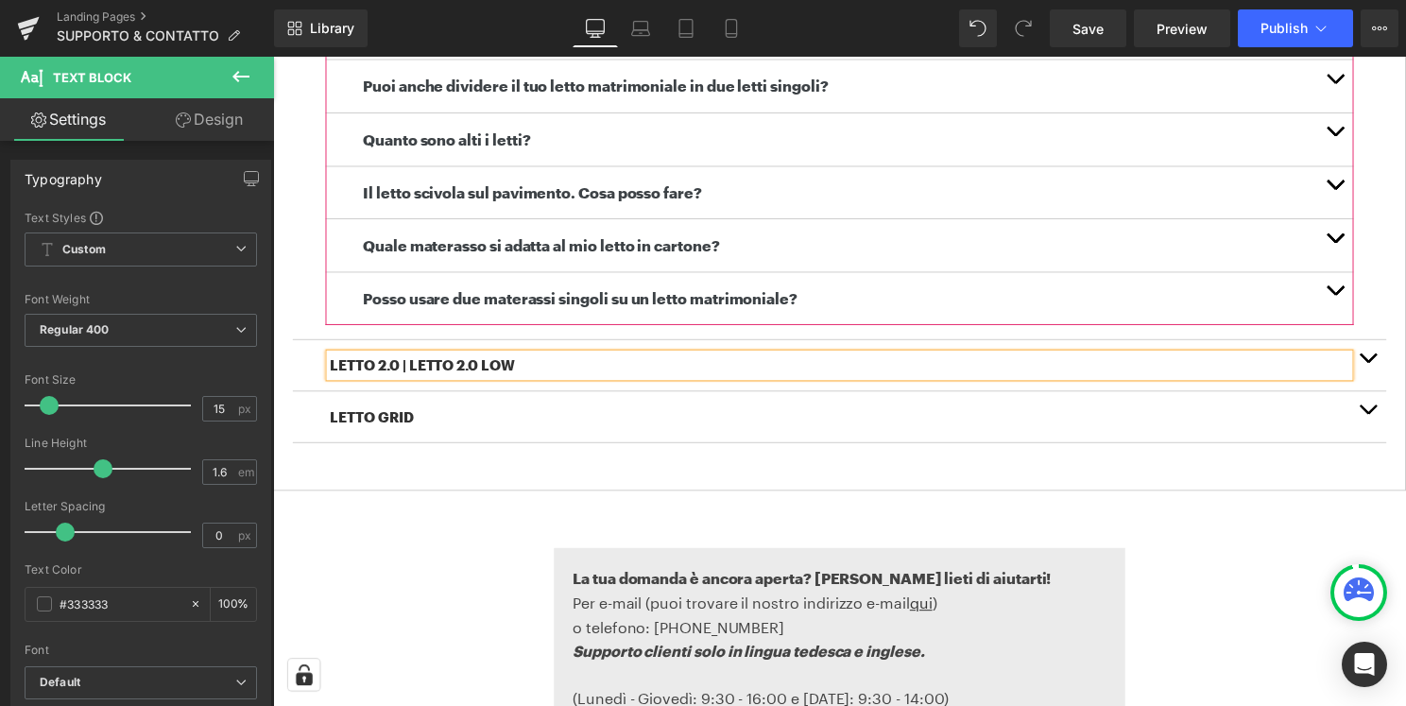
scroll to position [886, 0]
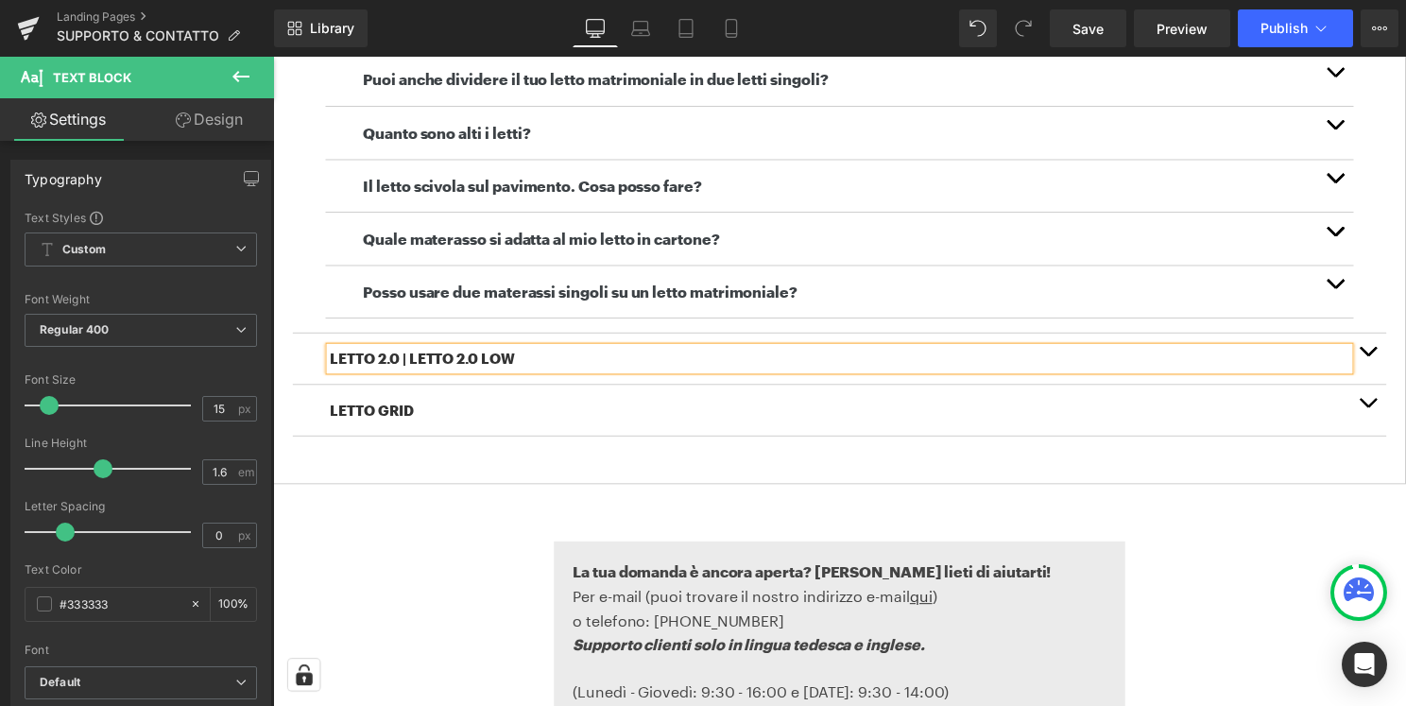
click at [1386, 362] on button "button" at bounding box center [1378, 360] width 38 height 51
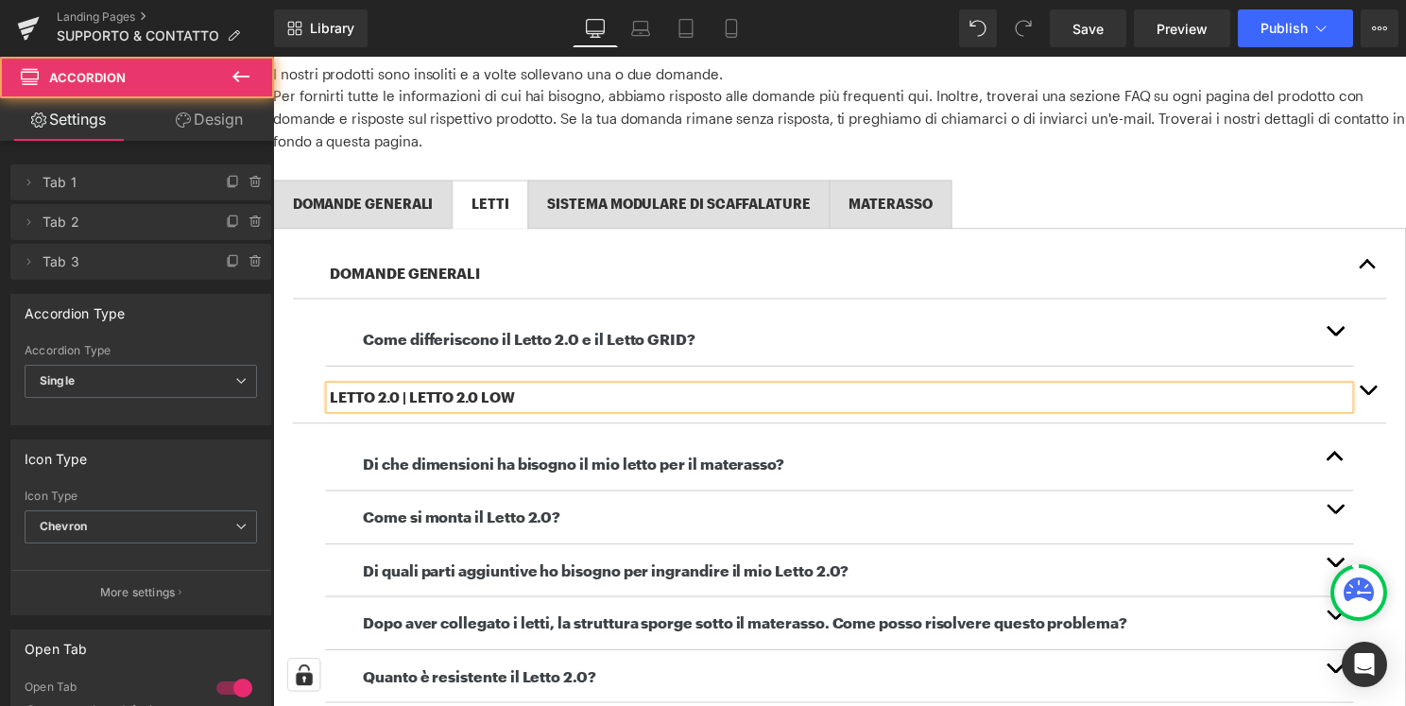
scroll to position [298, 0]
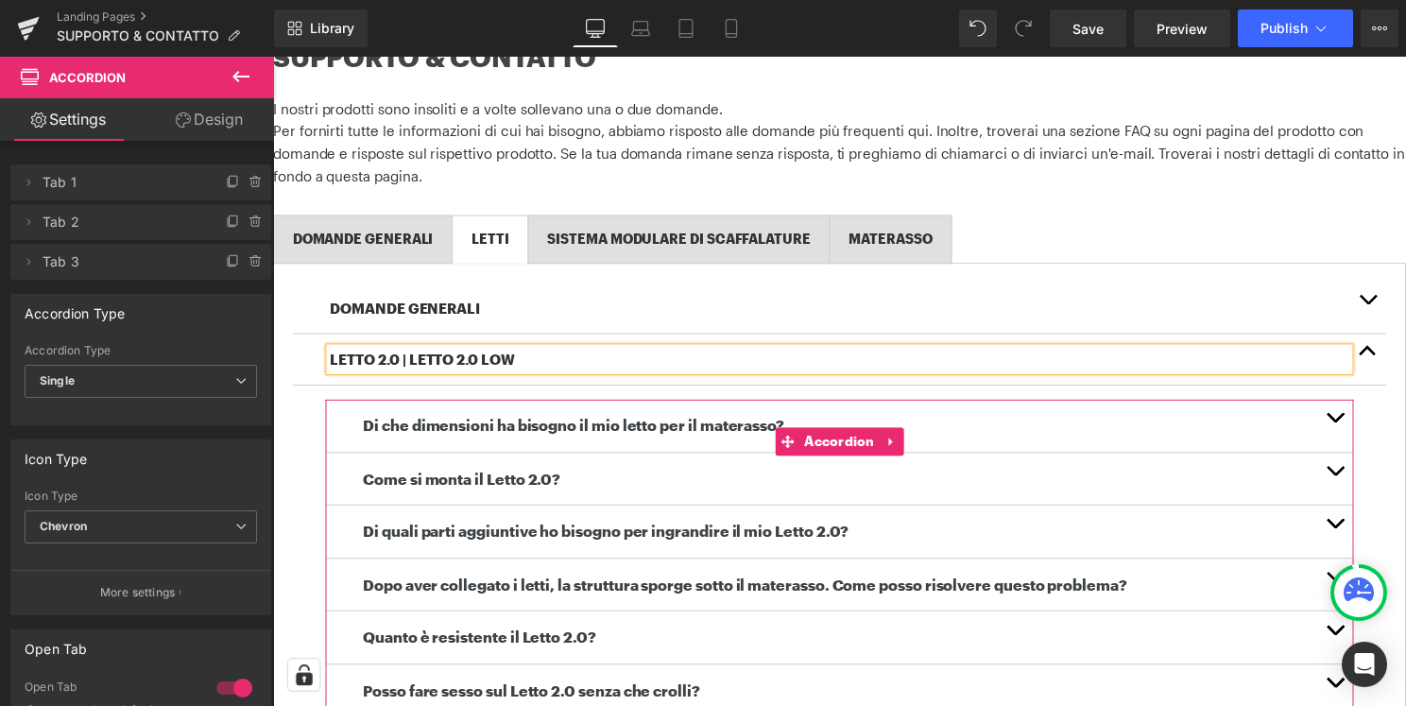
click at [1354, 430] on button "button" at bounding box center [1345, 428] width 38 height 53
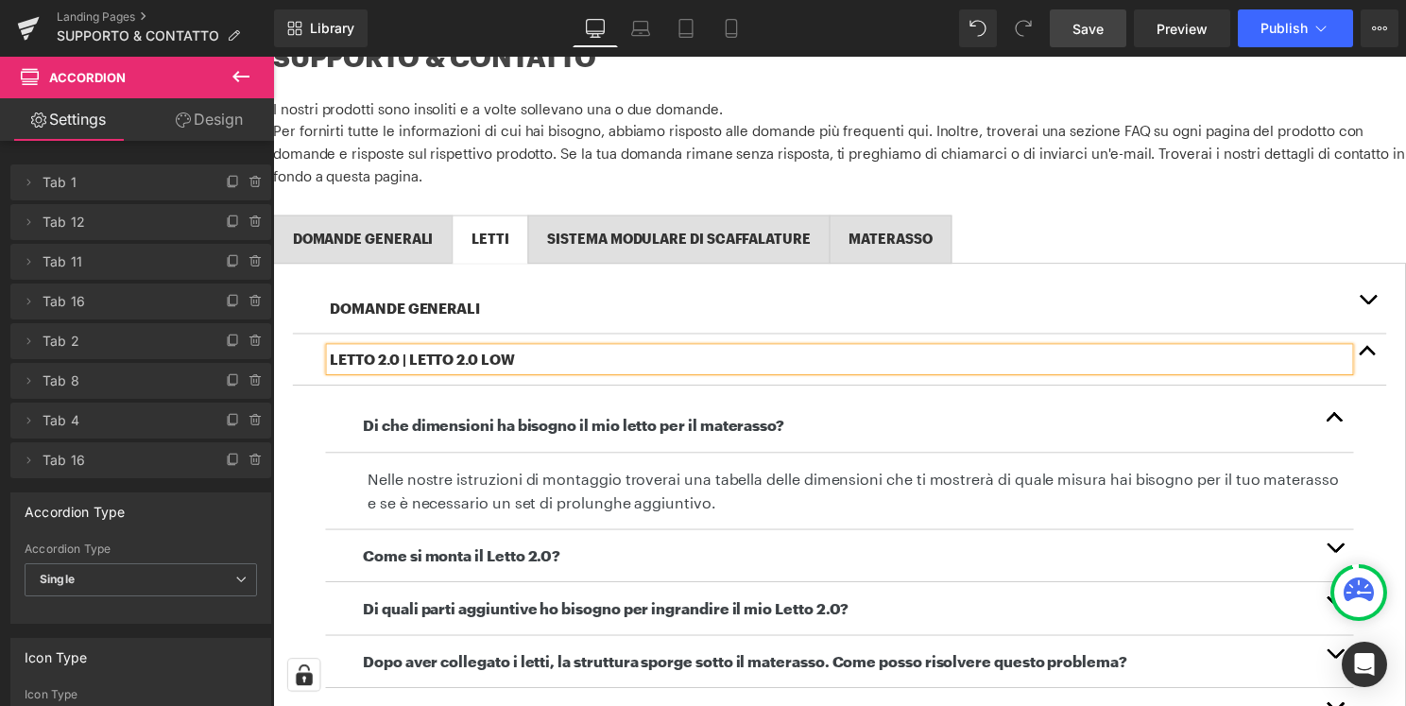
click at [1091, 22] on span "Save" at bounding box center [1087, 29] width 31 height 20
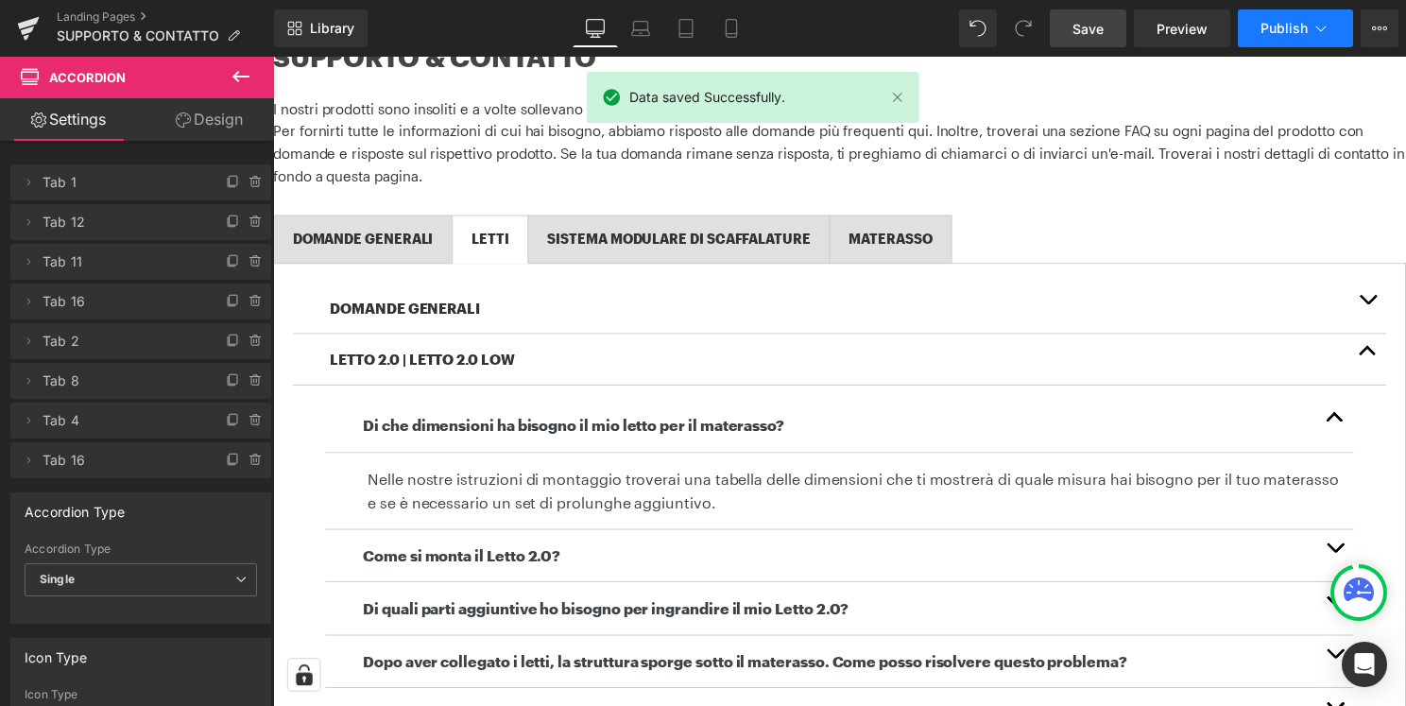
click at [1276, 30] on span "Publish" at bounding box center [1283, 28] width 47 height 15
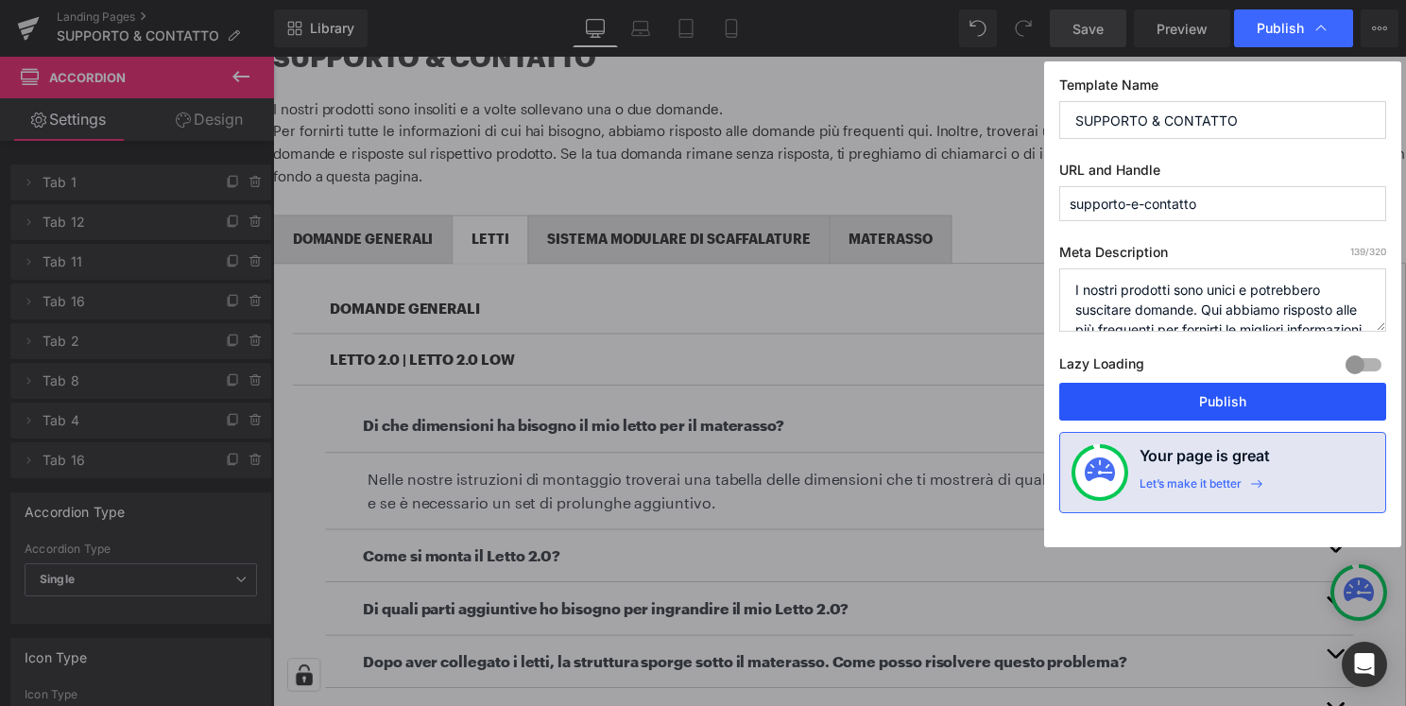
click at [1168, 392] on button "Publish" at bounding box center [1222, 402] width 327 height 38
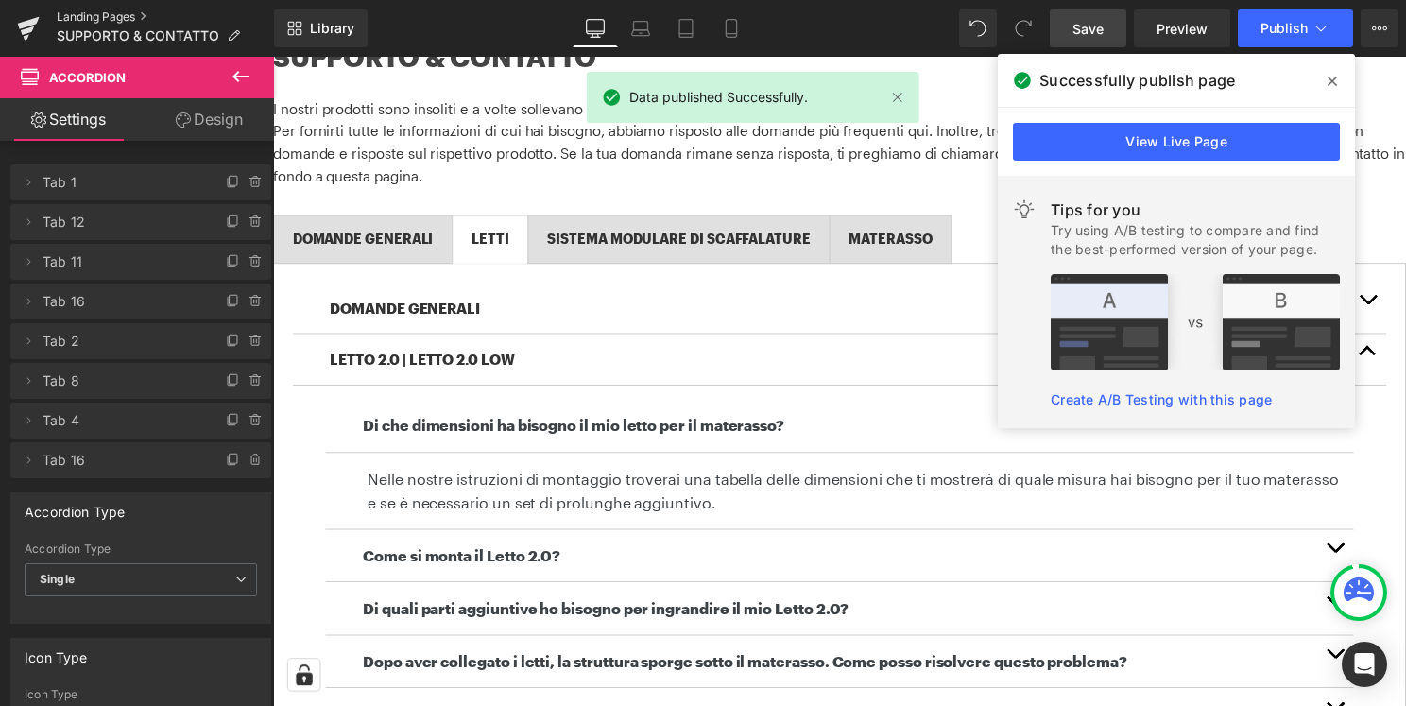
click at [81, 9] on link "Landing Pages" at bounding box center [165, 16] width 217 height 15
